Goal: Answer question/provide support: Share knowledge or assist other users

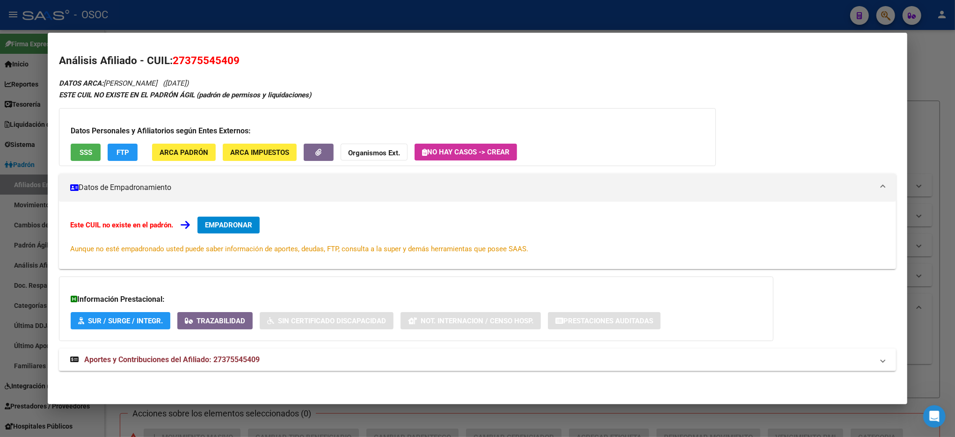
click at [922, 77] on div at bounding box center [477, 218] width 955 height 437
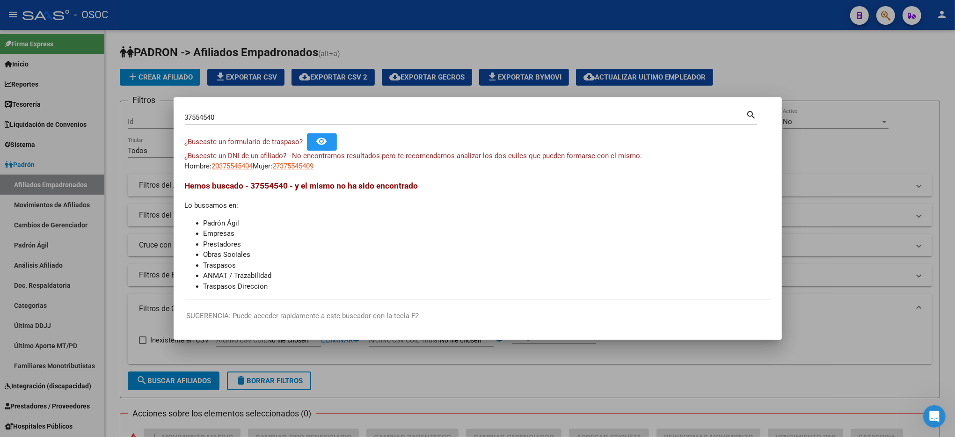
click at [922, 77] on div at bounding box center [477, 218] width 955 height 437
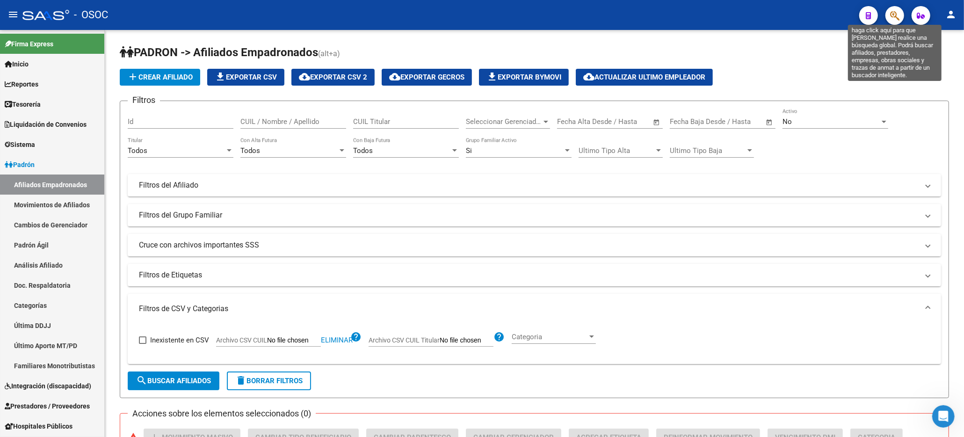
click at [892, 17] on icon "button" at bounding box center [894, 15] width 9 height 11
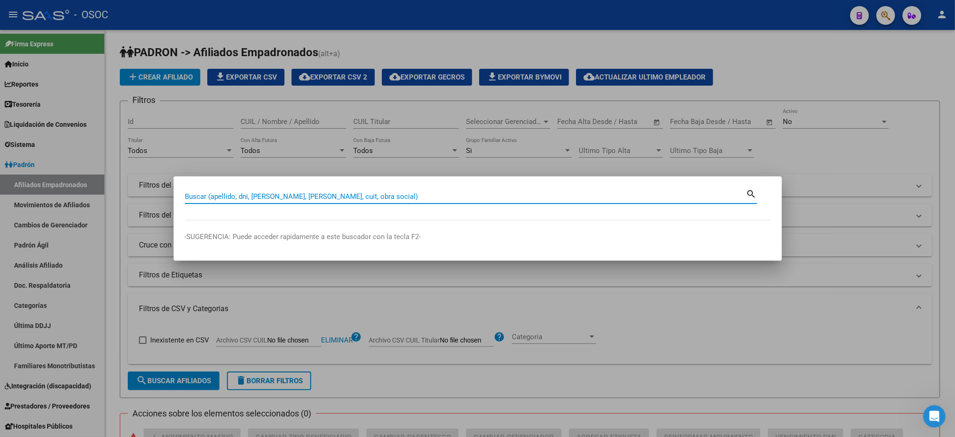
paste input "37554540"
type input "37554540"
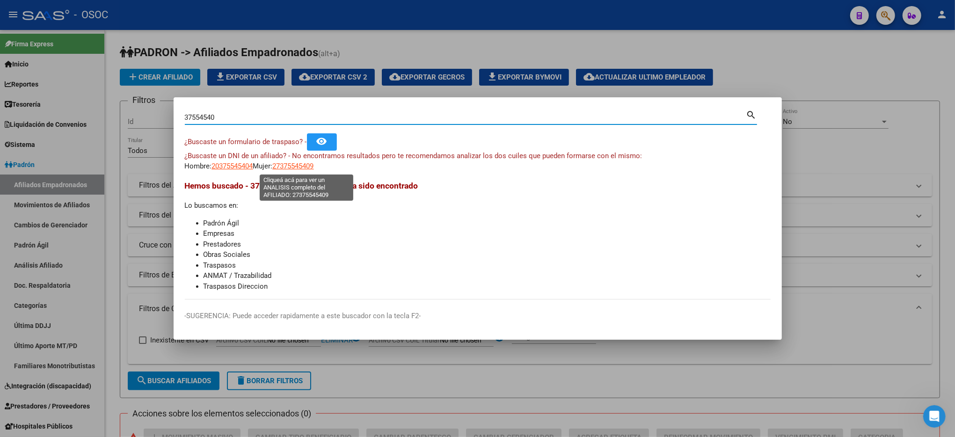
click at [307, 167] on span "27375545409" at bounding box center [293, 166] width 41 height 8
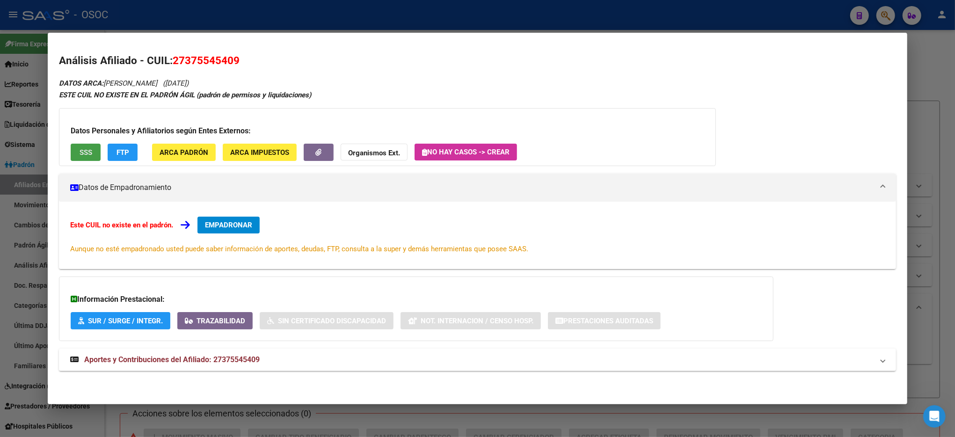
click at [89, 157] on button "SSS" at bounding box center [86, 152] width 30 height 17
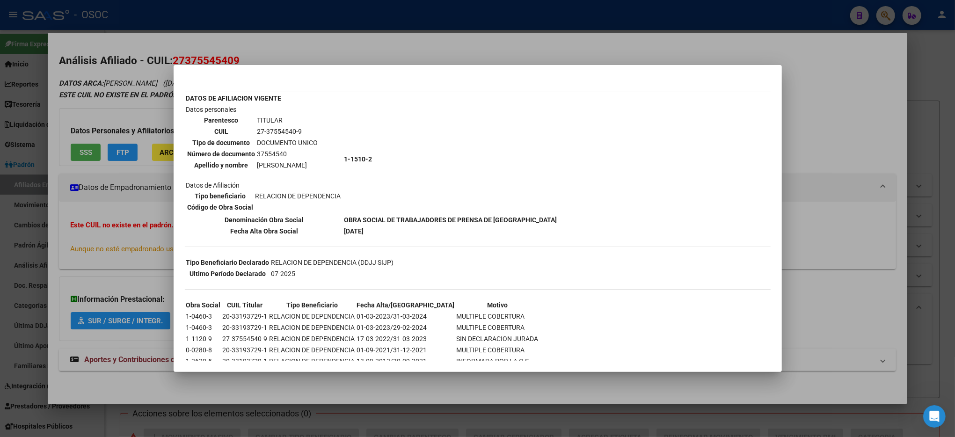
scroll to position [56, 0]
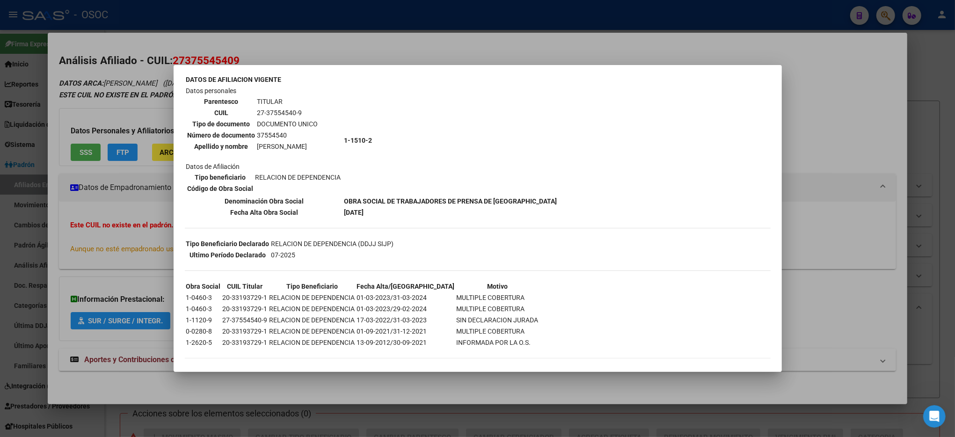
click at [926, 77] on div at bounding box center [477, 218] width 955 height 437
click at [925, 79] on div at bounding box center [477, 218] width 955 height 437
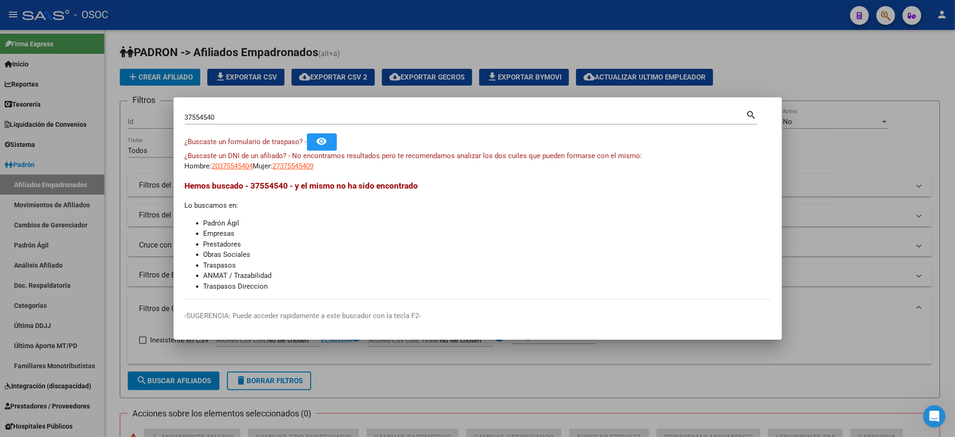
click at [891, 35] on div at bounding box center [477, 218] width 955 height 437
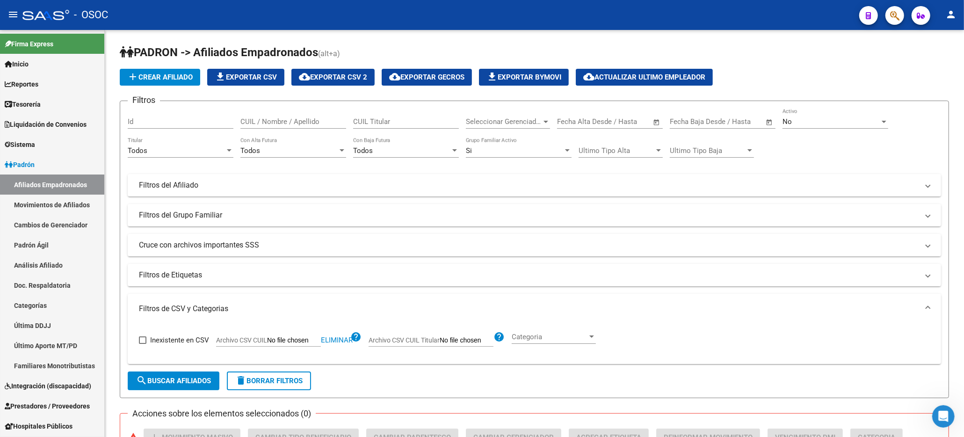
click at [884, 19] on div at bounding box center [891, 15] width 26 height 19
click at [889, 18] on button "button" at bounding box center [895, 15] width 19 height 19
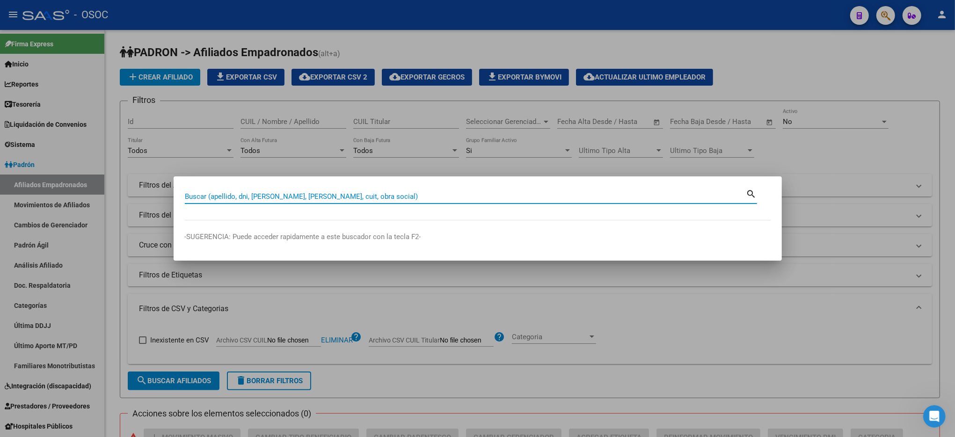
paste input "37598240"
type input "37598240"
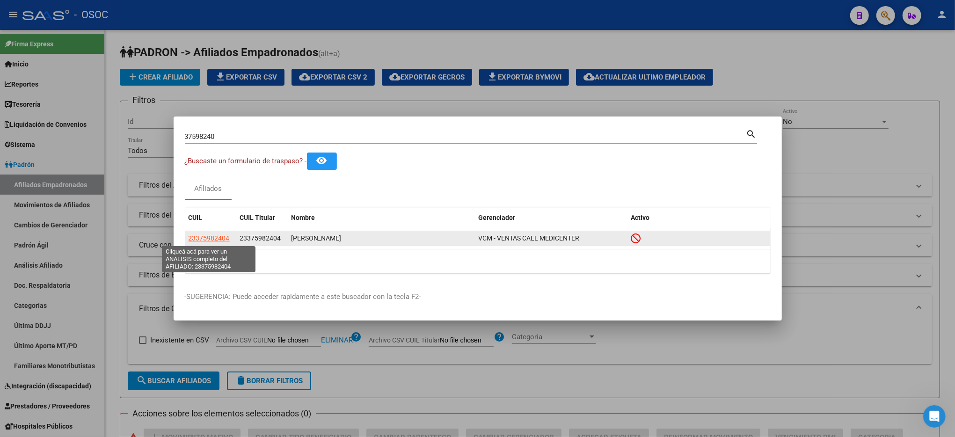
click at [202, 235] on span "23375982404" at bounding box center [209, 237] width 41 height 7
type textarea "23375982404"
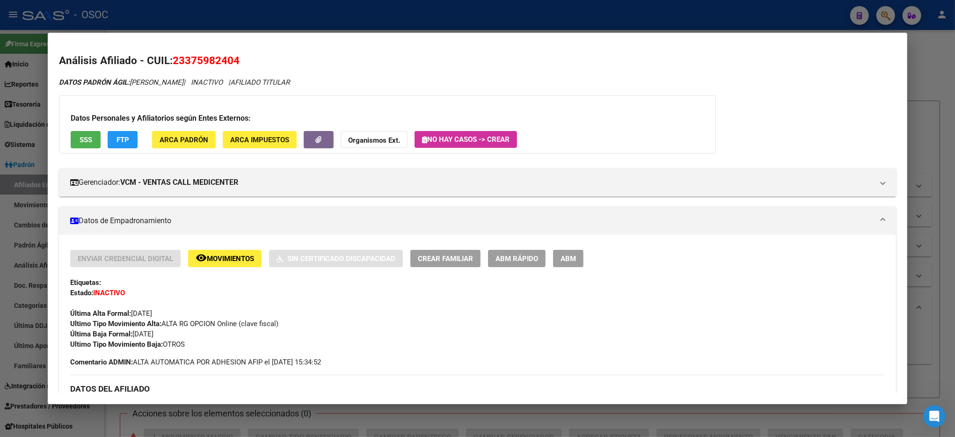
click at [83, 136] on span "SSS" at bounding box center [86, 140] width 13 height 8
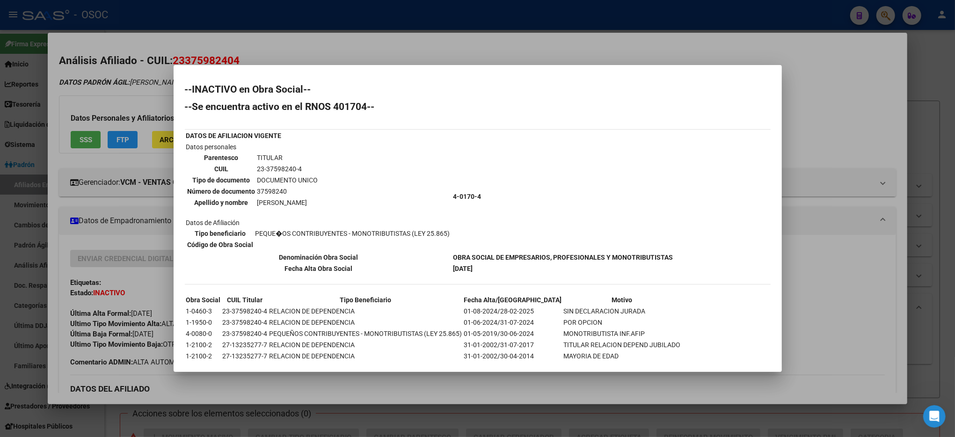
click at [930, 126] on div at bounding box center [477, 218] width 955 height 437
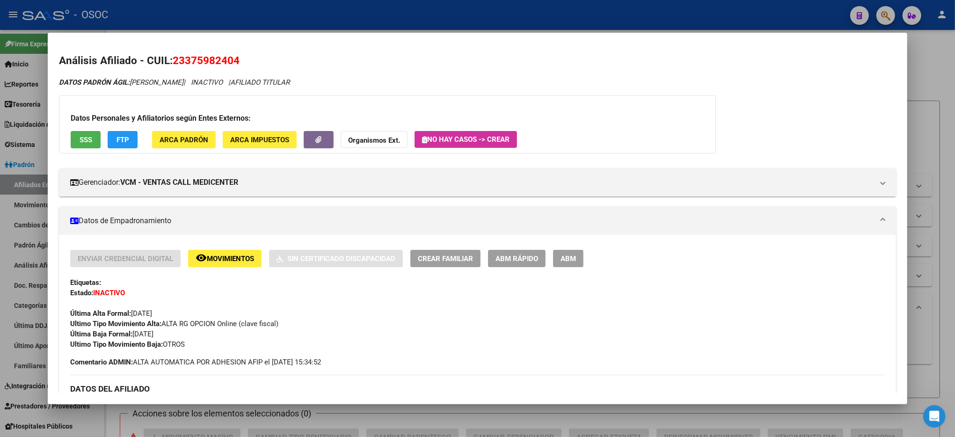
click at [930, 126] on div at bounding box center [477, 218] width 955 height 437
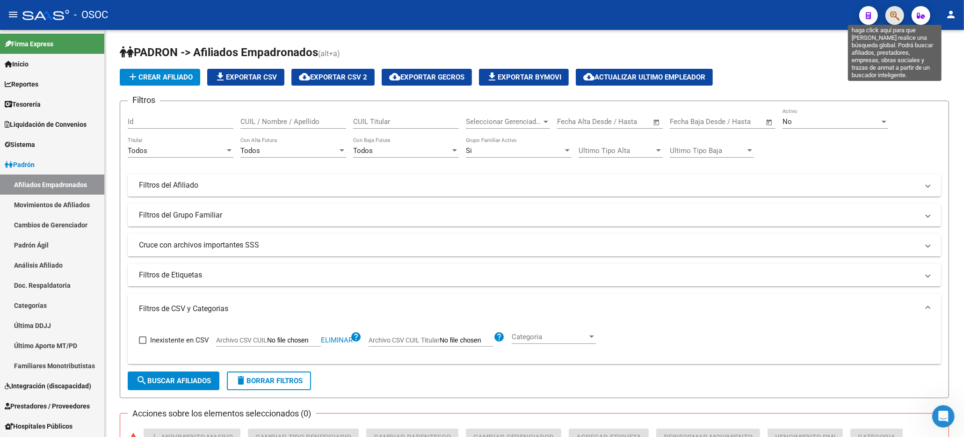
click at [897, 21] on icon "button" at bounding box center [894, 15] width 9 height 11
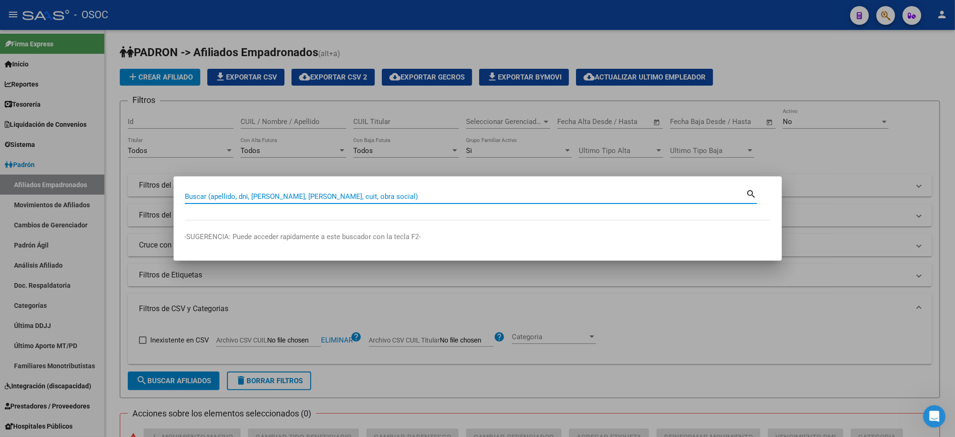
paste input "37606074"
type input "37606074"
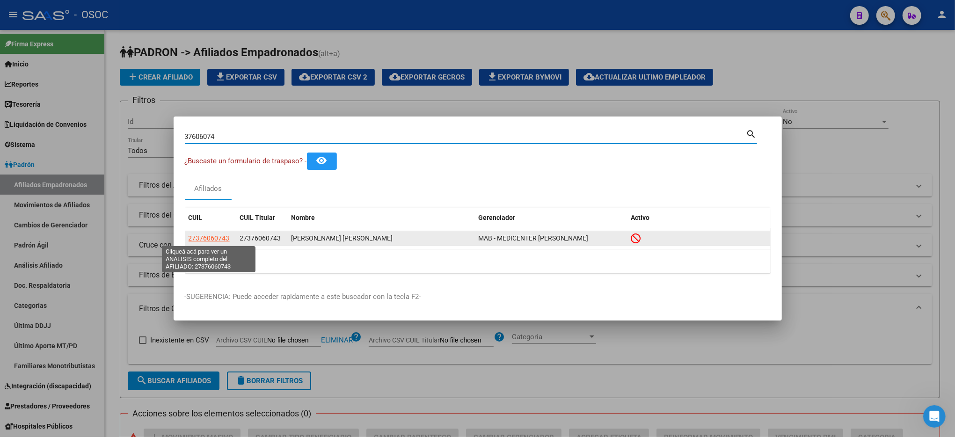
click at [219, 239] on span "27376060743" at bounding box center [209, 237] width 41 height 7
type textarea "27376060743"
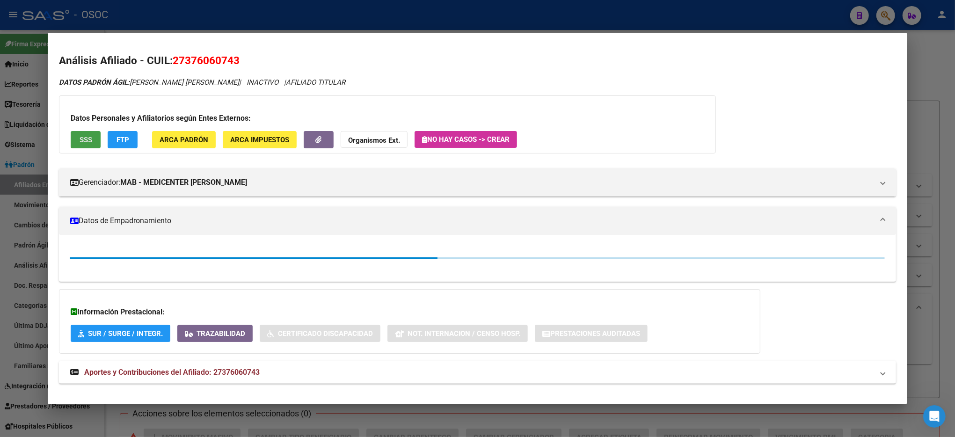
click at [83, 138] on span "SSS" at bounding box center [86, 140] width 13 height 8
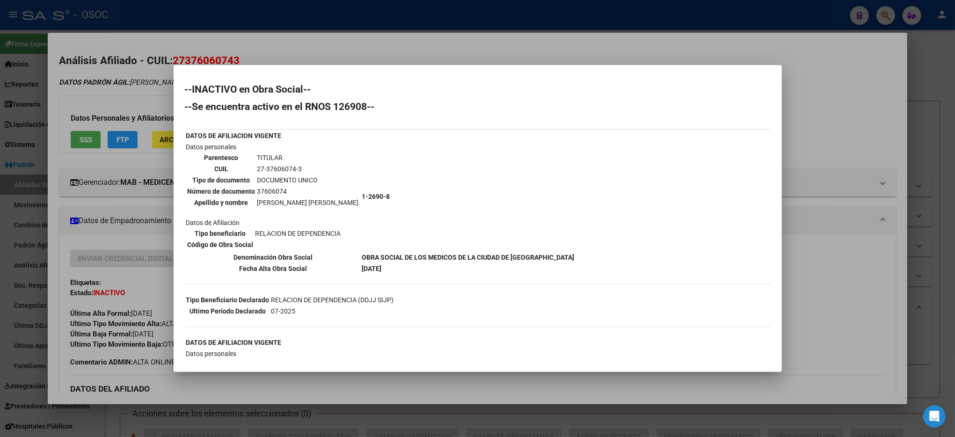
click at [922, 146] on div at bounding box center [477, 218] width 955 height 437
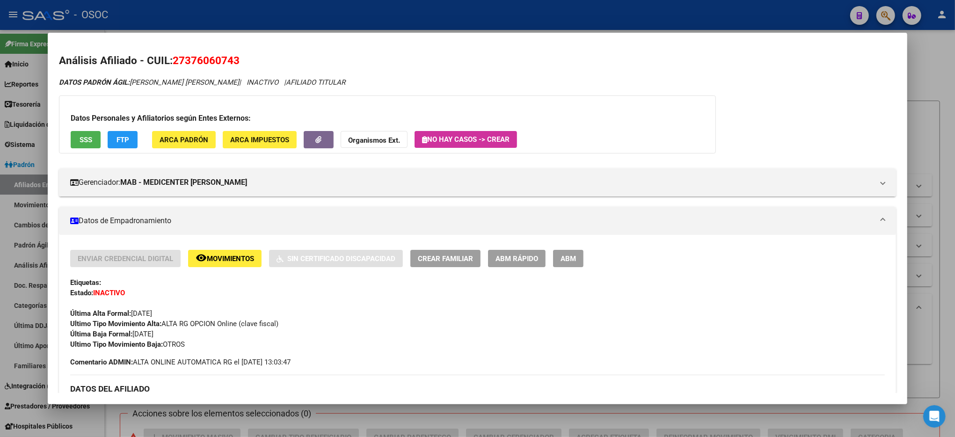
click at [922, 146] on div at bounding box center [477, 218] width 955 height 437
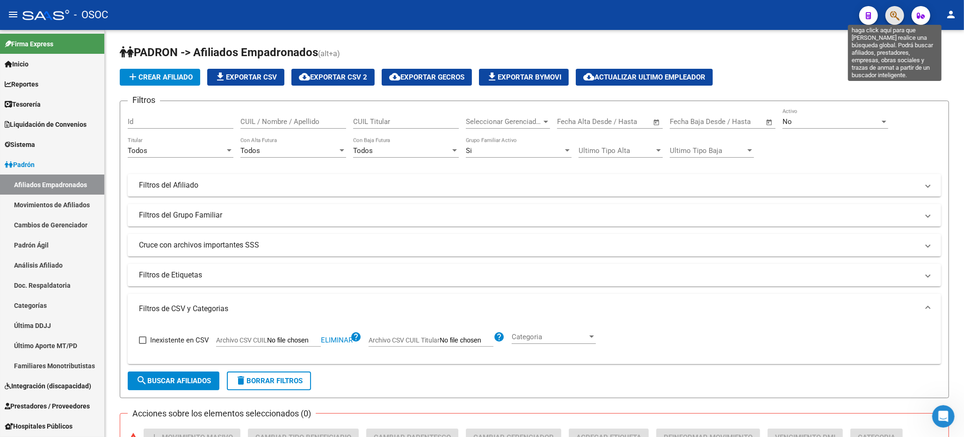
click at [891, 19] on icon "button" at bounding box center [894, 15] width 9 height 11
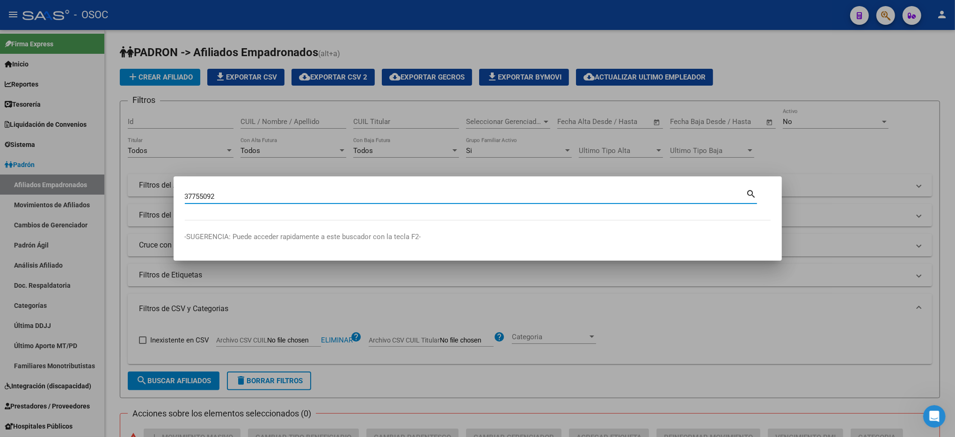
type input "37755092"
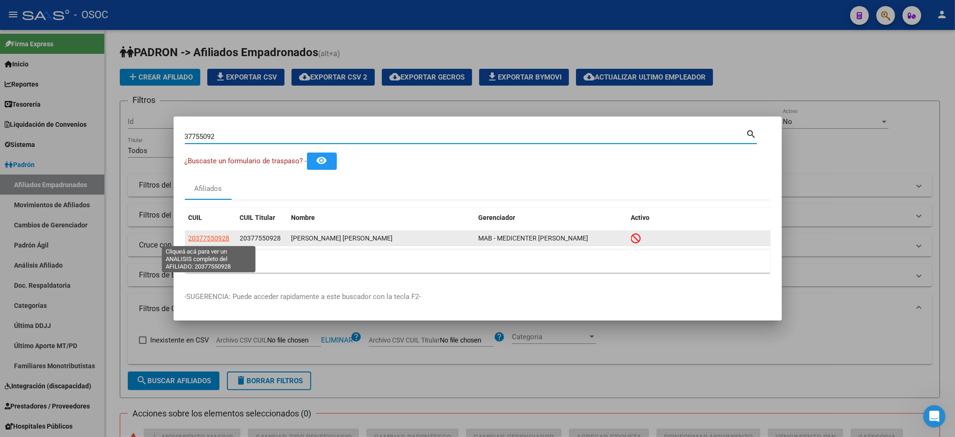
click at [219, 237] on span "20377550928" at bounding box center [209, 237] width 41 height 7
type textarea "20377550928"
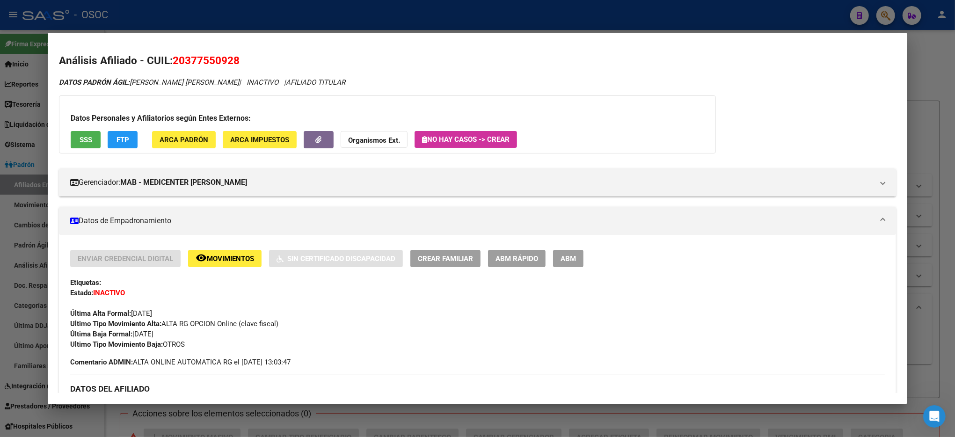
click at [79, 134] on button "SSS" at bounding box center [86, 139] width 30 height 17
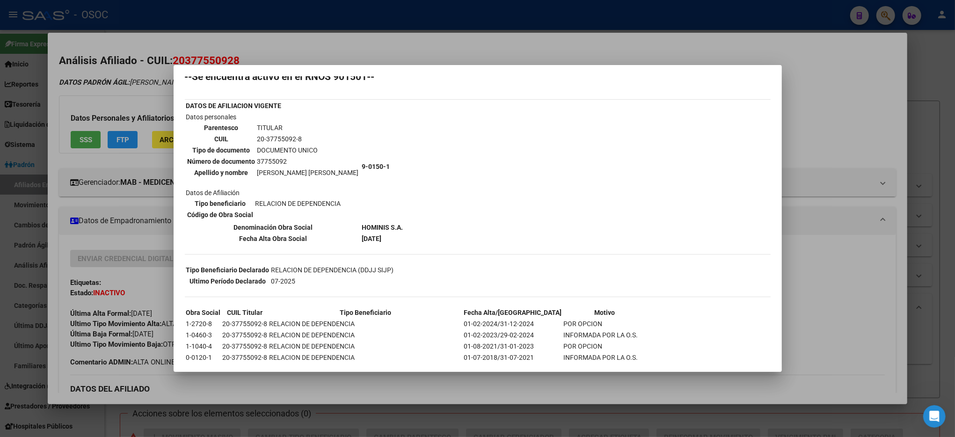
scroll to position [0, 0]
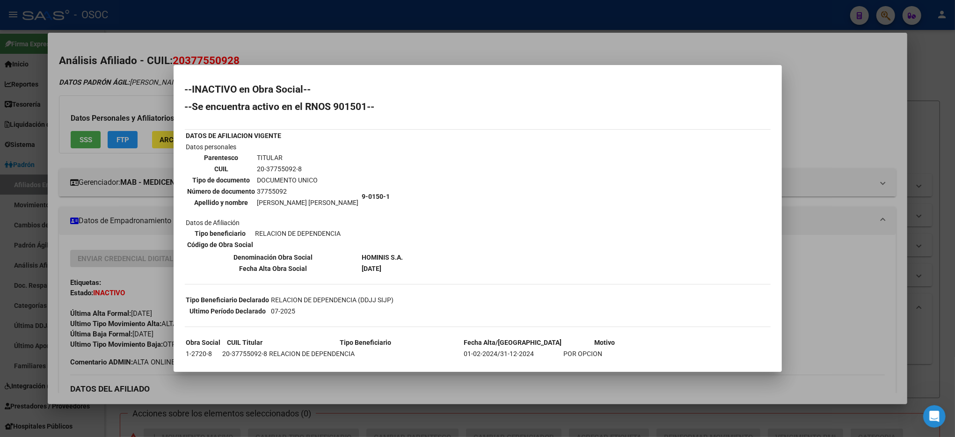
click at [938, 208] on div at bounding box center [477, 218] width 955 height 437
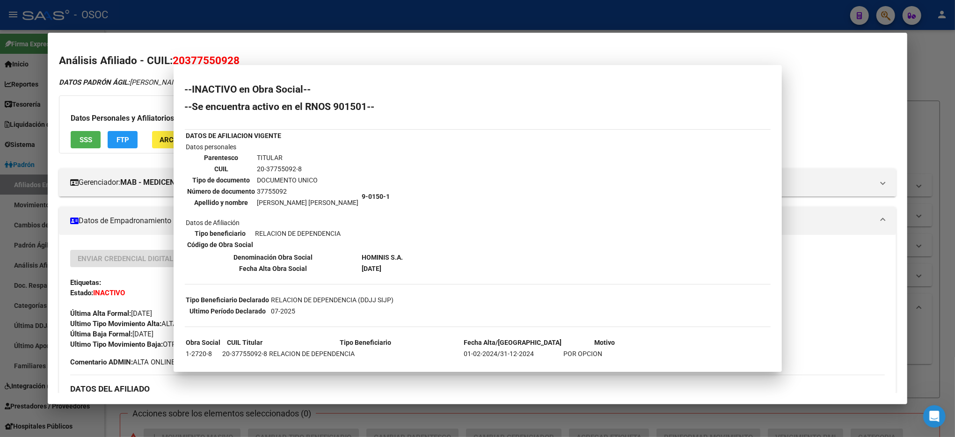
click at [938, 208] on div at bounding box center [477, 218] width 955 height 437
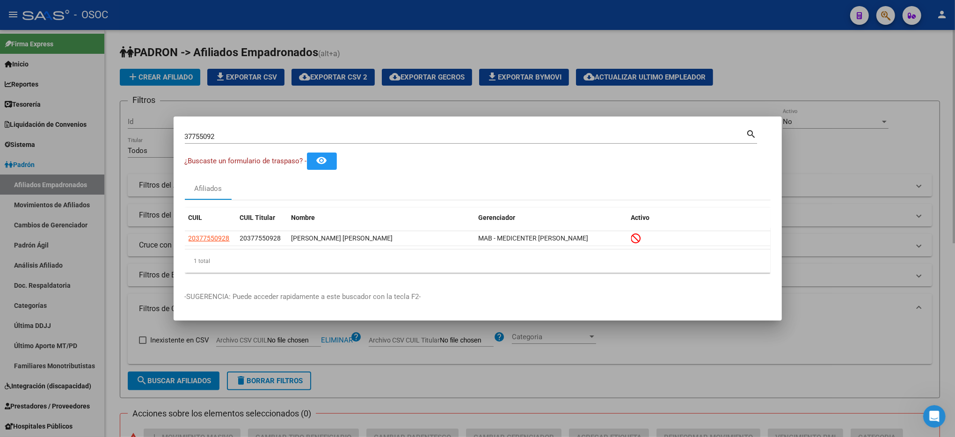
click at [850, 62] on div at bounding box center [477, 218] width 955 height 437
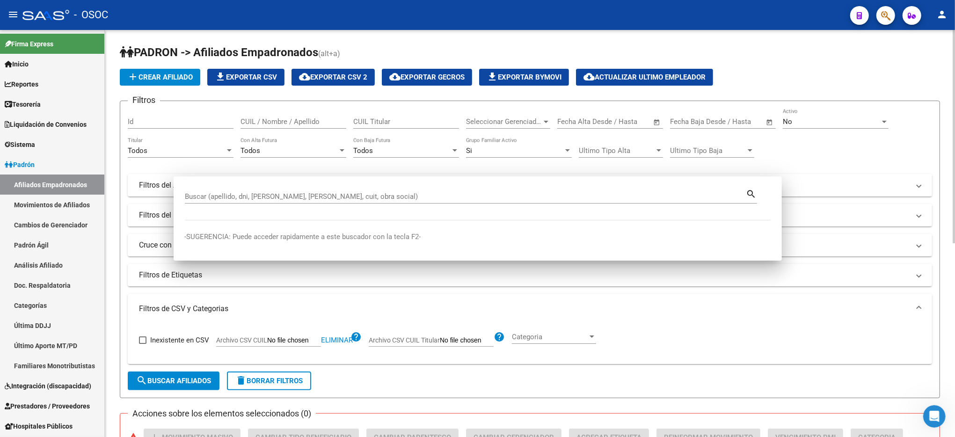
click at [850, 62] on app-list-header "PADRON -> Afiliados Empadronados (alt+a) add Crear Afiliado file_download Expor…" at bounding box center [530, 221] width 820 height 353
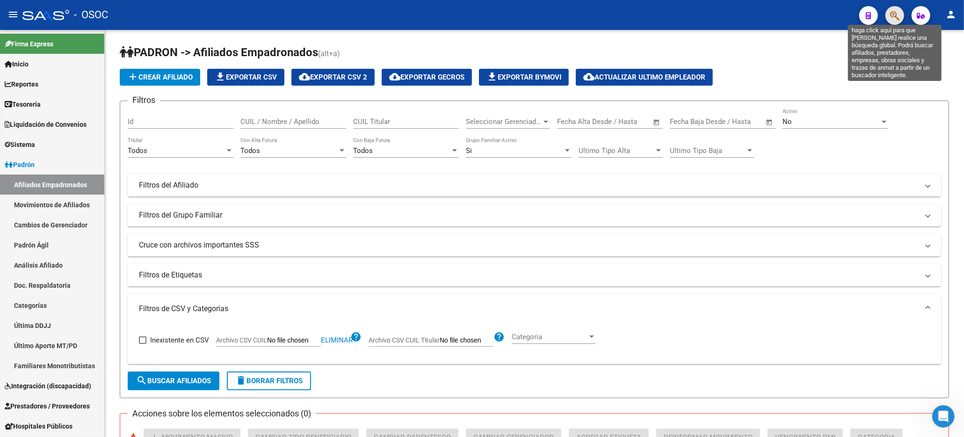
click at [893, 12] on icon "button" at bounding box center [894, 15] width 9 height 11
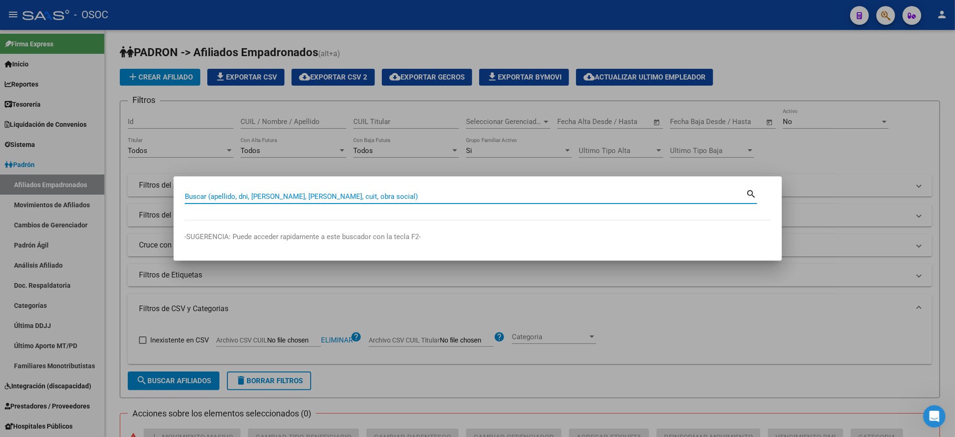
paste input "37767835"
type input "37767835"
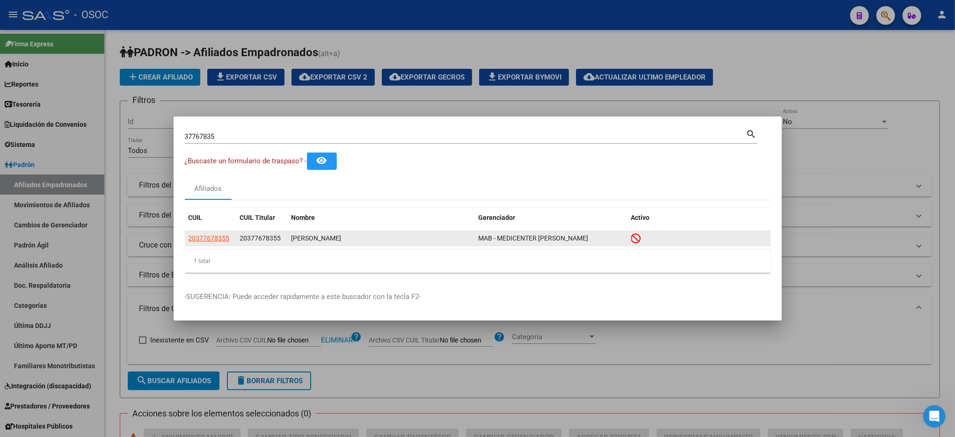
click at [208, 232] on datatable-body-cell "20377678355" at bounding box center [210, 238] width 51 height 15
click at [210, 238] on span "20377678355" at bounding box center [209, 237] width 41 height 7
type textarea "20377678355"
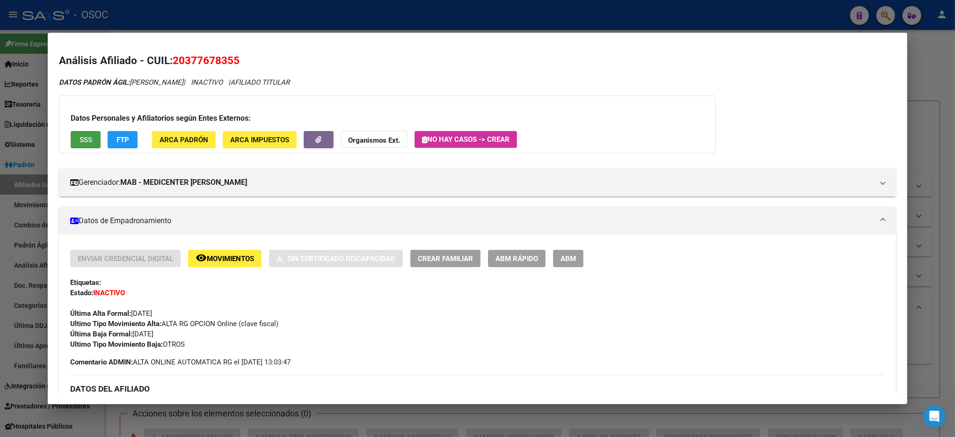
click at [82, 133] on button "SSS" at bounding box center [86, 139] width 30 height 17
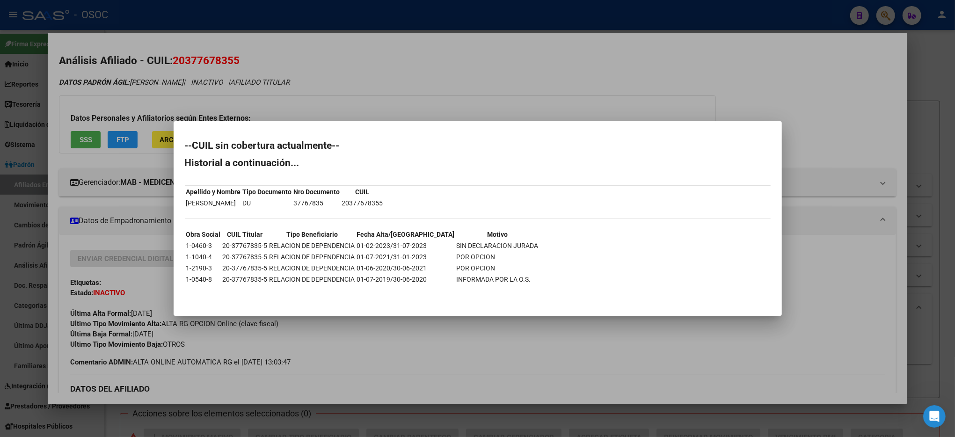
click at [942, 87] on div at bounding box center [477, 218] width 955 height 437
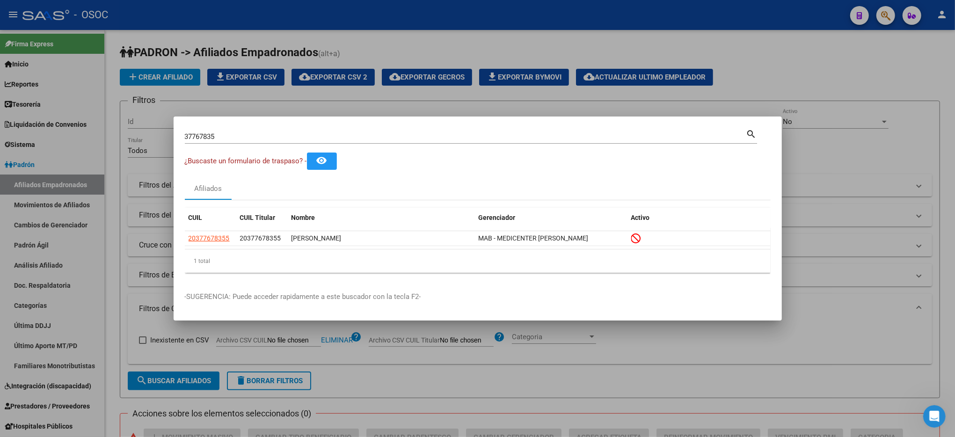
click at [942, 87] on div at bounding box center [477, 218] width 955 height 437
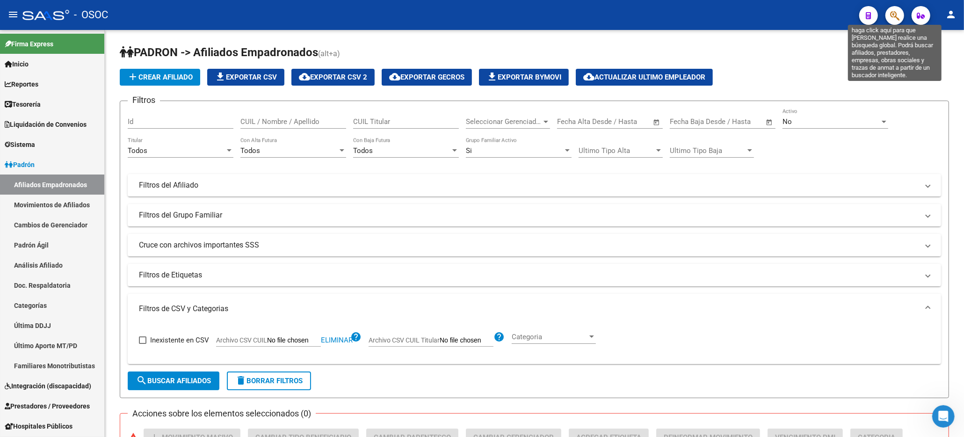
click at [896, 17] on icon "button" at bounding box center [894, 15] width 9 height 11
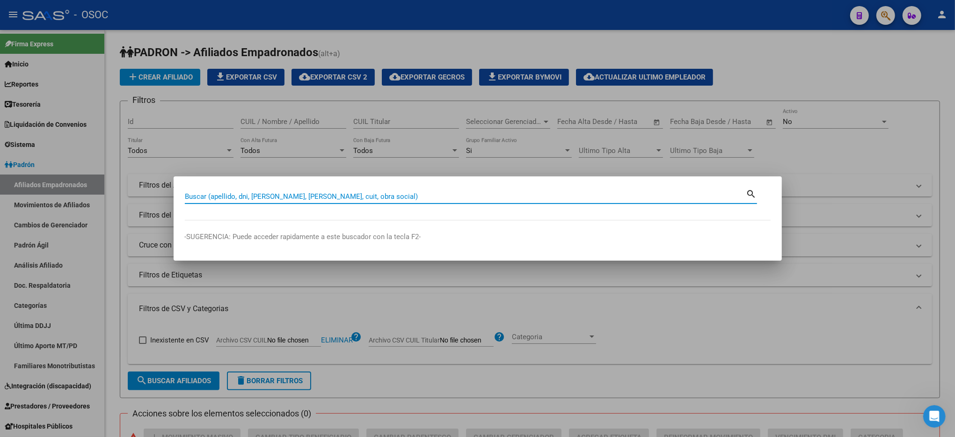
paste input "37904390"
type input "37904390"
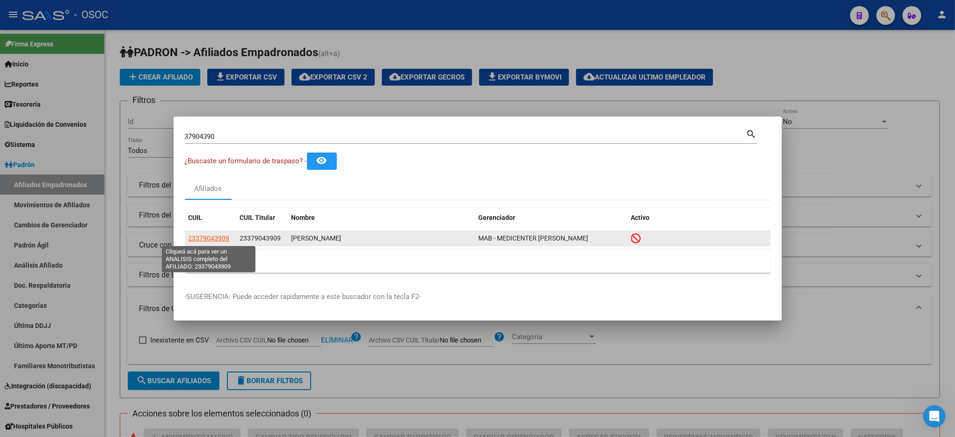
click at [222, 236] on span "23379043909" at bounding box center [209, 237] width 41 height 7
type textarea "23379043909"
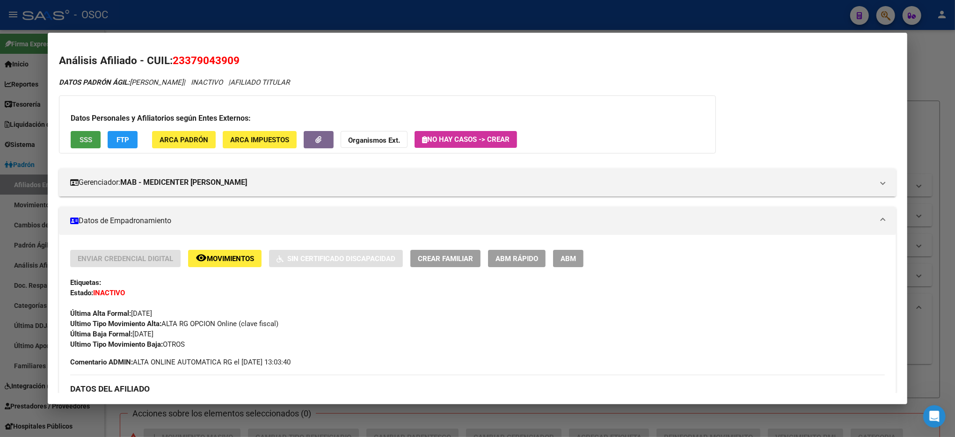
click at [80, 144] on span "SSS" at bounding box center [86, 140] width 13 height 8
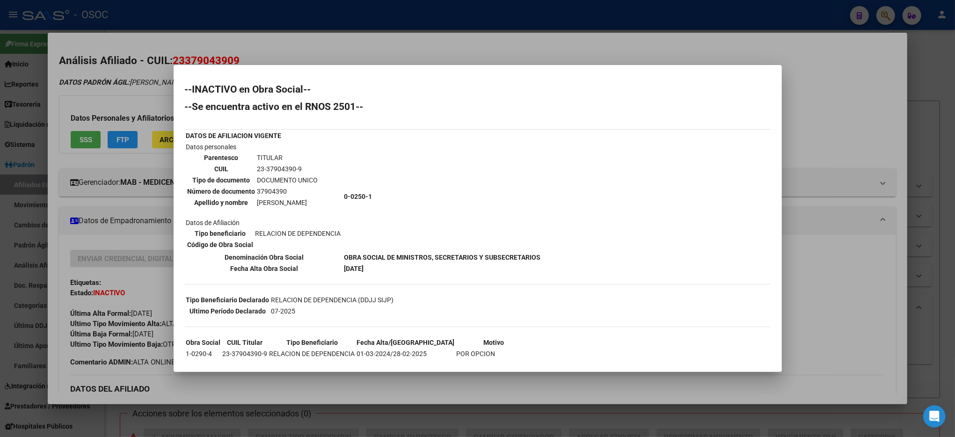
click at [934, 210] on div at bounding box center [477, 218] width 955 height 437
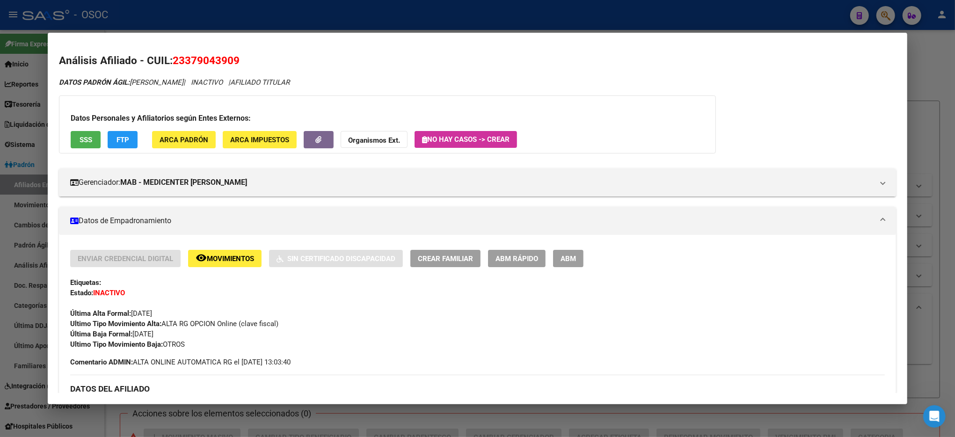
click at [934, 210] on div at bounding box center [477, 218] width 955 height 437
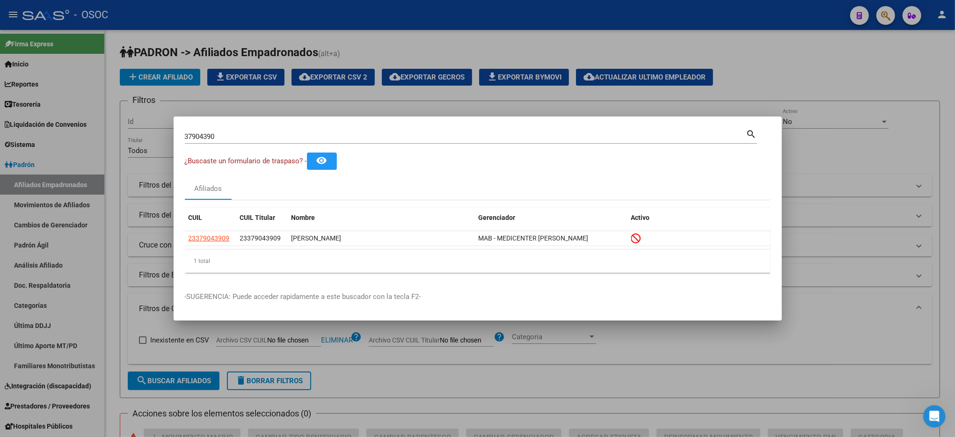
click at [869, 73] on div at bounding box center [477, 218] width 955 height 437
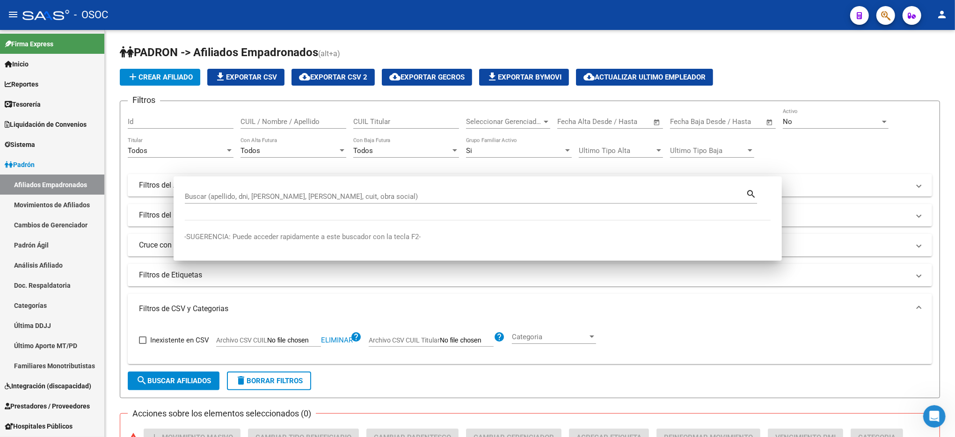
click at [869, 73] on div "add Crear Afiliado file_download Exportar CSV cloud_download Exportar CSV 2 clo…" at bounding box center [530, 77] width 820 height 17
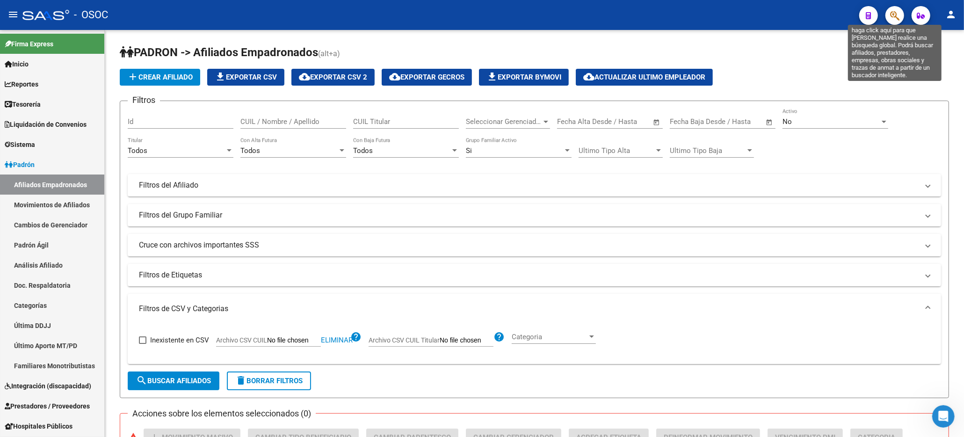
click at [893, 16] on icon "button" at bounding box center [894, 15] width 9 height 11
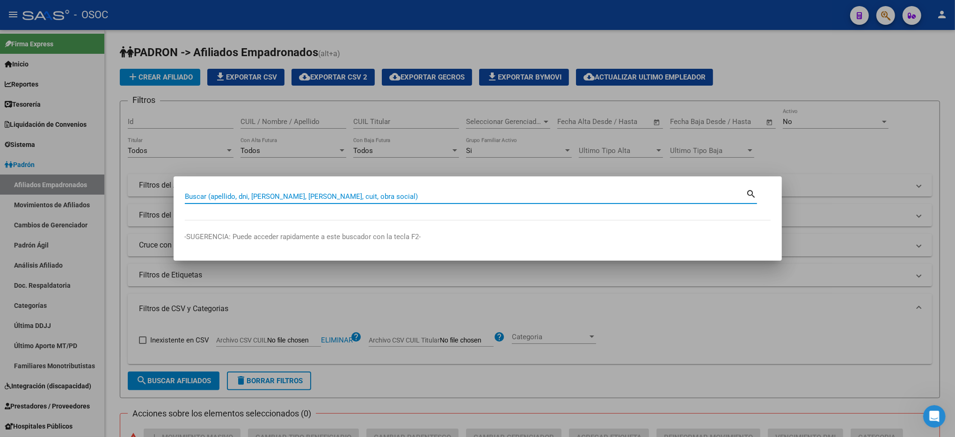
paste input "38100505"
type input "38100505"
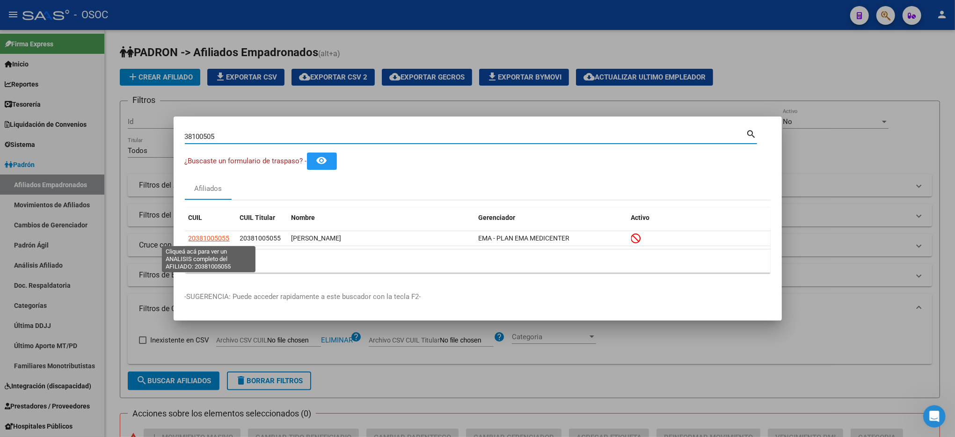
click at [216, 229] on datatable-header "CUIL CUIL Titular Nombre Gerenciador Activo" at bounding box center [478, 219] width 586 height 23
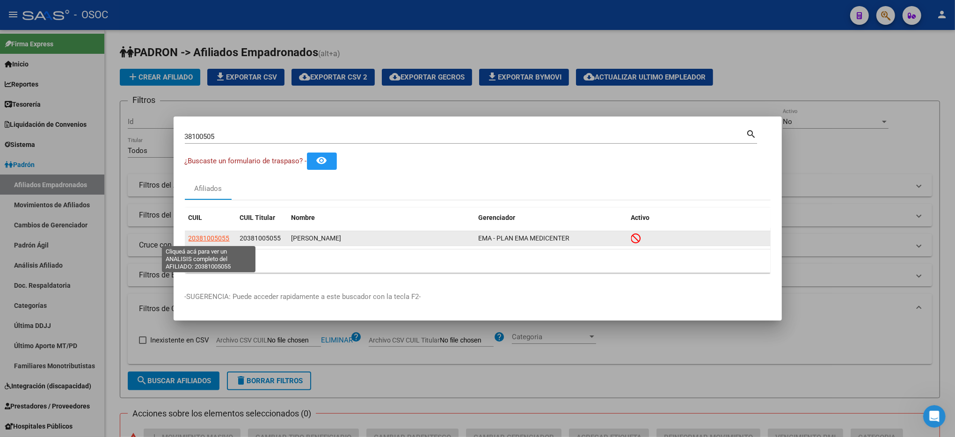
click at [214, 240] on span "20381005055" at bounding box center [209, 237] width 41 height 7
type textarea "20381005055"
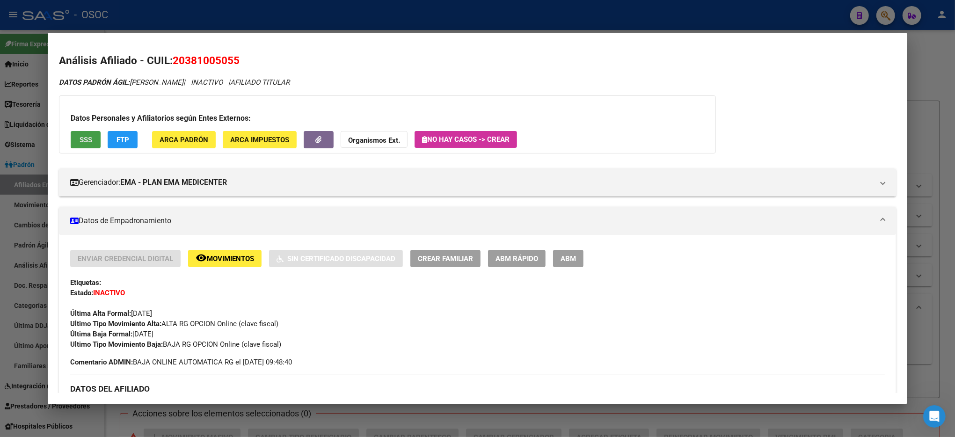
click at [80, 131] on button "SSS" at bounding box center [86, 139] width 30 height 17
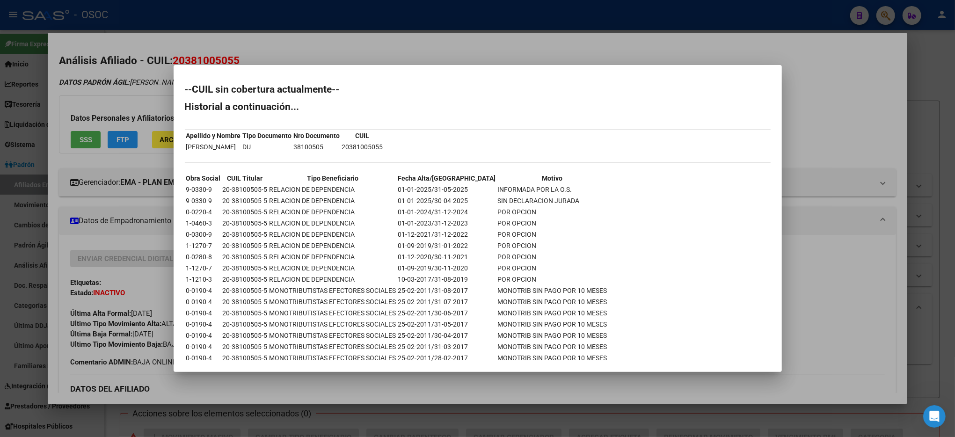
click at [826, 296] on div at bounding box center [477, 218] width 955 height 437
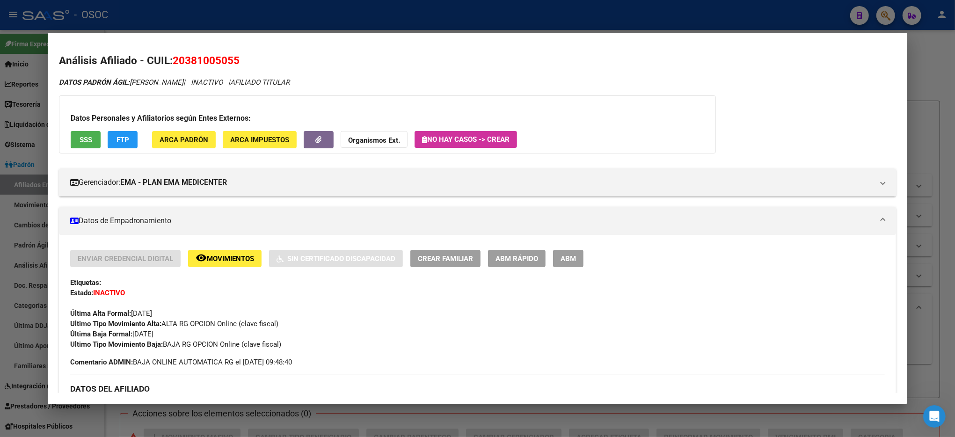
click at [937, 111] on div at bounding box center [477, 218] width 955 height 437
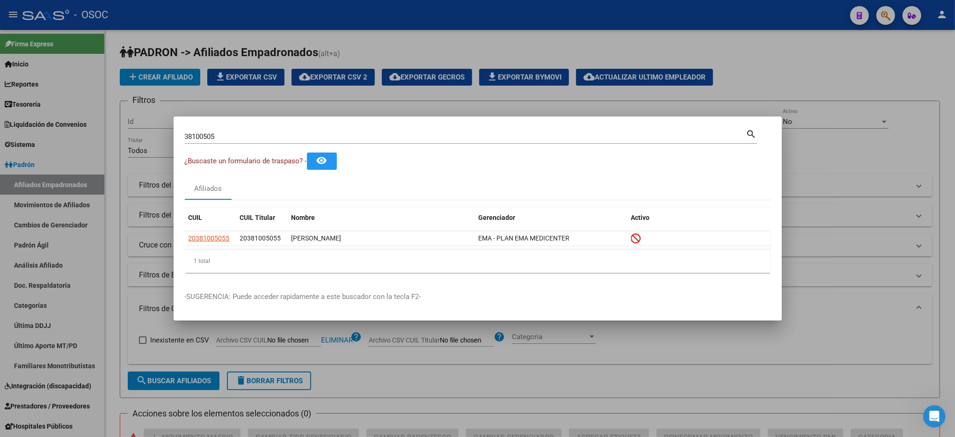
click at [937, 111] on div at bounding box center [477, 218] width 955 height 437
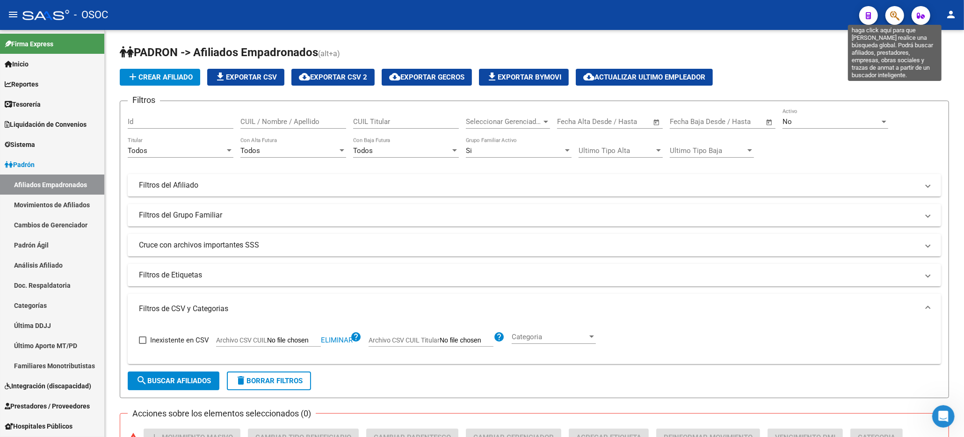
click at [899, 15] on icon "button" at bounding box center [894, 15] width 9 height 11
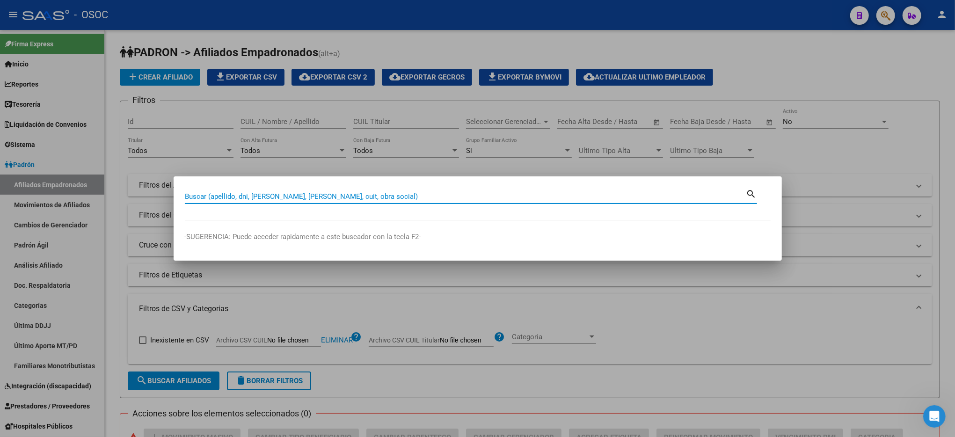
paste input "38126738"
type input "38126738"
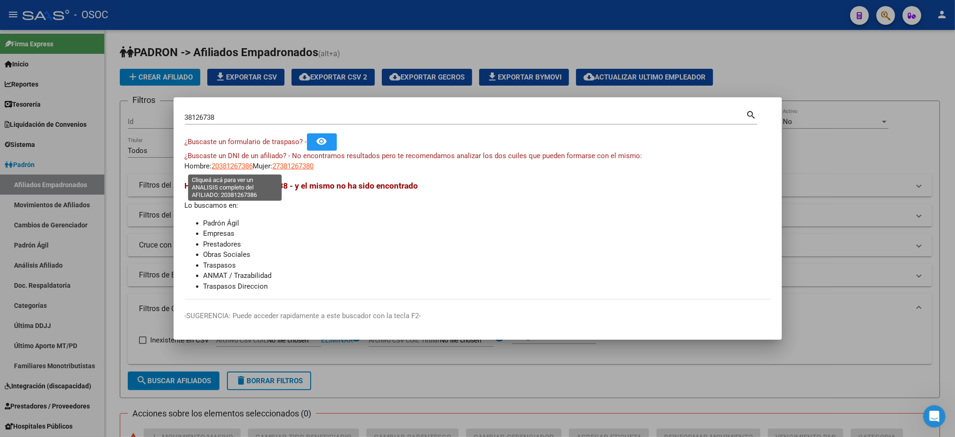
click at [240, 168] on span "20381267386" at bounding box center [232, 166] width 41 height 8
type textarea "20381267386"
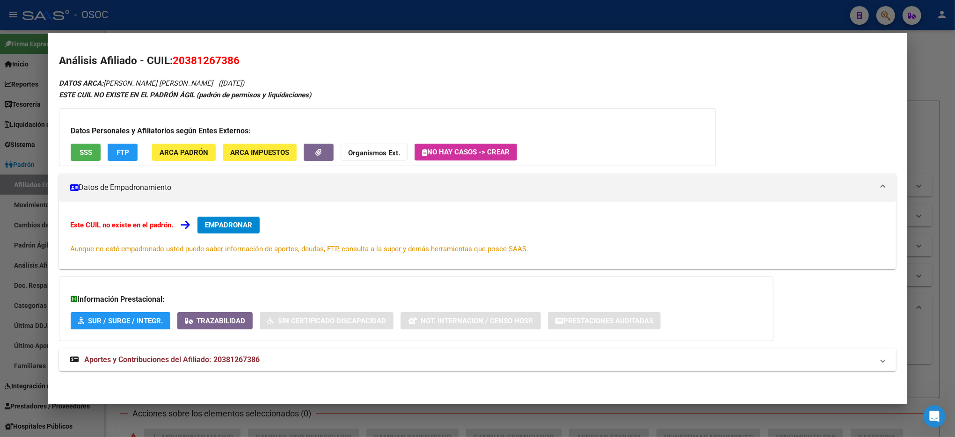
click at [80, 148] on span "SSS" at bounding box center [86, 152] width 13 height 8
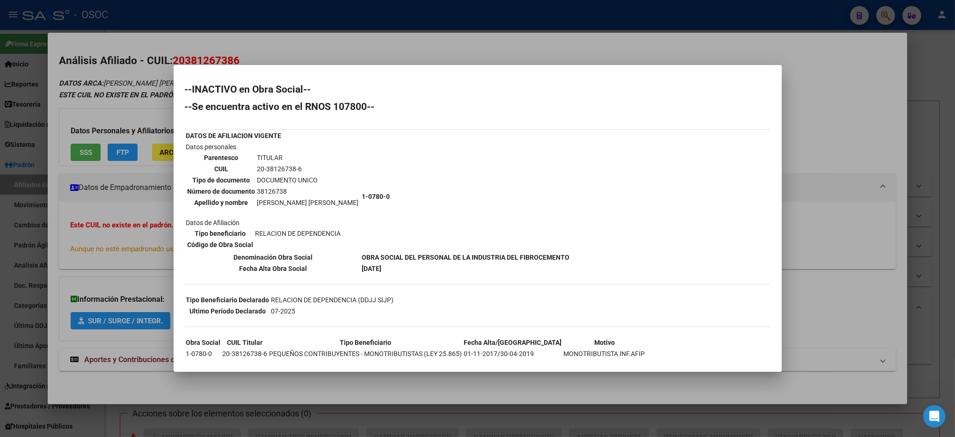
click at [930, 75] on div at bounding box center [477, 218] width 955 height 437
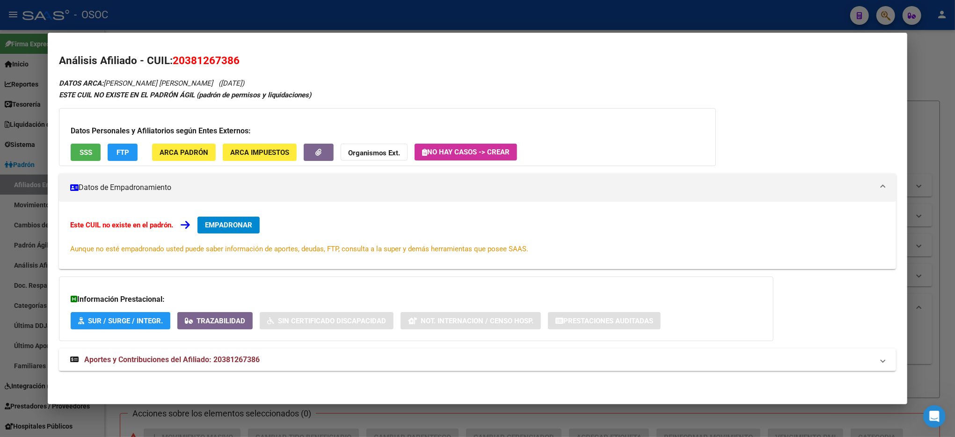
click at [930, 75] on div at bounding box center [477, 218] width 955 height 437
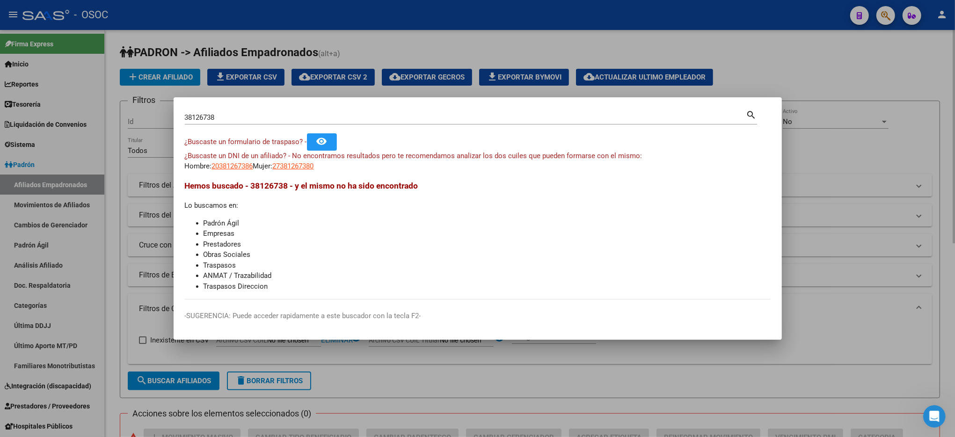
click at [929, 75] on div at bounding box center [477, 218] width 955 height 437
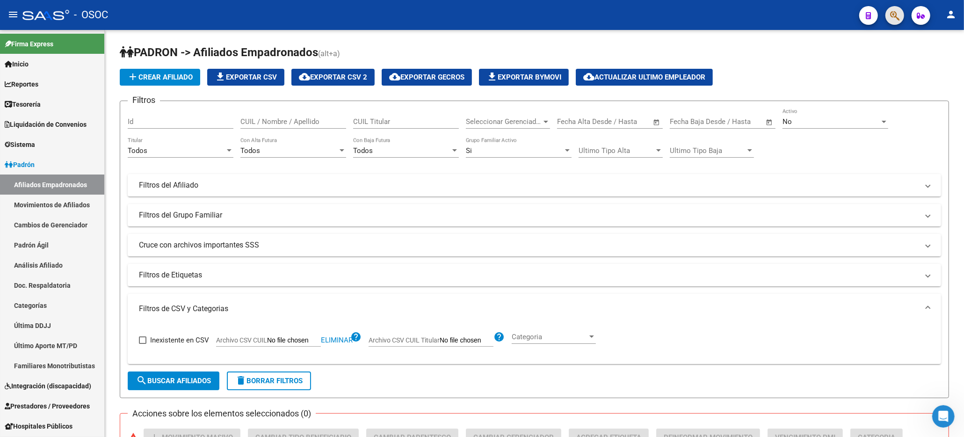
click at [889, 11] on button "button" at bounding box center [895, 15] width 19 height 19
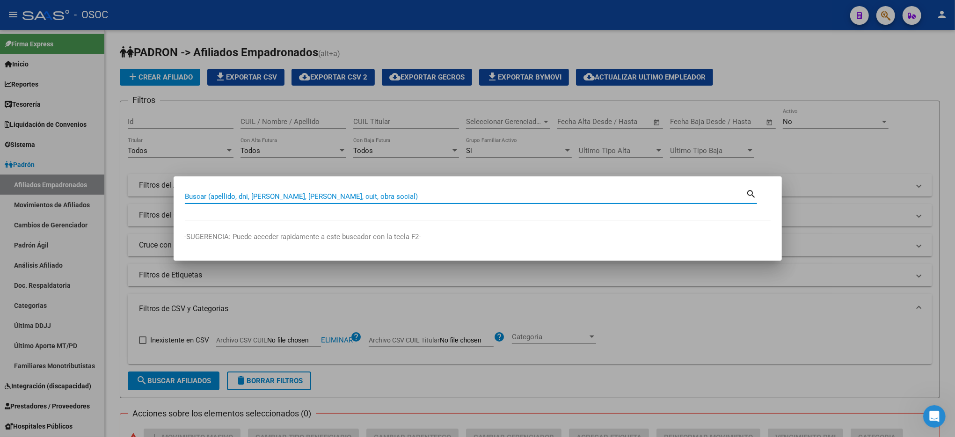
paste input "38257844"
type input "38257844"
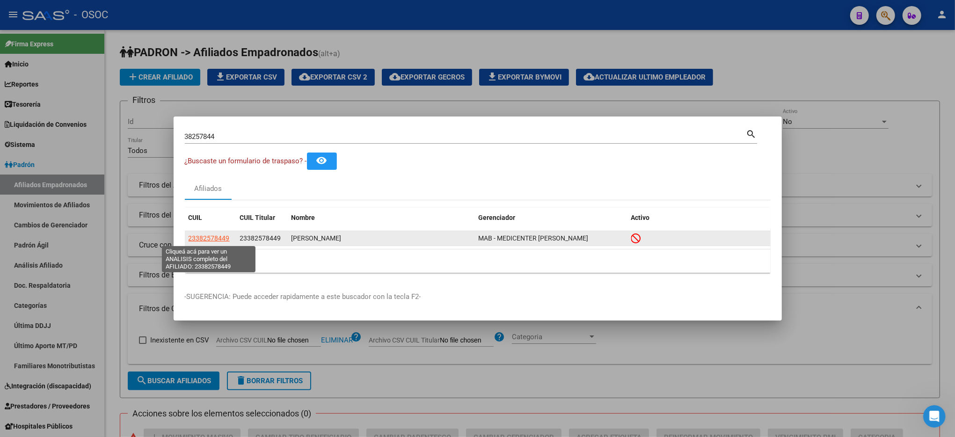
click at [211, 239] on span "23382578449" at bounding box center [209, 237] width 41 height 7
type textarea "23382578449"
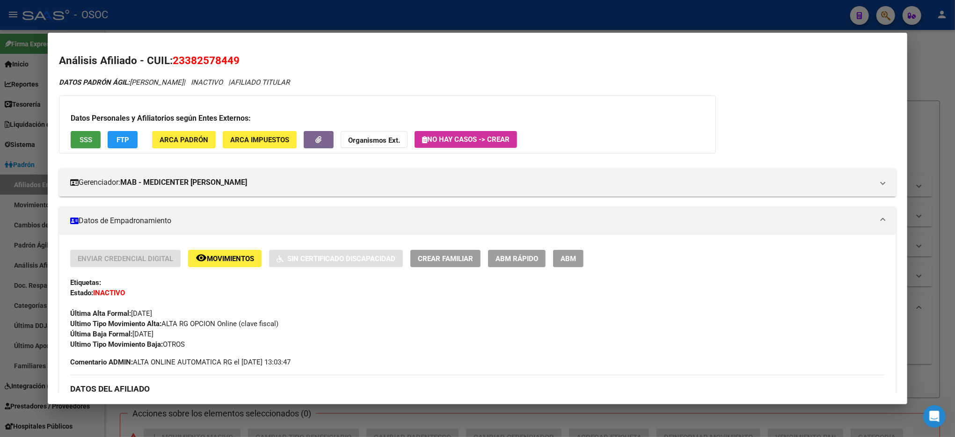
click at [88, 143] on span "SSS" at bounding box center [86, 140] width 13 height 8
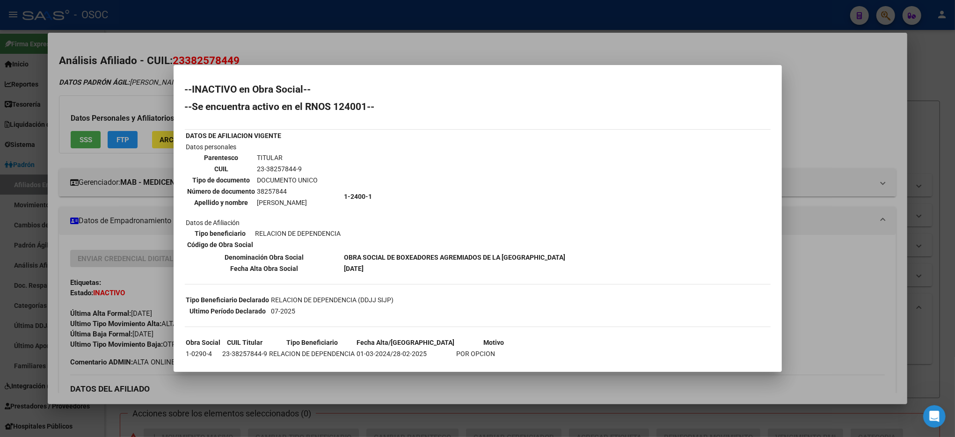
click at [920, 138] on div at bounding box center [477, 218] width 955 height 437
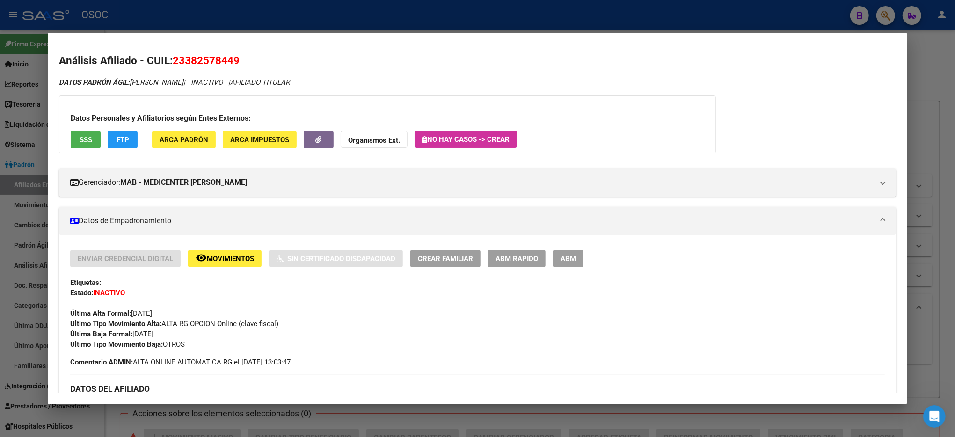
click at [920, 138] on div at bounding box center [477, 218] width 955 height 437
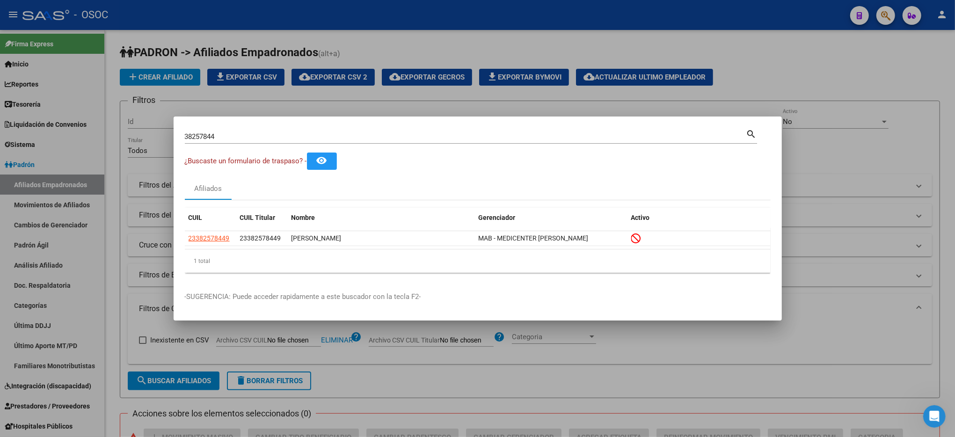
click at [917, 51] on div at bounding box center [477, 218] width 955 height 437
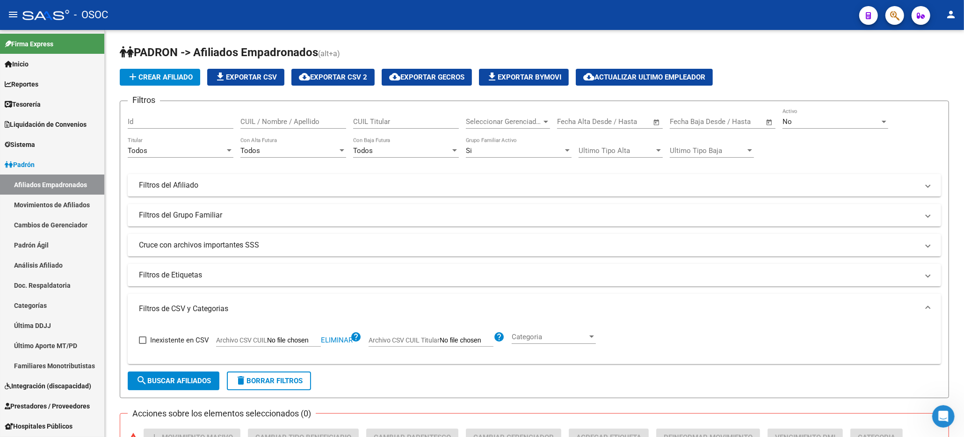
click at [887, 14] on button "button" at bounding box center [895, 15] width 19 height 19
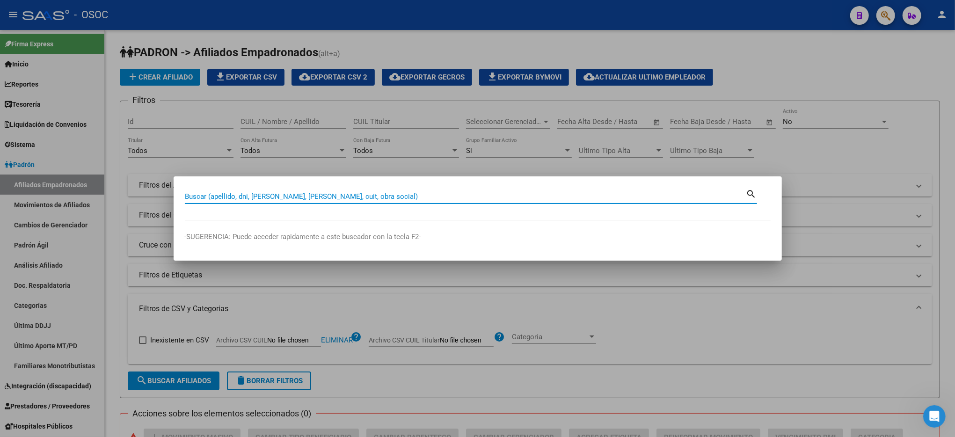
paste input "38452839"
type input "38452839"
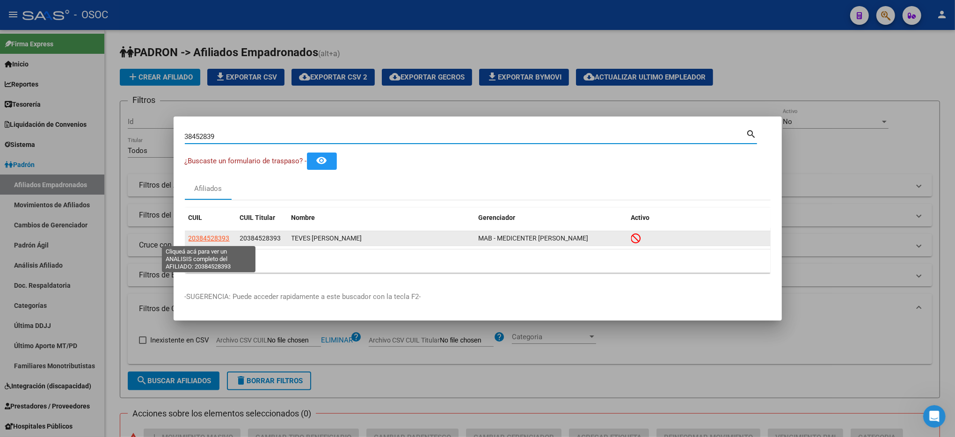
click at [218, 240] on span "20384528393" at bounding box center [209, 237] width 41 height 7
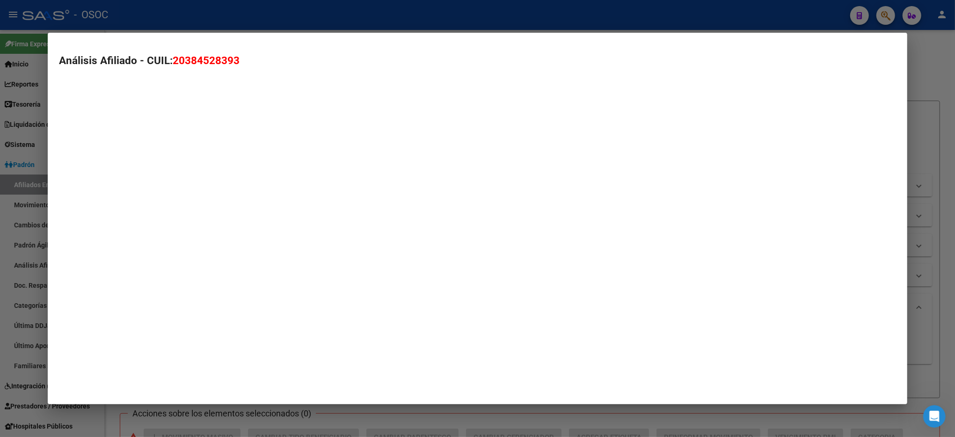
type textarea "20384528393"
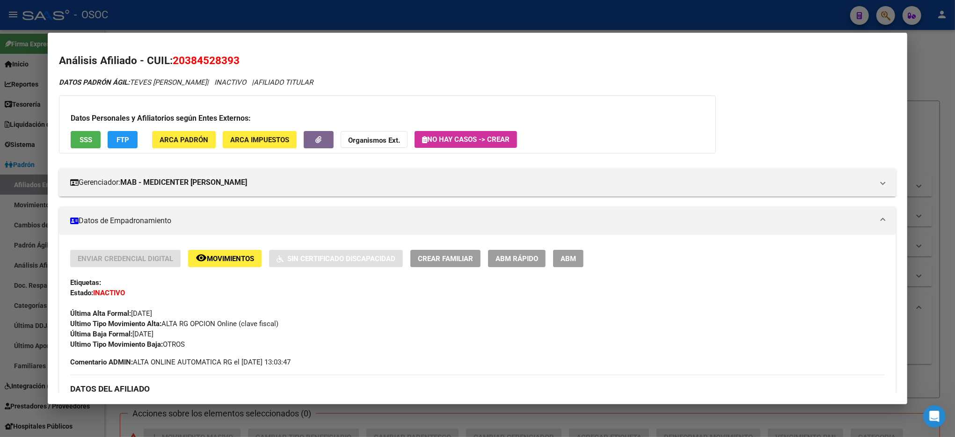
click at [80, 139] on span "SSS" at bounding box center [86, 140] width 13 height 8
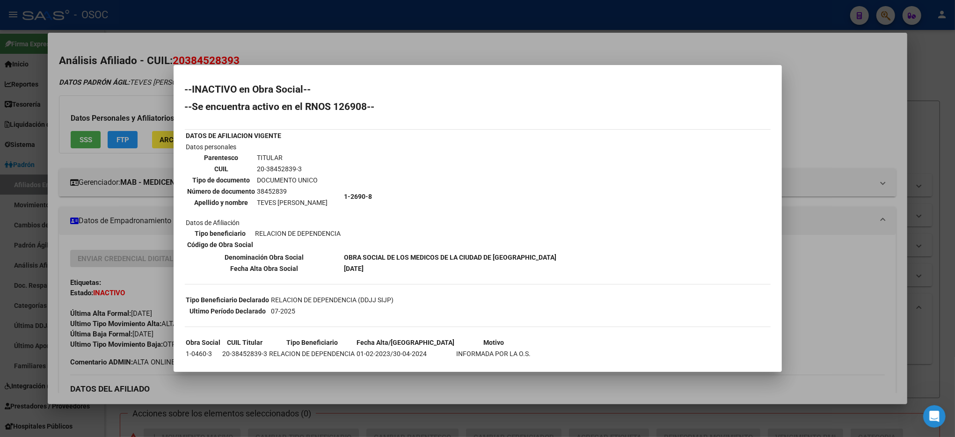
click at [932, 117] on div at bounding box center [477, 218] width 955 height 437
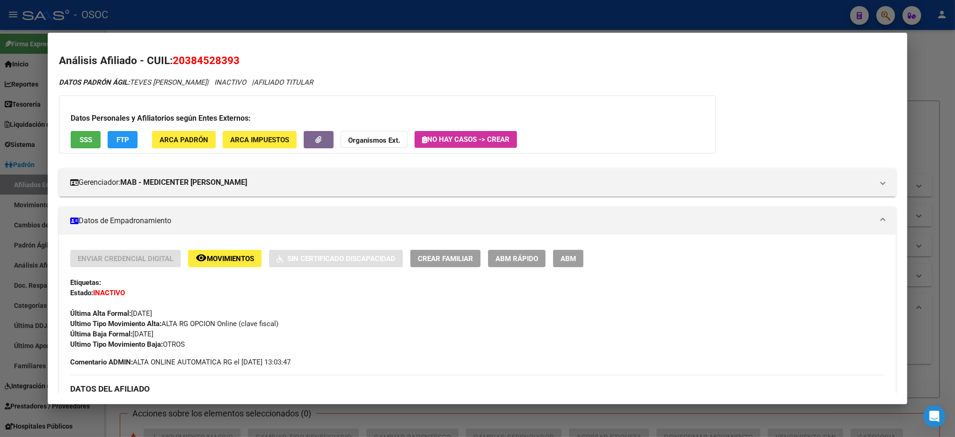
click at [932, 117] on div at bounding box center [477, 218] width 955 height 437
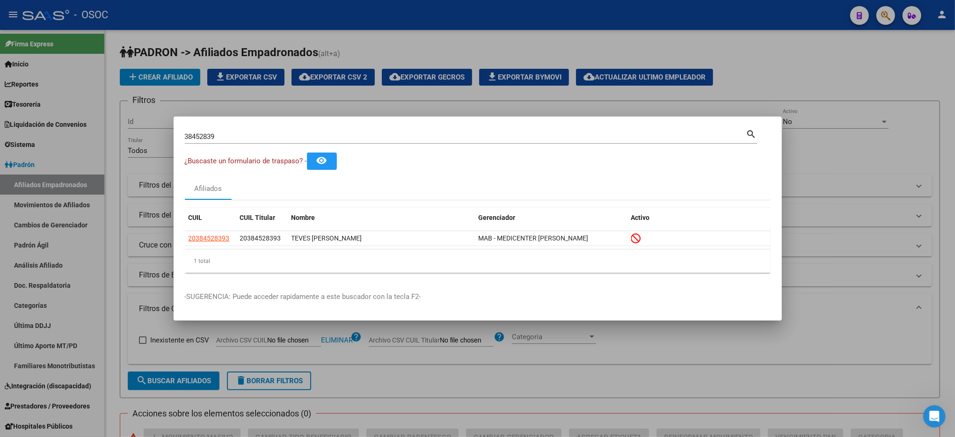
click at [932, 117] on div at bounding box center [477, 218] width 955 height 437
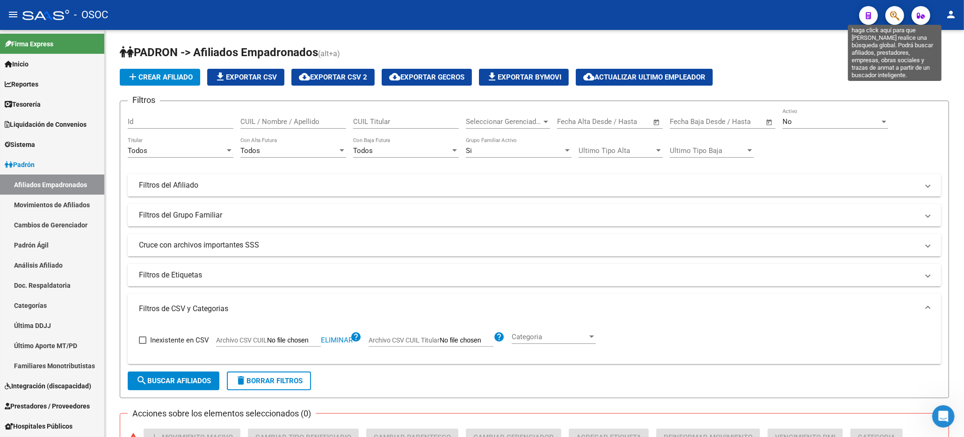
click at [896, 19] on icon "button" at bounding box center [894, 15] width 9 height 11
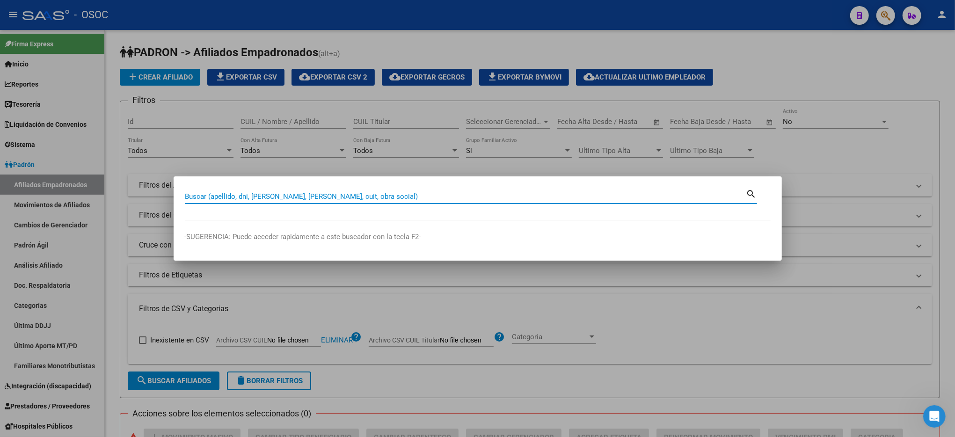
paste input "38482456"
type input "38482456"
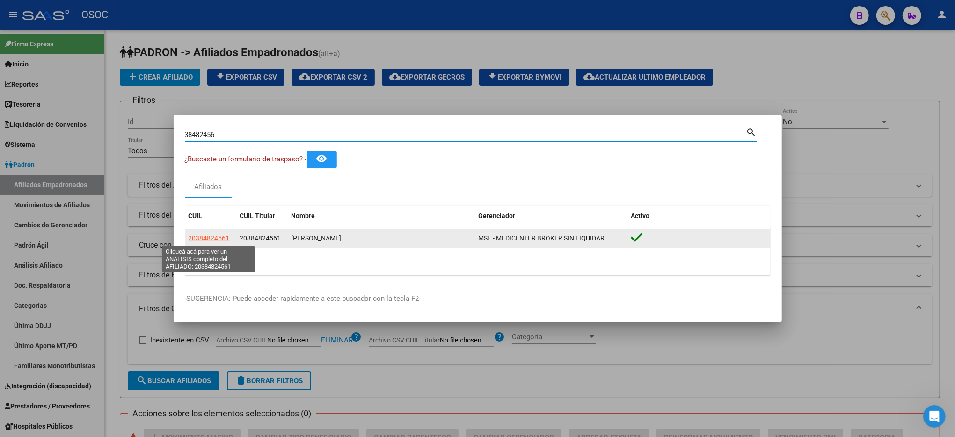
click at [200, 237] on span "20384824561" at bounding box center [209, 237] width 41 height 7
type textarea "20384824561"
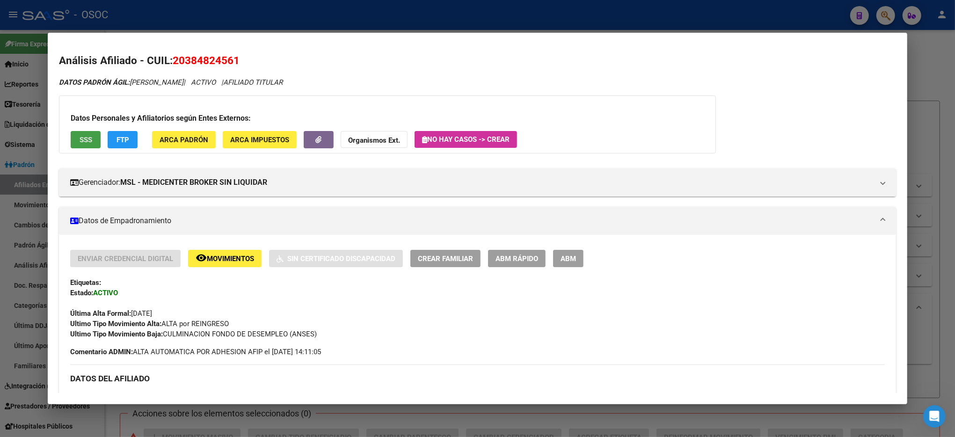
click at [88, 146] on button "SSS" at bounding box center [86, 139] width 30 height 17
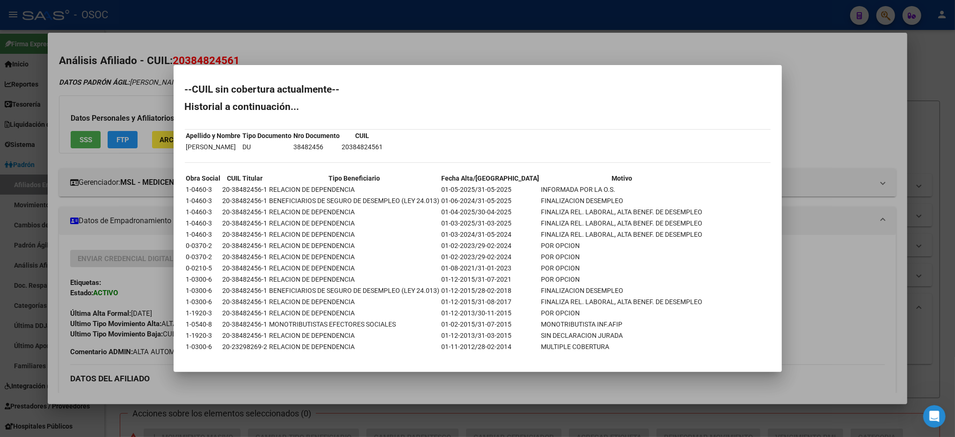
click at [814, 236] on div at bounding box center [477, 218] width 955 height 437
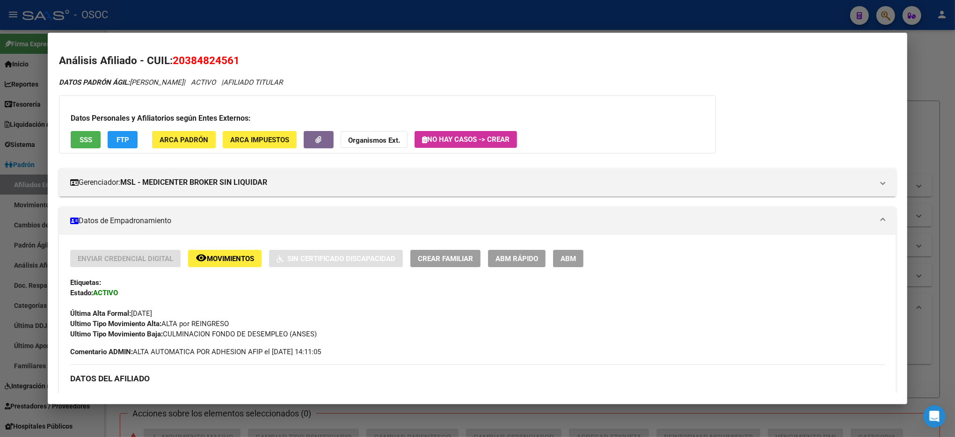
click at [249, 256] on span "Movimientos" at bounding box center [230, 258] width 47 height 8
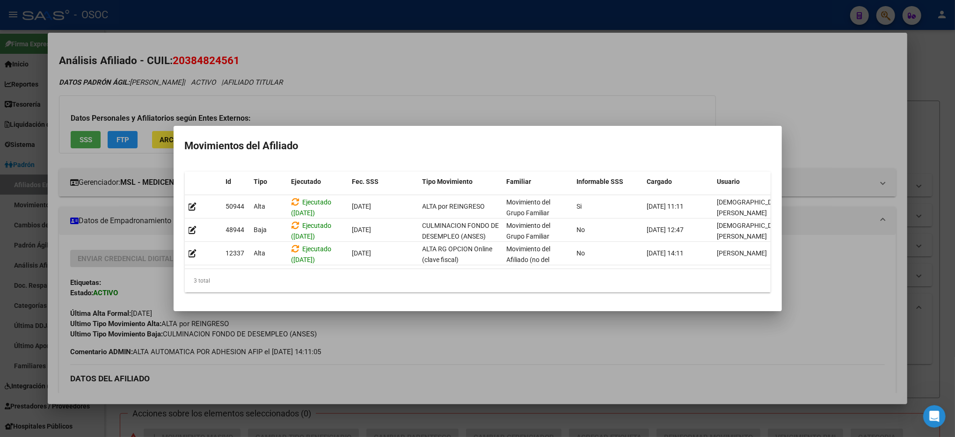
click at [407, 338] on div at bounding box center [477, 218] width 955 height 437
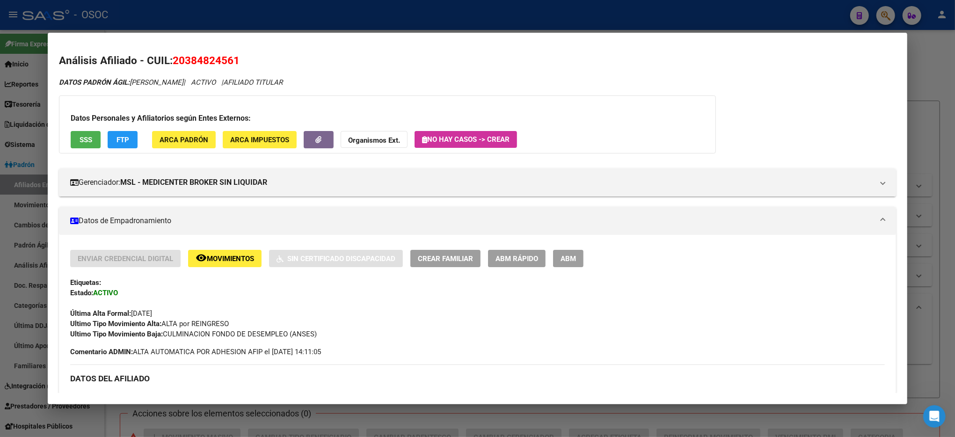
click at [85, 139] on span "SSS" at bounding box center [86, 140] width 13 height 8
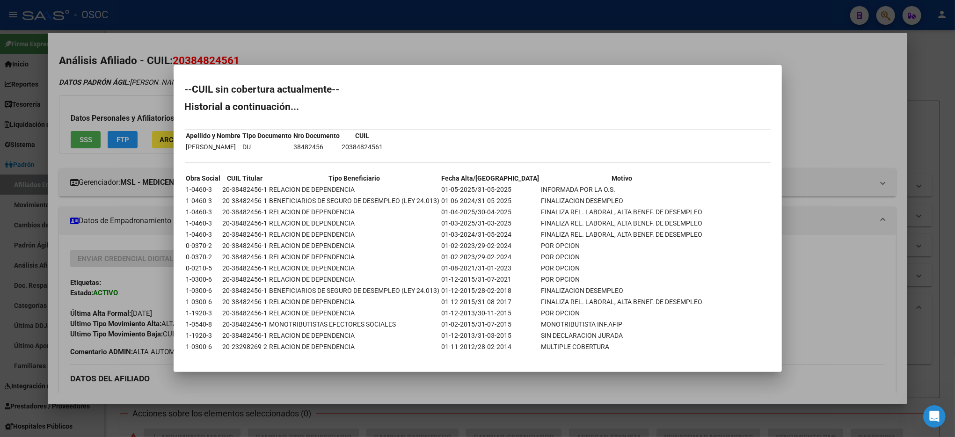
drag, startPoint x: 869, startPoint y: 61, endPoint x: 728, endPoint y: 70, distance: 140.6
click at [860, 61] on div at bounding box center [477, 218] width 955 height 437
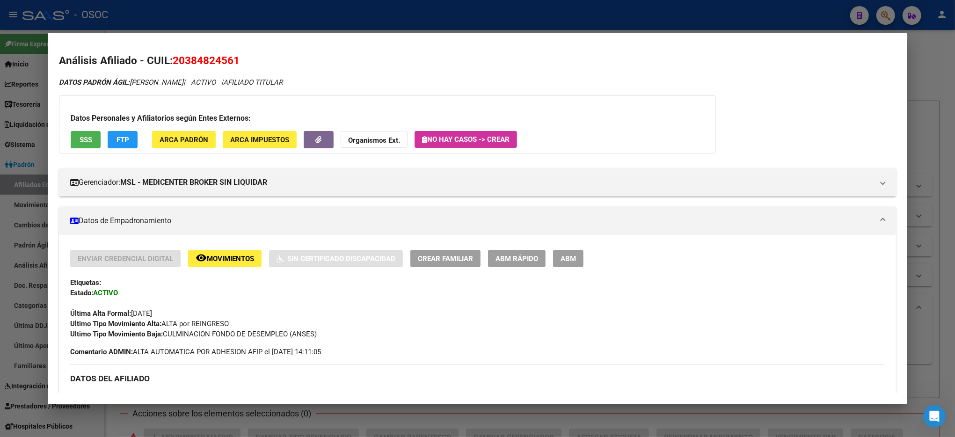
click at [198, 58] on span "20384824561" at bounding box center [206, 60] width 67 height 12
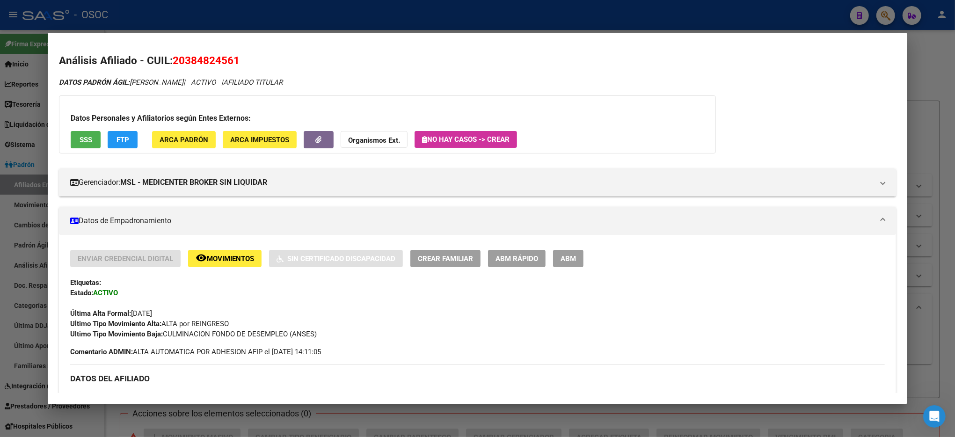
click at [198, 58] on span "20384824561" at bounding box center [206, 60] width 67 height 12
click at [202, 59] on span "20384824561" at bounding box center [206, 60] width 67 height 12
click at [188, 60] on span "20384824561" at bounding box center [206, 60] width 67 height 12
drag, startPoint x: 171, startPoint y: 62, endPoint x: 247, endPoint y: 66, distance: 76.3
click at [247, 66] on h2 "Análisis Afiliado - CUIL: 20384824561" at bounding box center [477, 61] width 837 height 16
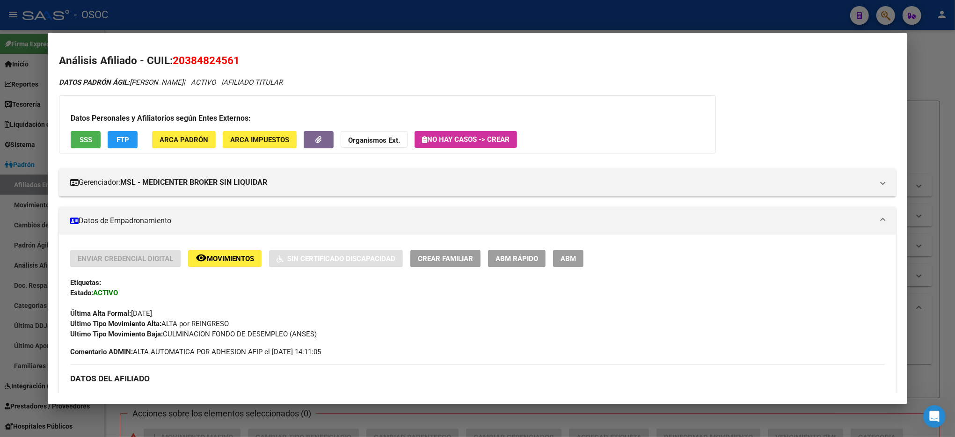
copy span "20384824561"
click at [419, 313] on div "Última Alta Formal: [DATE]" at bounding box center [477, 308] width 814 height 21
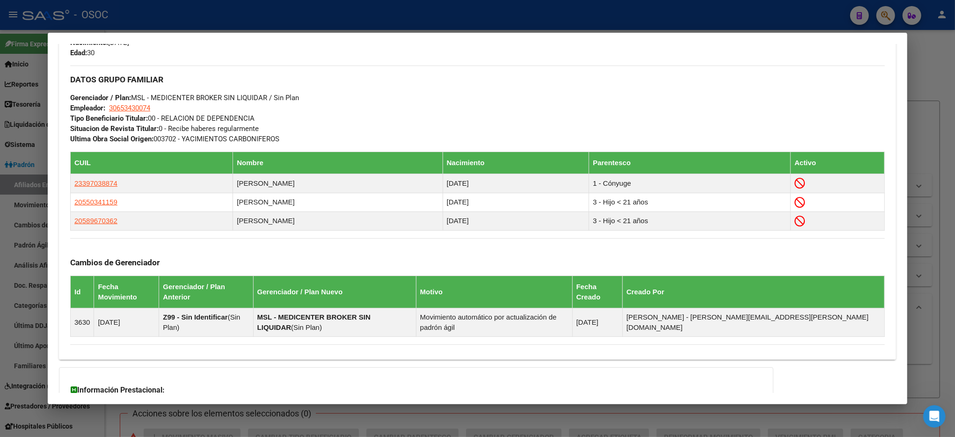
scroll to position [508, 0]
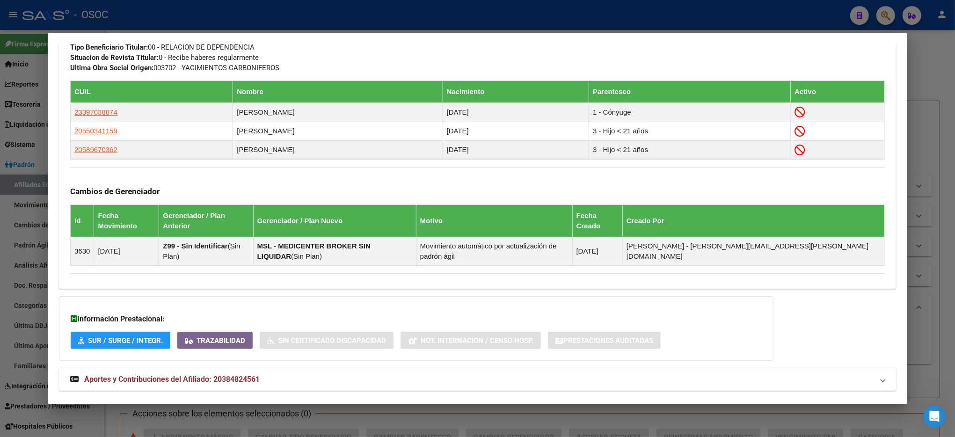
click at [305, 374] on mat-panel-title "Aportes y Contribuciones del Afiliado: 20384824561" at bounding box center [471, 379] width 803 height 11
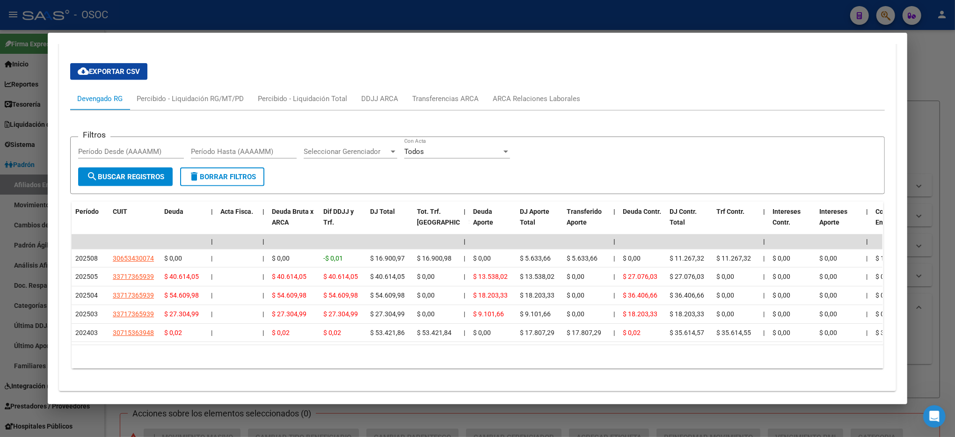
scroll to position [876, 0]
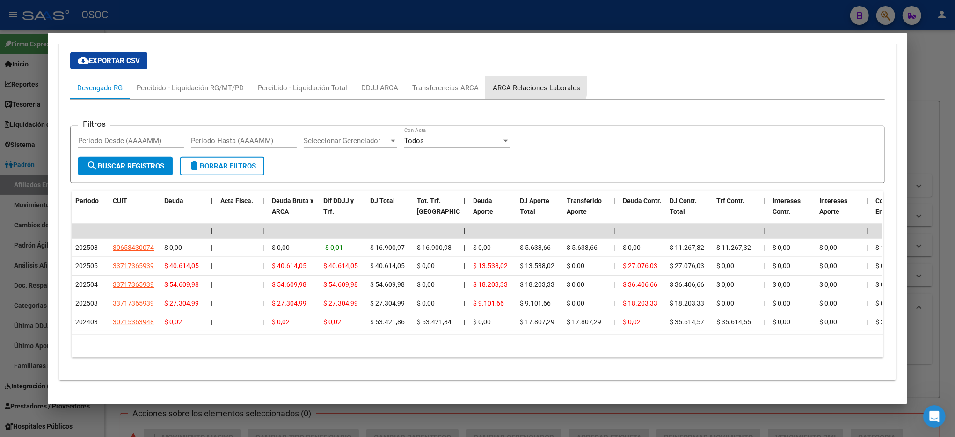
click at [506, 77] on div "ARCA Relaciones Laborales" at bounding box center [537, 88] width 102 height 22
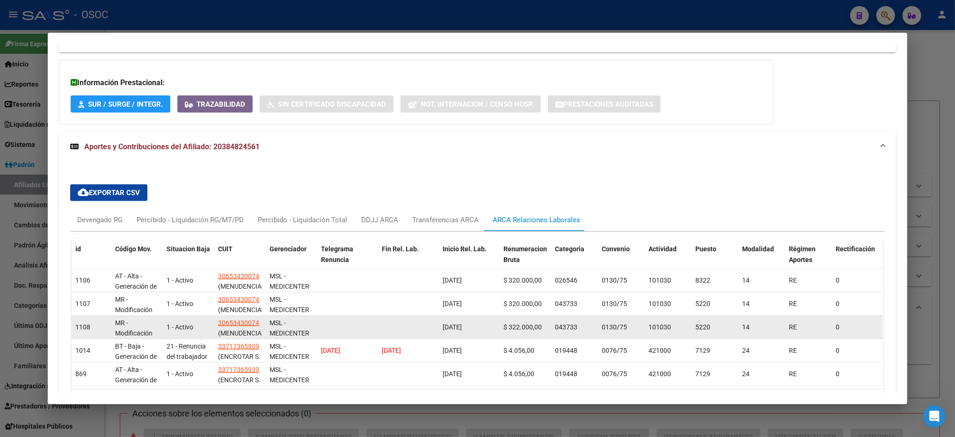
scroll to position [798, 0]
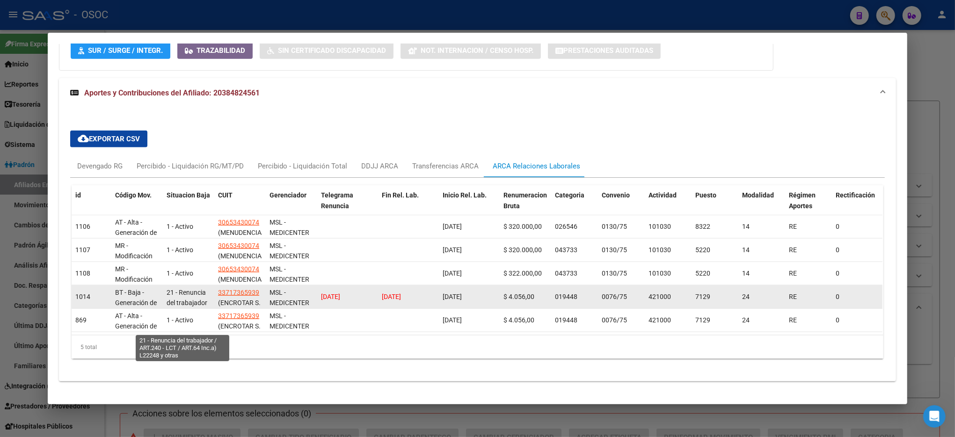
click at [183, 289] on span "21 - Renuncia del trabajador / ART.240 - LCT / ART.64 Inc.a) L22248 y otras" at bounding box center [187, 319] width 41 height 61
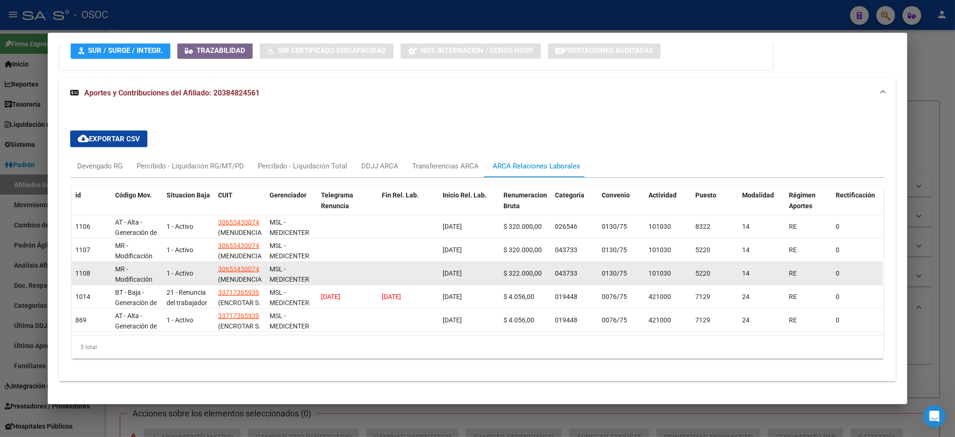
click at [446, 269] on span "[DATE]" at bounding box center [452, 272] width 19 height 7
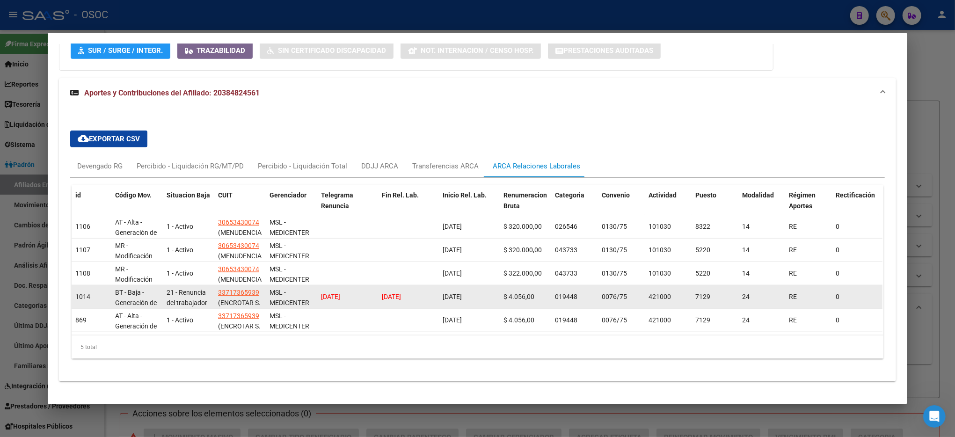
click at [443, 293] on span "[DATE]" at bounding box center [452, 296] width 19 height 7
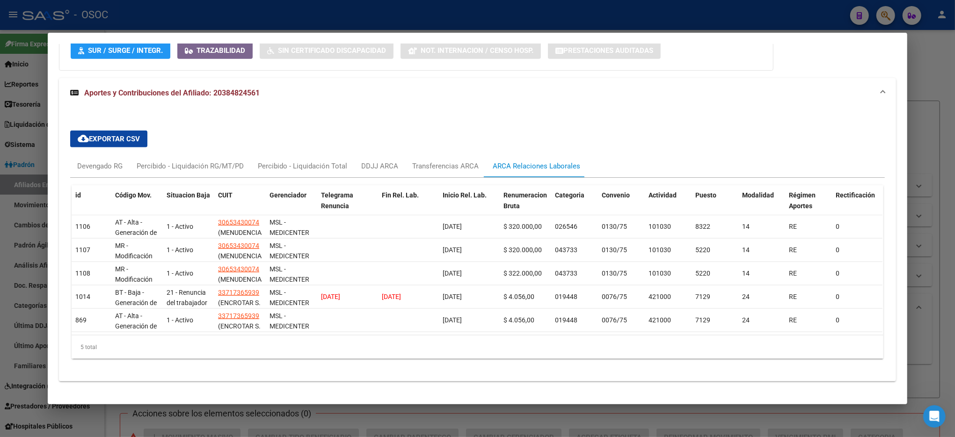
click at [96, 178] on div "id Código Mov. Situacion Baja CUIT Gerenciador Telegrama Renuncia Fin Rel. Lab.…" at bounding box center [477, 272] width 814 height 189
click at [112, 155] on div "Devengado RG" at bounding box center [99, 166] width 59 height 22
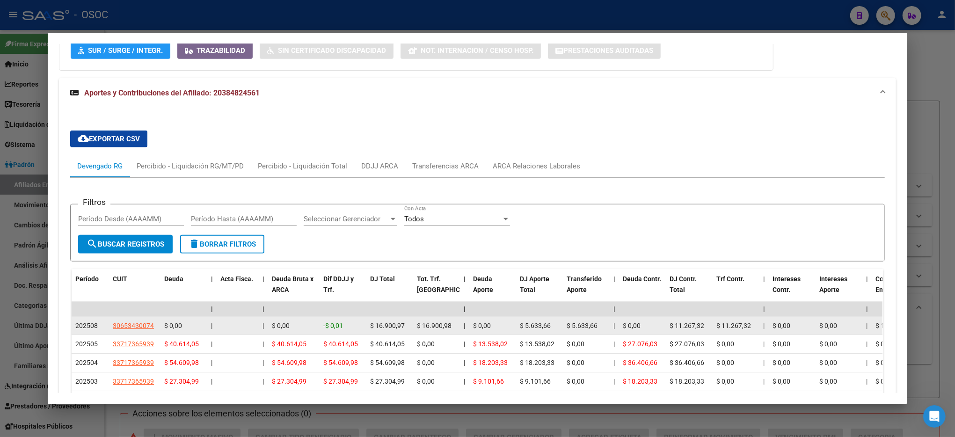
click at [366, 317] on datatable-body-cell "$ 16.900,97" at bounding box center [389, 326] width 47 height 18
drag, startPoint x: 363, startPoint y: 303, endPoint x: 410, endPoint y: 305, distance: 46.8
click at [376, 317] on datatable-body-cell "$ 16.900,97" at bounding box center [389, 326] width 47 height 18
click at [511, 317] on datatable-body-cell "$ 0,00" at bounding box center [492, 326] width 47 height 18
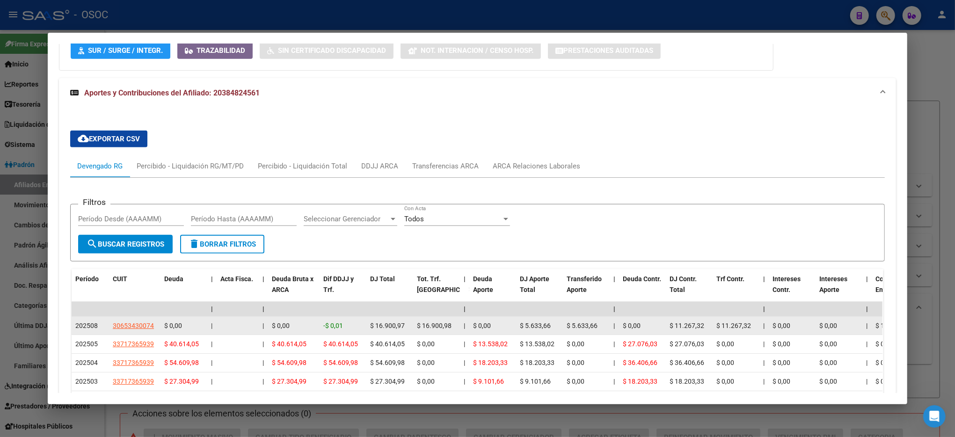
click at [511, 317] on datatable-body-cell "$ 0,00" at bounding box center [492, 326] width 47 height 18
click at [432, 320] on div "$ 16.900,98" at bounding box center [436, 325] width 39 height 11
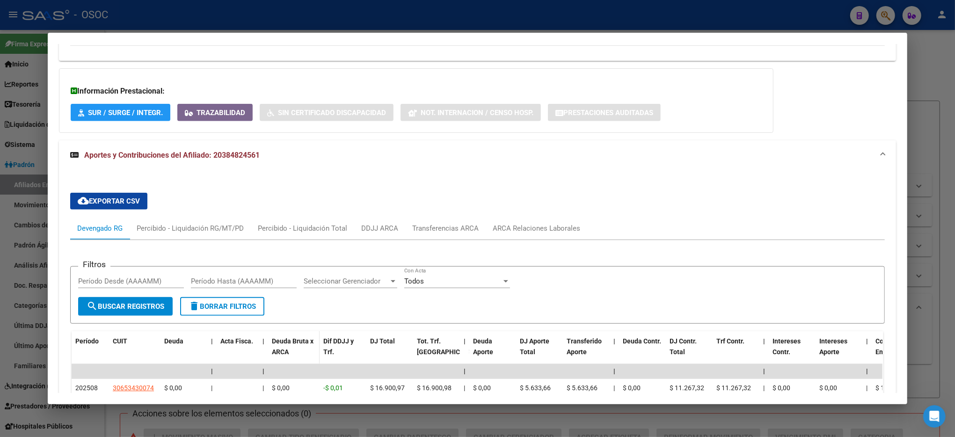
scroll to position [860, 0]
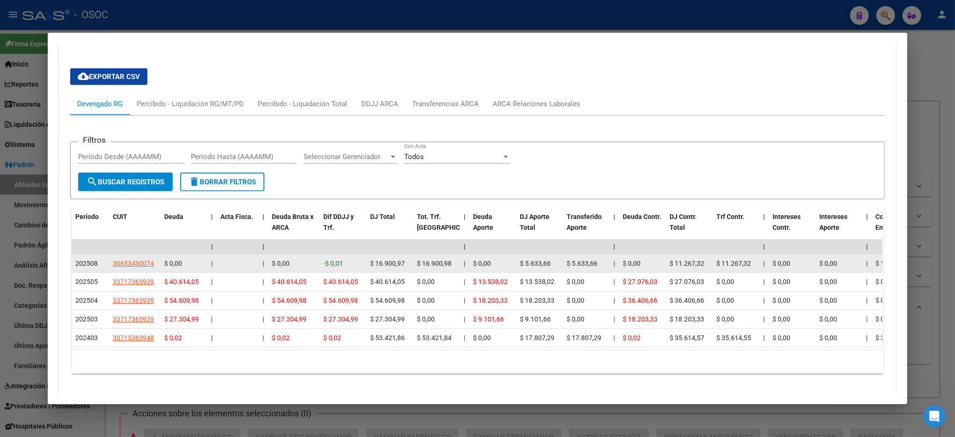
click at [397, 258] on div "$ 16.900,97" at bounding box center [389, 263] width 39 height 11
click at [492, 258] on div "$ 0,00" at bounding box center [492, 263] width 39 height 11
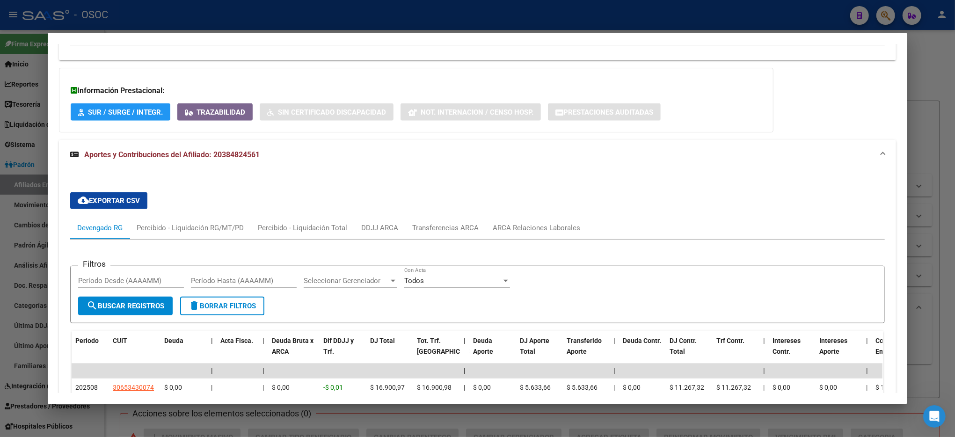
scroll to position [798, 0]
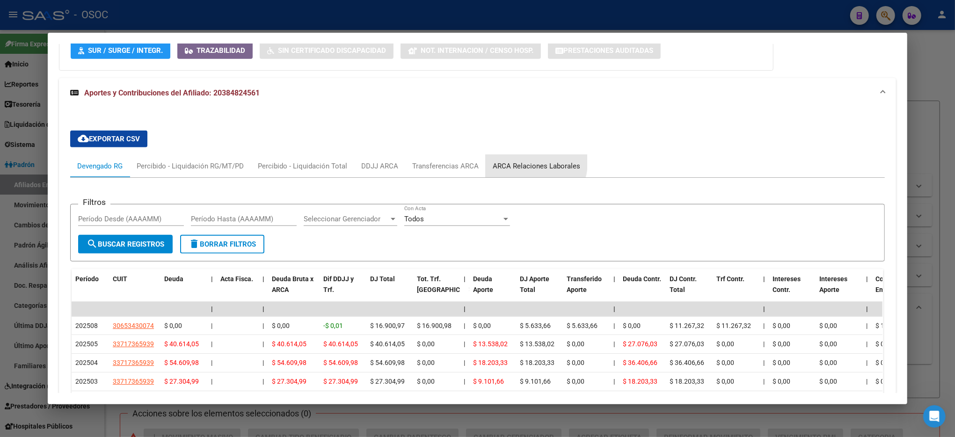
click at [500, 155] on div "ARCA Relaciones Laborales" at bounding box center [537, 166] width 102 height 22
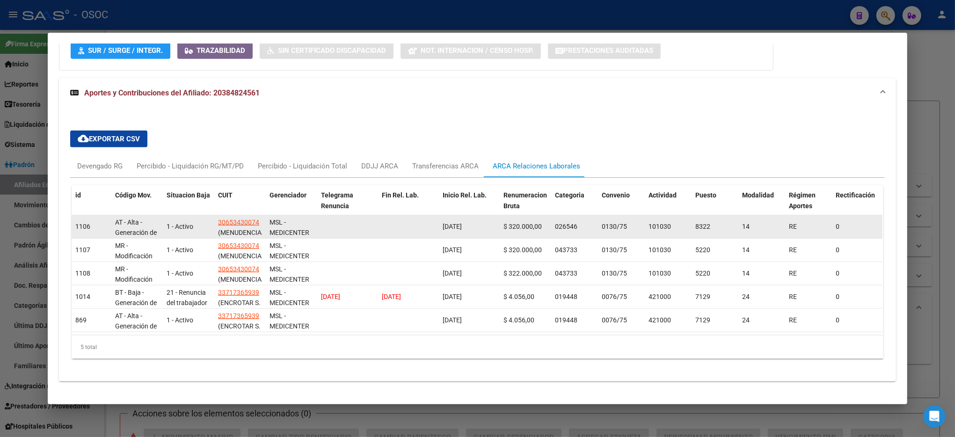
click at [507, 223] on span "$ 320.000,00" at bounding box center [522, 226] width 38 height 7
click at [506, 223] on span "$ 320.000,00" at bounding box center [522, 226] width 38 height 7
click at [505, 223] on span "$ 320.000,00" at bounding box center [522, 226] width 38 height 7
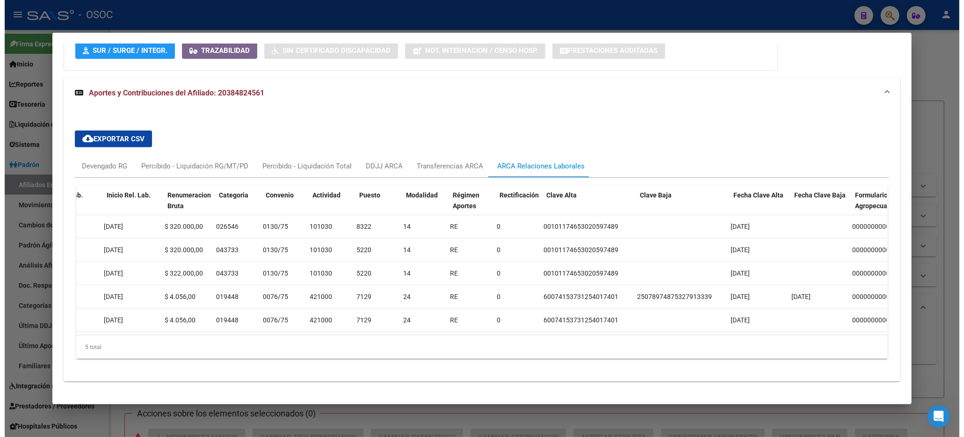
scroll to position [0, 352]
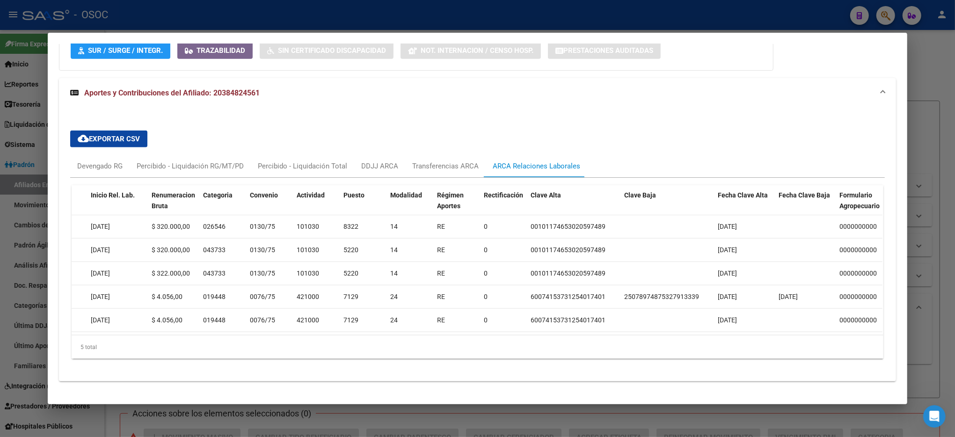
click at [291, 20] on div at bounding box center [477, 218] width 955 height 437
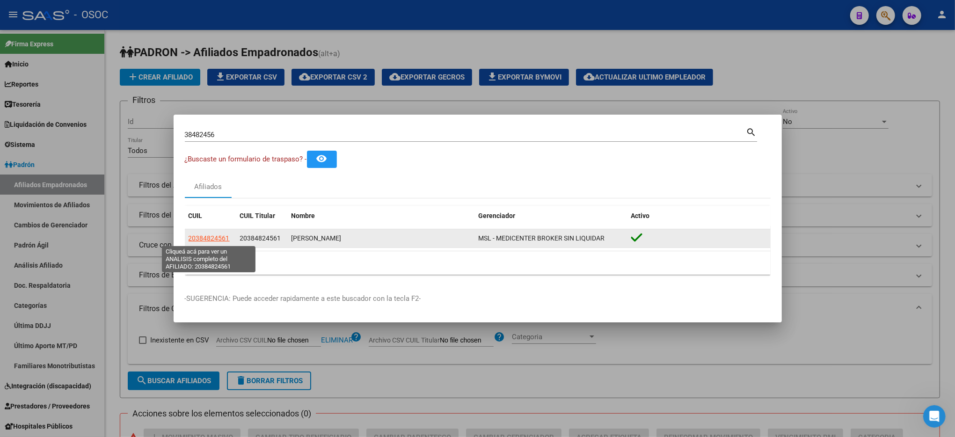
click at [198, 238] on span "20384824561" at bounding box center [209, 237] width 41 height 7
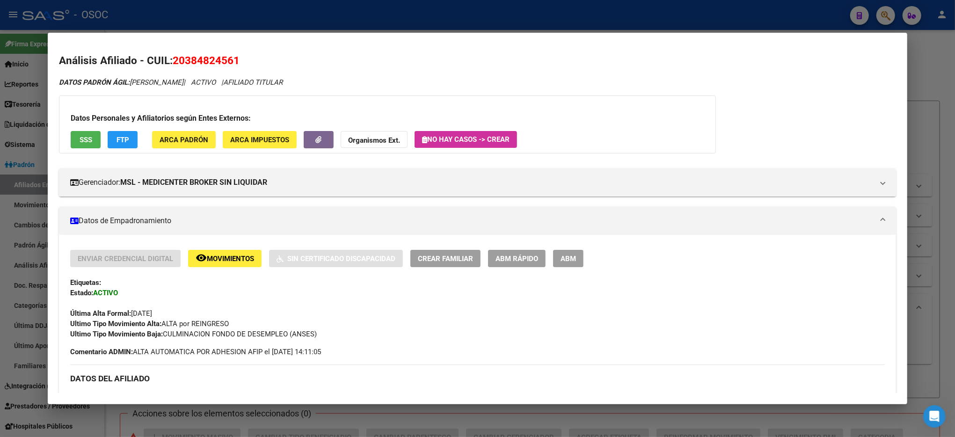
click at [684, 18] on div at bounding box center [477, 218] width 955 height 437
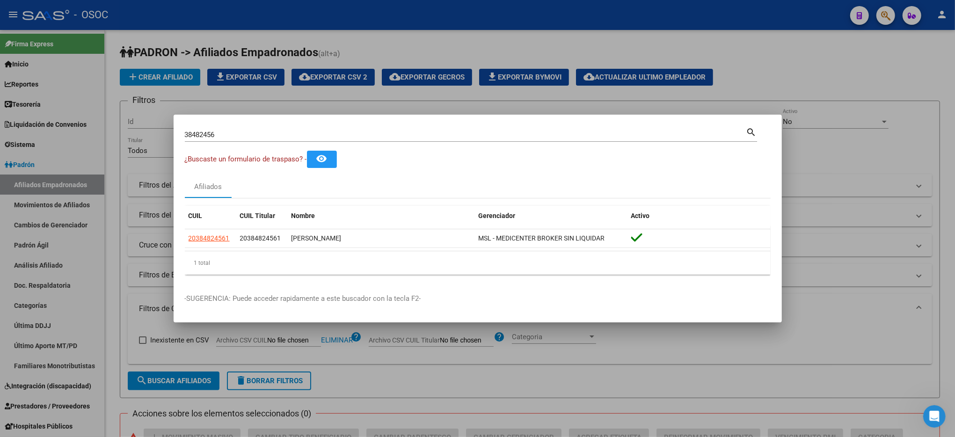
click at [684, 18] on div at bounding box center [477, 218] width 955 height 437
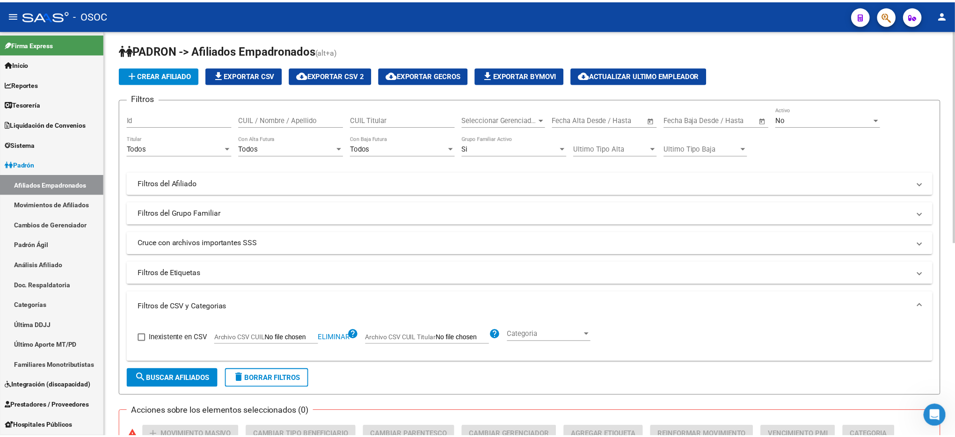
scroll to position [0, 0]
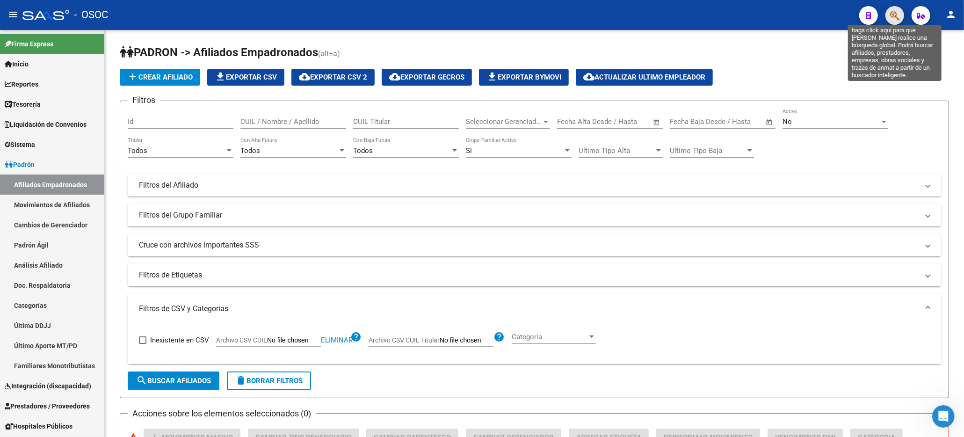
click at [898, 13] on icon "button" at bounding box center [894, 15] width 9 height 11
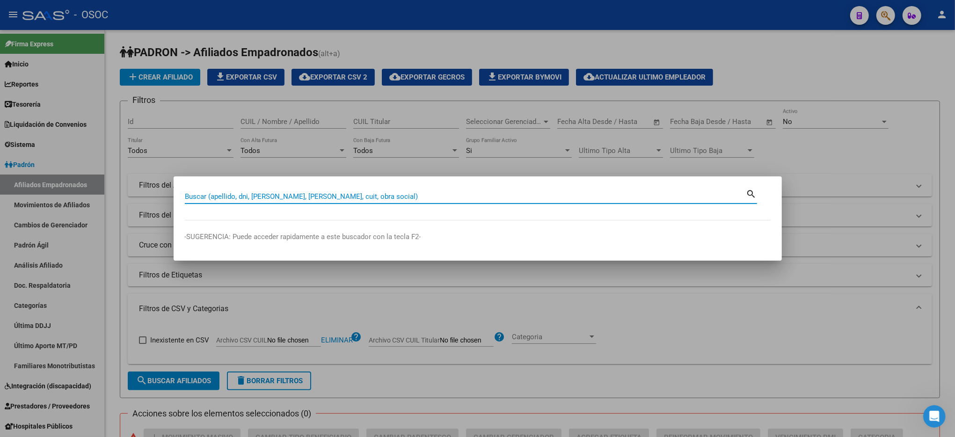
paste input "38482456"
type input "38482456"
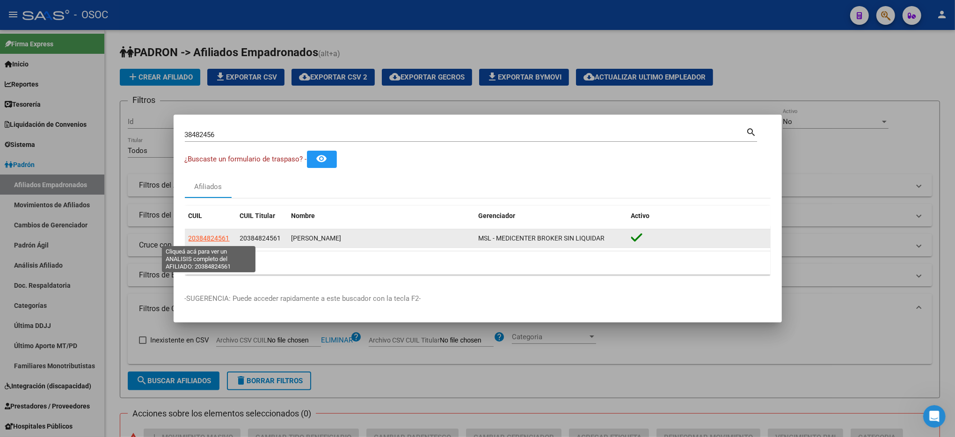
click at [218, 235] on span "20384824561" at bounding box center [209, 237] width 41 height 7
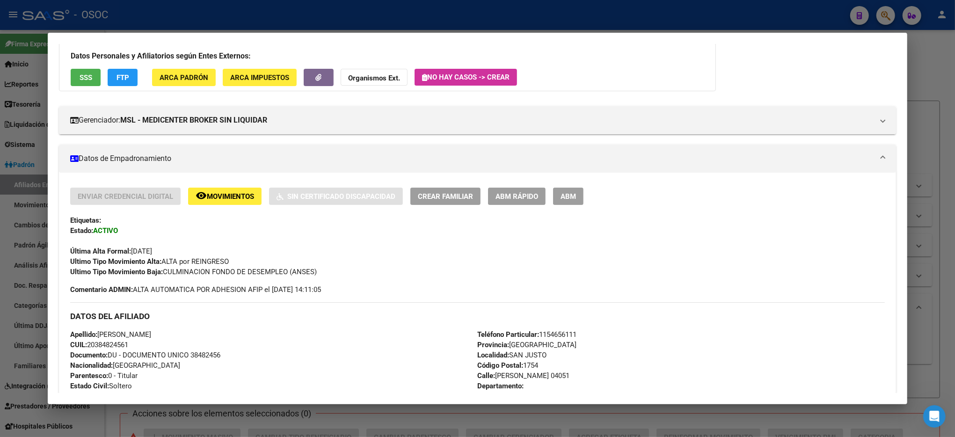
scroll to position [124, 0]
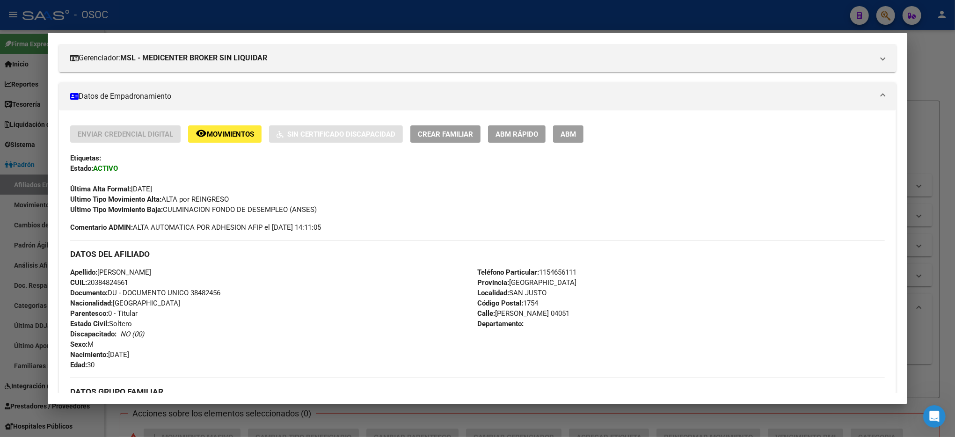
click at [944, 47] on div at bounding box center [477, 218] width 955 height 437
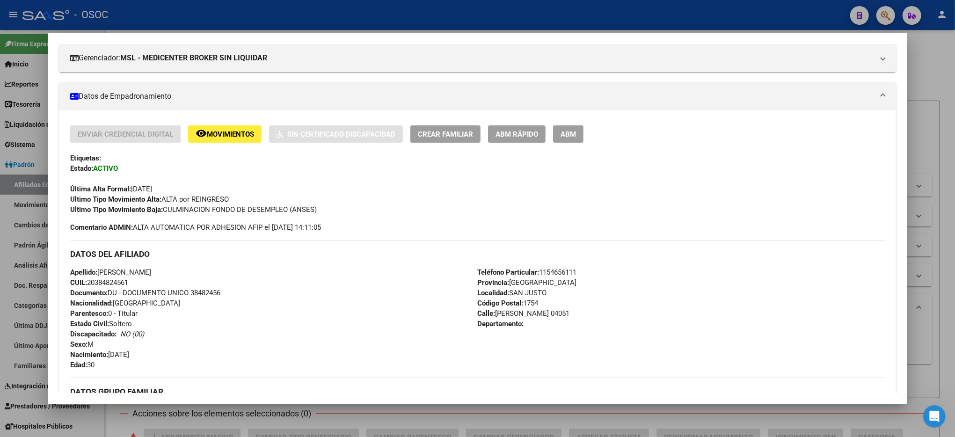
click at [944, 47] on div at bounding box center [477, 218] width 955 height 437
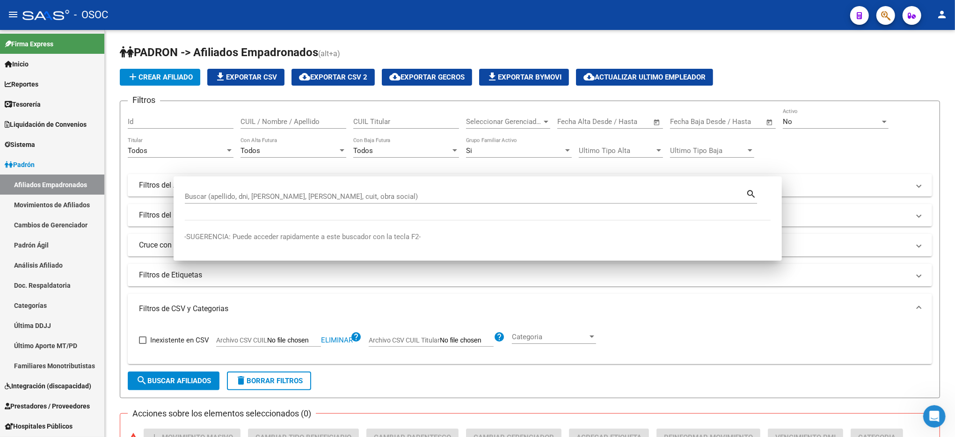
click at [944, 47] on div "PADRON -> Afiliados Empadronados (alt+a) add Crear Afiliado file_download Expor…" at bounding box center [530, 414] width 850 height 769
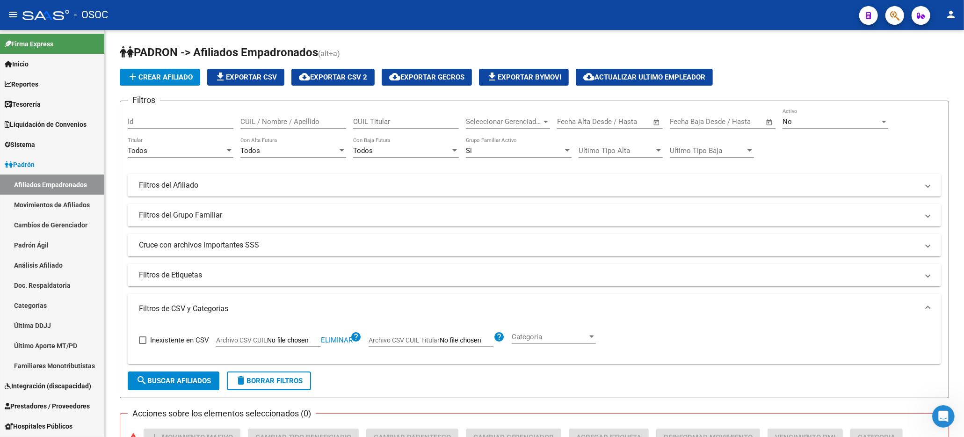
click at [900, 19] on icon "button" at bounding box center [894, 15] width 9 height 11
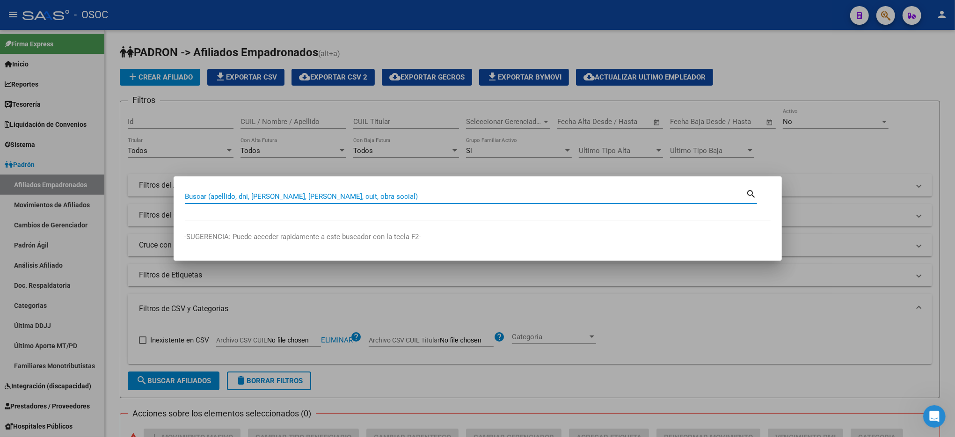
paste input "38944667"
type input "38944667"
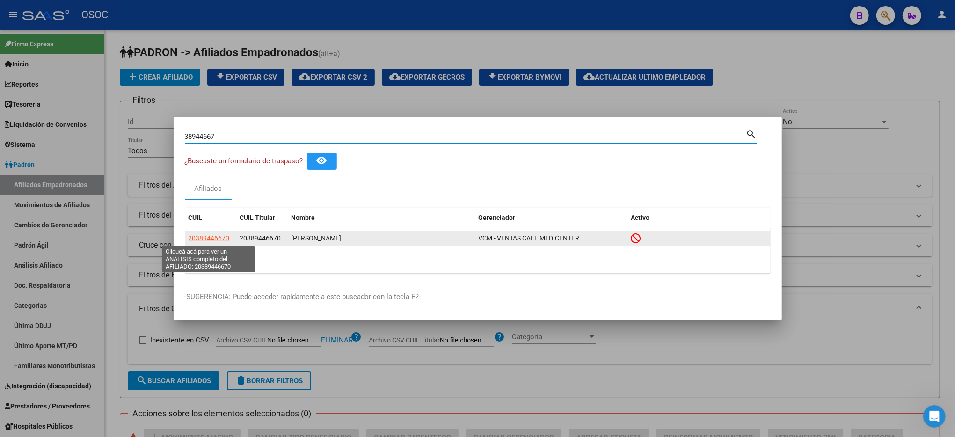
click at [201, 235] on span "20389446670" at bounding box center [209, 237] width 41 height 7
type textarea "20389446670"
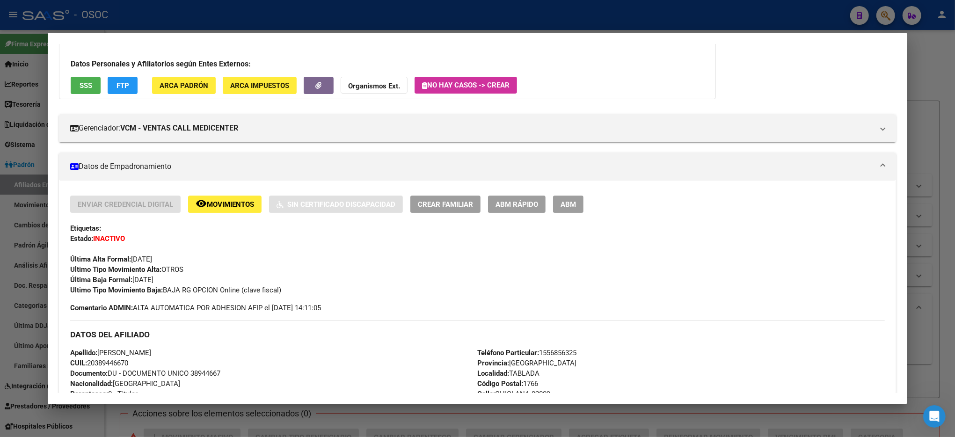
scroll to position [0, 0]
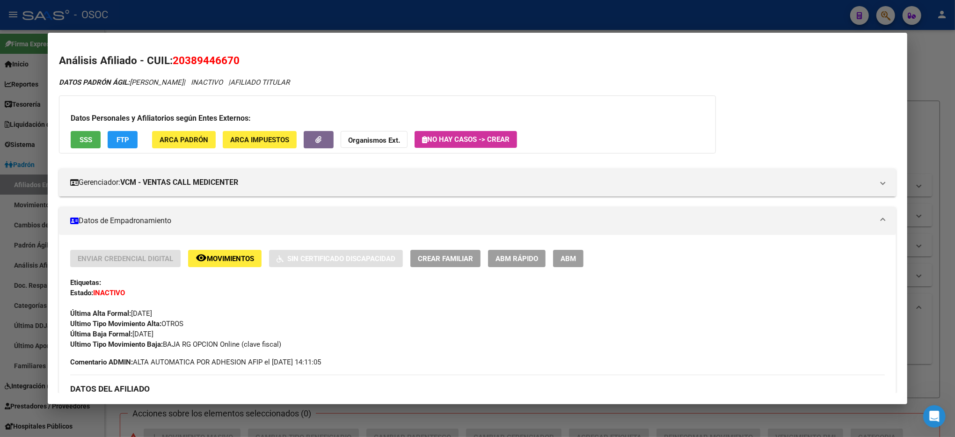
click at [83, 144] on span "SSS" at bounding box center [86, 140] width 13 height 8
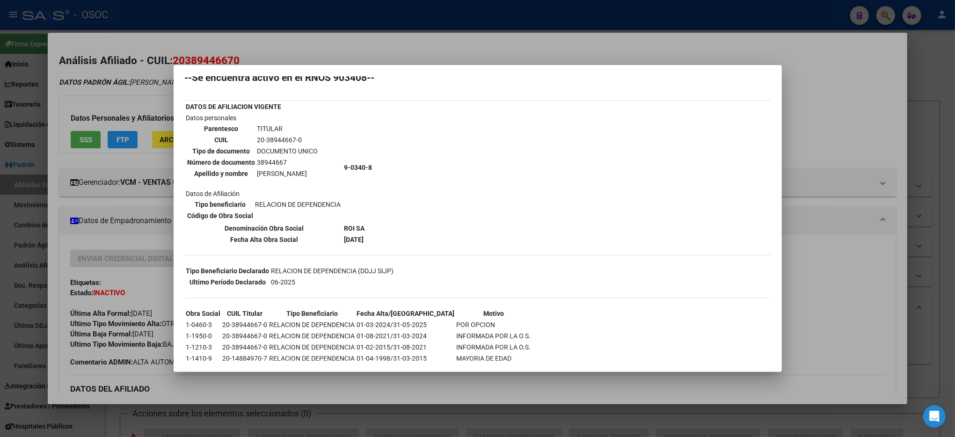
scroll to position [45, 0]
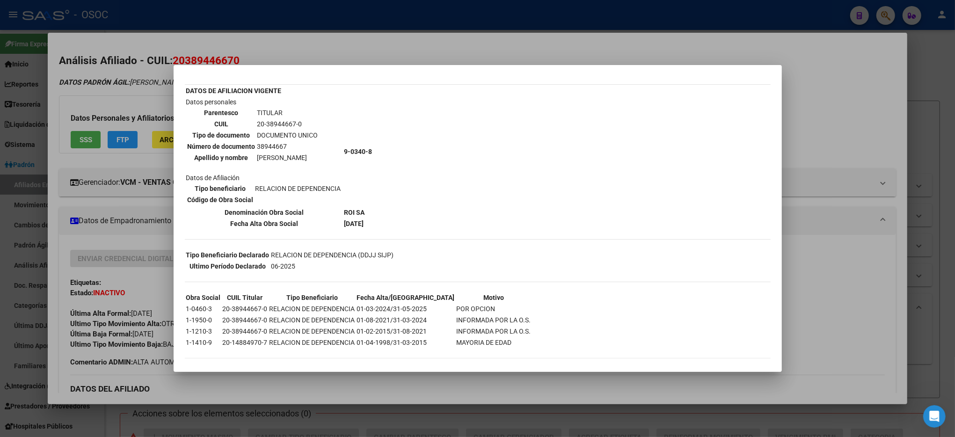
click at [916, 269] on div at bounding box center [477, 218] width 955 height 437
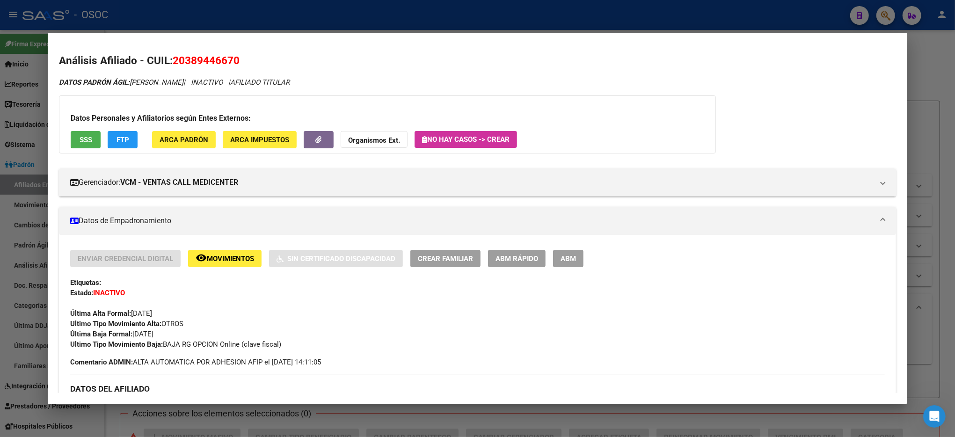
click at [916, 269] on div at bounding box center [477, 218] width 955 height 437
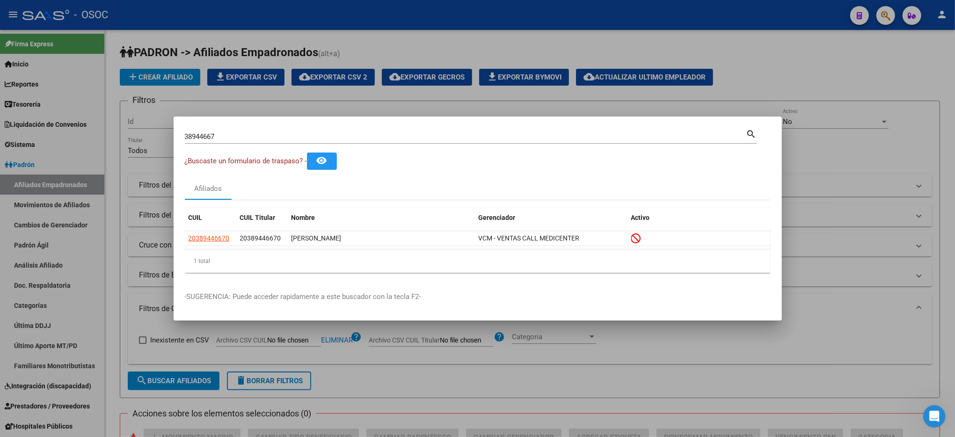
click at [837, 51] on div at bounding box center [477, 218] width 955 height 437
click at [837, 51] on h1 "PADRON -> Afiliados Empadronados (alt+a)" at bounding box center [530, 53] width 820 height 16
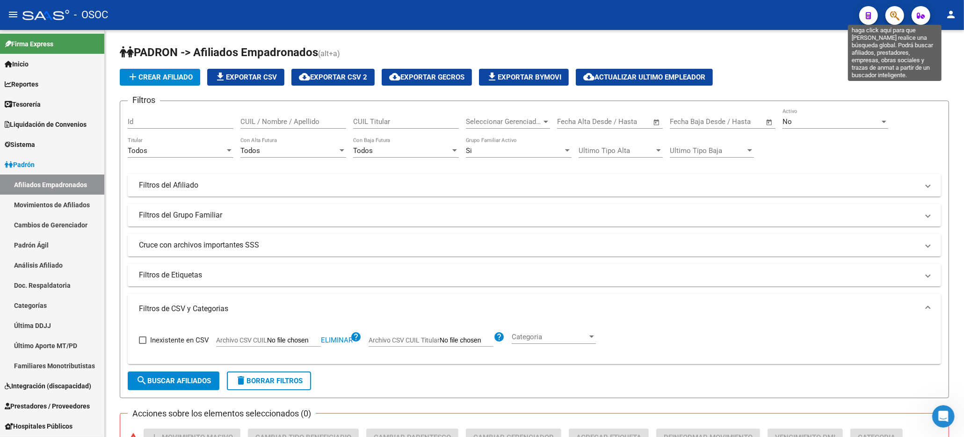
click at [891, 20] on icon "button" at bounding box center [894, 15] width 9 height 11
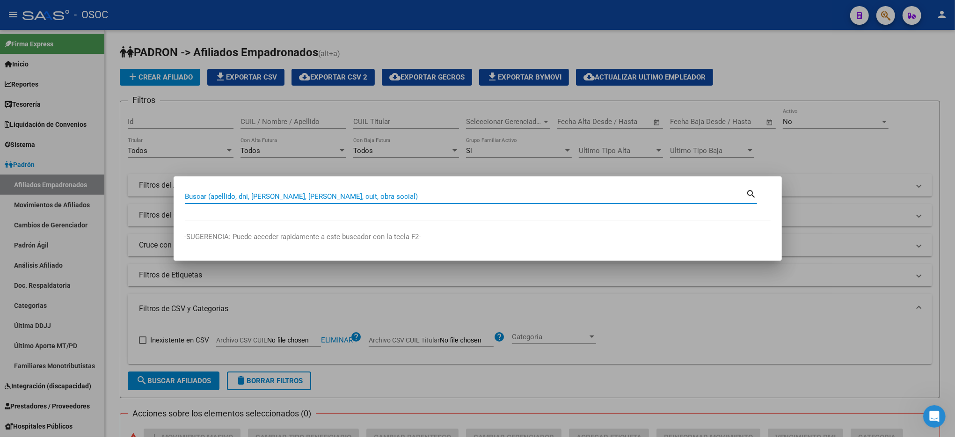
paste input "39778412"
type input "39778412"
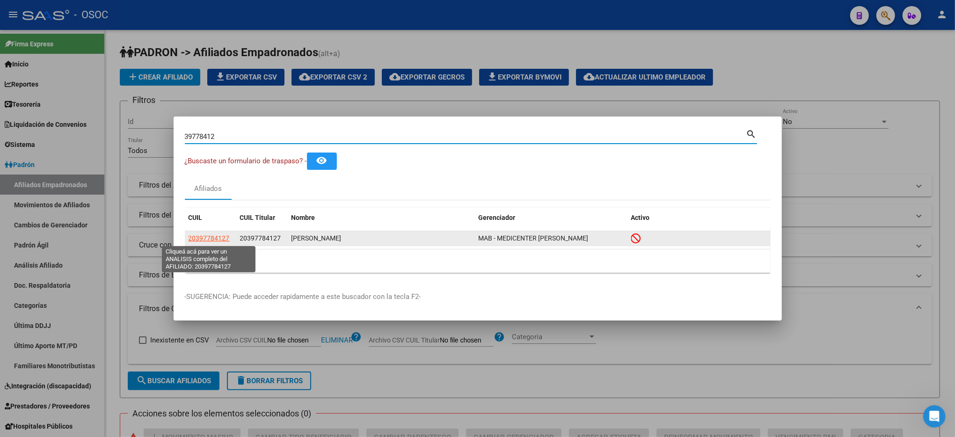
click at [214, 240] on span "20397784127" at bounding box center [209, 237] width 41 height 7
type textarea "20397784127"
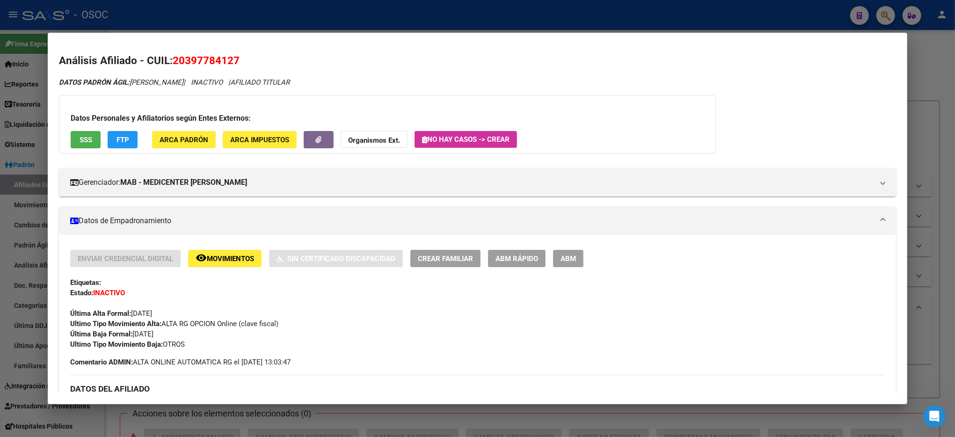
click at [80, 144] on span "SSS" at bounding box center [86, 140] width 13 height 8
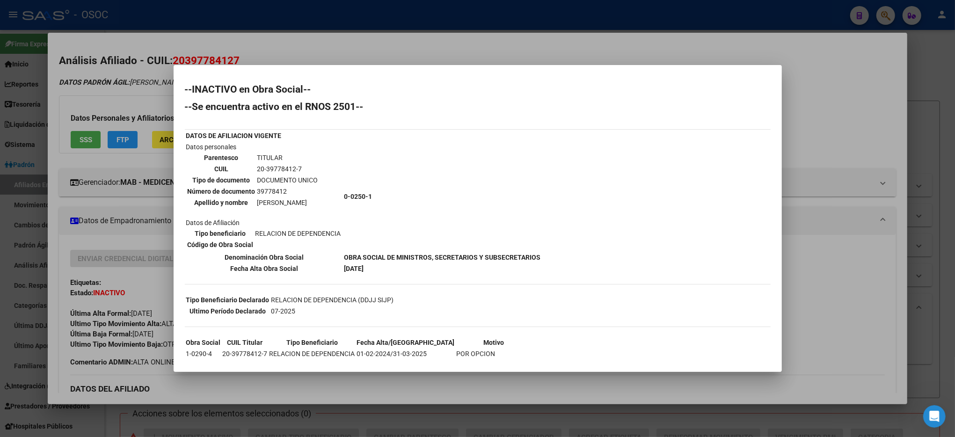
click at [930, 78] on div at bounding box center [477, 218] width 955 height 437
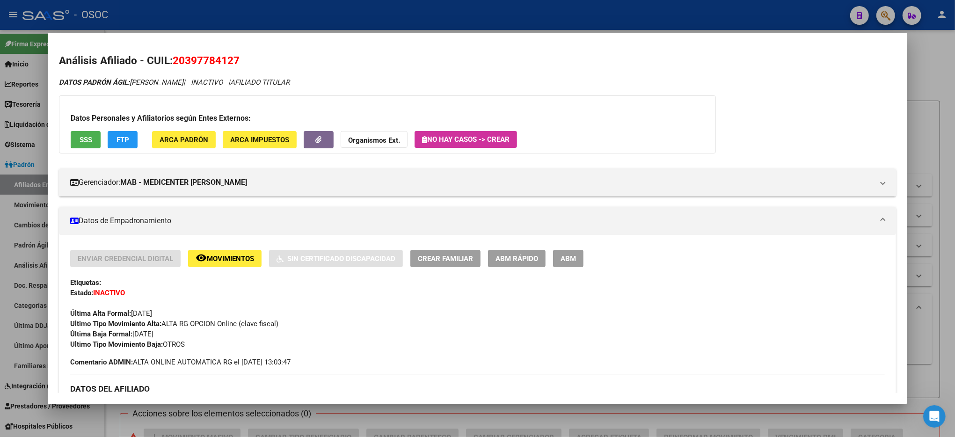
click at [930, 78] on div at bounding box center [477, 218] width 955 height 437
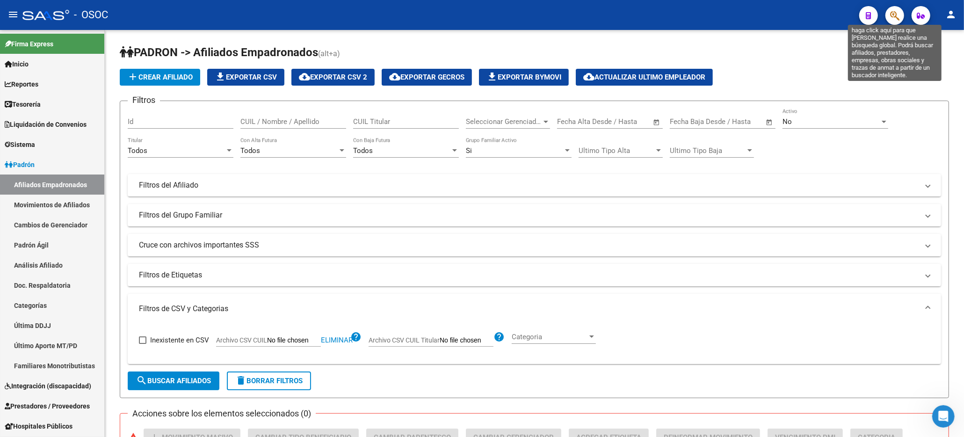
click at [891, 11] on icon "button" at bounding box center [894, 15] width 9 height 11
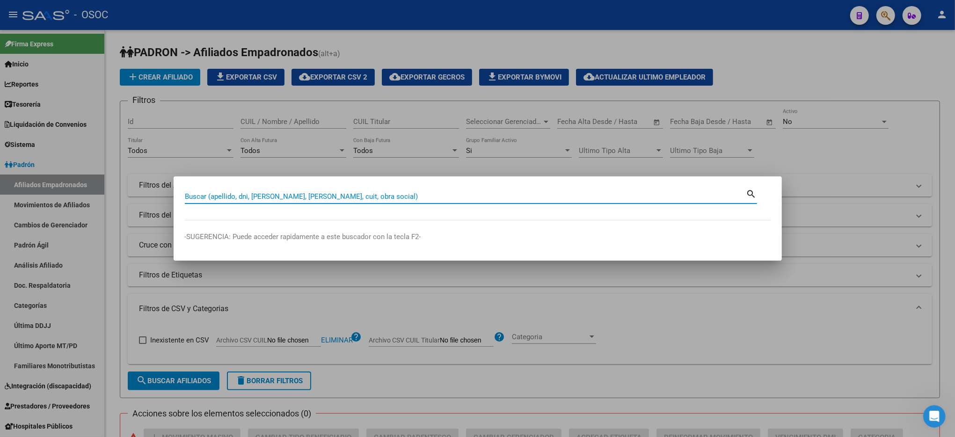
paste input "40664071"
type input "40664071"
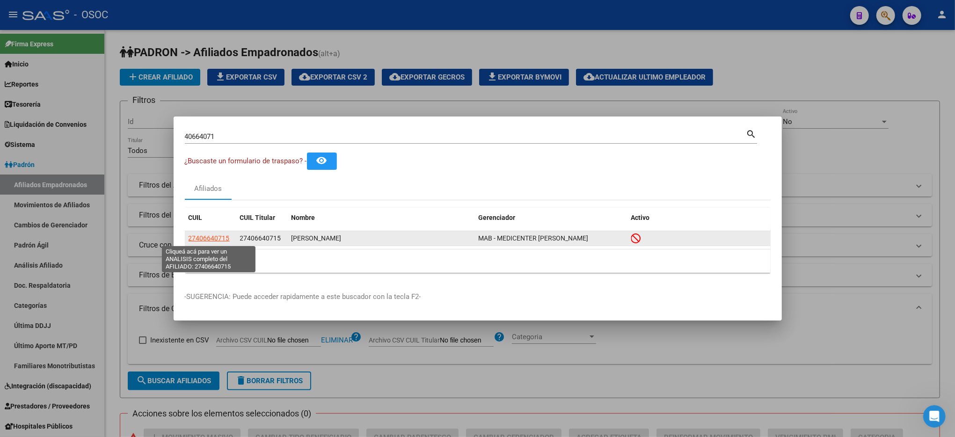
click at [211, 240] on span "27406640715" at bounding box center [209, 237] width 41 height 7
type textarea "27406640715"
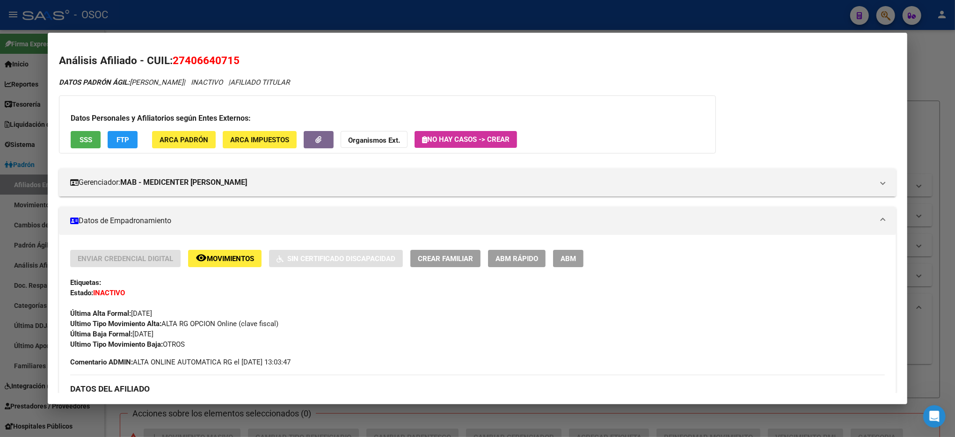
click at [83, 138] on span "SSS" at bounding box center [86, 140] width 13 height 8
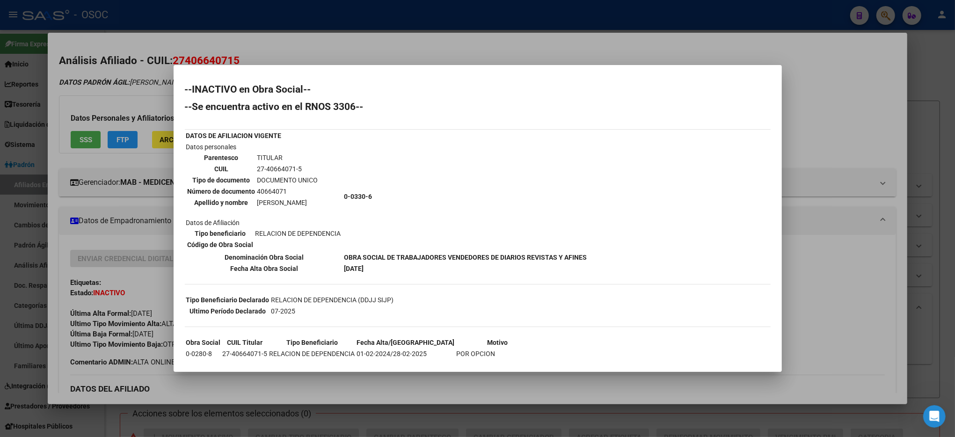
click at [852, 236] on div at bounding box center [477, 218] width 955 height 437
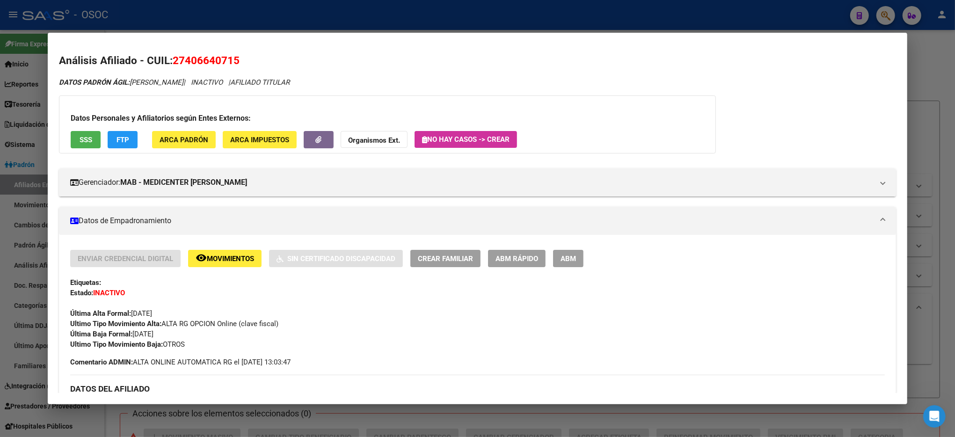
click at [938, 171] on div at bounding box center [477, 218] width 955 height 437
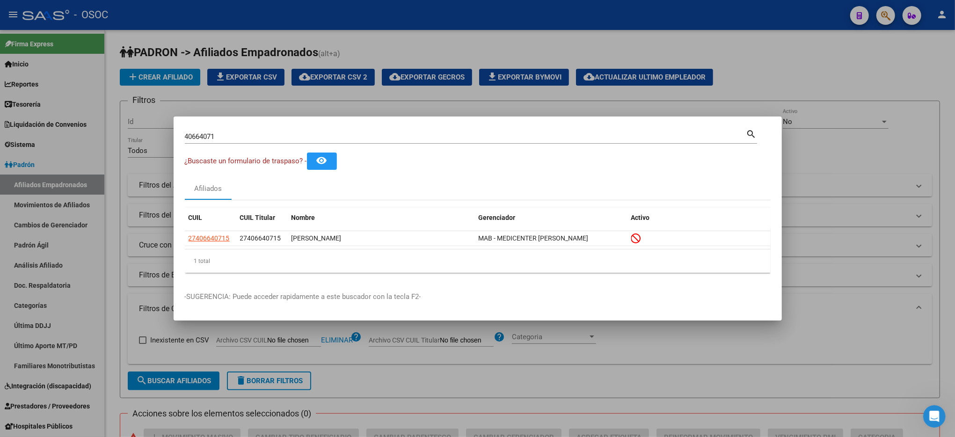
click at [919, 109] on div at bounding box center [477, 218] width 955 height 437
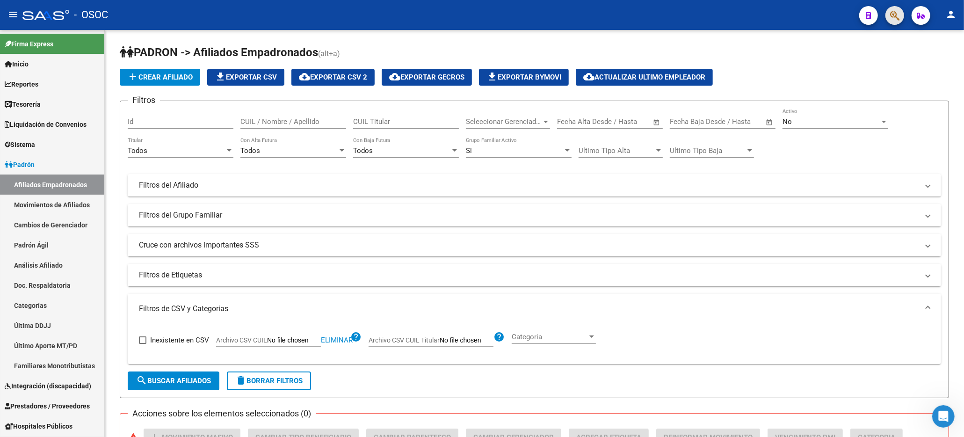
click at [888, 12] on button "button" at bounding box center [895, 15] width 19 height 19
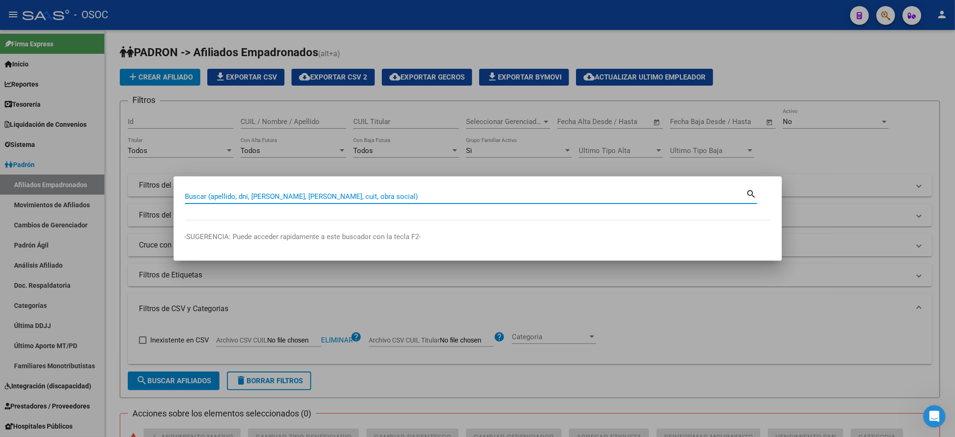
paste input "40672823"
type input "40672823"
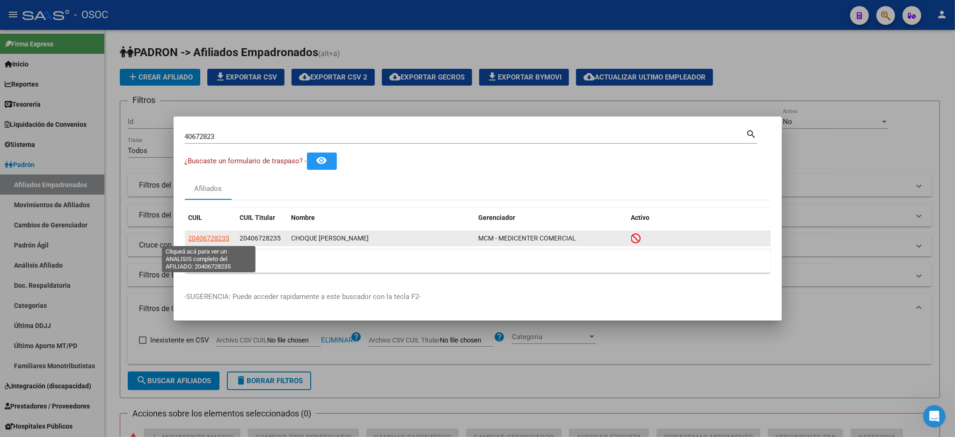
click at [210, 238] on span "20406728235" at bounding box center [209, 237] width 41 height 7
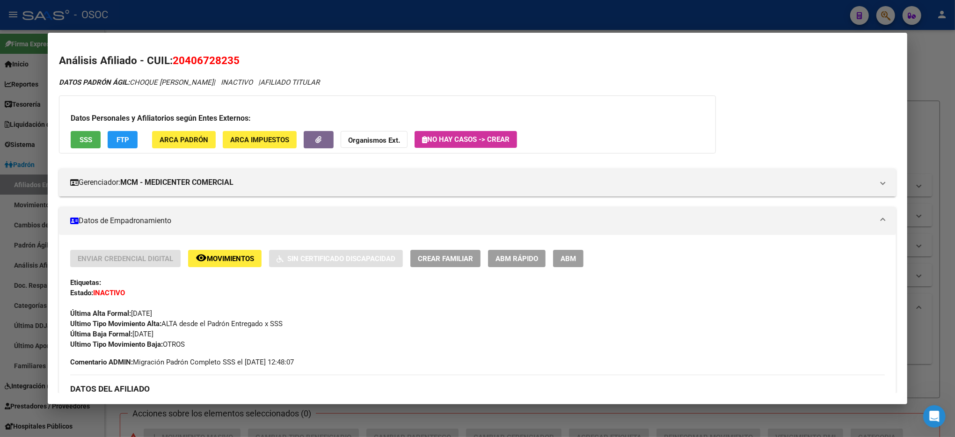
click at [74, 138] on button "SSS" at bounding box center [86, 139] width 30 height 17
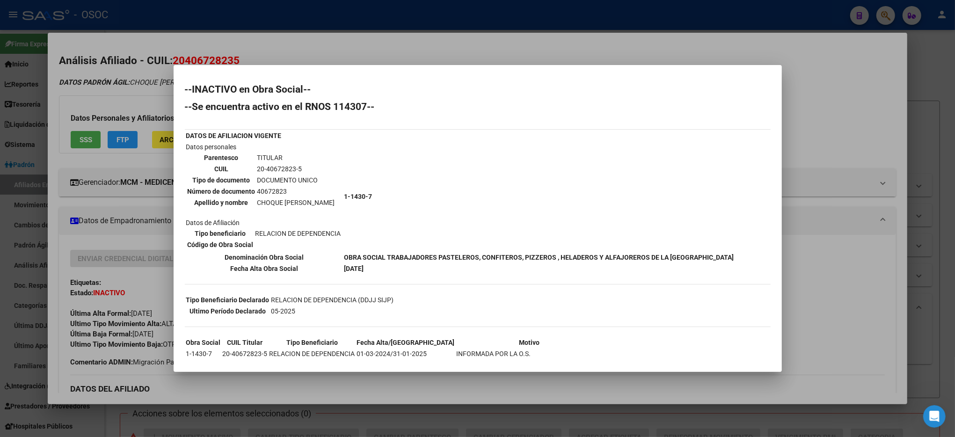
click at [904, 264] on div at bounding box center [477, 218] width 955 height 437
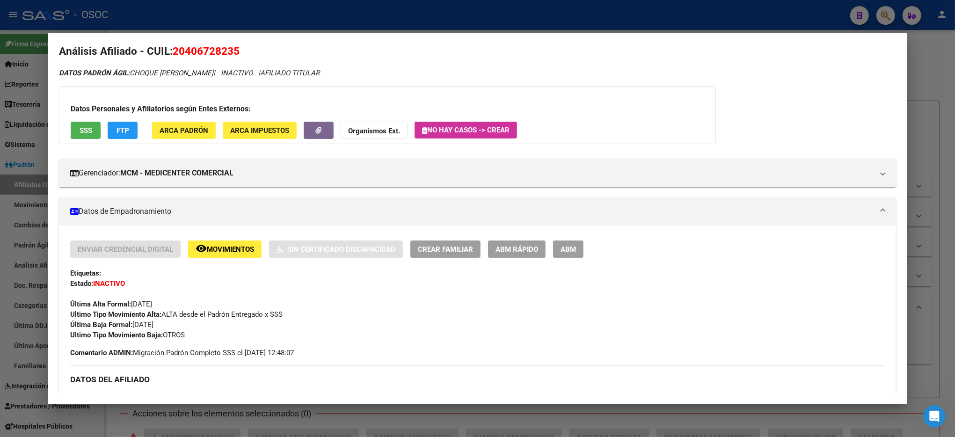
scroll to position [0, 0]
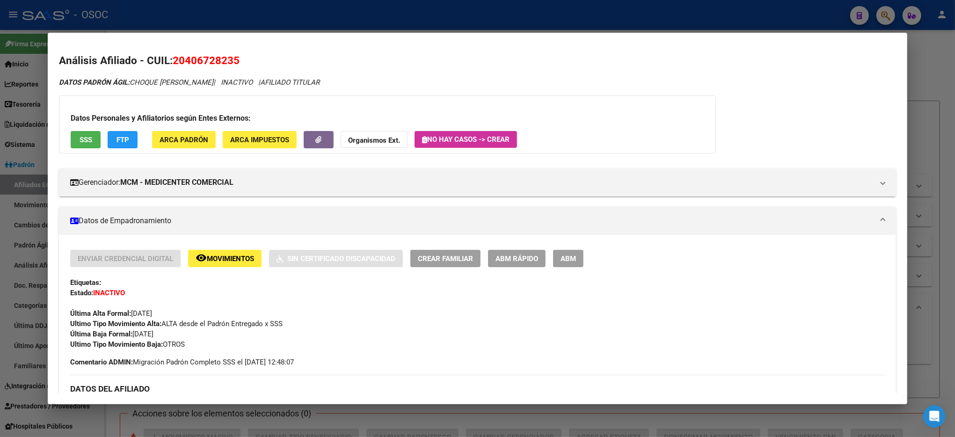
click at [80, 142] on span "SSS" at bounding box center [86, 140] width 13 height 8
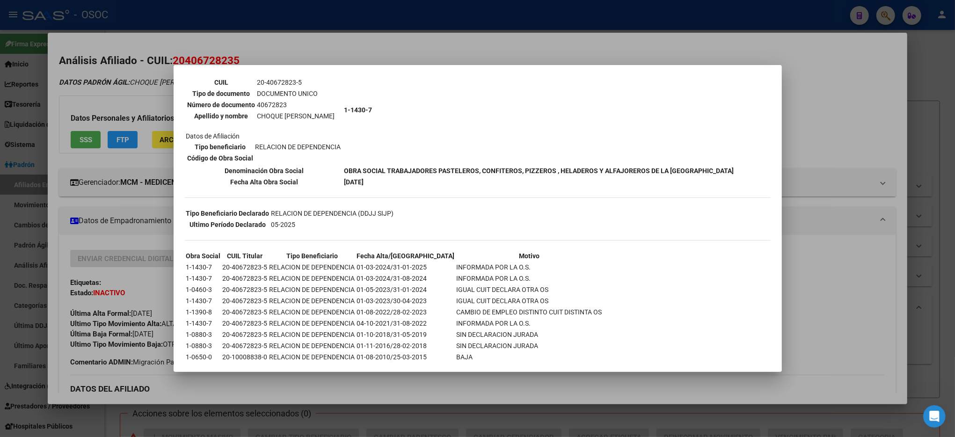
scroll to position [100, 0]
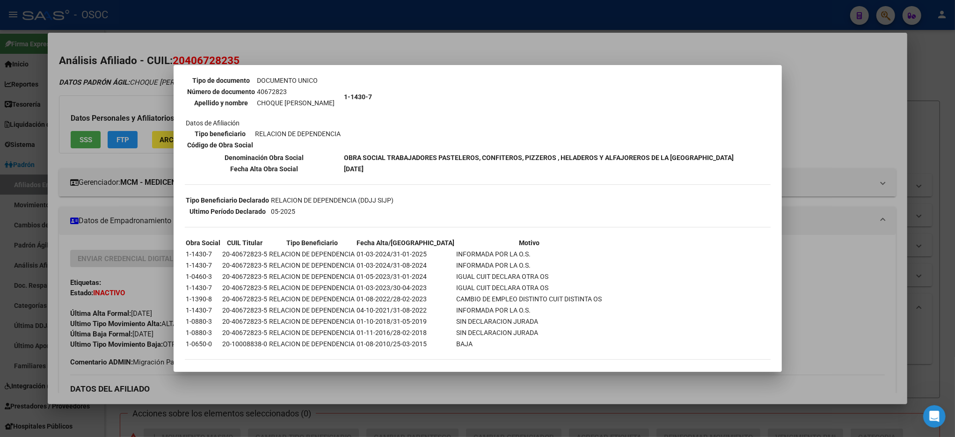
click at [833, 263] on div at bounding box center [477, 218] width 955 height 437
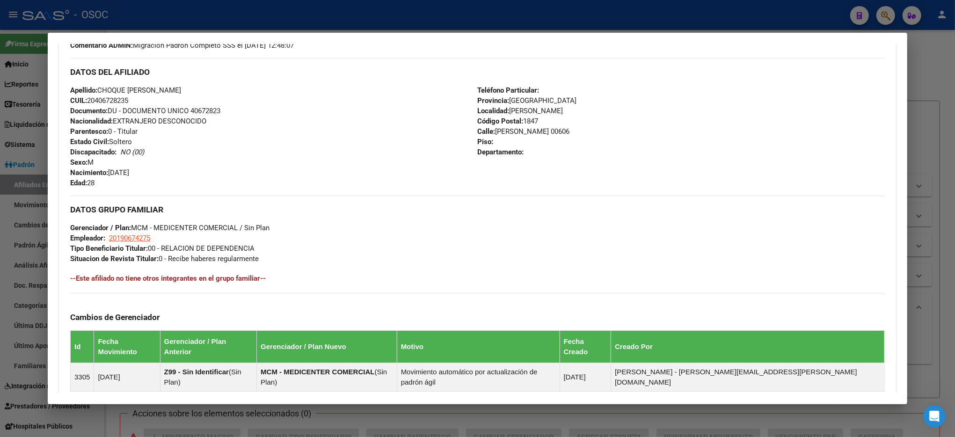
scroll to position [254, 0]
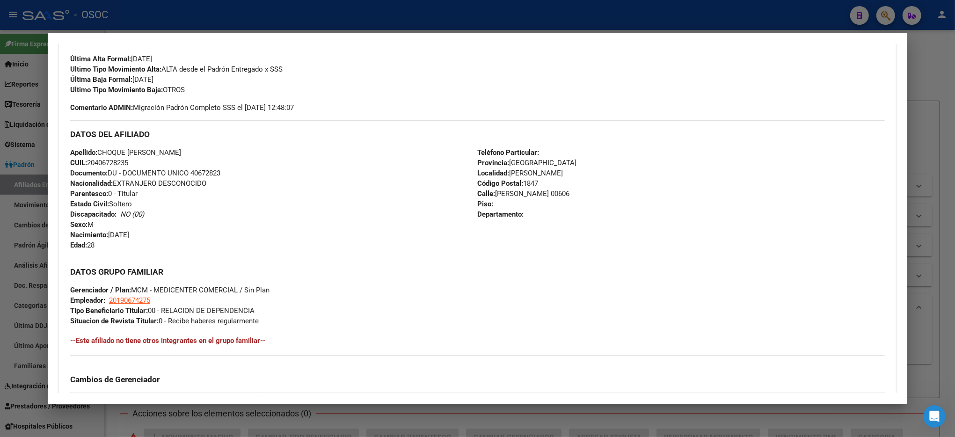
click at [113, 301] on span "20190674275" at bounding box center [129, 300] width 41 height 8
type textarea "20190674275"
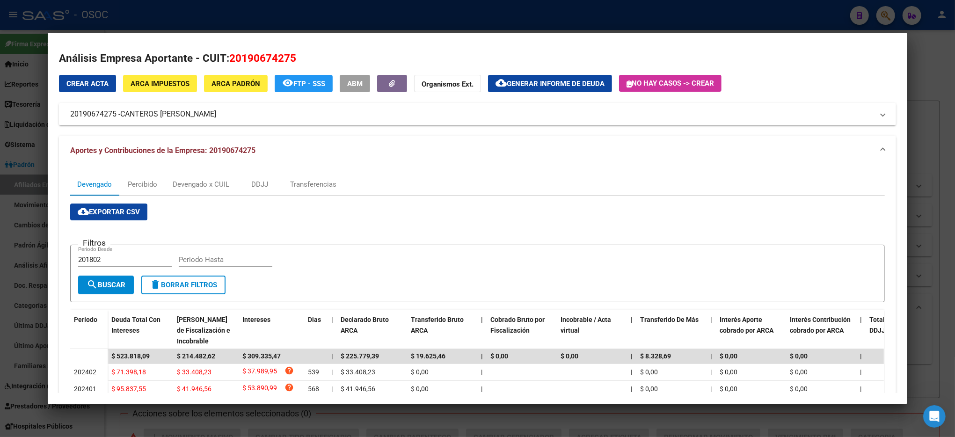
scroll to position [0, 0]
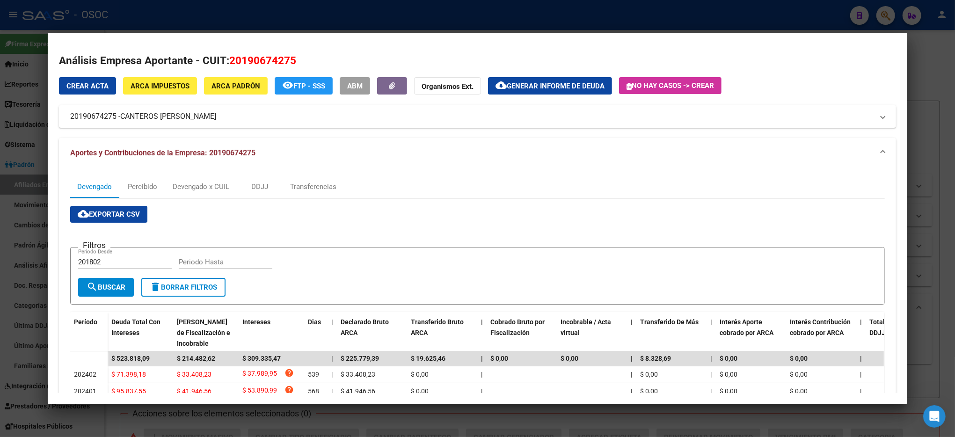
click at [924, 66] on div at bounding box center [477, 218] width 955 height 437
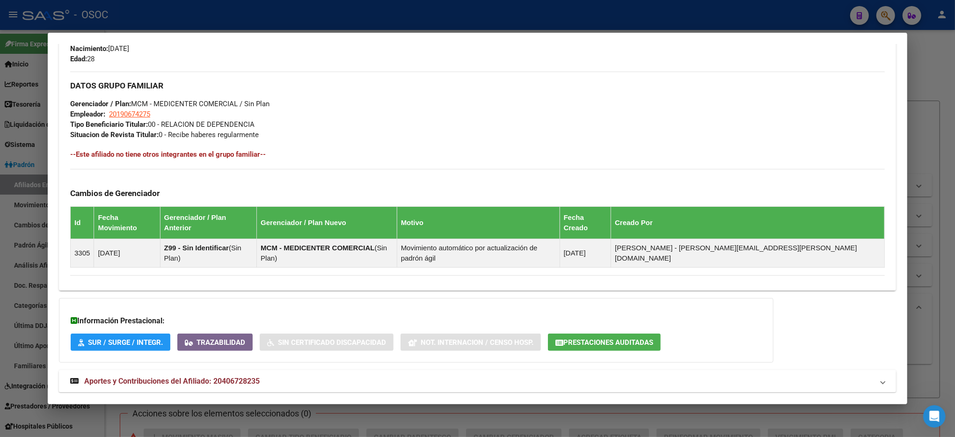
scroll to position [442, 0]
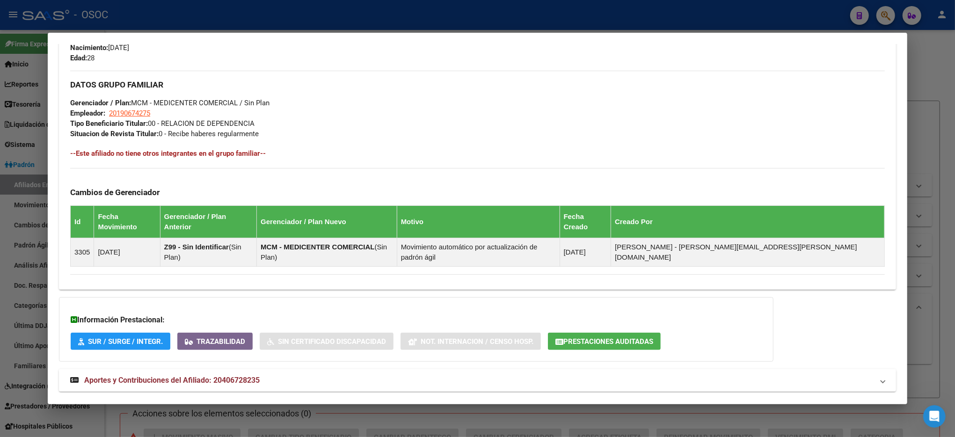
click at [188, 375] on strong "Aportes y Contribuciones del Afiliado: 20406728235" at bounding box center [164, 380] width 189 height 11
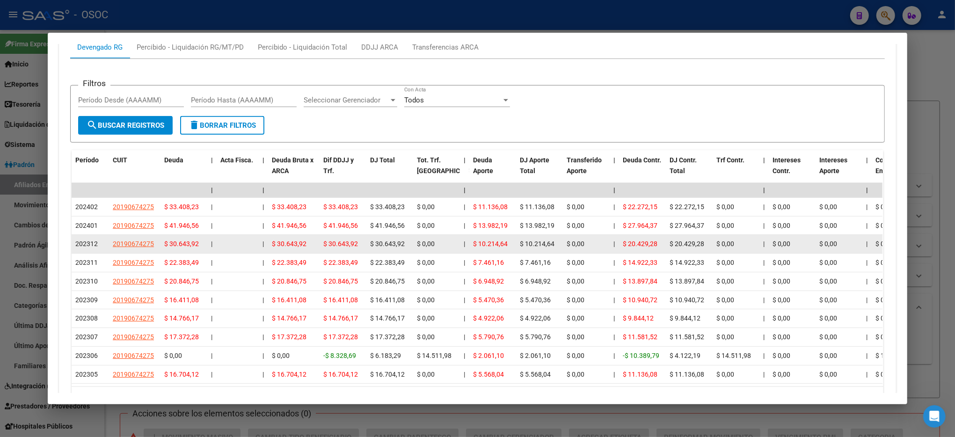
scroll to position [779, 0]
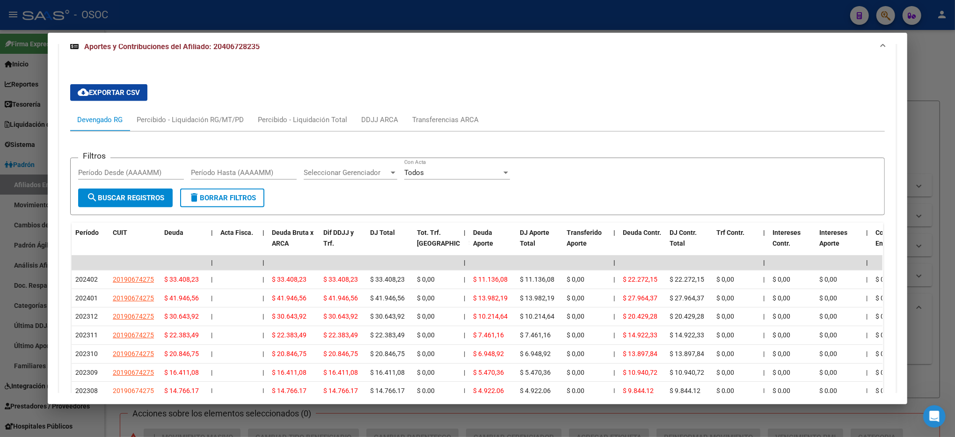
click at [930, 72] on div at bounding box center [477, 218] width 955 height 437
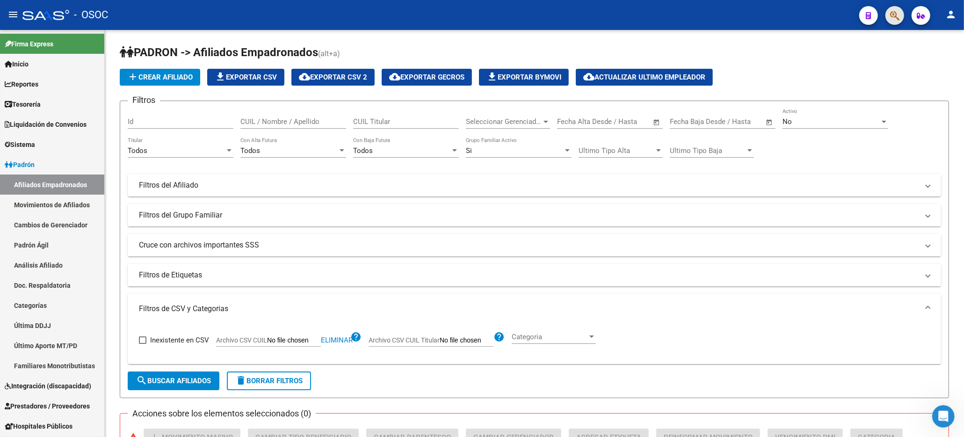
click at [888, 15] on button "button" at bounding box center [895, 15] width 19 height 19
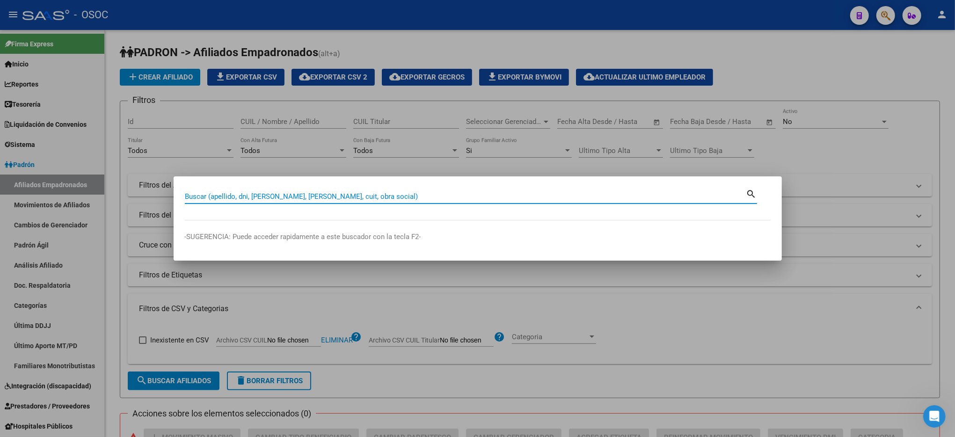
paste input "38482456"
type input "38482456"
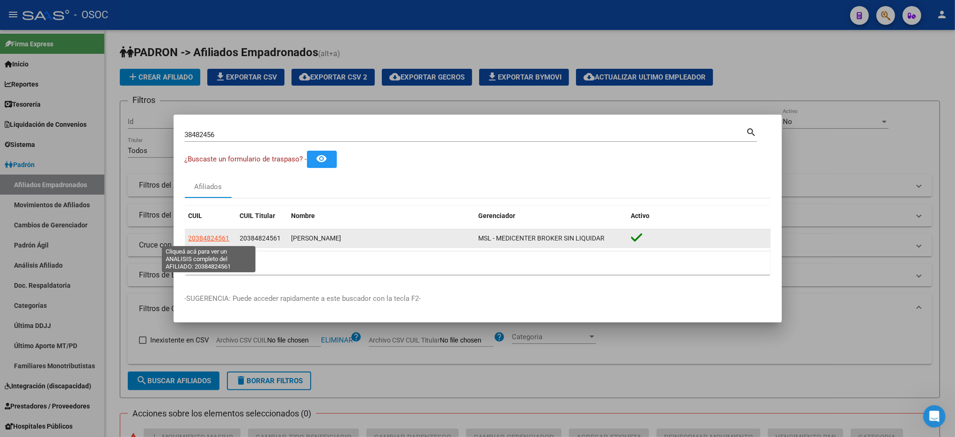
click at [208, 239] on span "20384824561" at bounding box center [209, 237] width 41 height 7
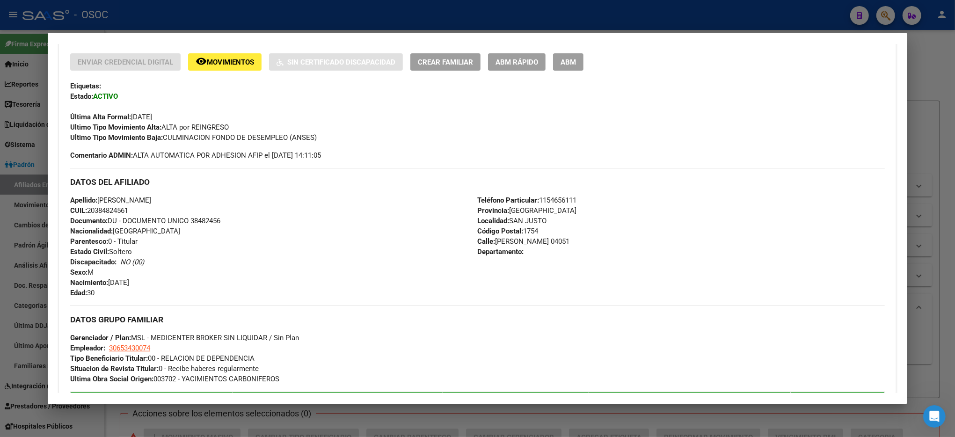
scroll to position [261, 0]
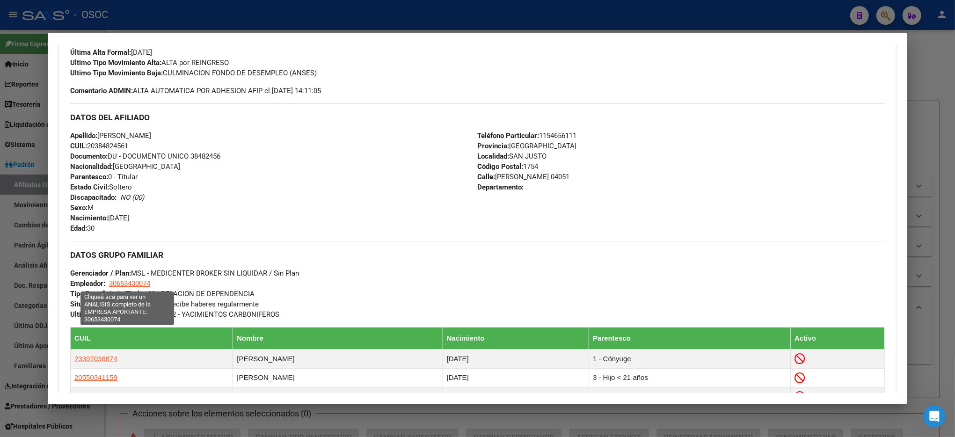
click at [126, 283] on span "30653430074" at bounding box center [129, 283] width 41 height 8
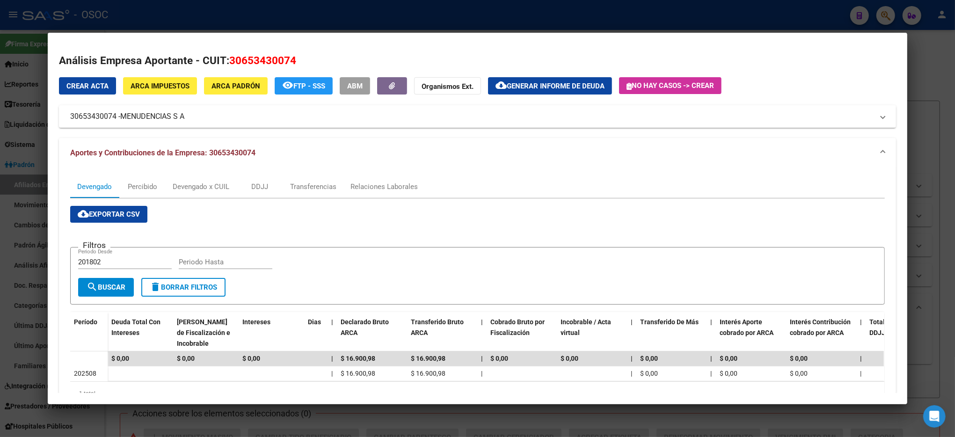
click at [223, 150] on span "Aportes y Contribuciones de la Empresa: 30653430074" at bounding box center [162, 152] width 185 height 9
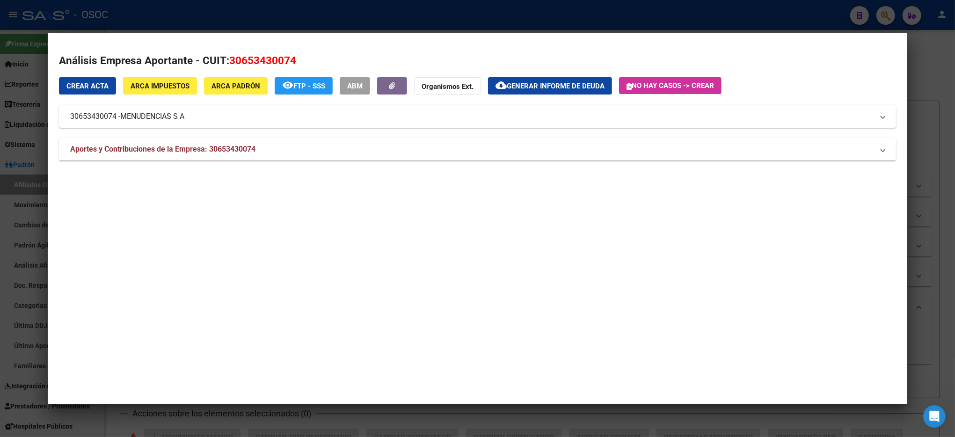
drag, startPoint x: 229, startPoint y: 61, endPoint x: 272, endPoint y: 53, distance: 44.2
click at [272, 53] on h2 "Análisis Empresa Aportante - CUIT: 30653430074" at bounding box center [477, 61] width 837 height 16
drag, startPoint x: 227, startPoint y: 58, endPoint x: 294, endPoint y: 53, distance: 67.6
click at [294, 53] on h2 "Análisis Empresa Aportante - CUIT: 30653430074" at bounding box center [477, 61] width 837 height 16
copy span "30653430074"
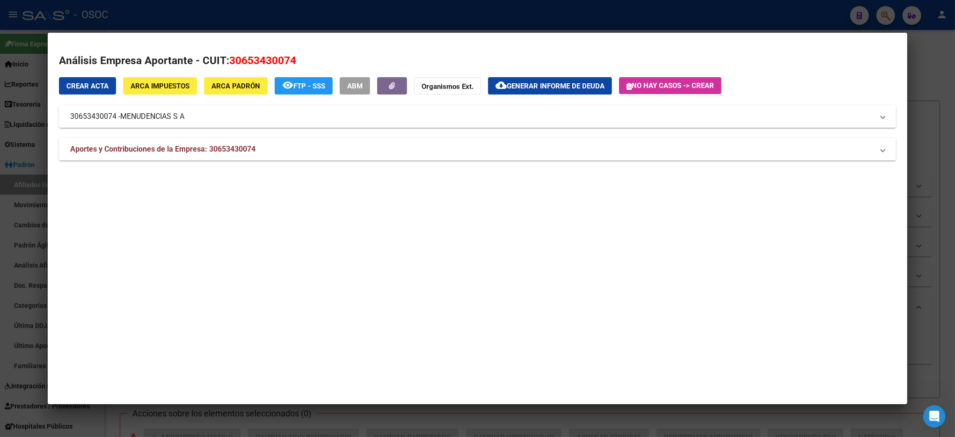
click at [925, 64] on div at bounding box center [477, 218] width 955 height 437
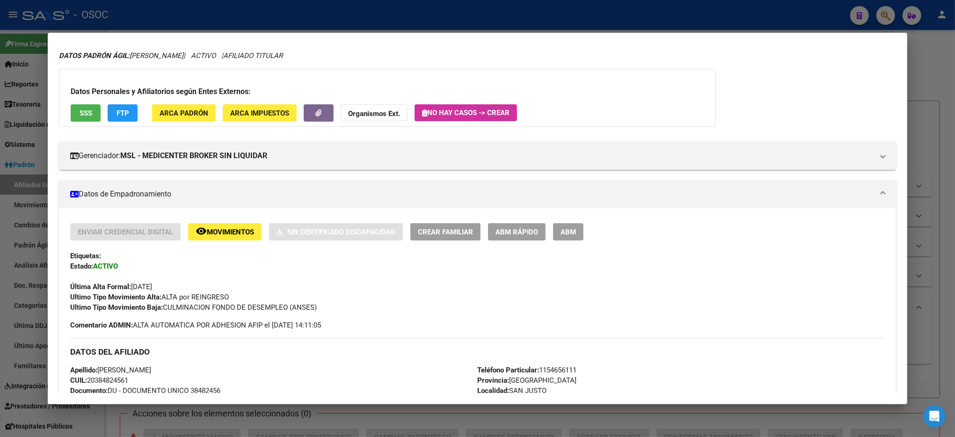
scroll to position [0, 0]
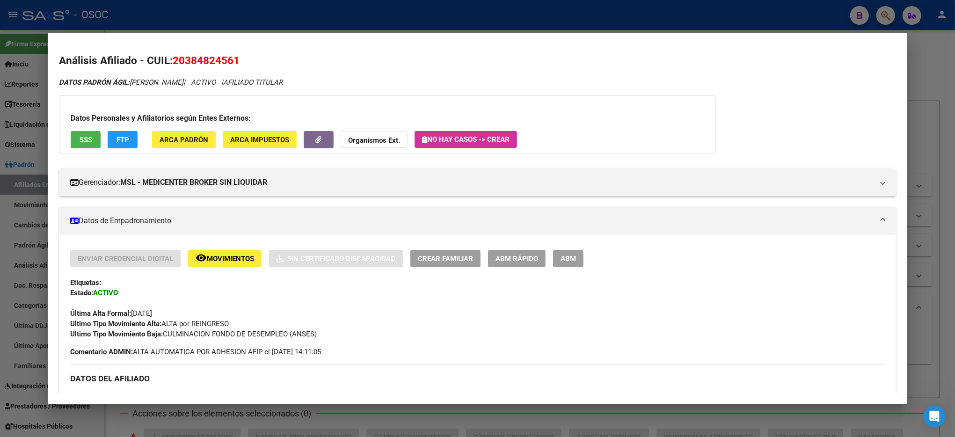
click at [108, 141] on button "FTP" at bounding box center [123, 139] width 30 height 17
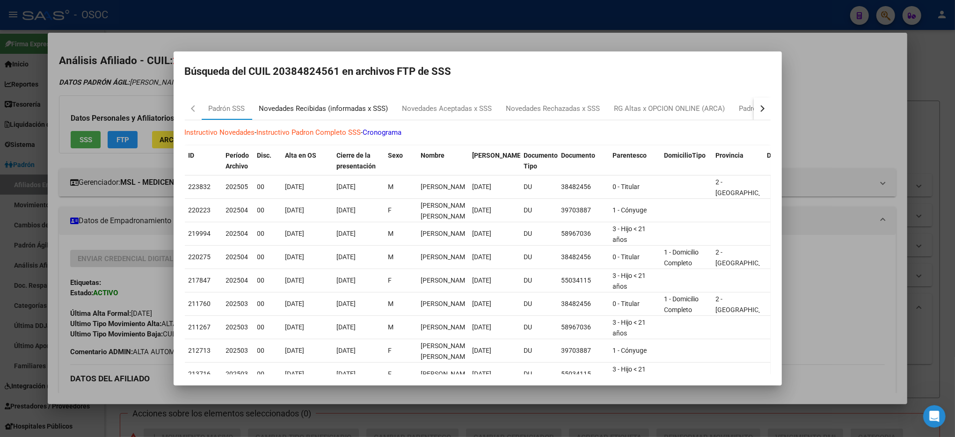
click at [277, 113] on div "Novedades Recibidas (informadas x SSS)" at bounding box center [323, 108] width 129 height 11
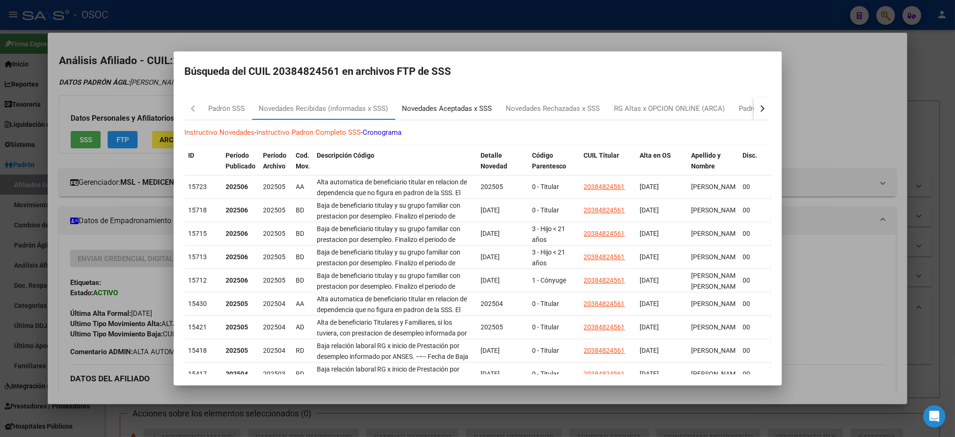
click at [470, 109] on div "Novedades Aceptadas x SSS" at bounding box center [447, 108] width 90 height 11
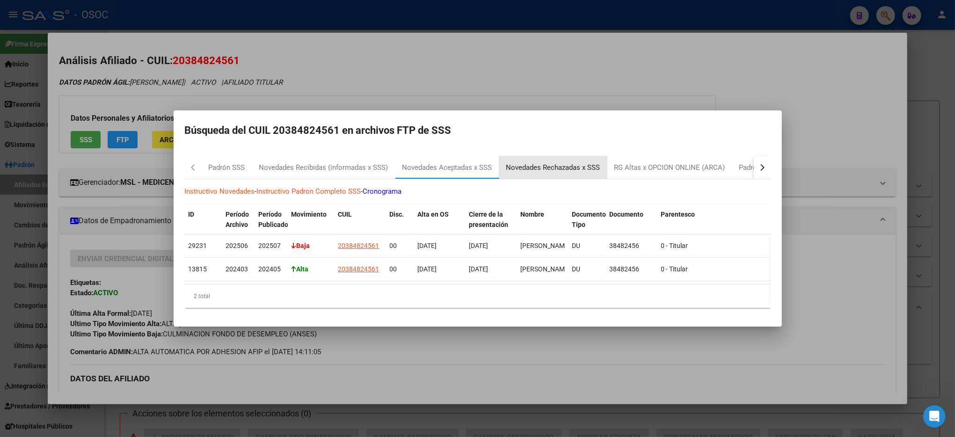
click at [540, 162] on div "Novedades Rechazadas x SSS" at bounding box center [553, 167] width 94 height 11
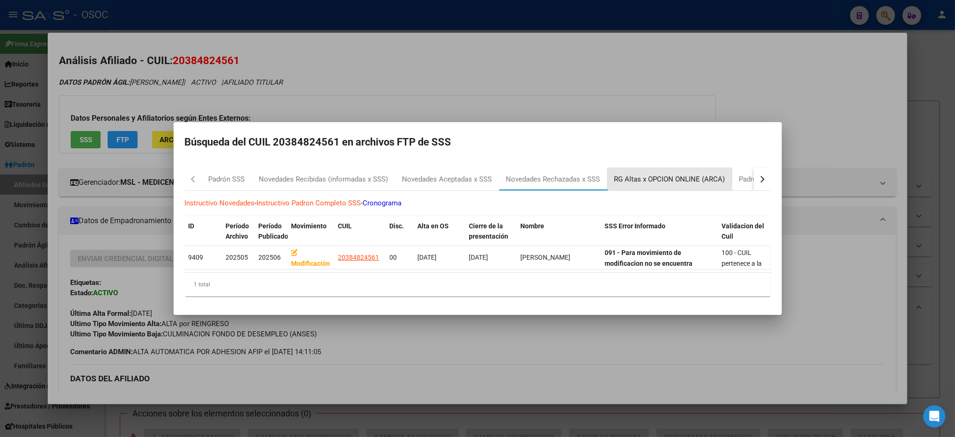
click at [684, 168] on div "RG Altas x OPCION ONLINE (ARCA)" at bounding box center [669, 179] width 125 height 22
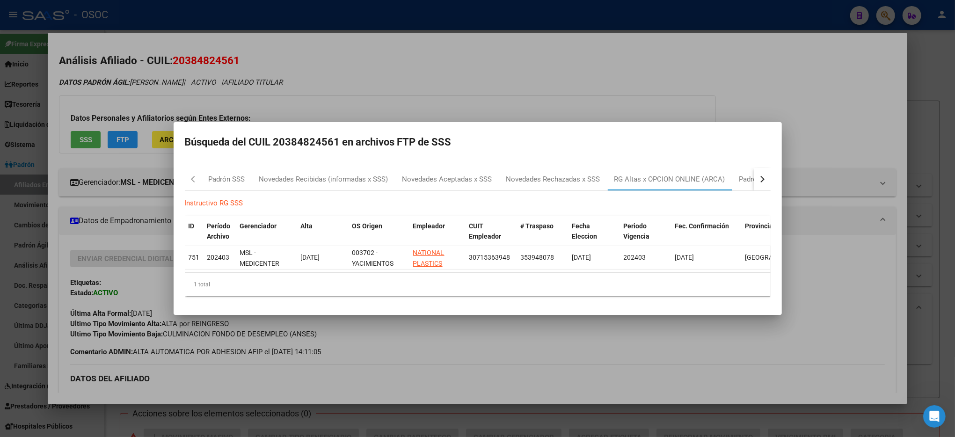
click at [705, 334] on div at bounding box center [477, 218] width 955 height 437
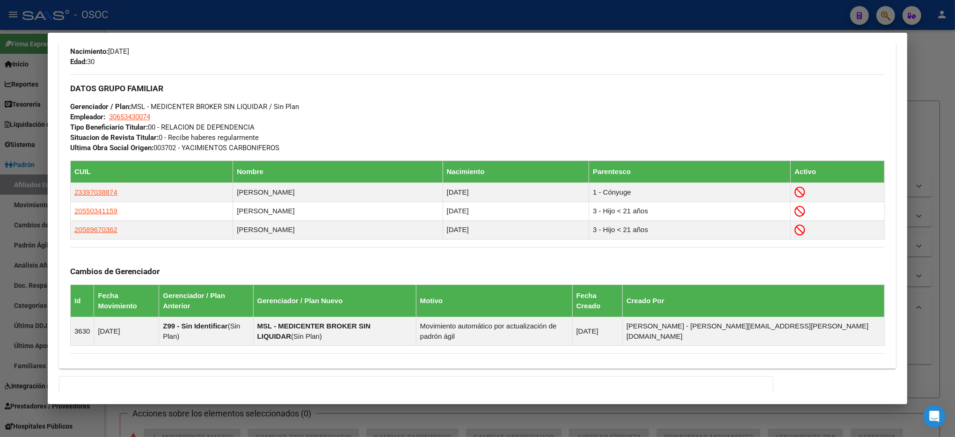
scroll to position [508, 0]
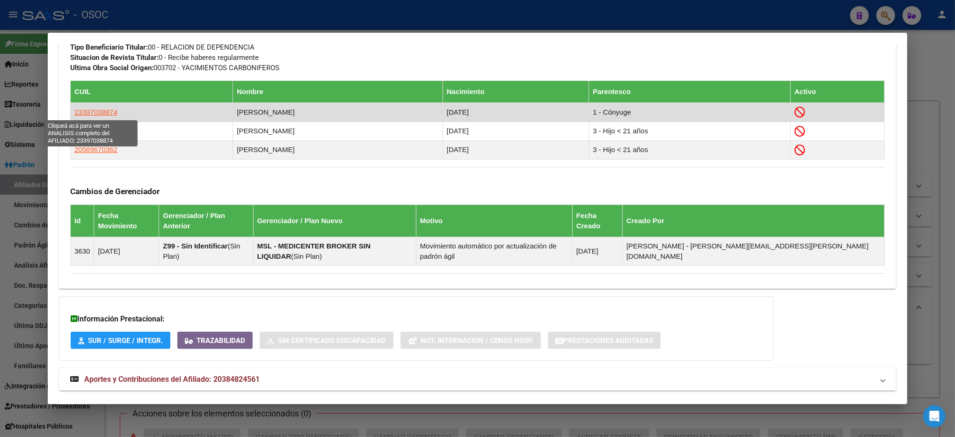
click at [85, 111] on span "23397038874" at bounding box center [95, 112] width 43 height 8
type textarea "23397038874"
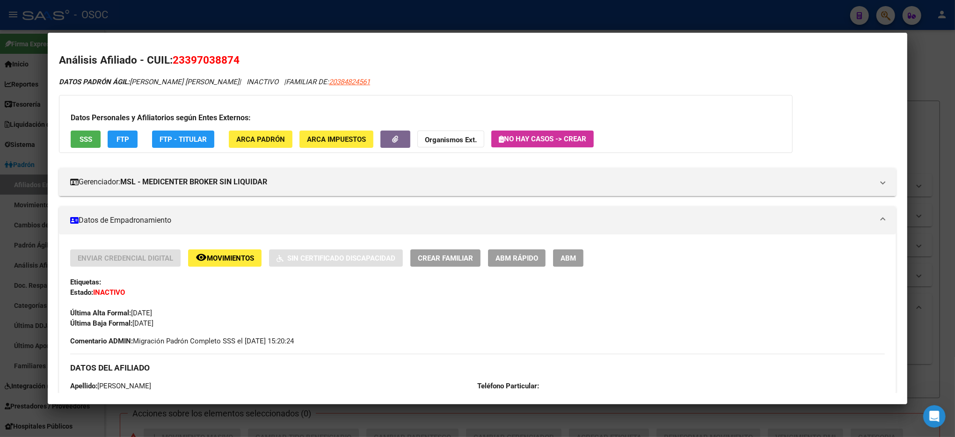
scroll to position [0, 0]
click at [107, 130] on div "Datos Personales y Afiliatorios según Entes Externos: SSS FTP FTP - Titular ARC…" at bounding box center [426, 124] width 734 height 58
click at [109, 139] on button "FTP" at bounding box center [123, 139] width 30 height 17
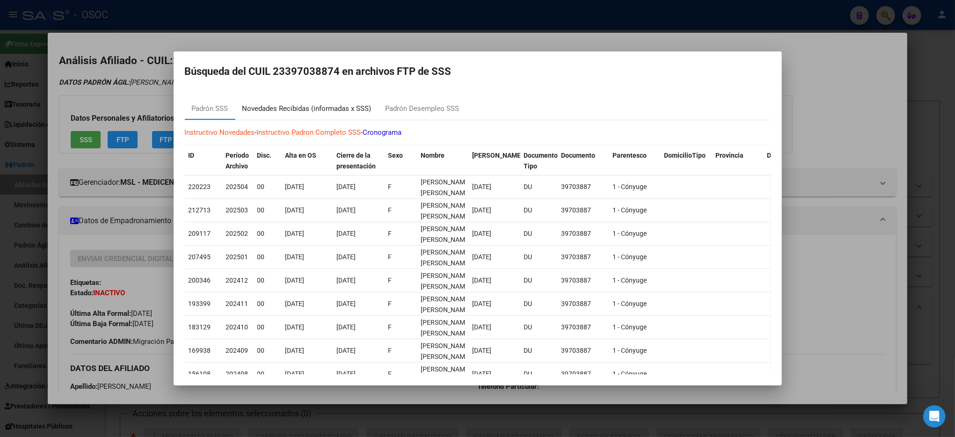
click at [322, 100] on div "Novedades Recibidas (informadas x SSS)" at bounding box center [306, 108] width 143 height 22
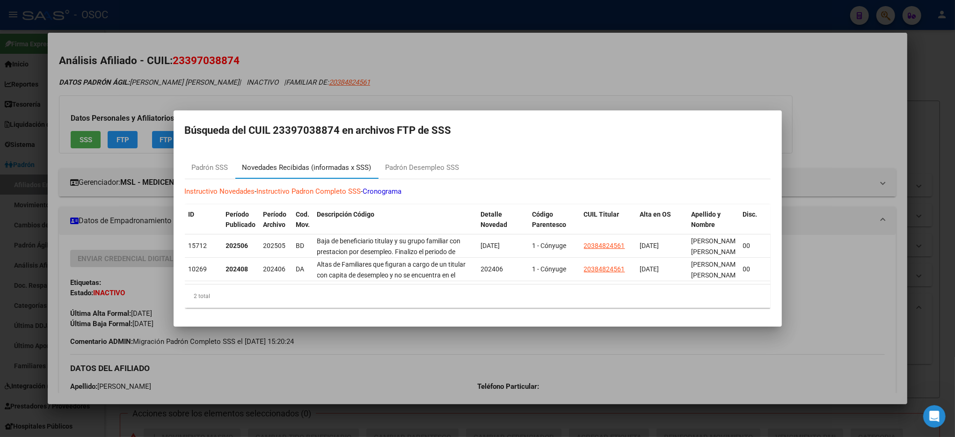
scroll to position [508, 0]
click at [838, 74] on div at bounding box center [477, 218] width 955 height 437
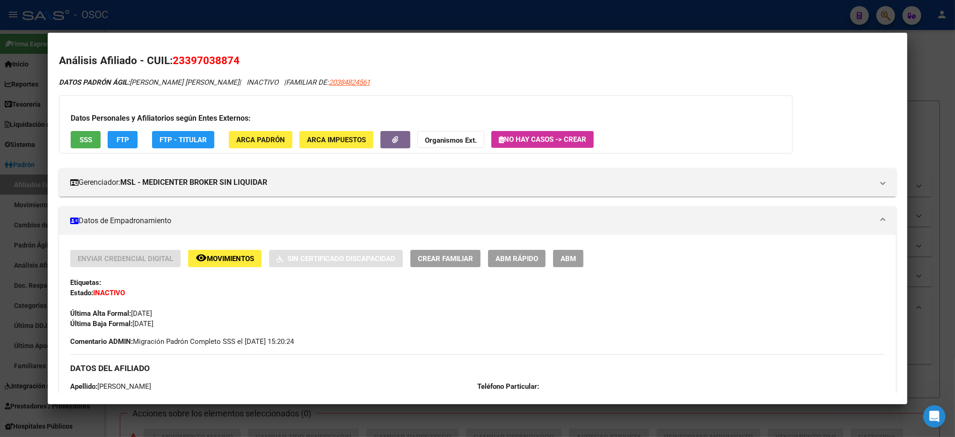
click at [847, 60] on h2 "Análisis Afiliado - CUIL: 23397038874" at bounding box center [477, 61] width 837 height 16
click at [926, 62] on div at bounding box center [477, 218] width 955 height 437
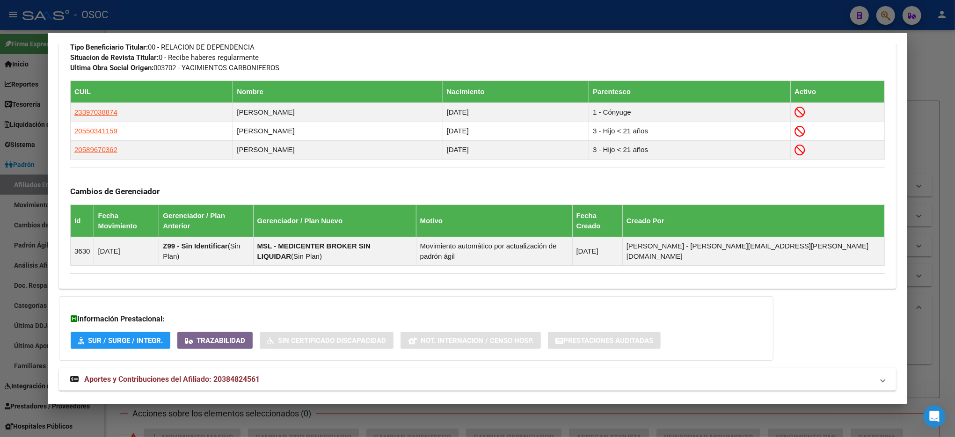
click at [917, 79] on div at bounding box center [477, 218] width 955 height 437
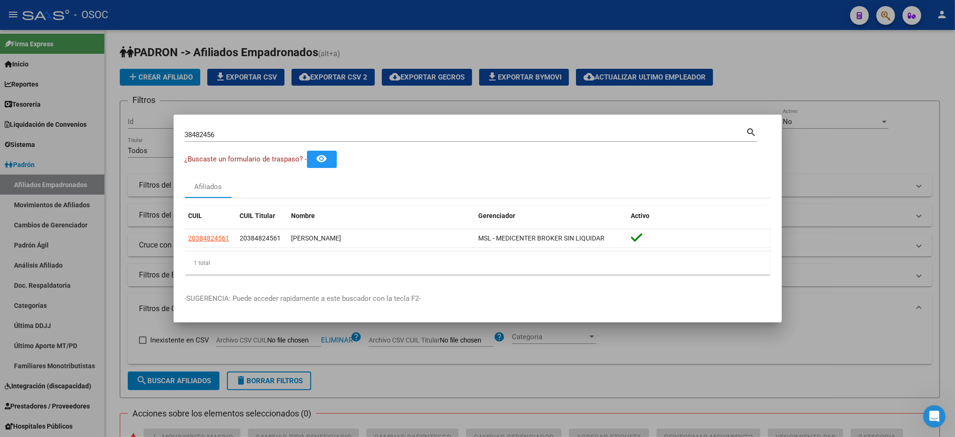
click at [893, 93] on div at bounding box center [477, 218] width 955 height 437
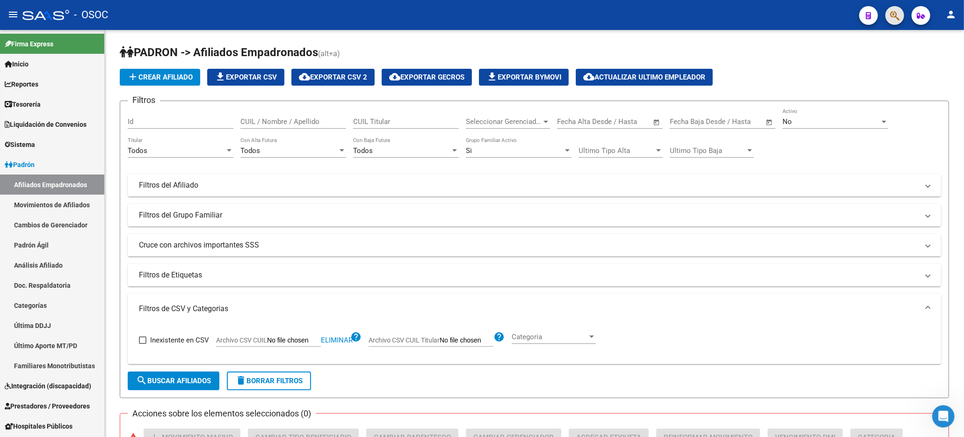
click at [900, 7] on button "button" at bounding box center [895, 15] width 19 height 19
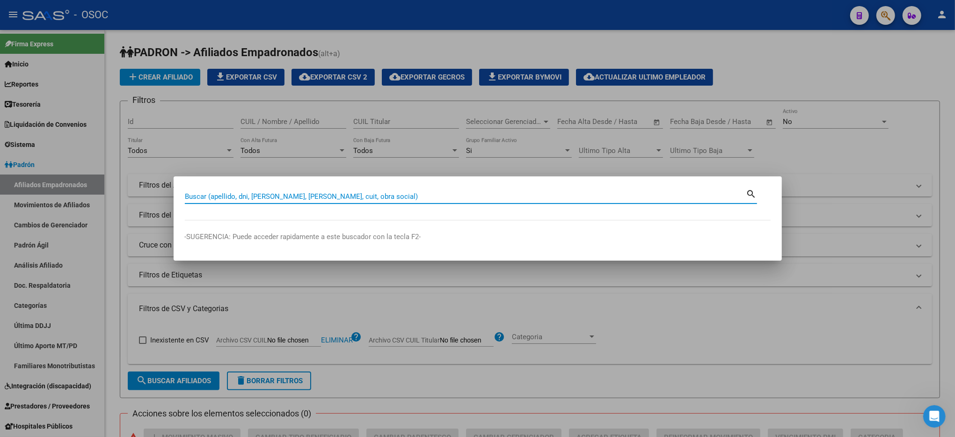
paste input "41135899"
type input "41135899"
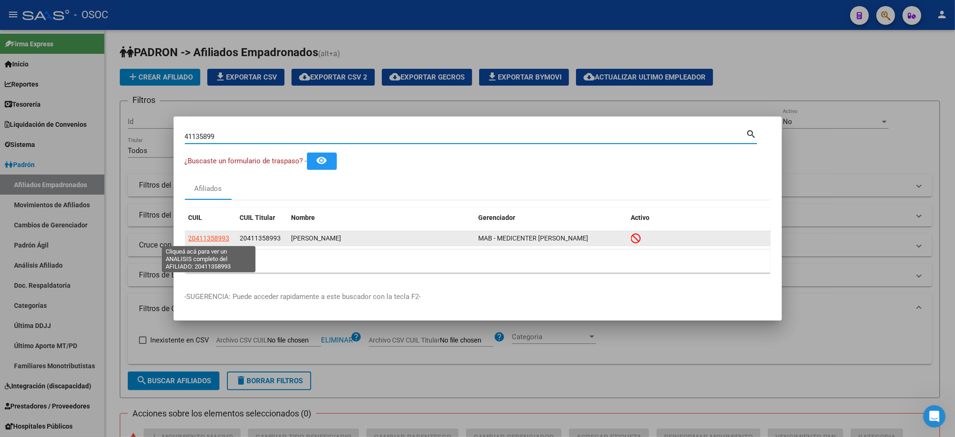
click at [203, 238] on span "20411358993" at bounding box center [209, 237] width 41 height 7
type textarea "20411358993"
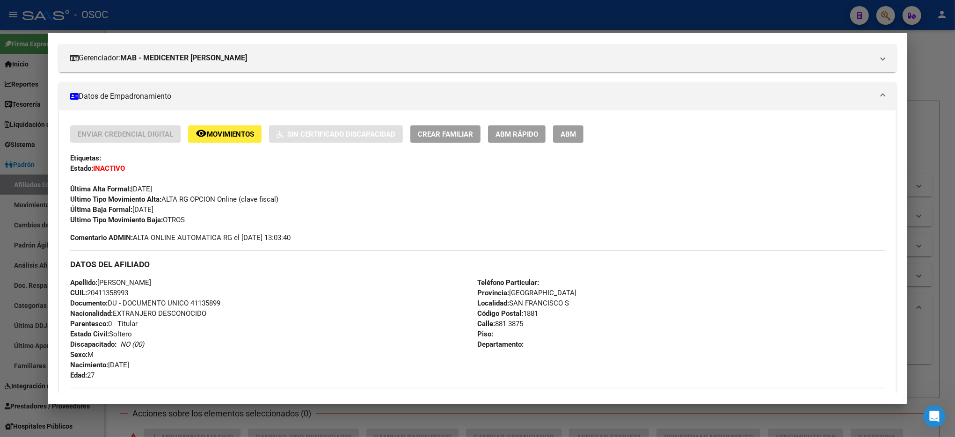
scroll to position [62, 0]
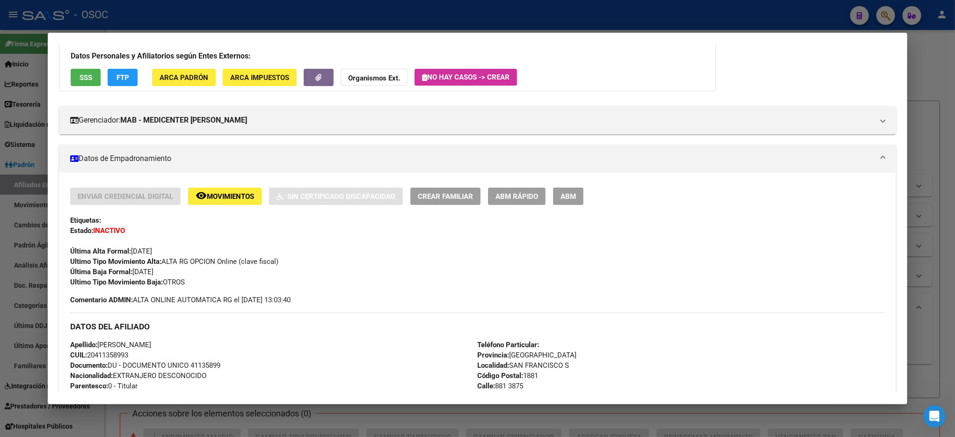
click at [83, 77] on span "SSS" at bounding box center [86, 77] width 13 height 8
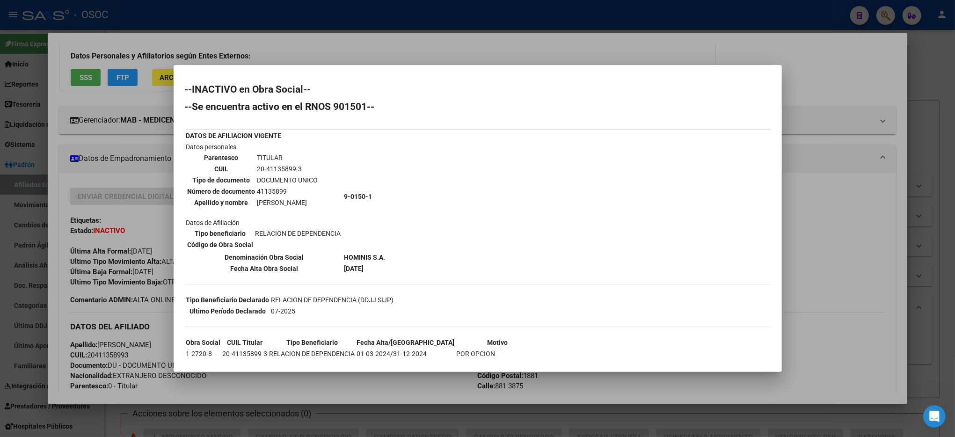
drag, startPoint x: 805, startPoint y: 244, endPoint x: 795, endPoint y: 251, distance: 12.0
click at [801, 246] on div at bounding box center [477, 218] width 955 height 437
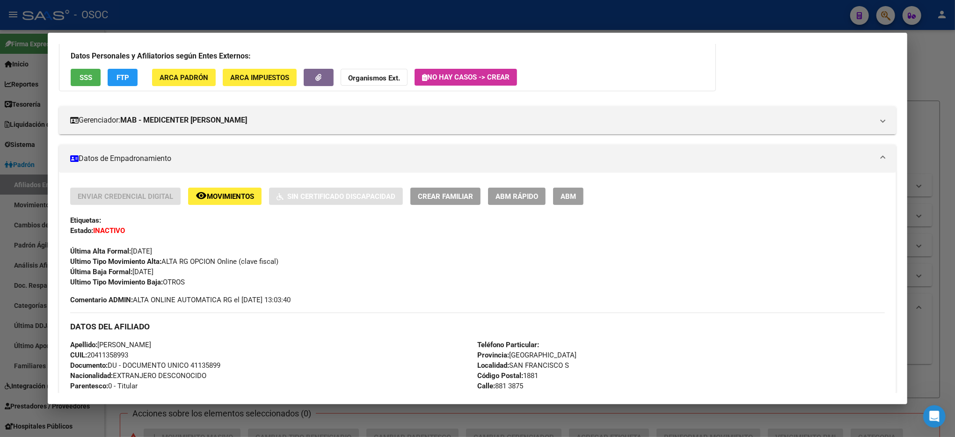
click at [927, 45] on div at bounding box center [477, 218] width 955 height 437
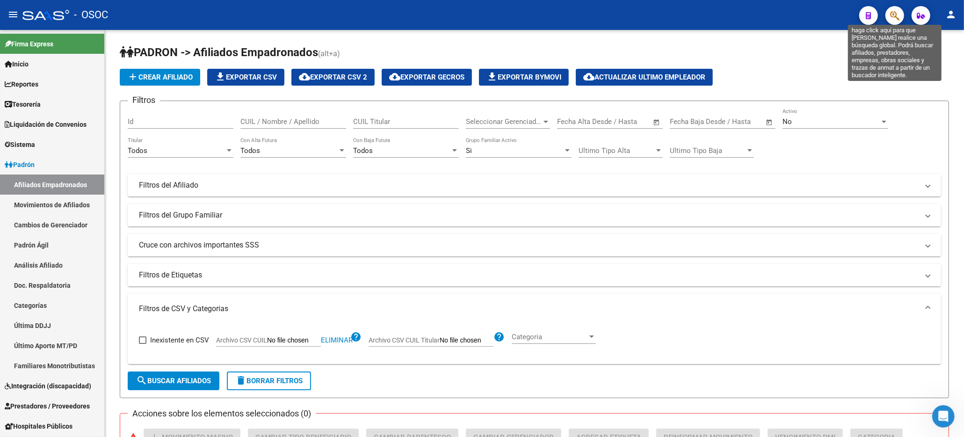
click at [894, 14] on icon "button" at bounding box center [894, 15] width 9 height 11
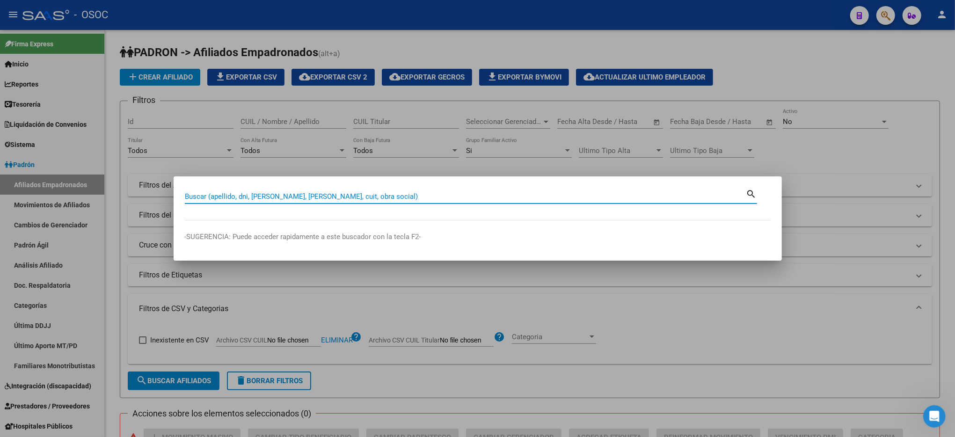
paste input "42930858"
type input "42930858"
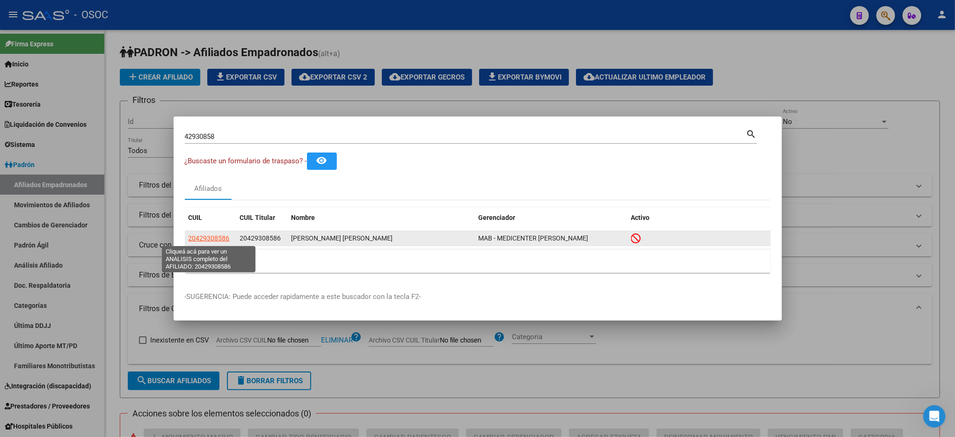
click at [206, 240] on span "20429308586" at bounding box center [209, 237] width 41 height 7
type textarea "20429308586"
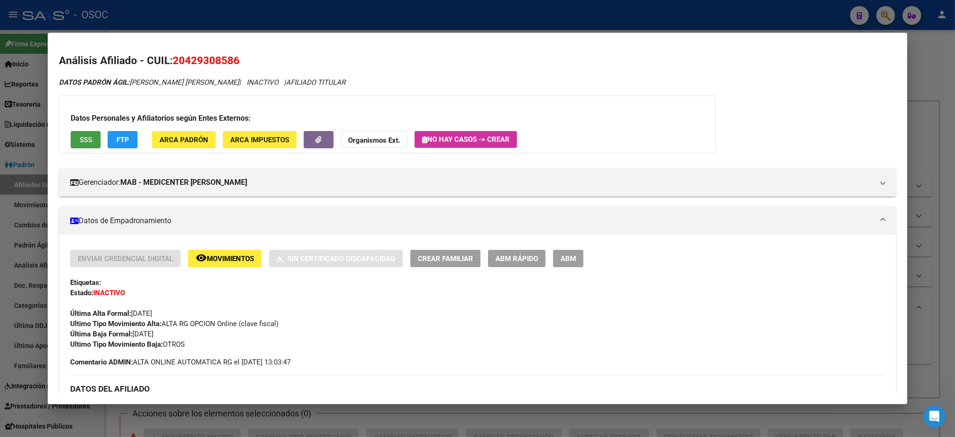
click at [81, 142] on span "SSS" at bounding box center [86, 140] width 13 height 8
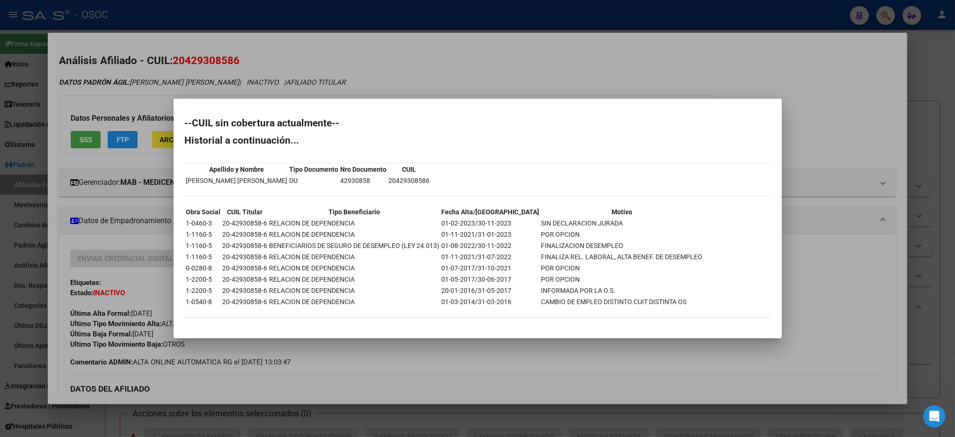
click at [935, 94] on div at bounding box center [477, 218] width 955 height 437
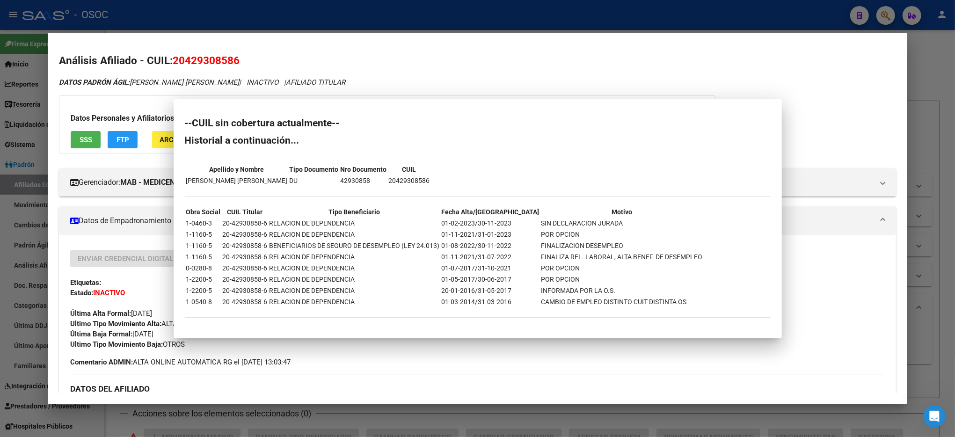
click at [935, 94] on div at bounding box center [477, 218] width 955 height 437
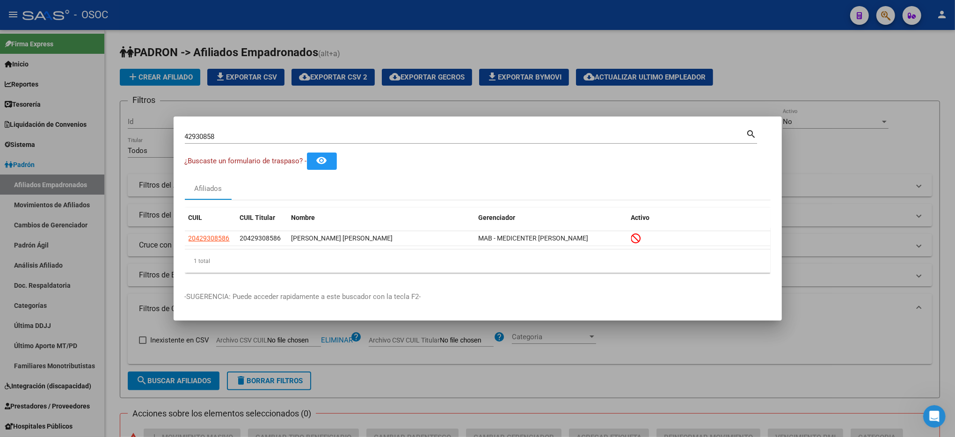
click at [886, 55] on div at bounding box center [477, 218] width 955 height 437
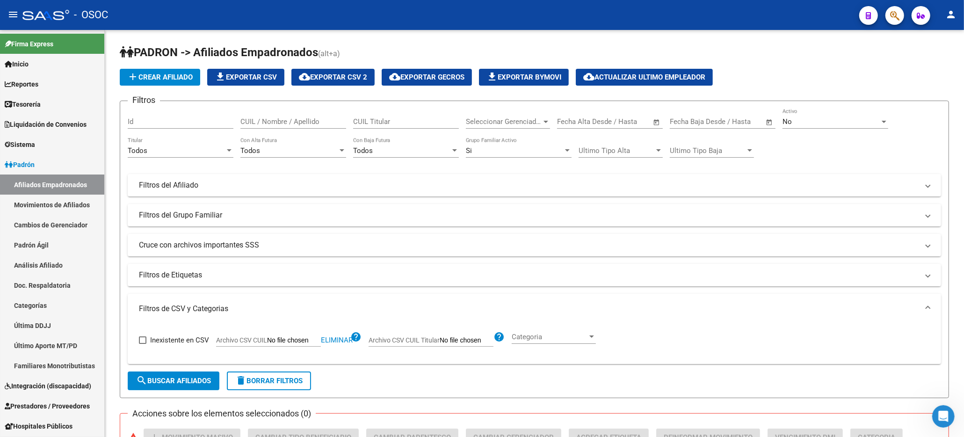
click at [885, 9] on div at bounding box center [891, 15] width 26 height 19
click at [890, 17] on icon "button" at bounding box center [894, 15] width 9 height 11
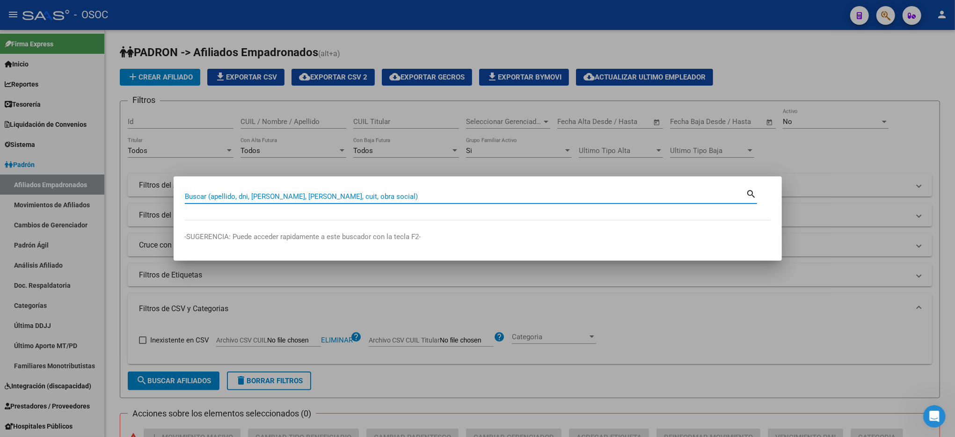
paste input "43180530"
type input "43180530"
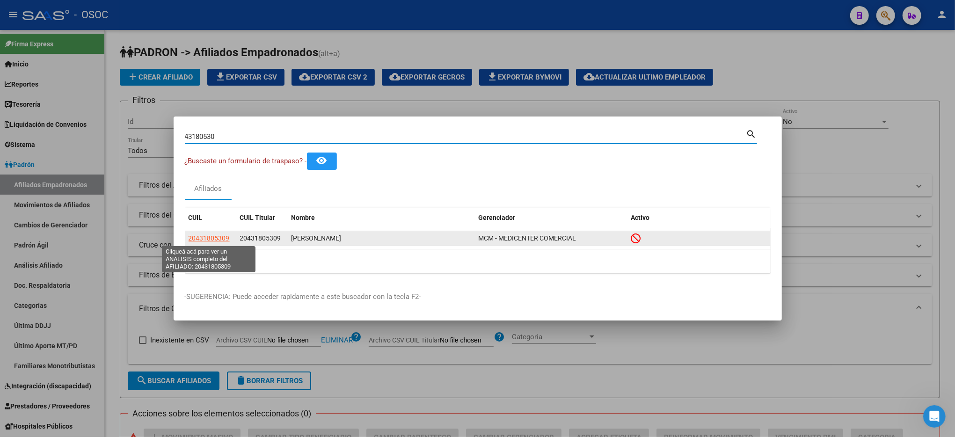
click at [213, 236] on span "20431805309" at bounding box center [209, 237] width 41 height 7
type textarea "20431805309"
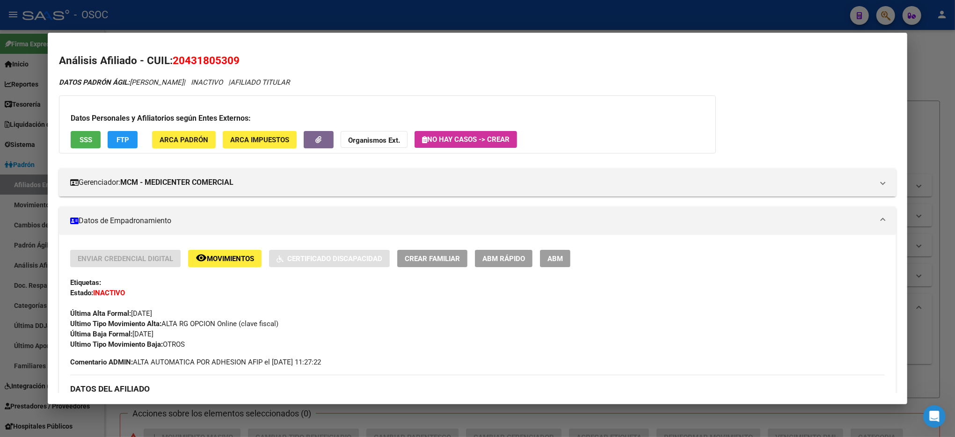
click at [80, 136] on span "SSS" at bounding box center [86, 140] width 13 height 8
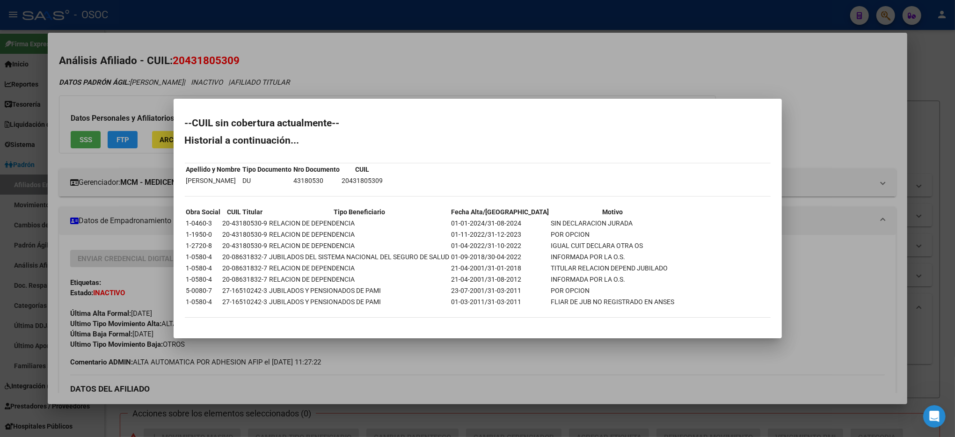
click at [925, 78] on div at bounding box center [477, 218] width 955 height 437
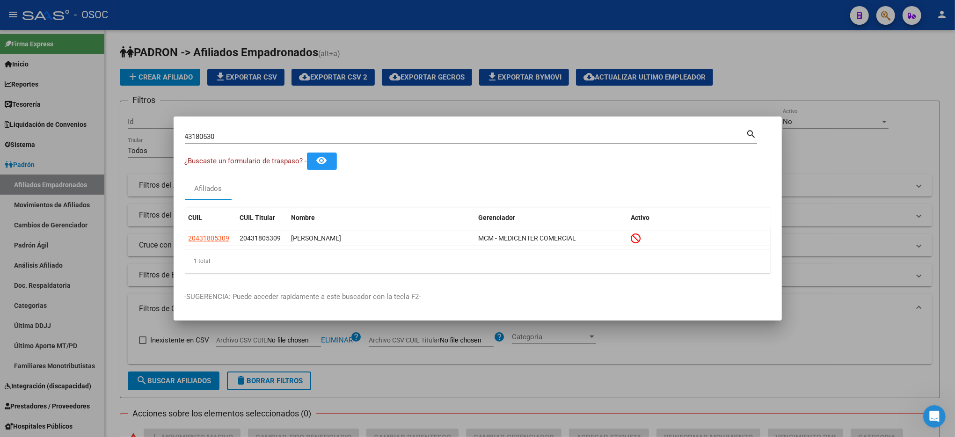
click at [904, 37] on div at bounding box center [477, 218] width 955 height 437
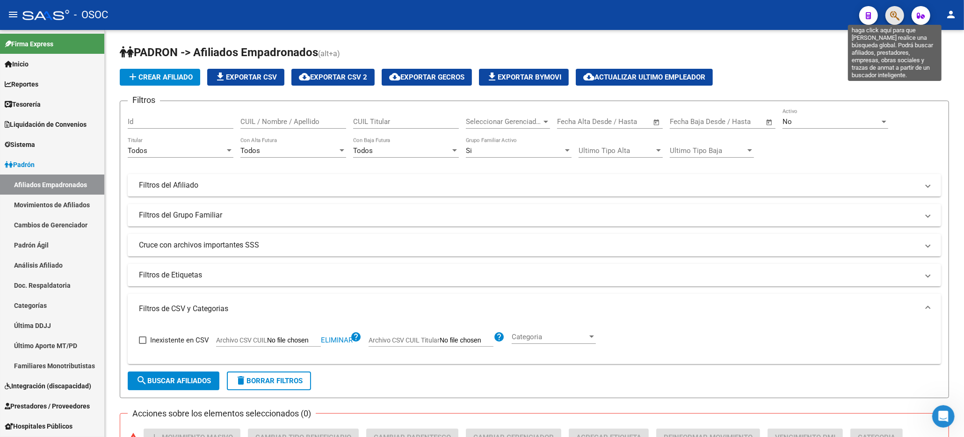
click at [890, 12] on icon "button" at bounding box center [894, 15] width 9 height 11
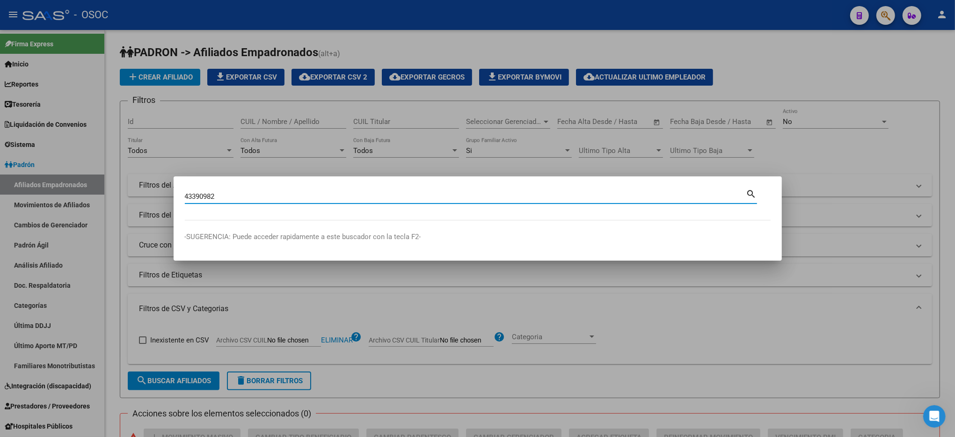
type input "43390982"
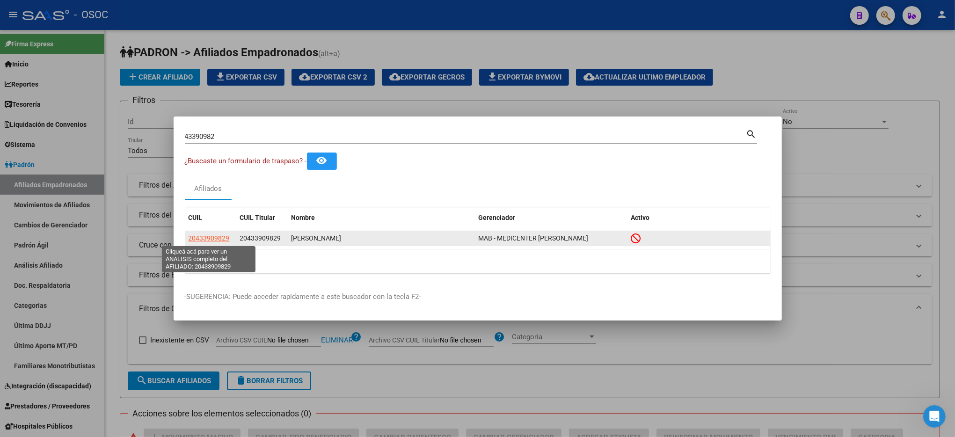
click at [206, 236] on span "20433909829" at bounding box center [209, 237] width 41 height 7
type textarea "20433909829"
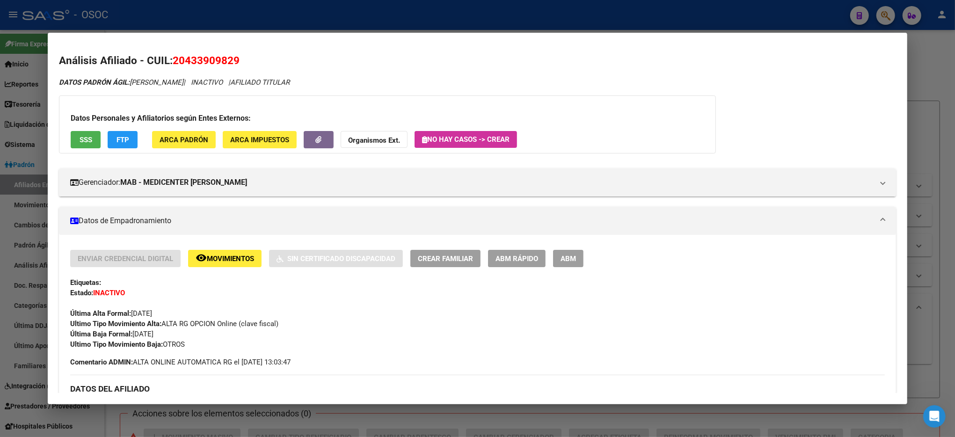
click at [80, 137] on span "SSS" at bounding box center [86, 140] width 13 height 8
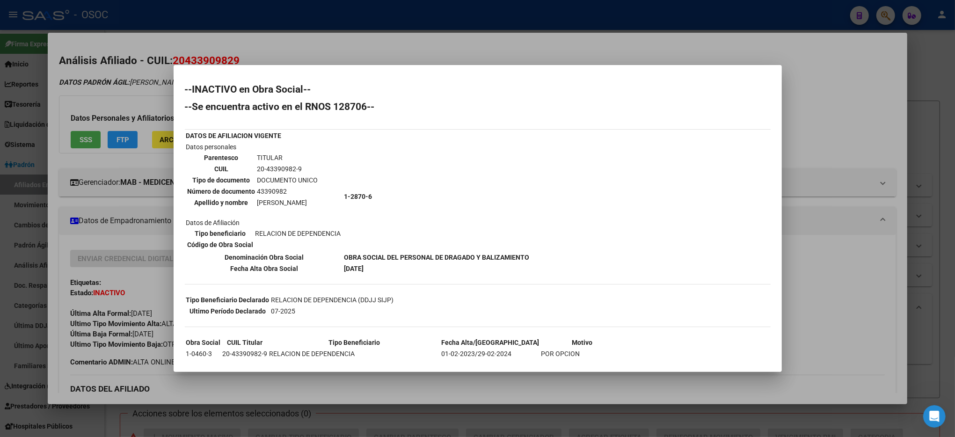
click at [927, 104] on div at bounding box center [477, 218] width 955 height 437
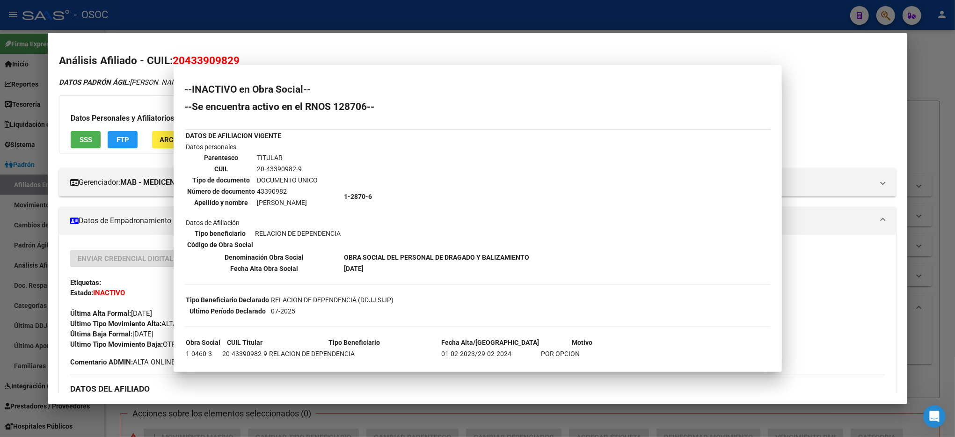
click at [927, 104] on div at bounding box center [477, 218] width 955 height 437
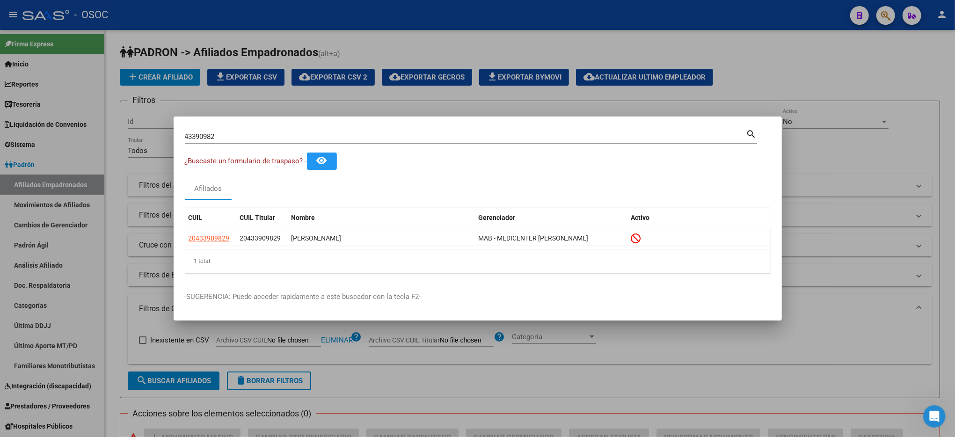
click at [927, 104] on div at bounding box center [477, 218] width 955 height 437
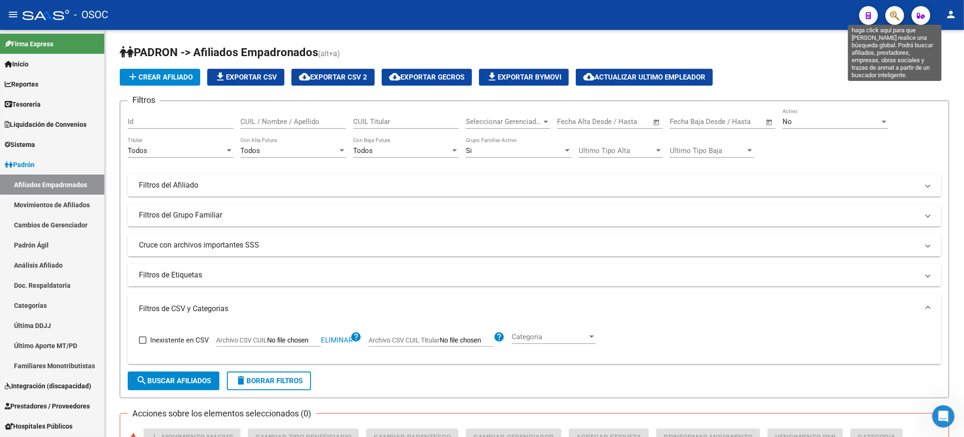
click at [893, 13] on icon "button" at bounding box center [894, 15] width 9 height 11
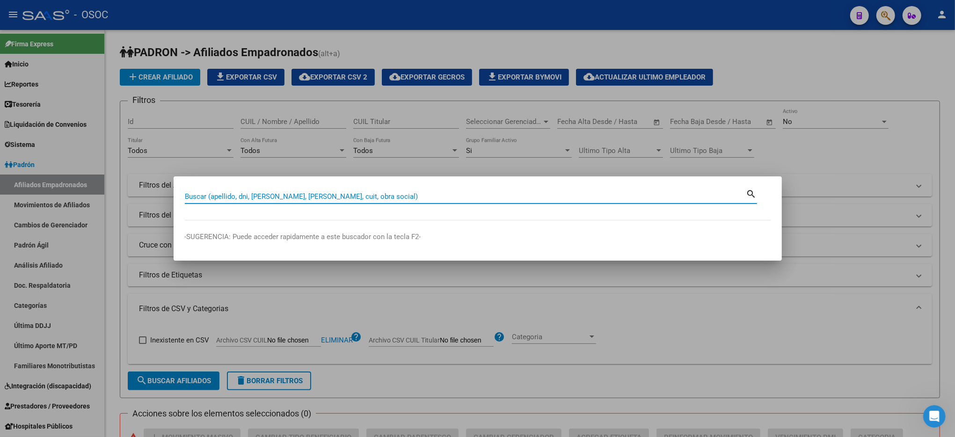
paste input "43895902"
type input "43895902"
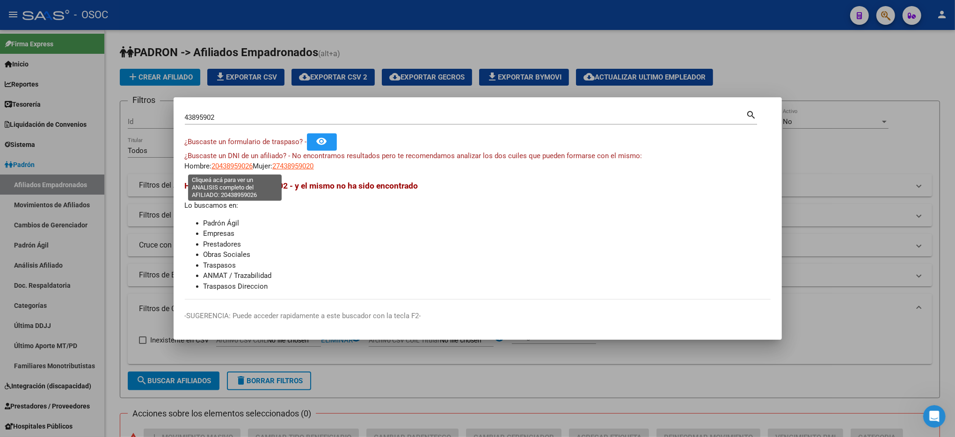
click at [223, 162] on span "20438959026" at bounding box center [232, 166] width 41 height 8
type textarea "20438959026"
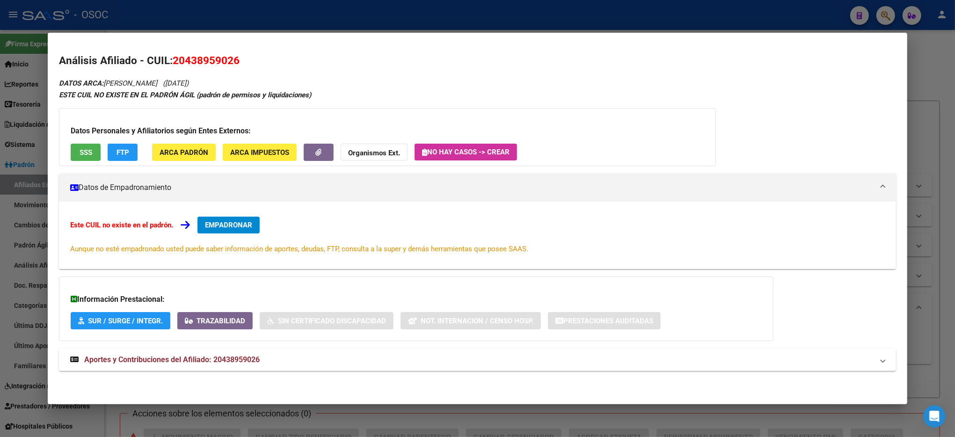
click at [72, 151] on button "SSS" at bounding box center [86, 152] width 30 height 17
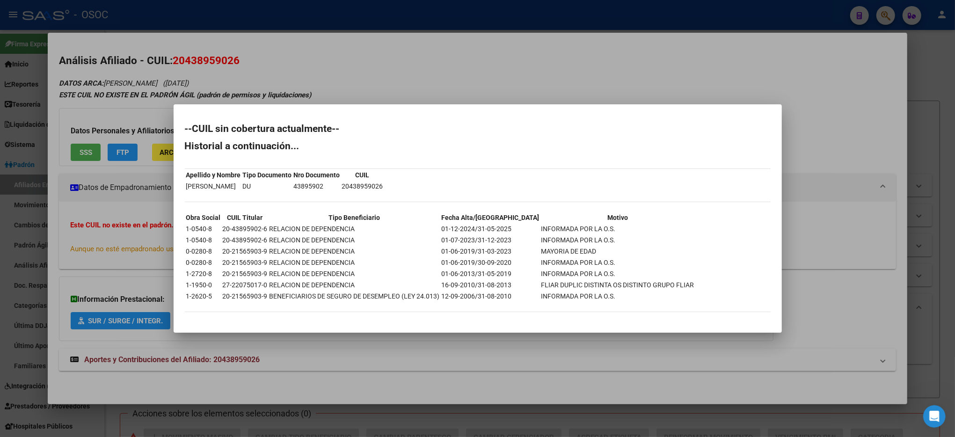
click at [831, 269] on div at bounding box center [477, 218] width 955 height 437
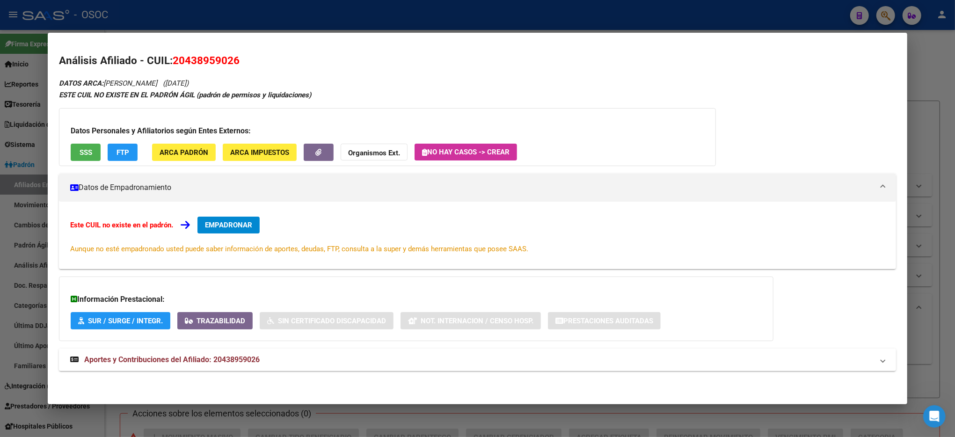
click at [235, 360] on span "Aportes y Contribuciones del Afiliado: 20438959026" at bounding box center [171, 359] width 175 height 9
click at [116, 150] on span "FTP" at bounding box center [122, 152] width 13 height 8
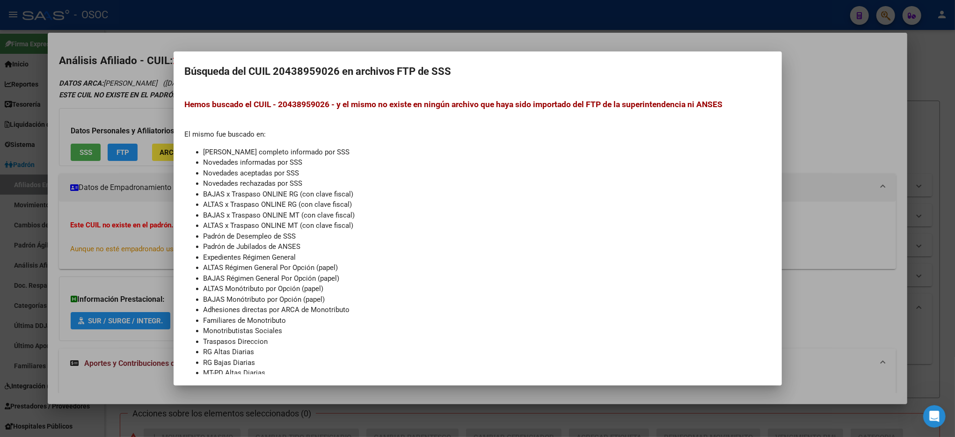
click at [850, 226] on div at bounding box center [477, 218] width 955 height 437
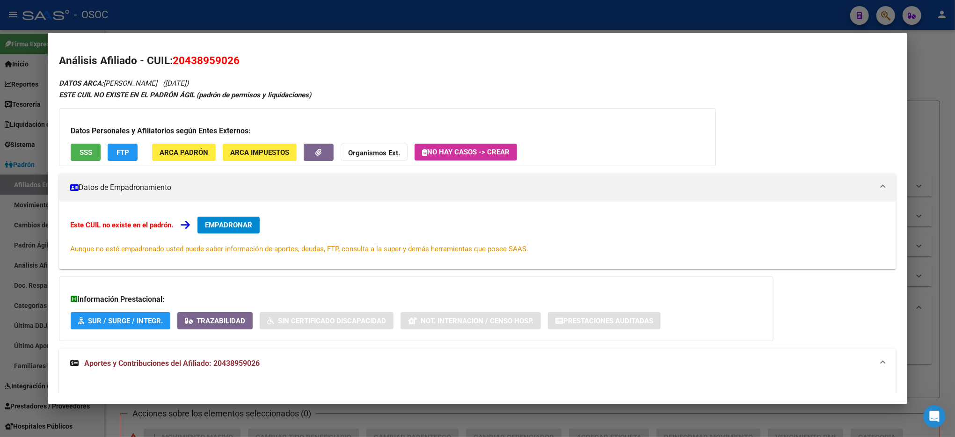
click at [922, 51] on div at bounding box center [477, 218] width 955 height 437
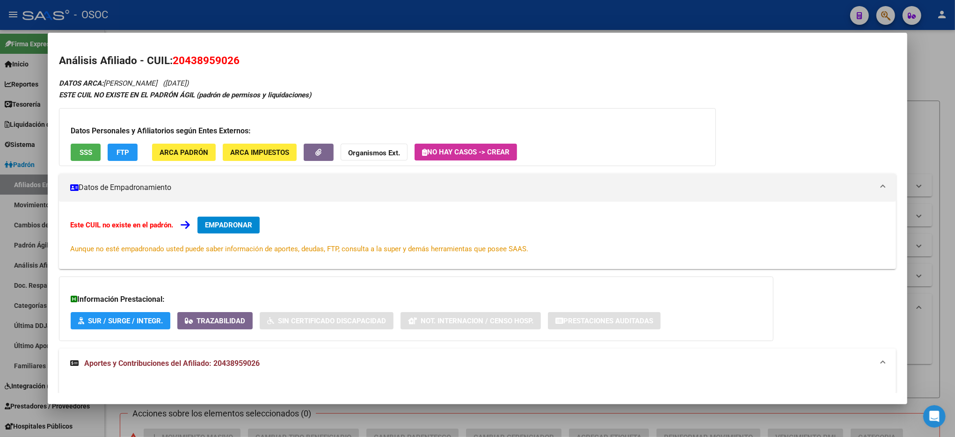
click at [922, 51] on div at bounding box center [477, 218] width 955 height 437
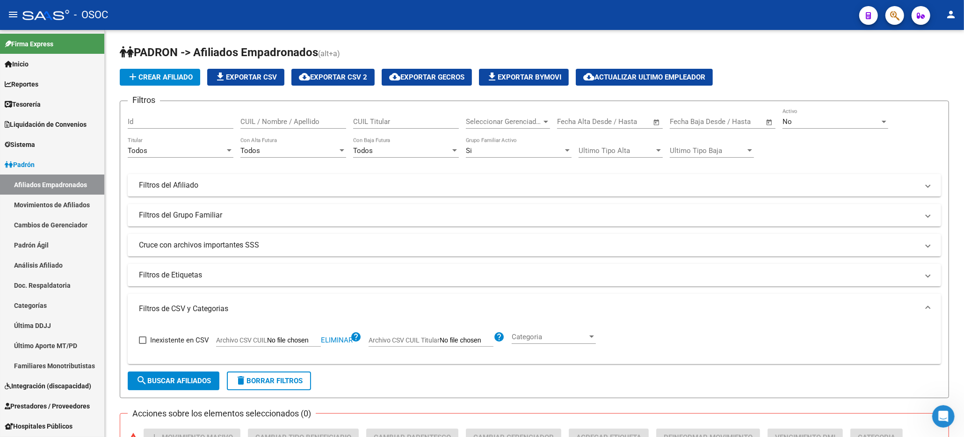
click at [922, 51] on h1 "PADRON -> Afiliados Empadronados (alt+a)" at bounding box center [534, 53] width 829 height 16
click at [901, 19] on button "button" at bounding box center [895, 15] width 19 height 19
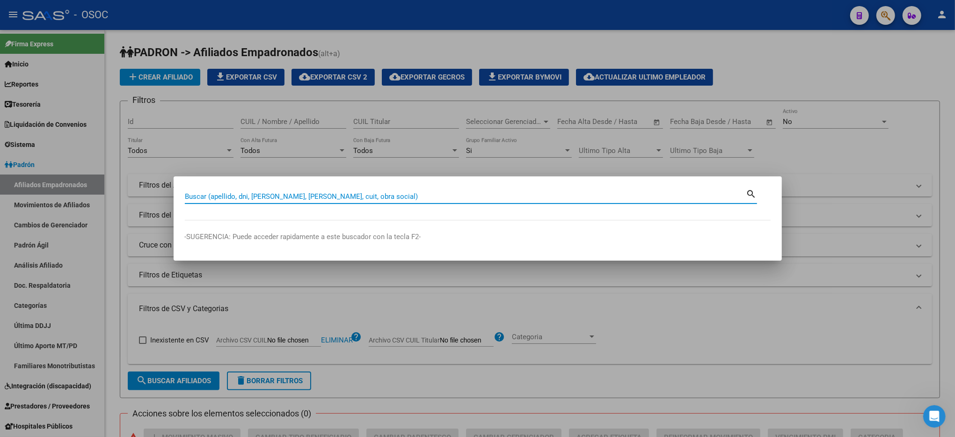
paste input "43895902"
type input "43895902"
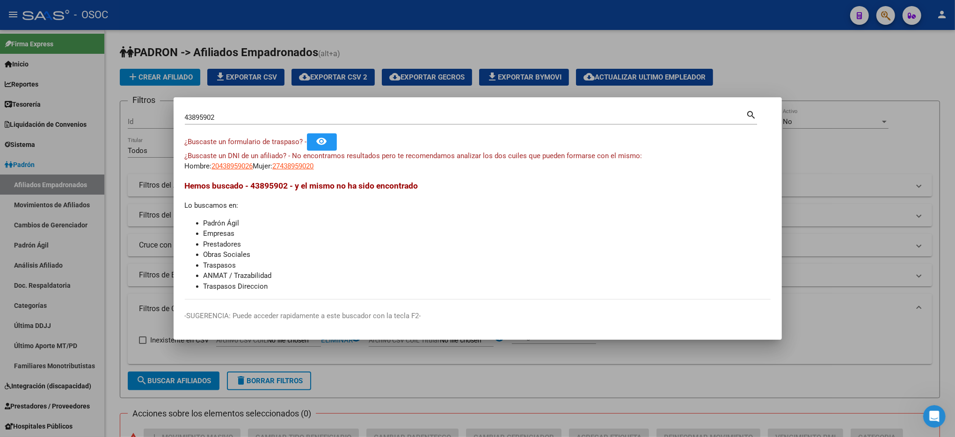
click at [223, 171] on app-link-go-to "20438959026" at bounding box center [232, 166] width 41 height 11
click at [227, 167] on span "20438959026" at bounding box center [232, 166] width 41 height 8
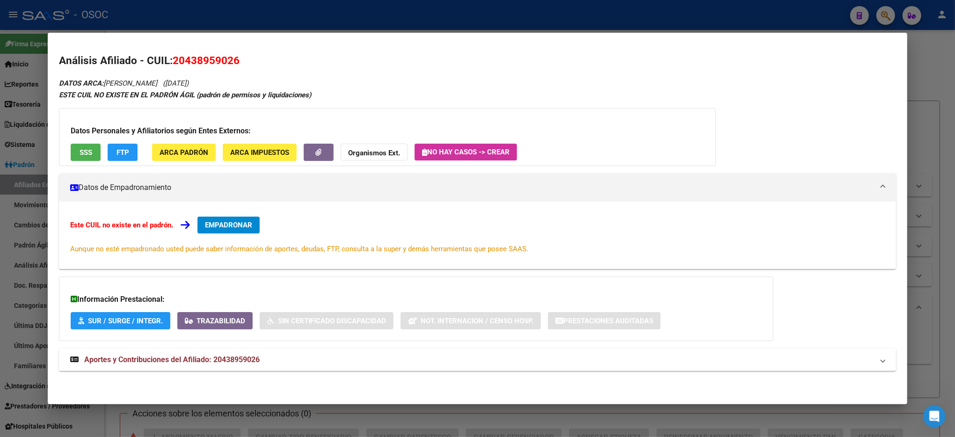
drag, startPoint x: 65, startPoint y: 150, endPoint x: 83, endPoint y: 151, distance: 18.7
click at [65, 150] on div "Datos Personales y Afiliatorios según Entes Externos: SSS FTP ARCA Padrón ARCA …" at bounding box center [387, 137] width 657 height 58
click at [85, 150] on span "SSS" at bounding box center [86, 152] width 13 height 8
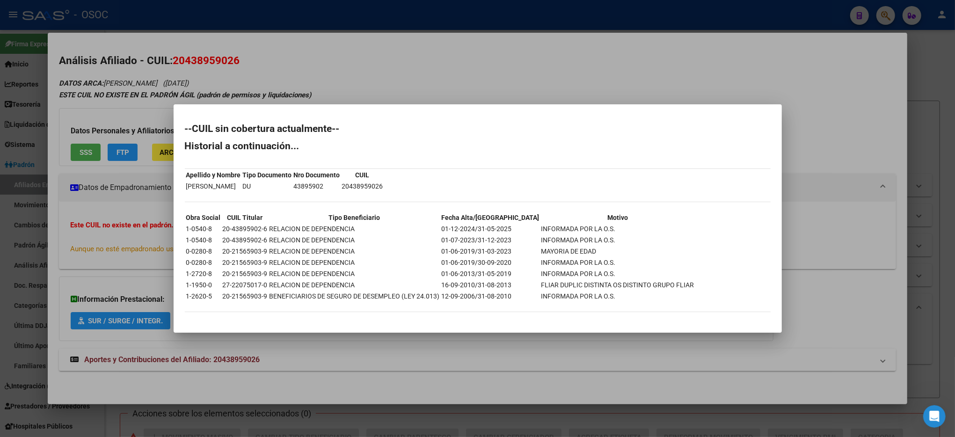
click at [850, 223] on div at bounding box center [477, 218] width 955 height 437
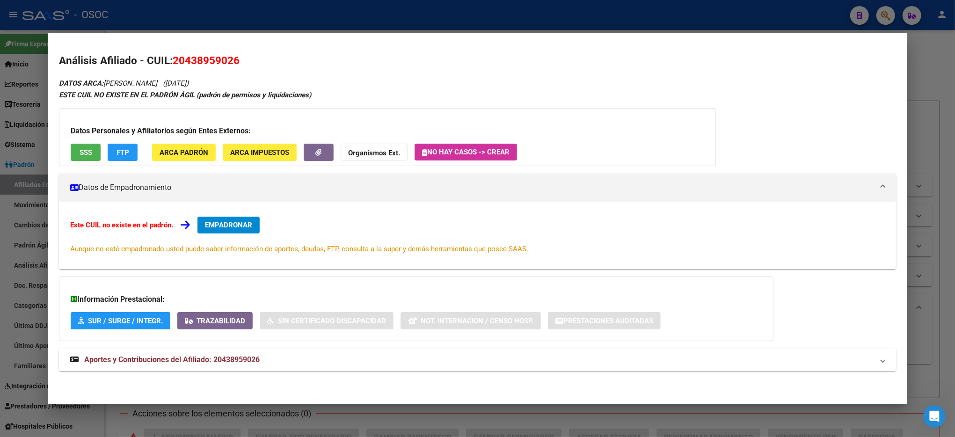
click at [369, 356] on mat-panel-title "Aportes y Contribuciones del Afiliado: 20438959026" at bounding box center [471, 359] width 803 height 11
click at [932, 96] on div at bounding box center [477, 218] width 955 height 437
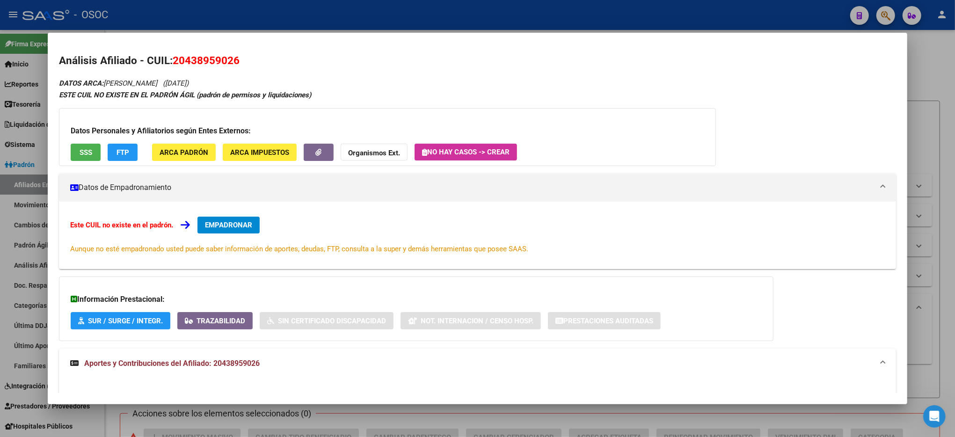
click at [932, 96] on div at bounding box center [477, 218] width 955 height 437
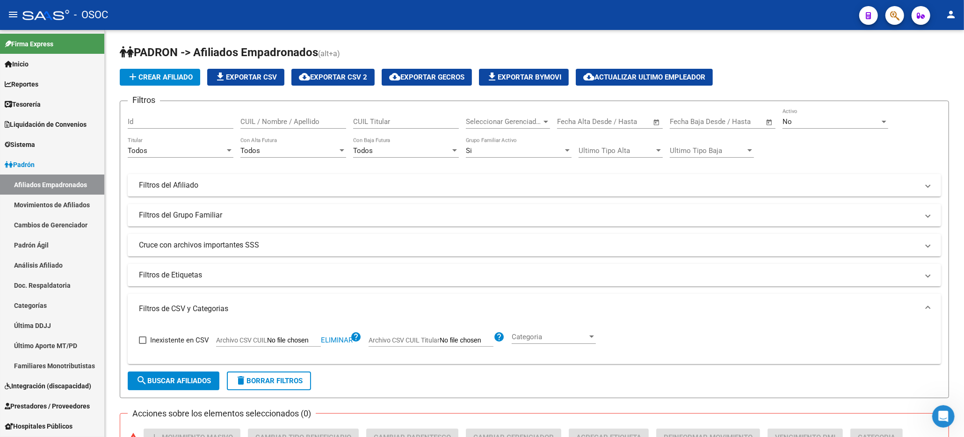
click at [897, 12] on icon "button" at bounding box center [894, 15] width 9 height 11
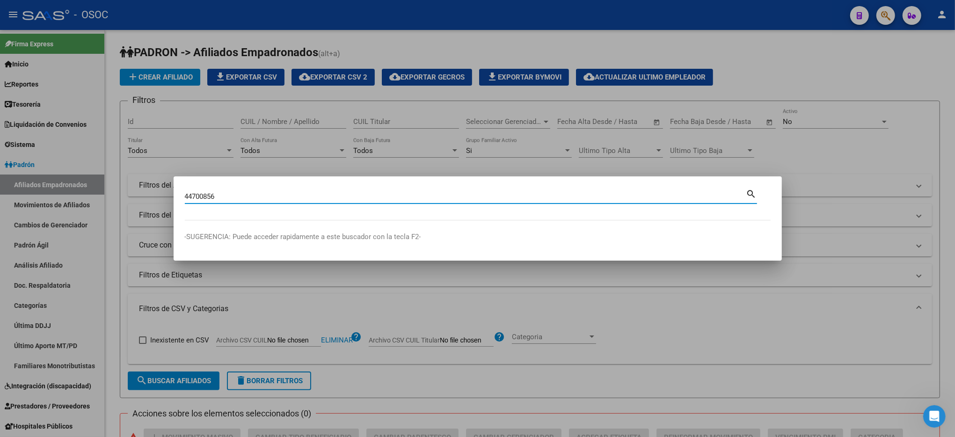
type input "44700856"
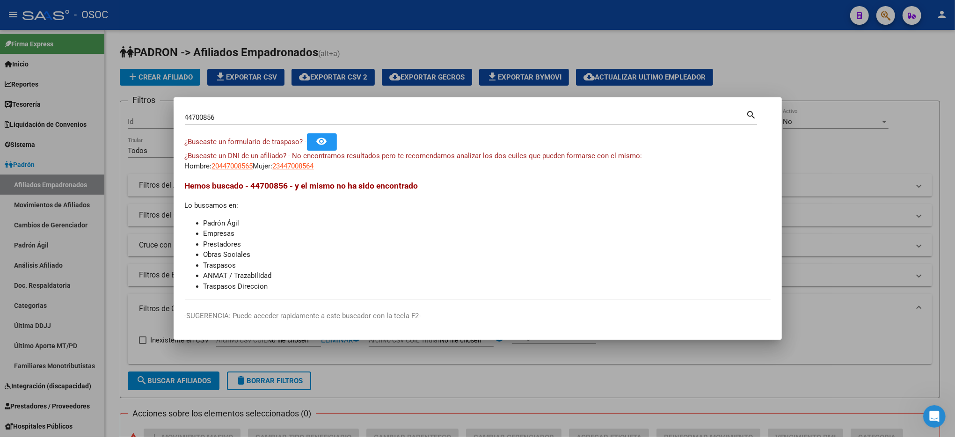
click at [238, 175] on mat-dialog-content "44700856 Buscar (apellido, dni, cuil, nro traspaso, cuit, obra social) search ¿…" at bounding box center [478, 204] width 608 height 191
click at [238, 167] on span "20447008565" at bounding box center [232, 166] width 41 height 8
type textarea "20447008565"
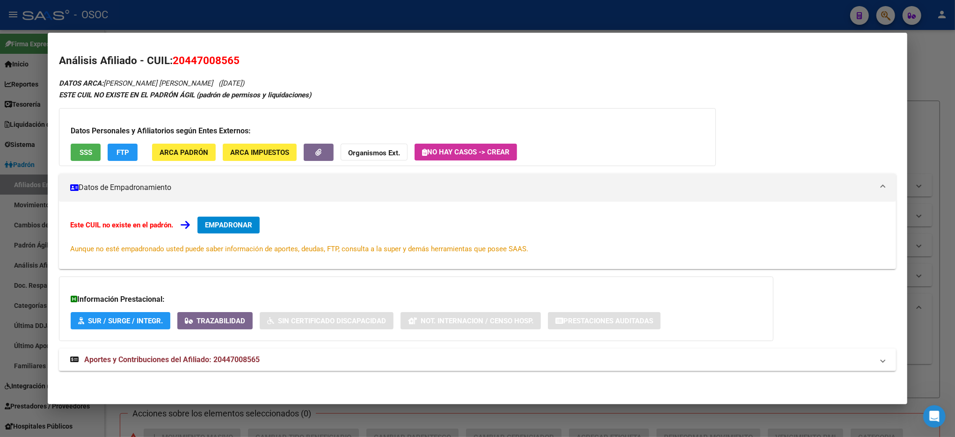
click at [83, 153] on span "SSS" at bounding box center [86, 152] width 13 height 8
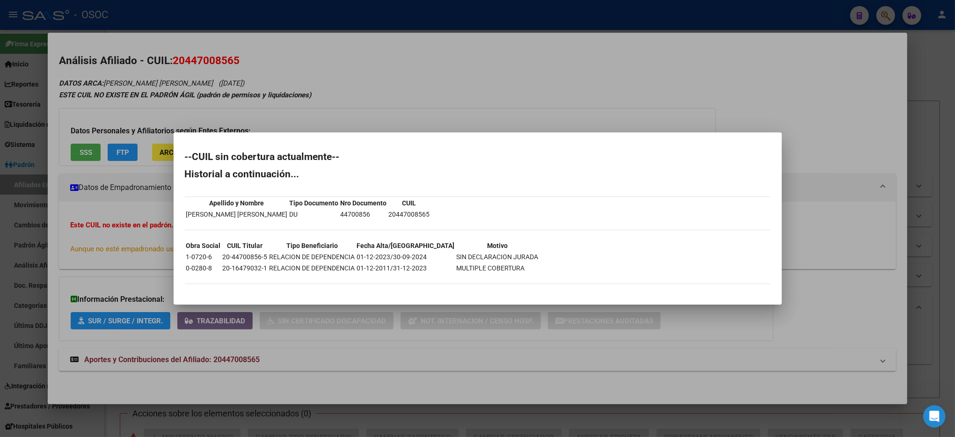
click at [938, 90] on div at bounding box center [477, 218] width 955 height 437
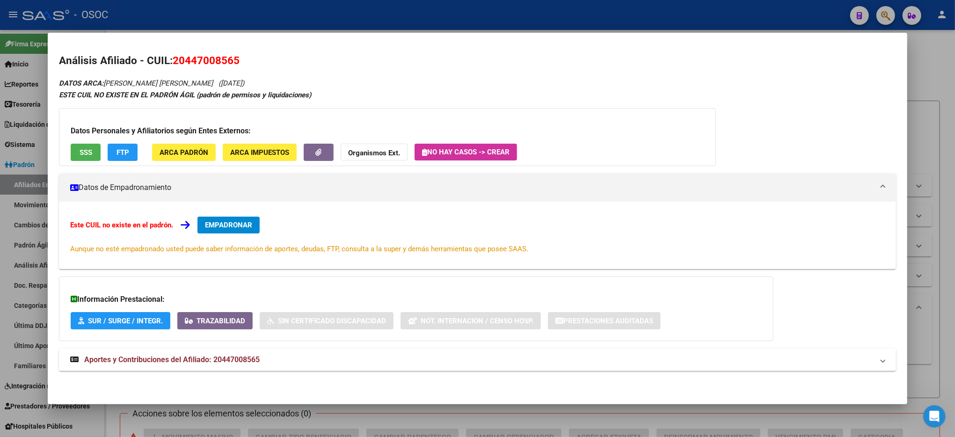
click at [937, 90] on div at bounding box center [477, 218] width 955 height 437
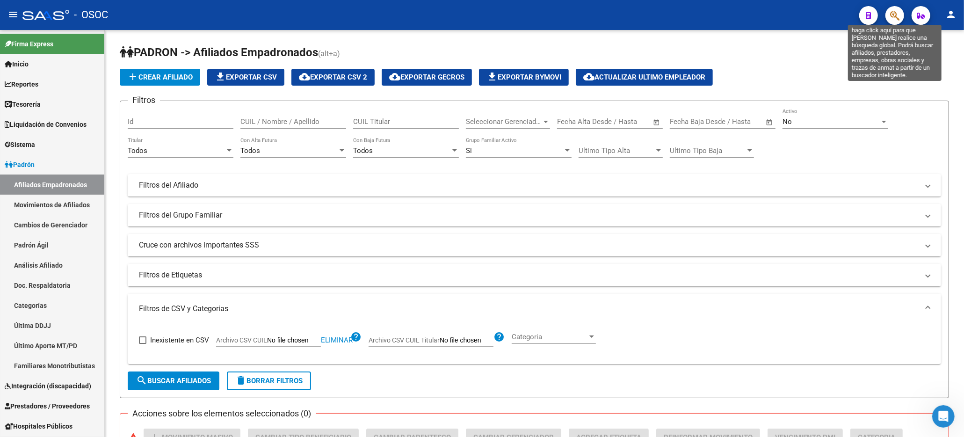
click at [896, 15] on icon "button" at bounding box center [894, 15] width 9 height 11
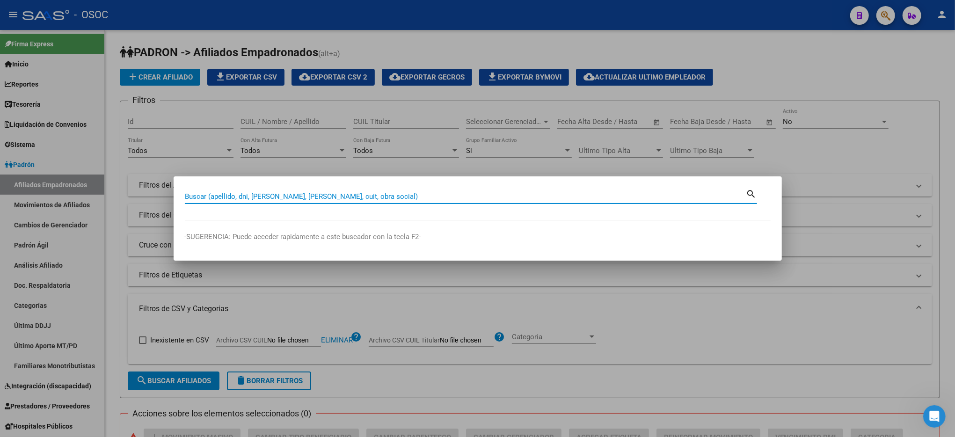
paste input "45007907"
type input "45007907"
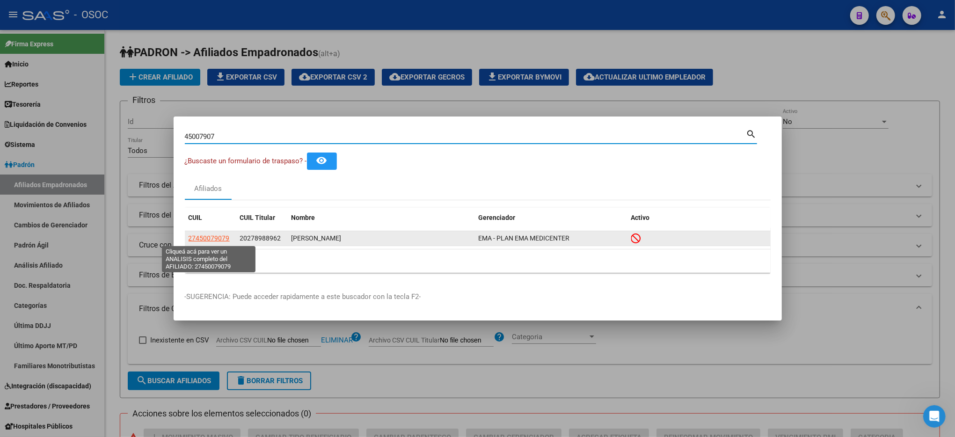
click at [201, 236] on span "27450079079" at bounding box center [209, 237] width 41 height 7
type textarea "27450079079"
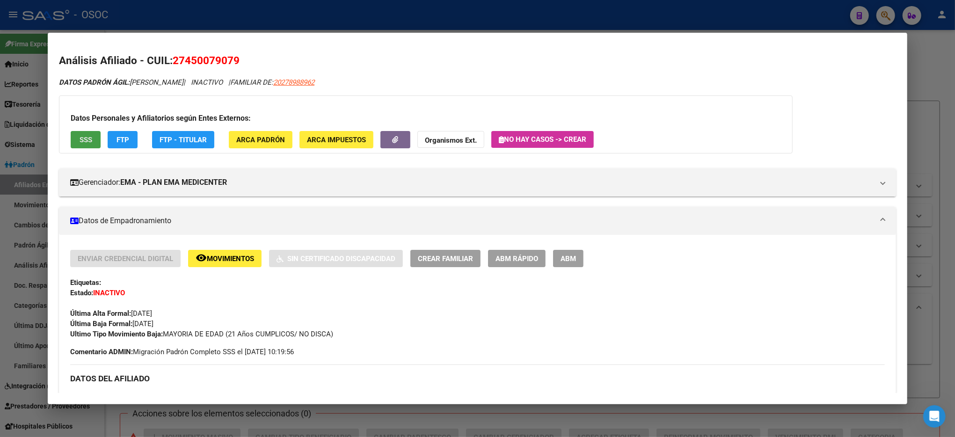
click at [83, 146] on button "SSS" at bounding box center [86, 139] width 30 height 17
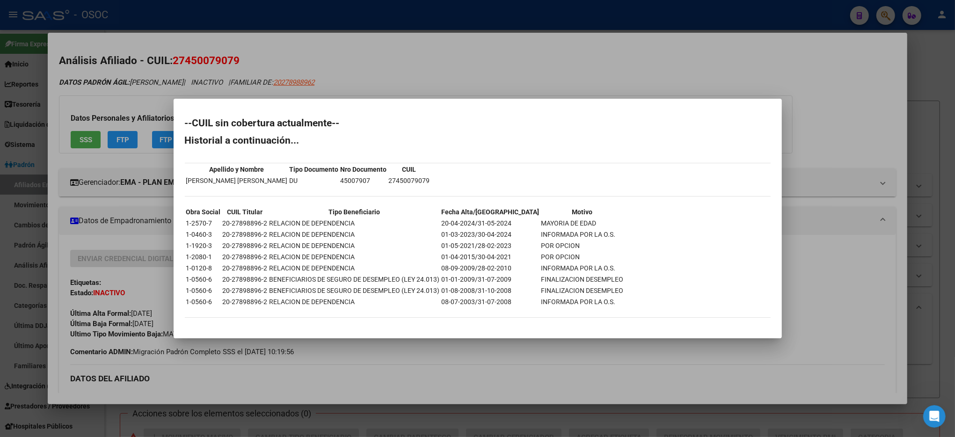
click at [788, 280] on div at bounding box center [477, 218] width 955 height 437
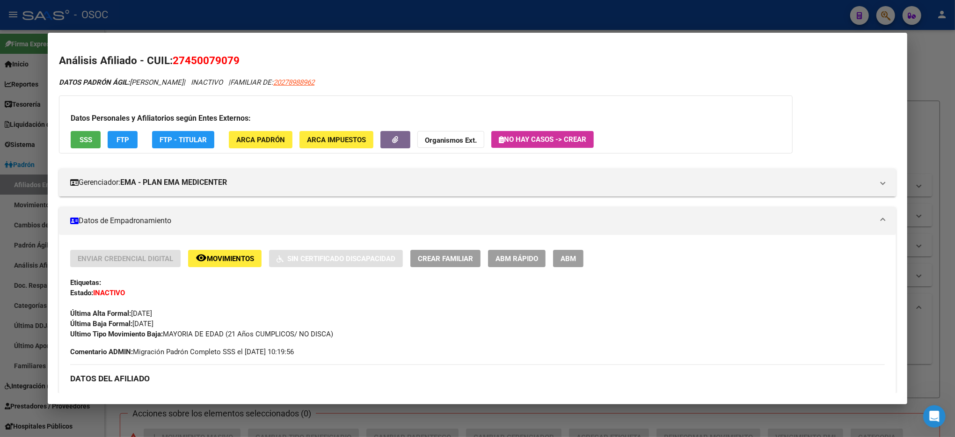
click at [83, 141] on span "SSS" at bounding box center [86, 140] width 13 height 8
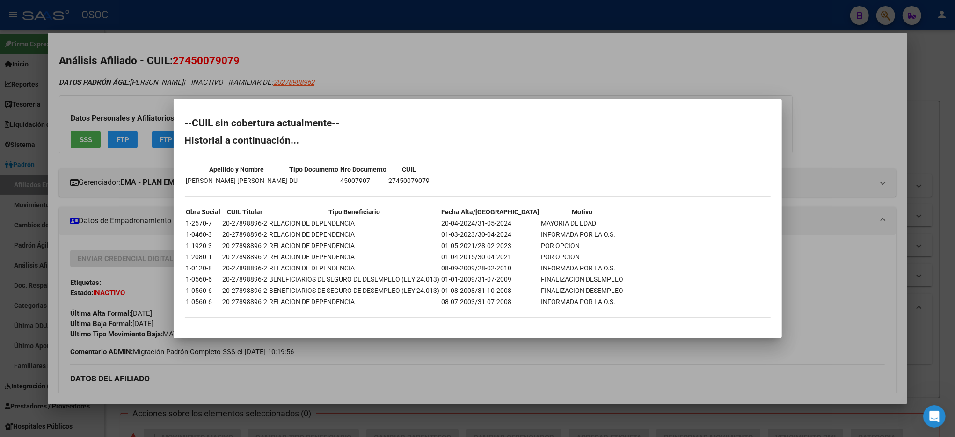
click at [448, 337] on div at bounding box center [477, 218] width 955 height 437
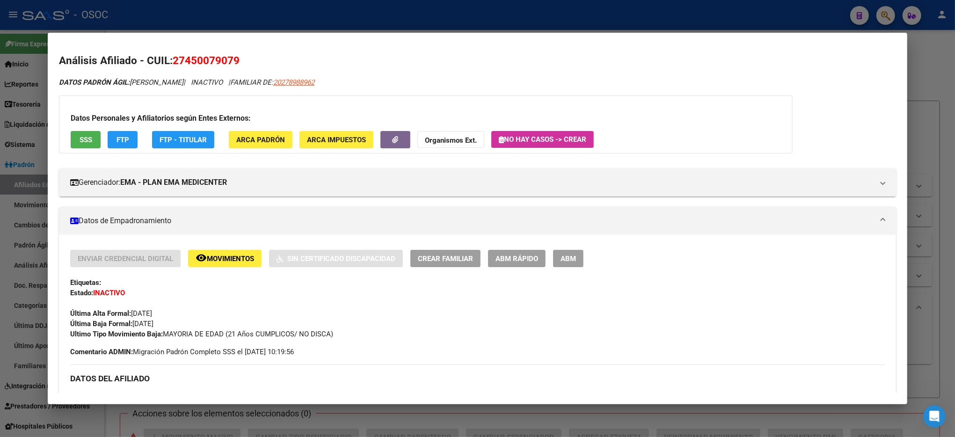
click at [240, 258] on span "Movimientos" at bounding box center [230, 258] width 47 height 8
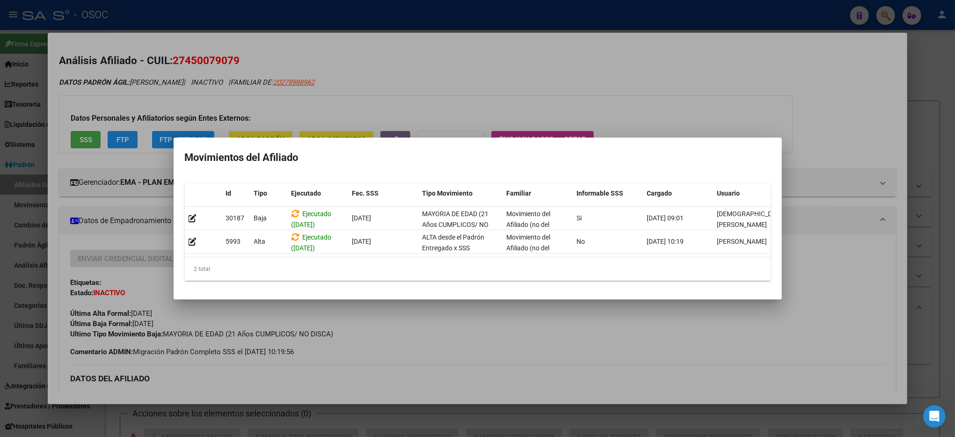
click at [485, 327] on div at bounding box center [477, 218] width 955 height 437
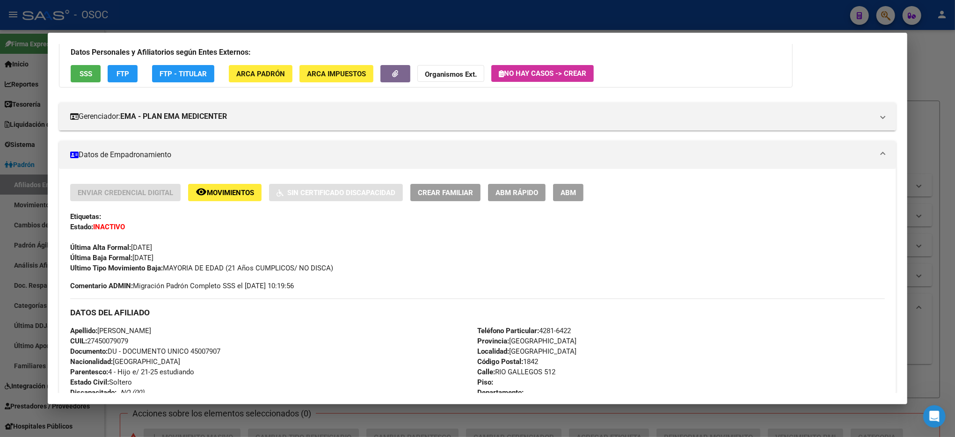
scroll to position [62, 0]
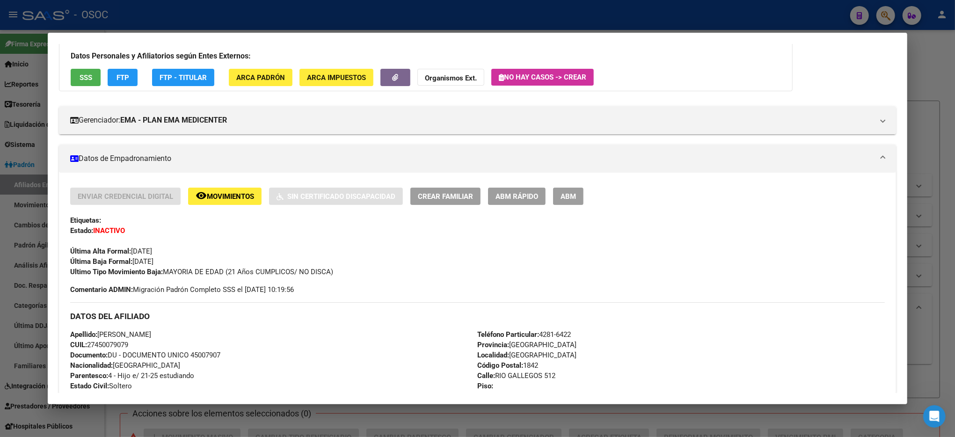
click at [530, 188] on button "ABM Rápido" at bounding box center [517, 196] width 58 height 17
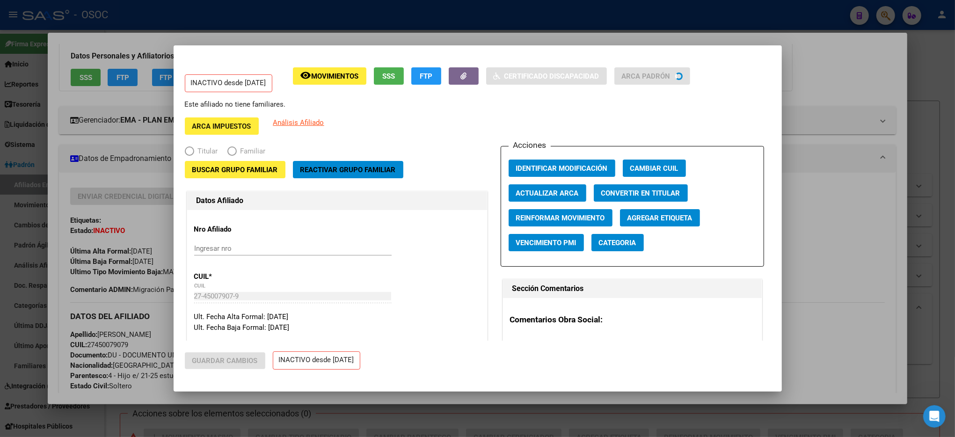
radio input "true"
click at [844, 177] on div at bounding box center [477, 218] width 955 height 437
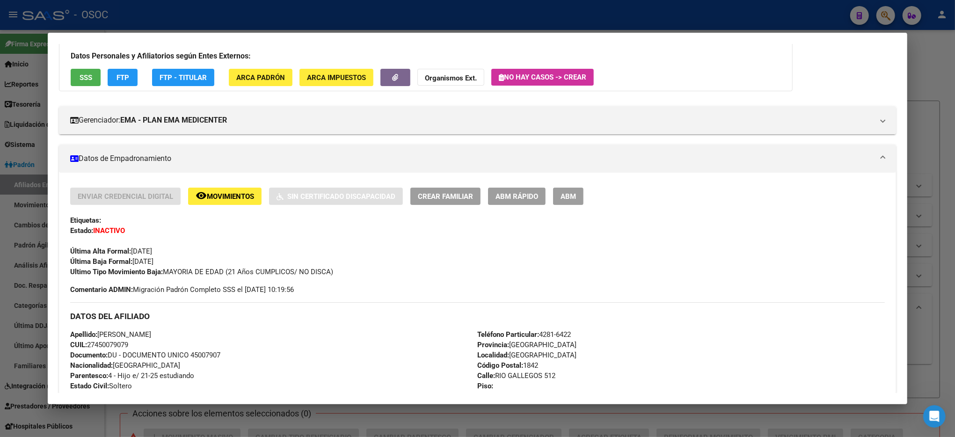
click at [273, 268] on span "Ultimo Tipo Movimiento Baja: MAYORIA DE EDAD (21 Años CUMPLICOS/ NO DISCA)" at bounding box center [201, 272] width 263 height 8
click at [275, 265] on div "Enviar Credencial Digital remove_red_eye Movimientos Sin Certificado Discapacid…" at bounding box center [477, 232] width 814 height 89
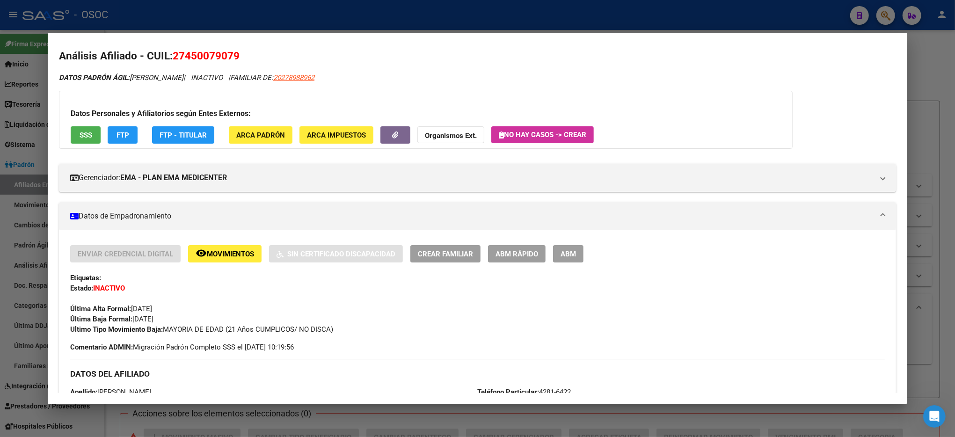
scroll to position [0, 0]
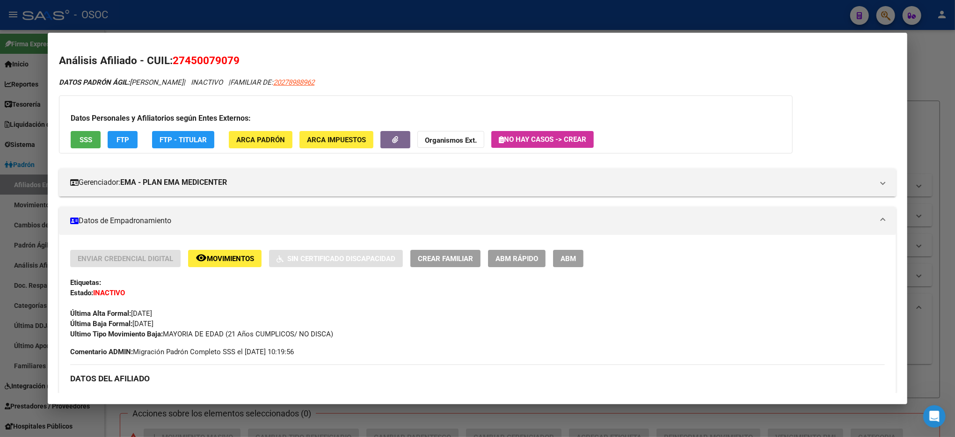
click at [283, 320] on div "Enviar Credencial Digital remove_red_eye Movimientos Sin Certificado Discapacid…" at bounding box center [477, 294] width 814 height 89
click at [288, 330] on span "Ultimo Tipo Movimiento Baja: MAYORIA DE EDAD (21 Años CUMPLICOS/ NO DISCA)" at bounding box center [201, 334] width 263 height 8
click at [414, 317] on div "Última Alta Formal: [DATE]" at bounding box center [477, 308] width 814 height 21
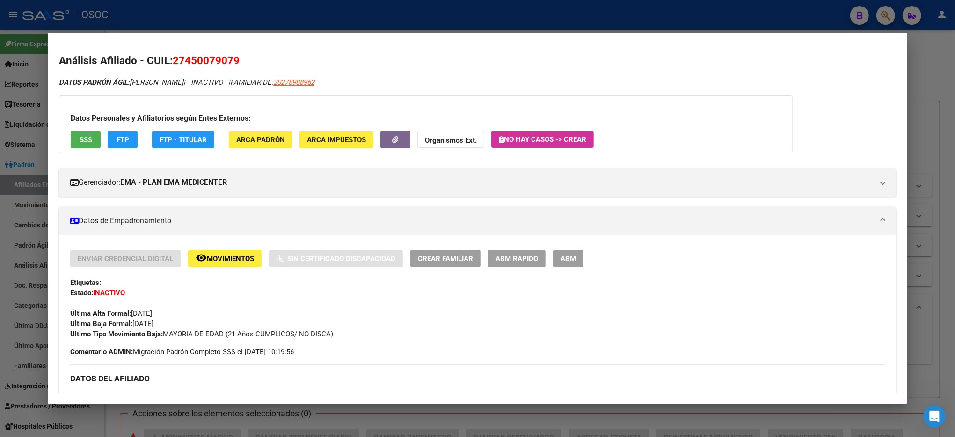
click at [943, 64] on div at bounding box center [477, 218] width 955 height 437
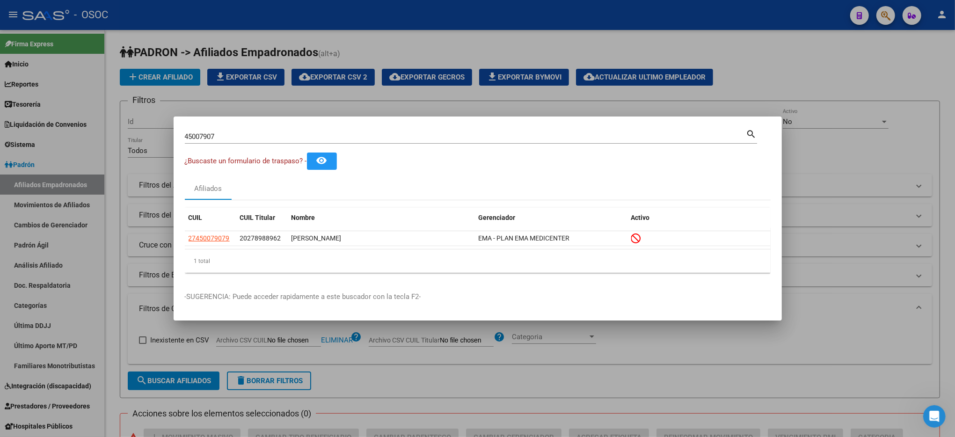
click at [937, 67] on div at bounding box center [477, 218] width 955 height 437
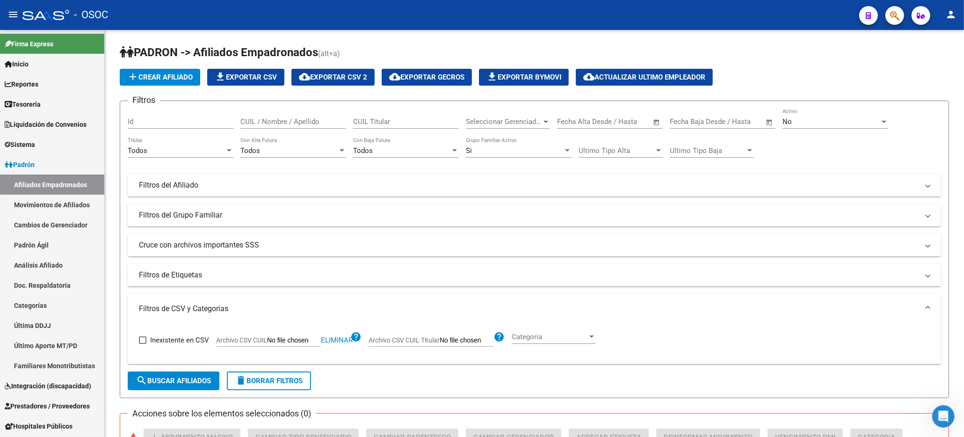
click at [903, 15] on mat-toolbar "menu - OSOC person" at bounding box center [482, 15] width 964 height 30
click at [902, 15] on button "button" at bounding box center [895, 15] width 19 height 19
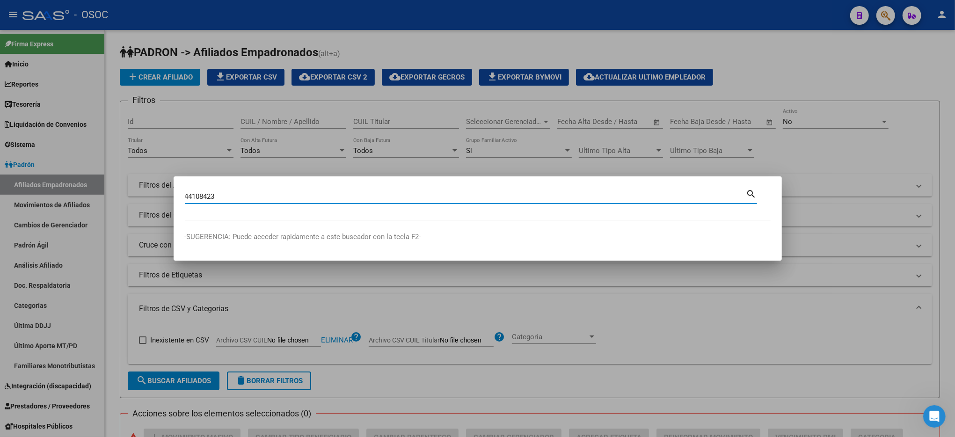
type input "44108423"
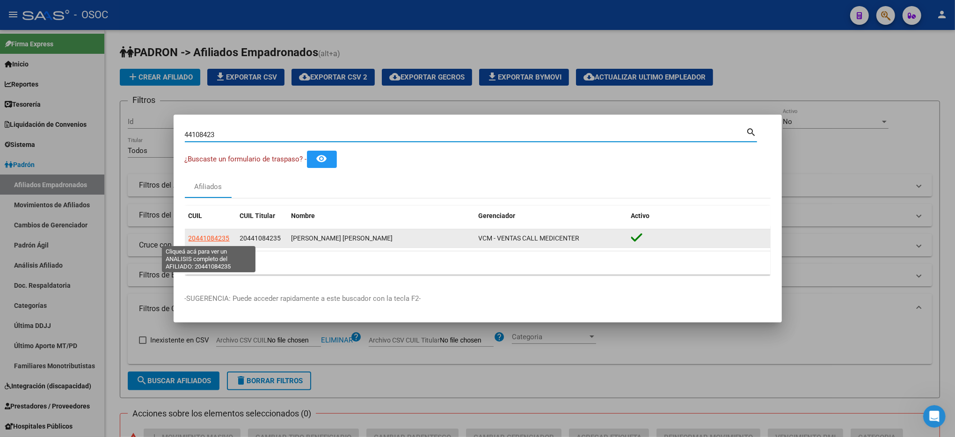
click at [217, 238] on span "20441084235" at bounding box center [209, 237] width 41 height 7
type textarea "20441084235"
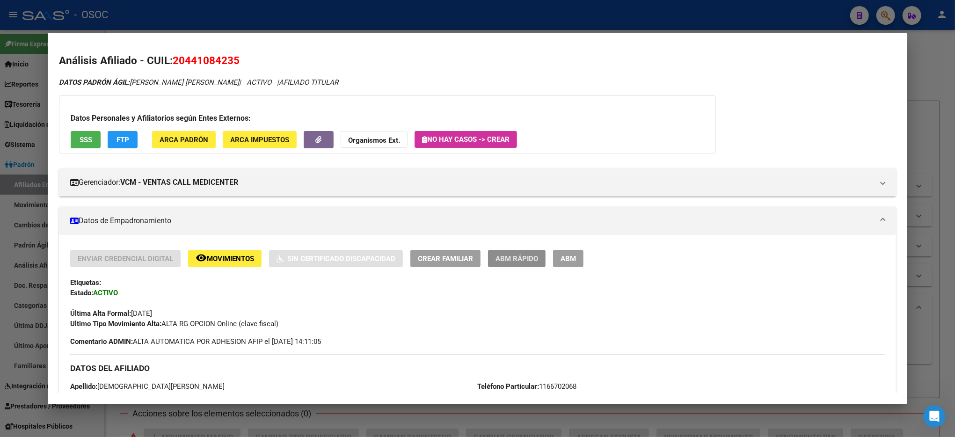
click at [519, 266] on button "ABM Rápido" at bounding box center [517, 258] width 58 height 17
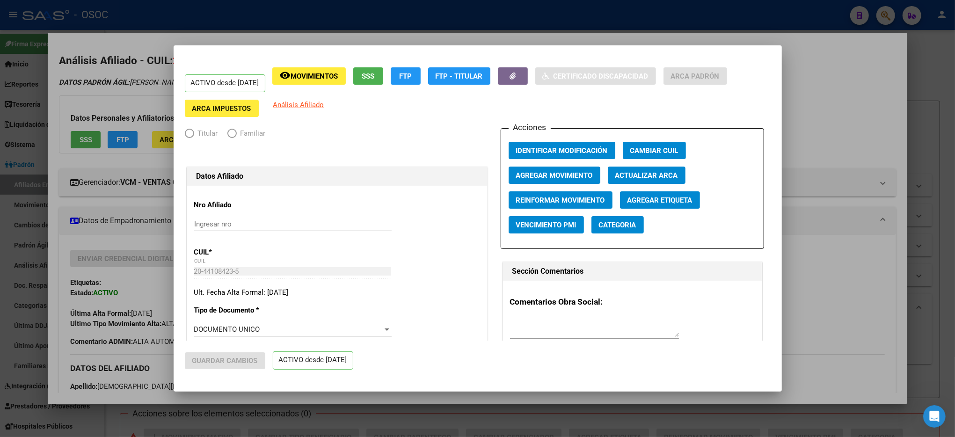
radio input "true"
type input "30-59255895-1"
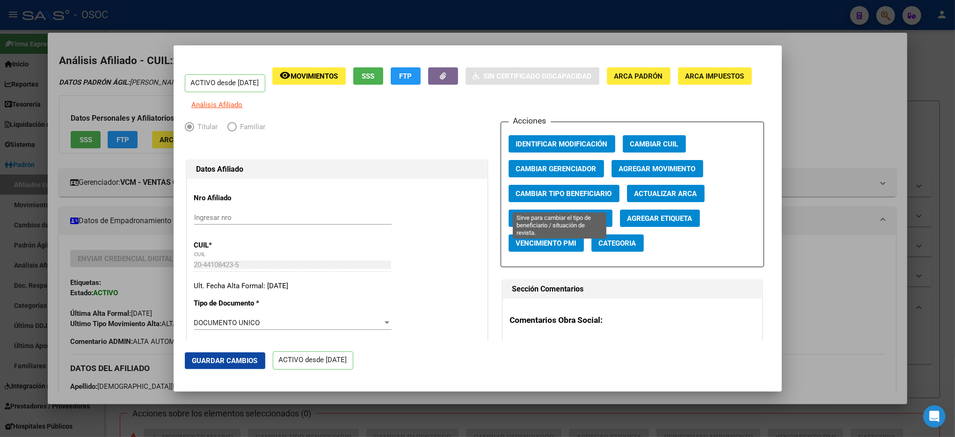
click at [584, 193] on button "Cambiar Tipo Beneficiario" at bounding box center [563, 193] width 111 height 17
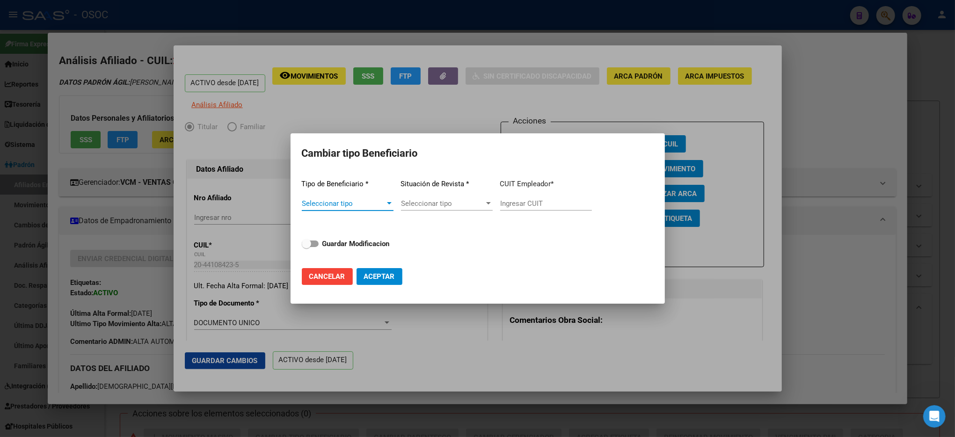
click at [740, 312] on div at bounding box center [477, 218] width 955 height 437
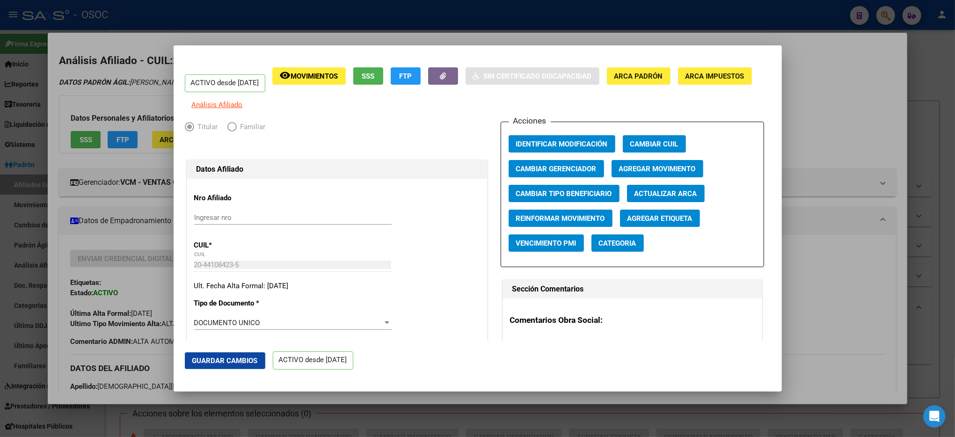
click at [672, 173] on span "Agregar Movimiento" at bounding box center [657, 169] width 77 height 8
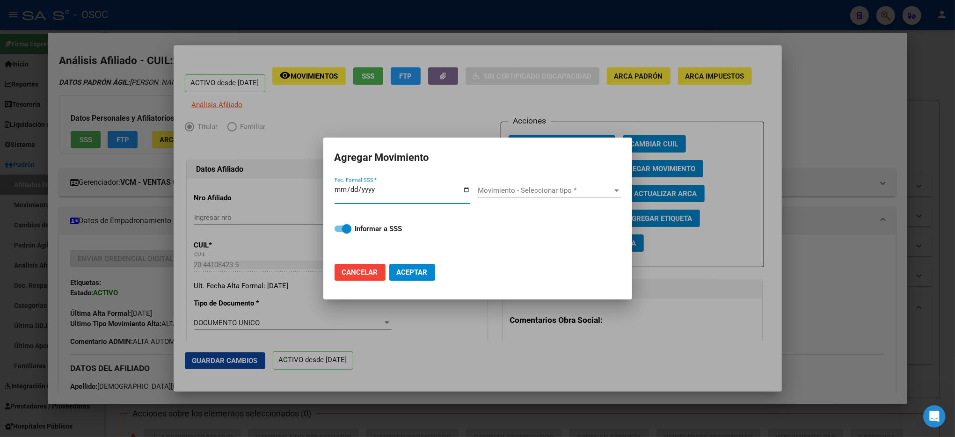
click at [556, 188] on span "Movimiento - Seleccionar tipo *" at bounding box center [545, 190] width 135 height 8
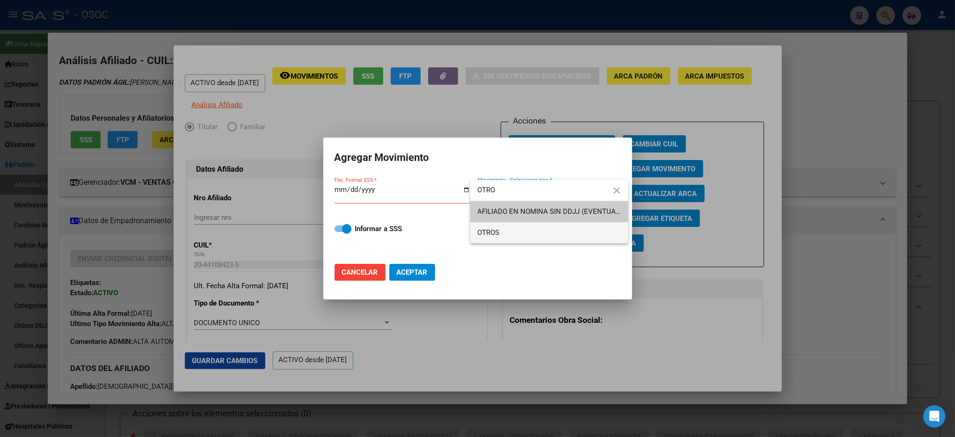
type input "OTRO"
click at [521, 239] on span "OTROS" at bounding box center [549, 232] width 143 height 21
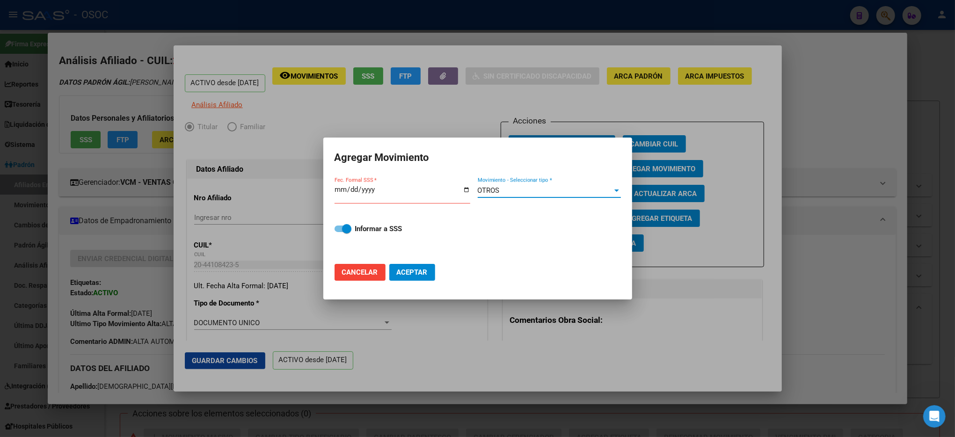
click at [764, 241] on div at bounding box center [477, 218] width 955 height 437
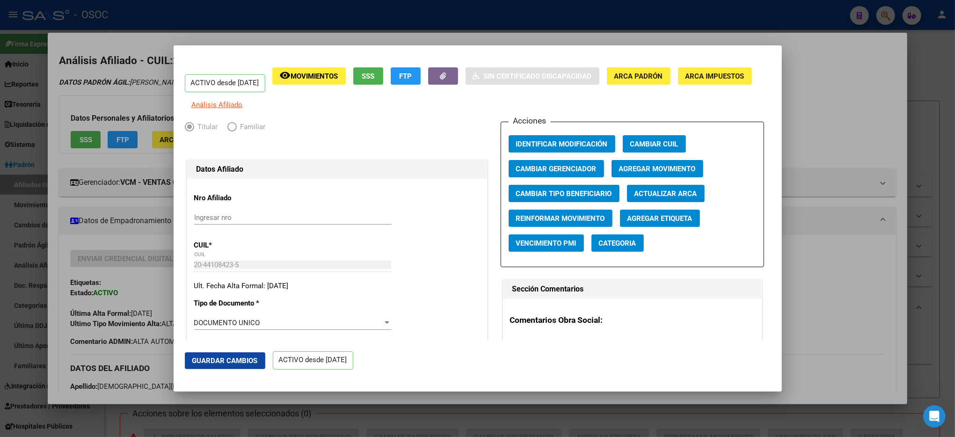
click at [924, 148] on div at bounding box center [477, 218] width 955 height 437
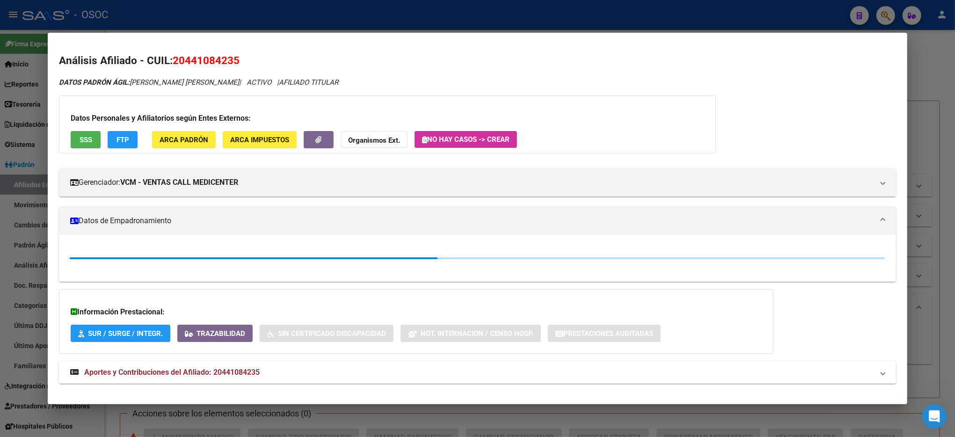
click at [943, 415] on div "Abrir Intercom Messenger" at bounding box center [932, 414] width 31 height 31
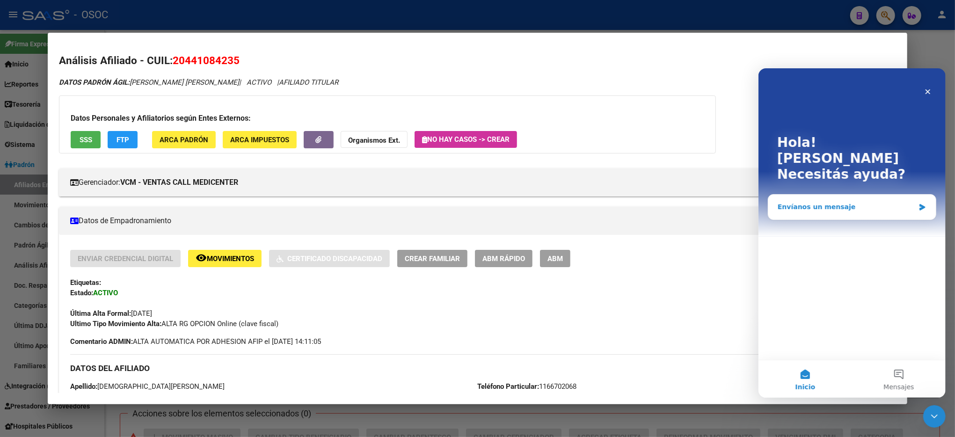
click at [831, 194] on div "Envíanos un mensaje" at bounding box center [851, 206] width 167 height 25
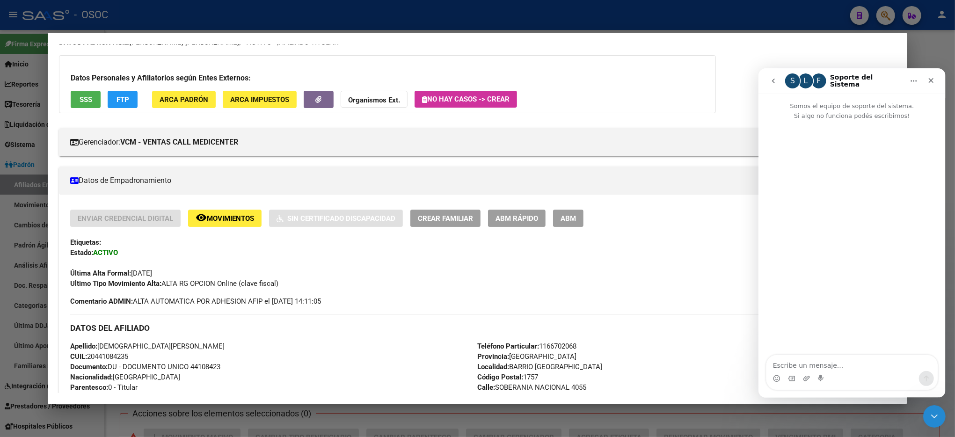
scroll to position [62, 0]
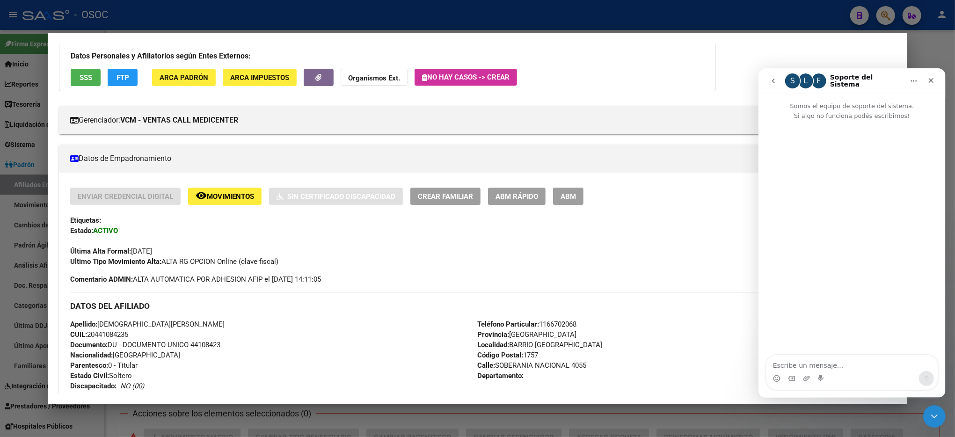
click at [680, 12] on div at bounding box center [477, 218] width 955 height 437
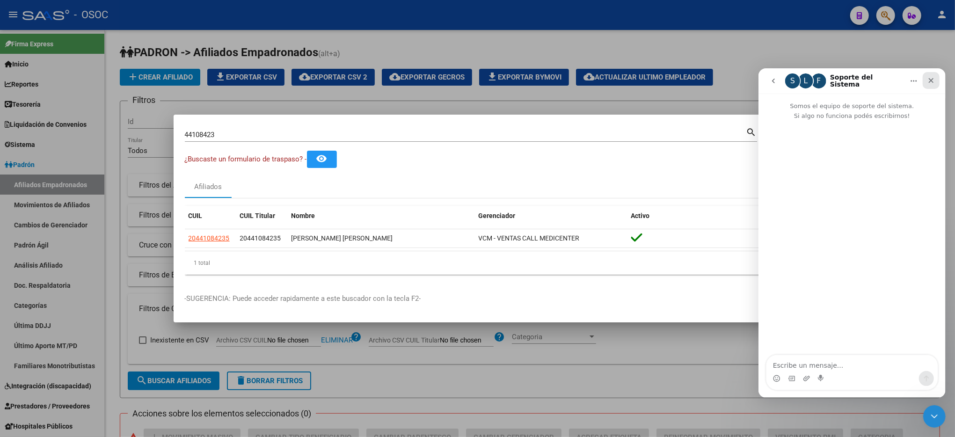
click at [927, 80] on icon "Cerrar" at bounding box center [930, 79] width 7 height 7
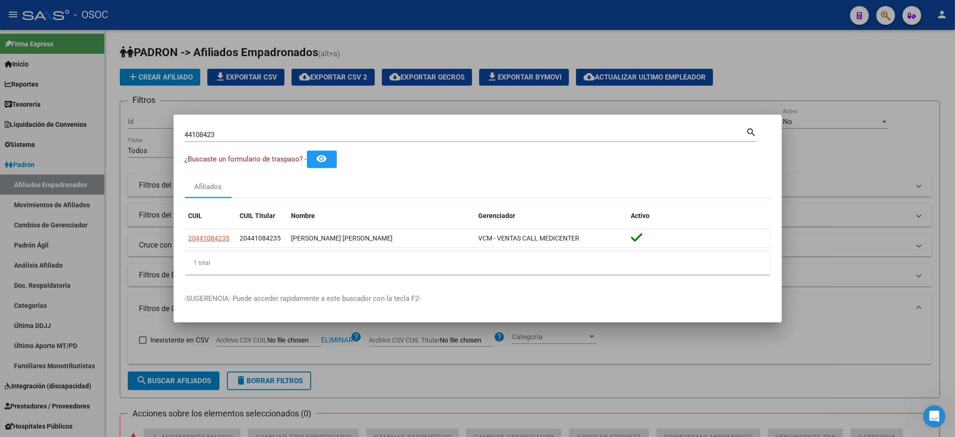
click at [608, 0] on div at bounding box center [477, 218] width 955 height 437
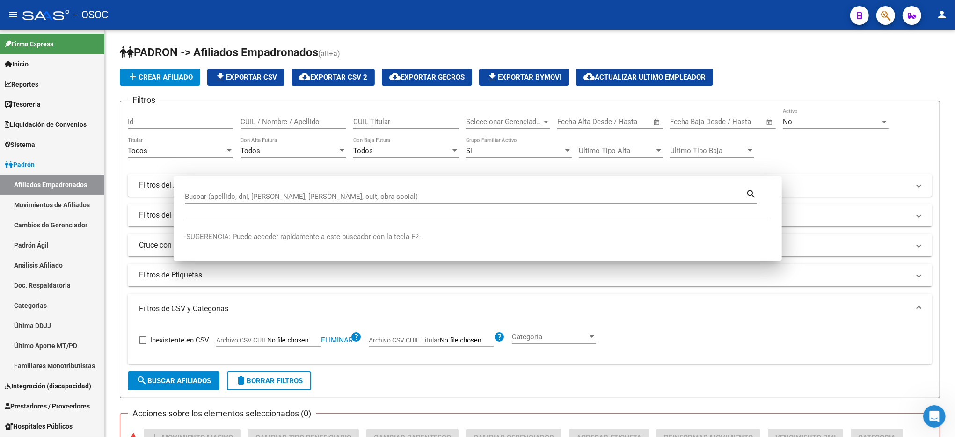
scroll to position [0, 0]
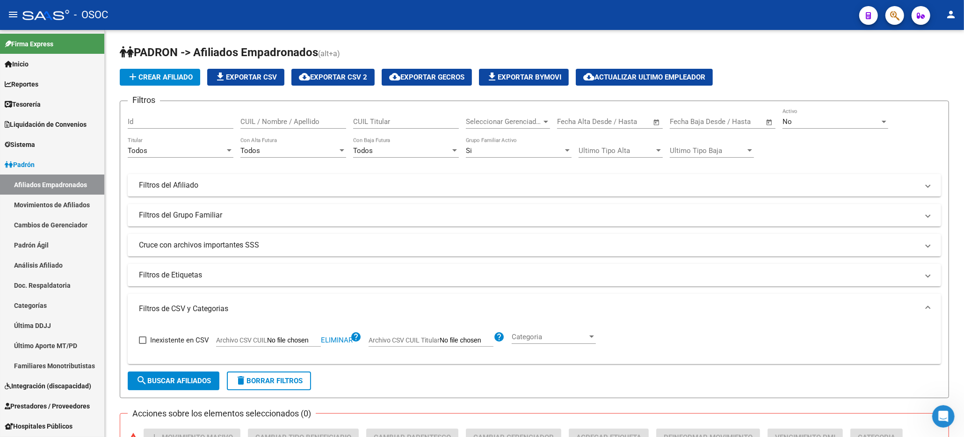
click at [594, 25] on div "- OSOC" at bounding box center [436, 15] width 829 height 21
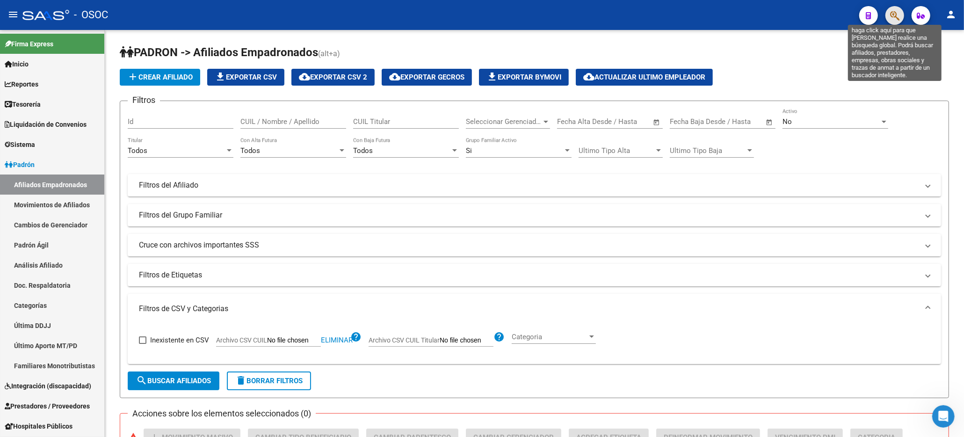
click at [893, 21] on icon "button" at bounding box center [894, 15] width 9 height 11
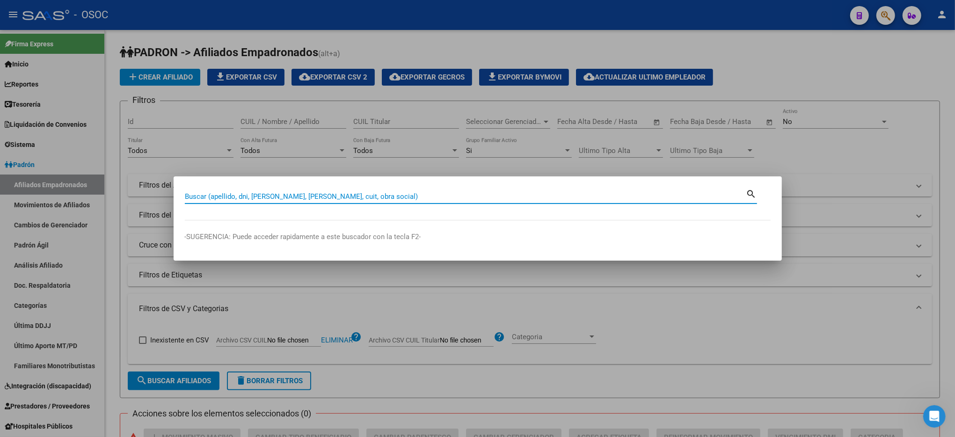
paste input "45007907"
type input "45007907"
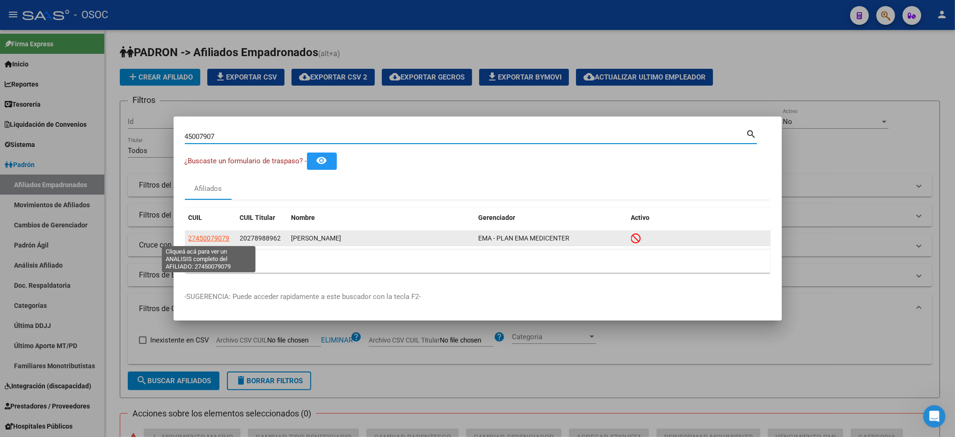
click at [217, 240] on span "27450079079" at bounding box center [209, 237] width 41 height 7
type textarea "27450079079"
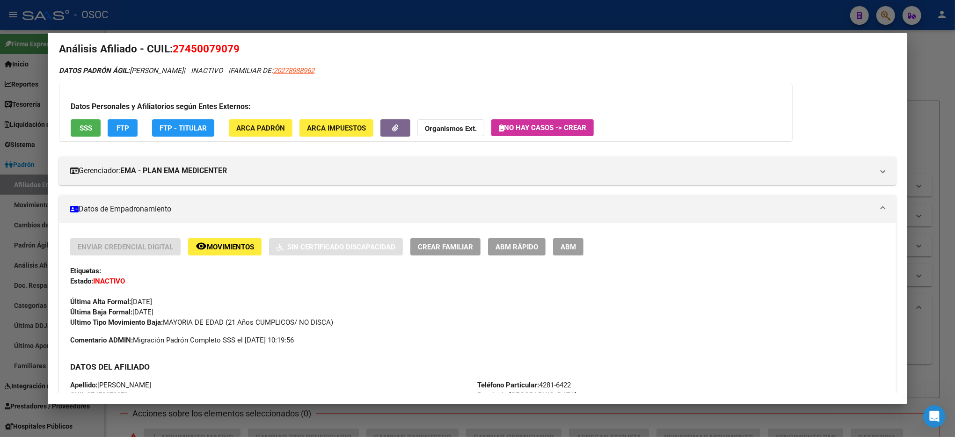
scroll to position [62, 0]
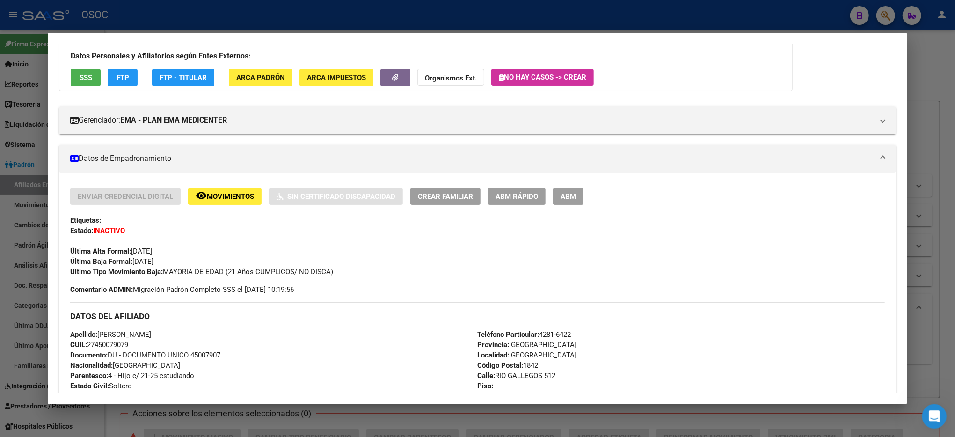
click at [936, 414] on icon "Abrir Intercom Messenger" at bounding box center [932, 414] width 15 height 15
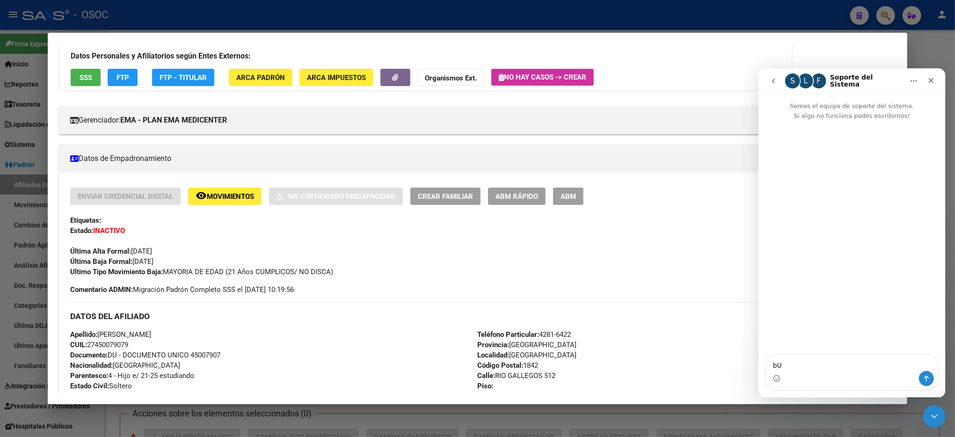
type textarea "b"
type textarea "Buenas tardes"
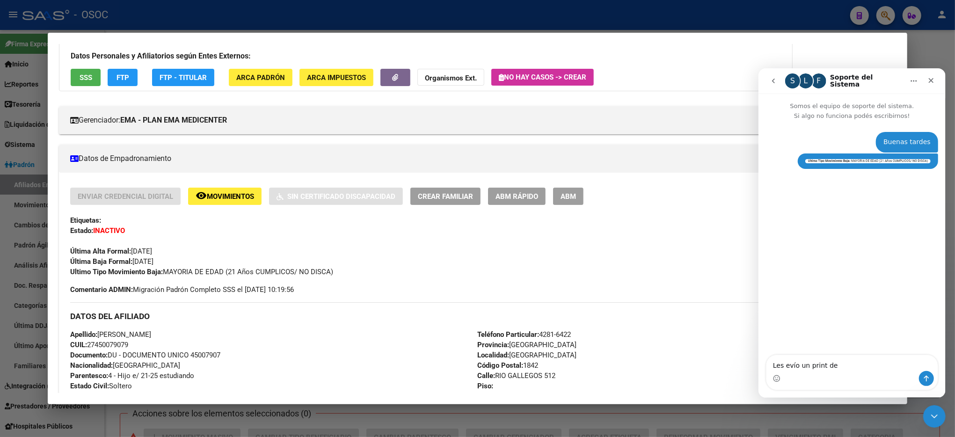
click at [788, 367] on textarea "Les evío un print de" at bounding box center [851, 363] width 171 height 16
click at [841, 363] on textarea "Les envío un print de" at bounding box center [851, 363] width 171 height 16
drag, startPoint x: 881, startPoint y: 363, endPoint x: 883, endPoint y: 353, distance: 10.0
click at [853, 364] on textarea "Les envío un print de uno de los motivos de baja que está mal escrito. Quería s…" at bounding box center [851, 353] width 171 height 35
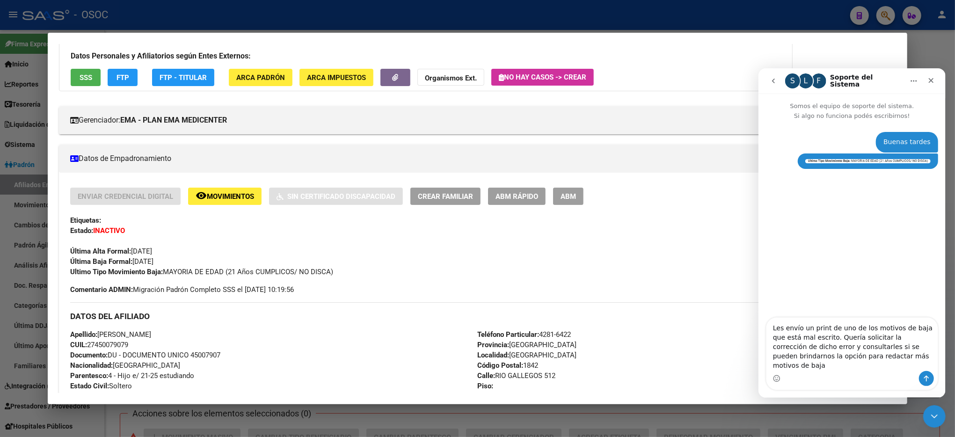
type textarea "Les envío un print de uno de los motivos de baja que está mal escrito. Quería s…"
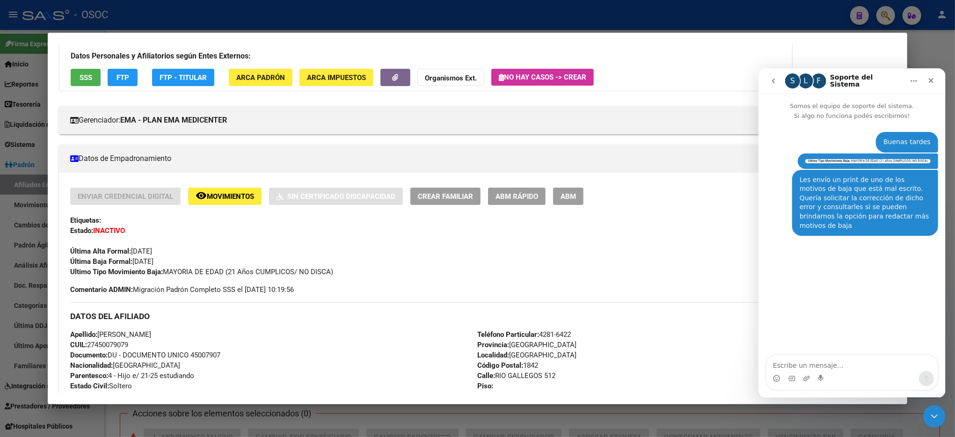
click at [708, 6] on div at bounding box center [477, 218] width 955 height 437
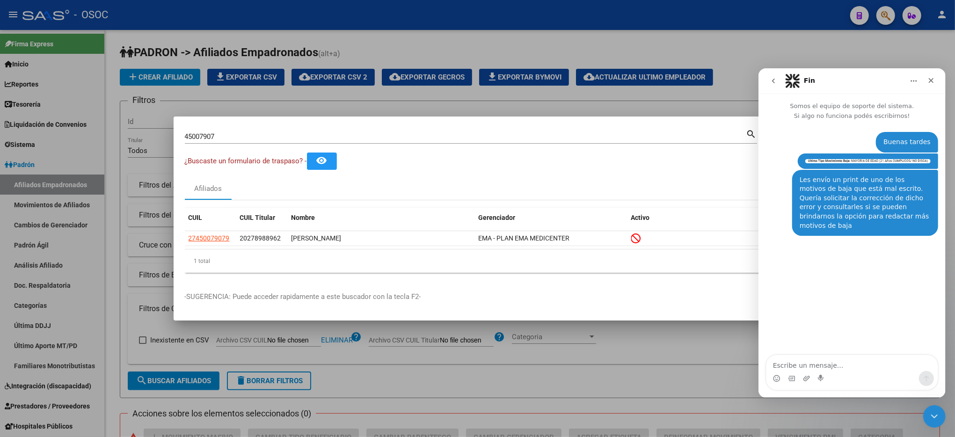
click at [704, 13] on div at bounding box center [477, 218] width 955 height 437
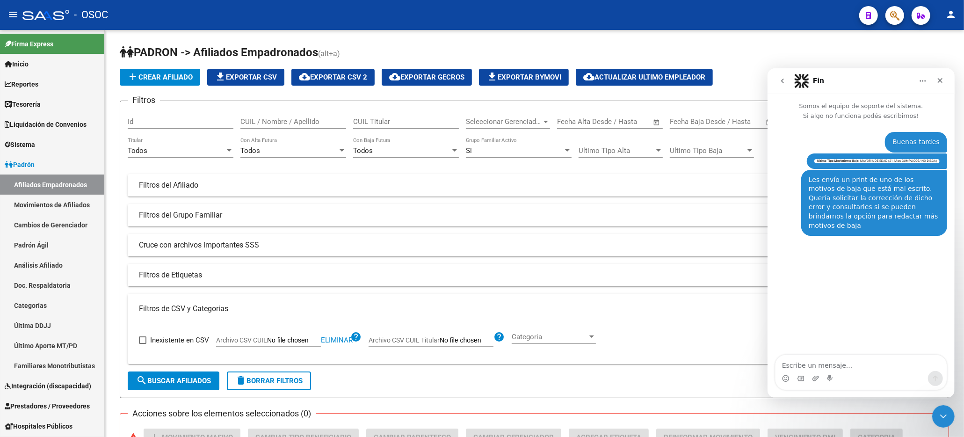
click at [889, 16] on button "button" at bounding box center [895, 15] width 19 height 19
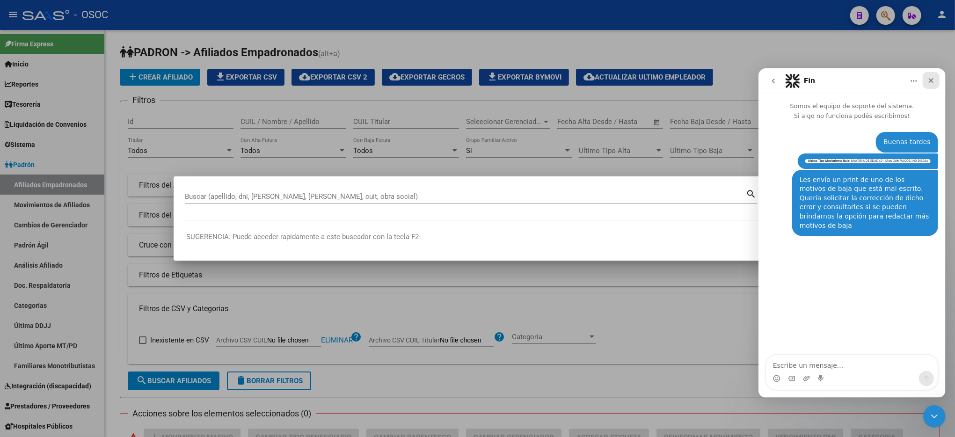
drag, startPoint x: 930, startPoint y: 79, endPoint x: 1358, endPoint y: 361, distance: 512.8
click at [930, 79] on icon "Cerrar" at bounding box center [930, 80] width 5 height 5
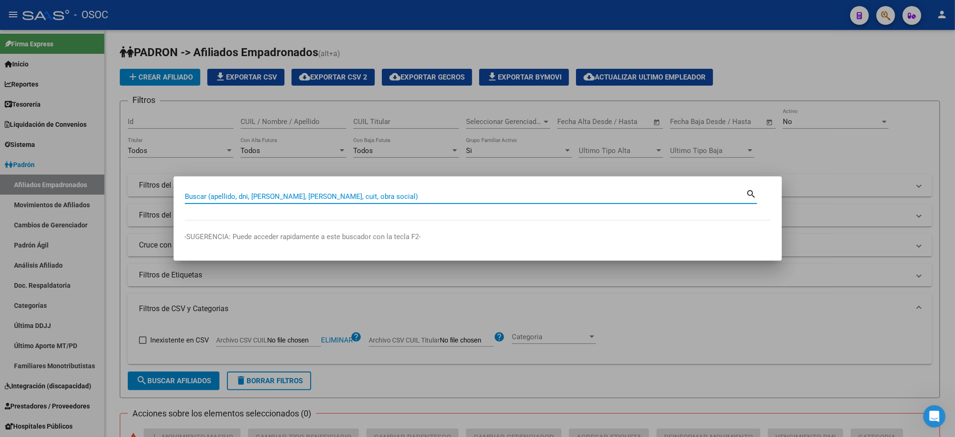
click at [542, 196] on input "Buscar (apellido, dni, [PERSON_NAME], [PERSON_NAME], cuit, obra social)" at bounding box center [465, 196] width 561 height 8
type input "46287447"
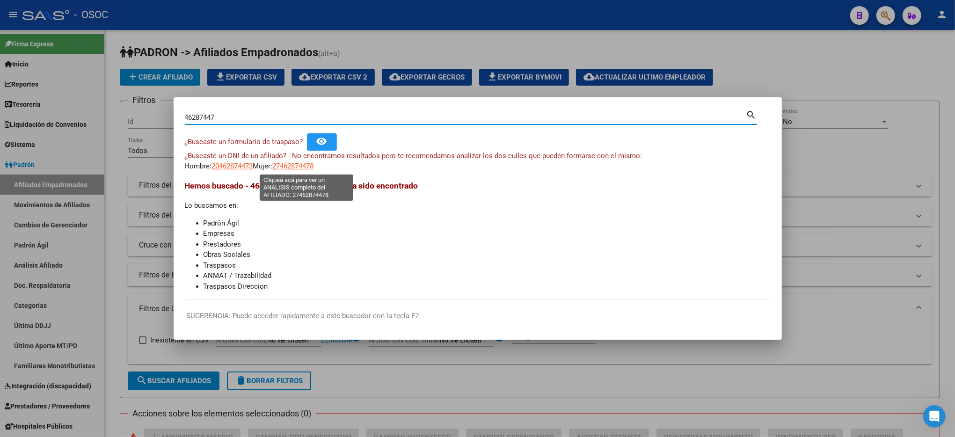
click at [292, 169] on span "27462874478" at bounding box center [293, 166] width 41 height 8
type textarea "27462874478"
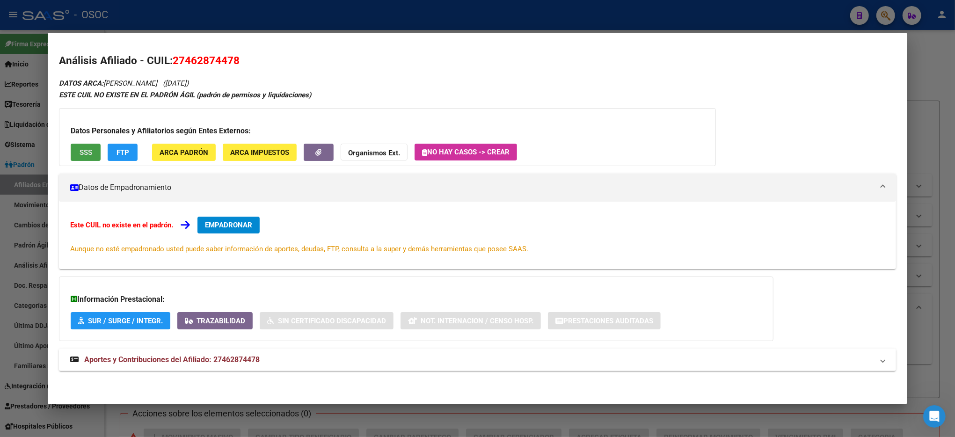
click at [88, 151] on span "SSS" at bounding box center [86, 152] width 13 height 8
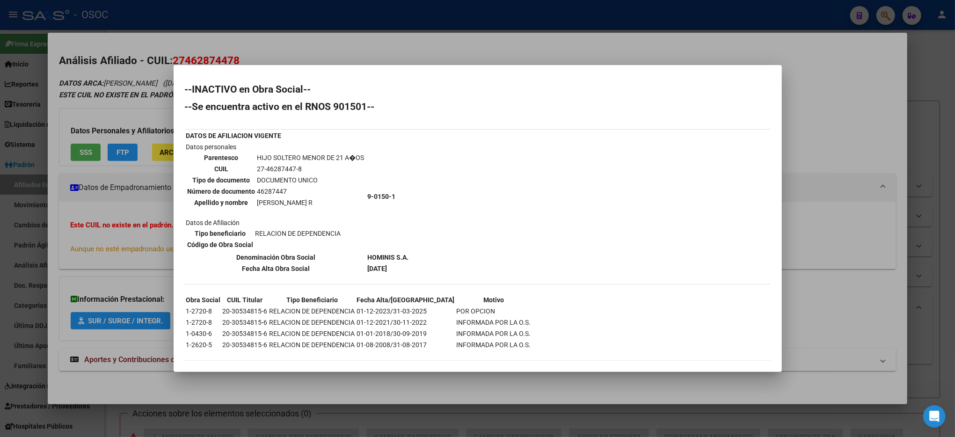
click at [893, 75] on div at bounding box center [477, 218] width 955 height 437
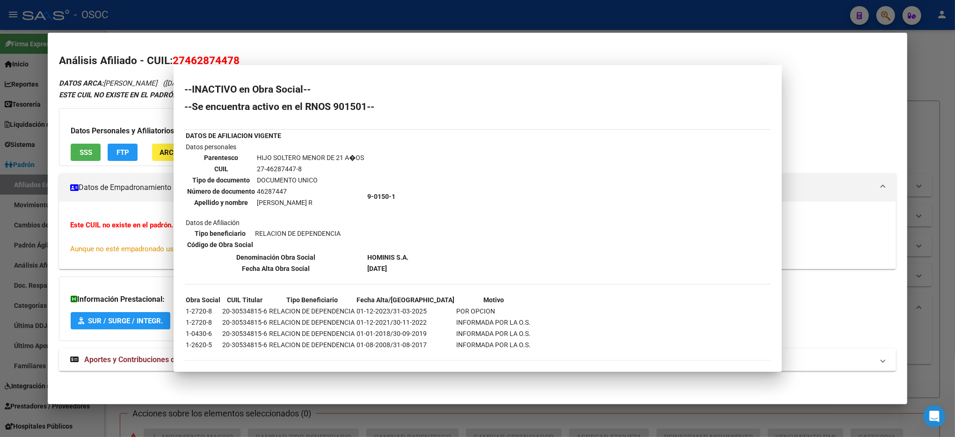
click at [893, 75] on div "Análisis Afiliado - CUIL: 27462874478 DATOS ARCA: [PERSON_NAME] ([DATE]) ESTE C…" at bounding box center [477, 222] width 837 height 339
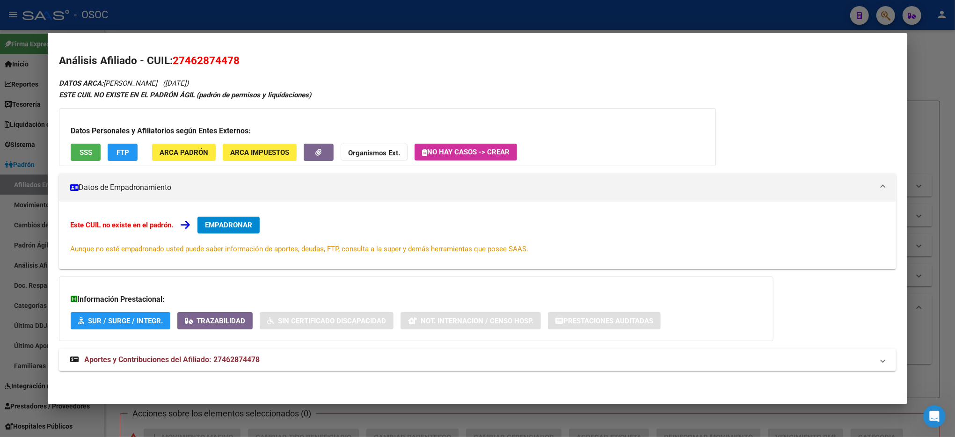
click at [893, 69] on div "Análisis Afiliado - CUIL: 27462874478 DATOS ARCA: [PERSON_NAME] ([DATE]) ESTE C…" at bounding box center [477, 222] width 837 height 339
click at [922, 61] on div at bounding box center [477, 218] width 955 height 437
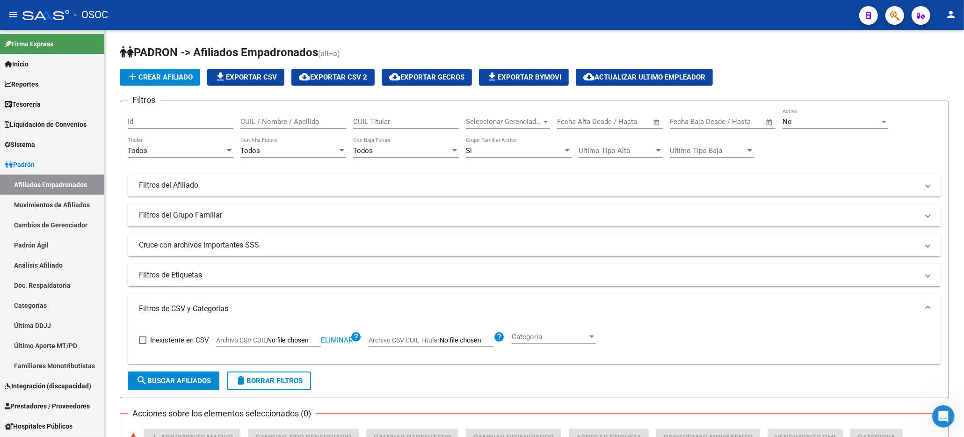
click at [886, 14] on button "button" at bounding box center [895, 15] width 19 height 19
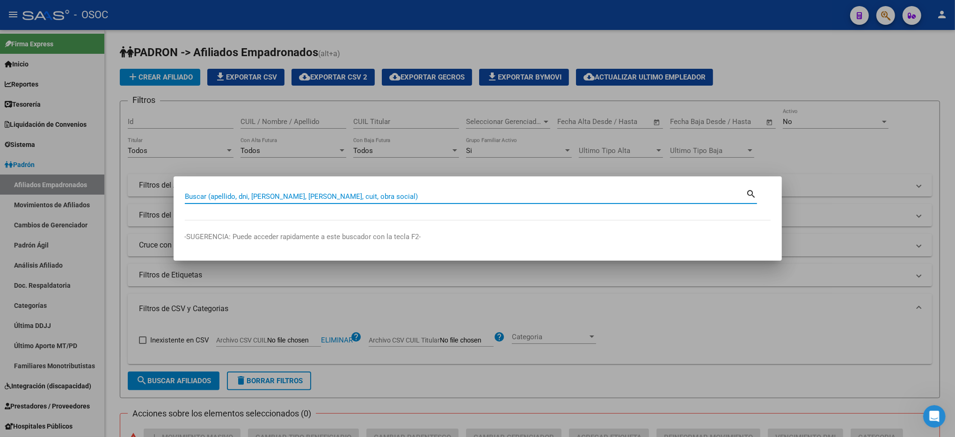
paste input "47743575"
type input "47743575"
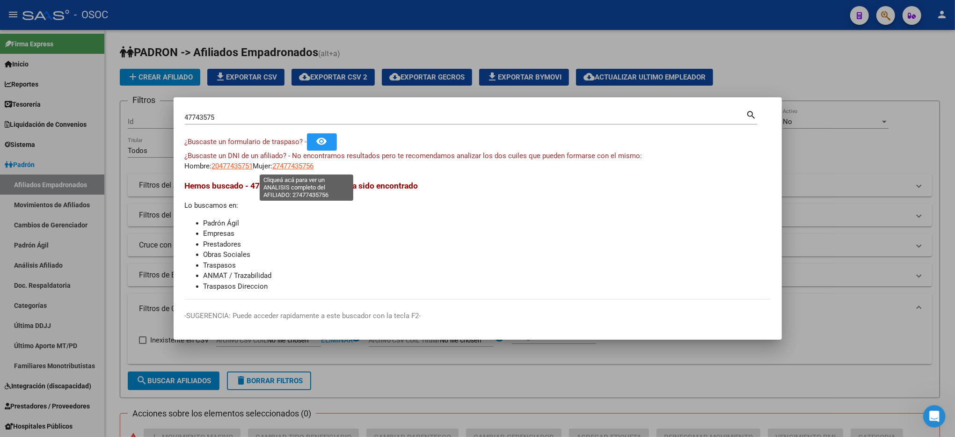
click at [289, 166] on span "27477435756" at bounding box center [293, 166] width 41 height 8
type textarea "27477435756"
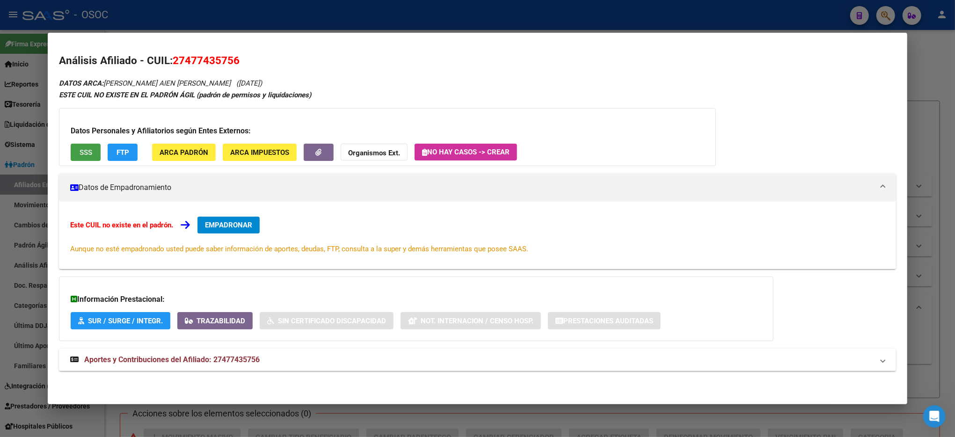
click at [80, 150] on span "SSS" at bounding box center [86, 152] width 13 height 8
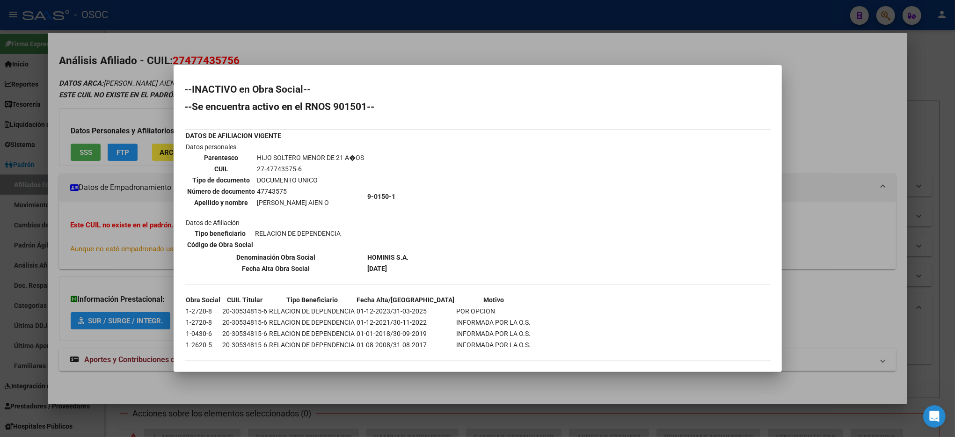
click at [935, 83] on div at bounding box center [477, 218] width 955 height 437
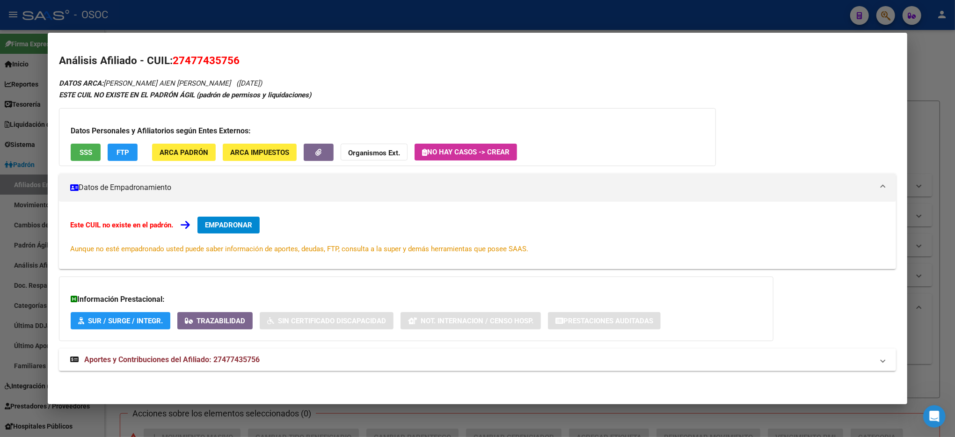
click at [935, 83] on div at bounding box center [477, 218] width 955 height 437
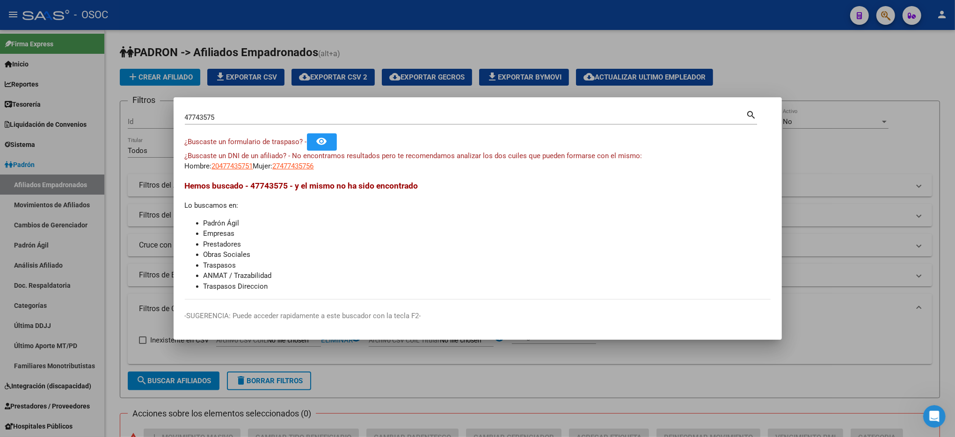
click at [924, 72] on div at bounding box center [477, 218] width 955 height 437
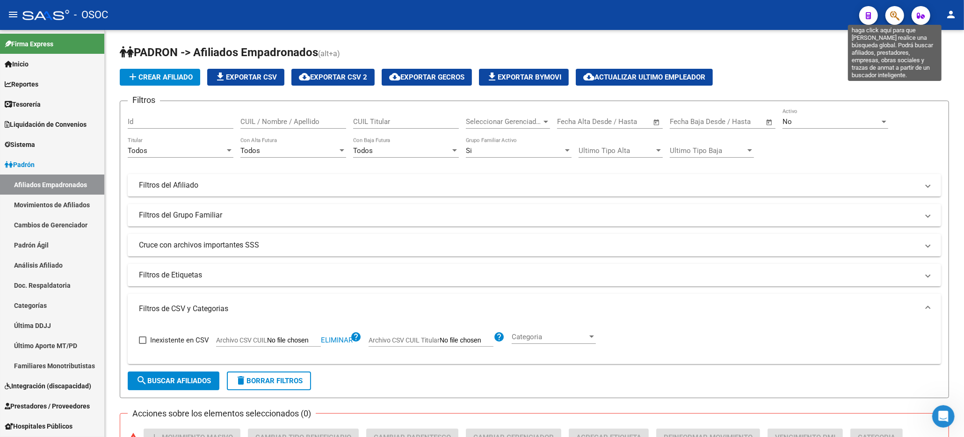
click at [895, 17] on icon "button" at bounding box center [894, 15] width 9 height 11
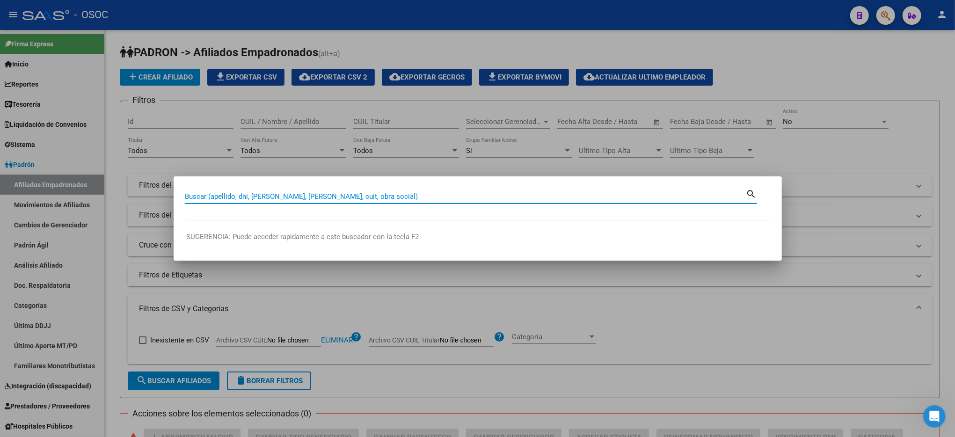
paste input "50804639"
type input "50804639"
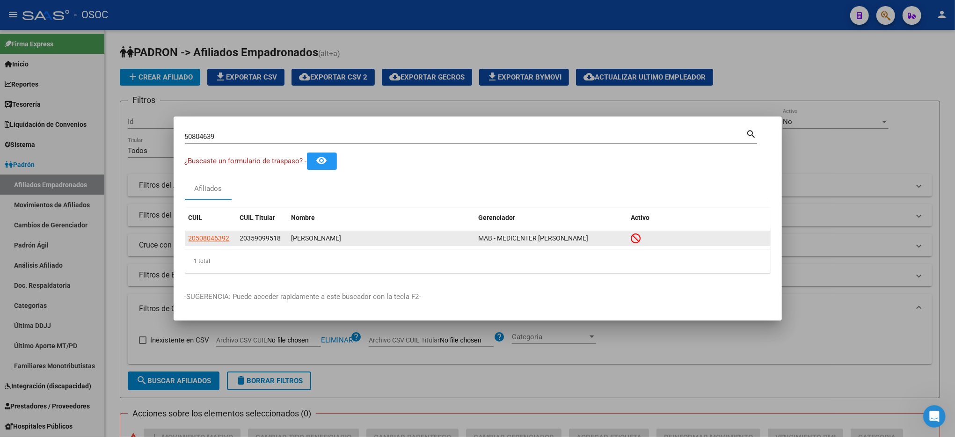
click at [211, 233] on app-link-go-to "20508046392" at bounding box center [209, 238] width 41 height 11
click at [211, 236] on span "20508046392" at bounding box center [209, 237] width 41 height 7
type textarea "20508046392"
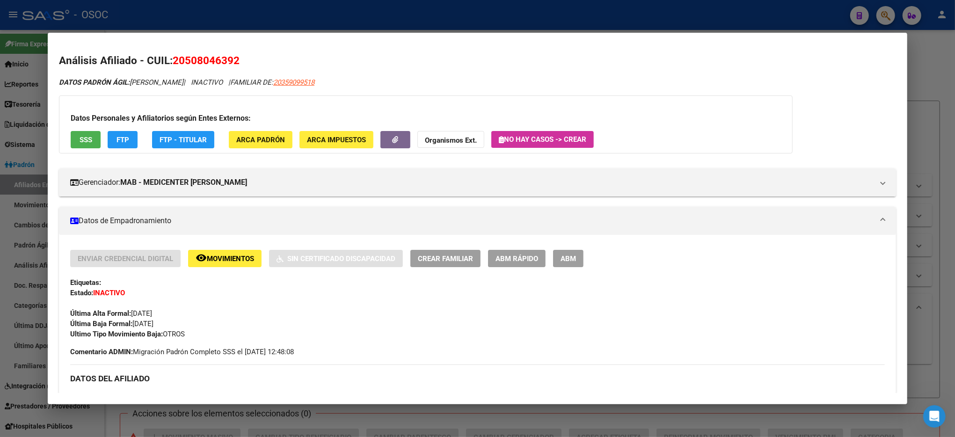
click at [90, 135] on button "SSS" at bounding box center [86, 139] width 30 height 17
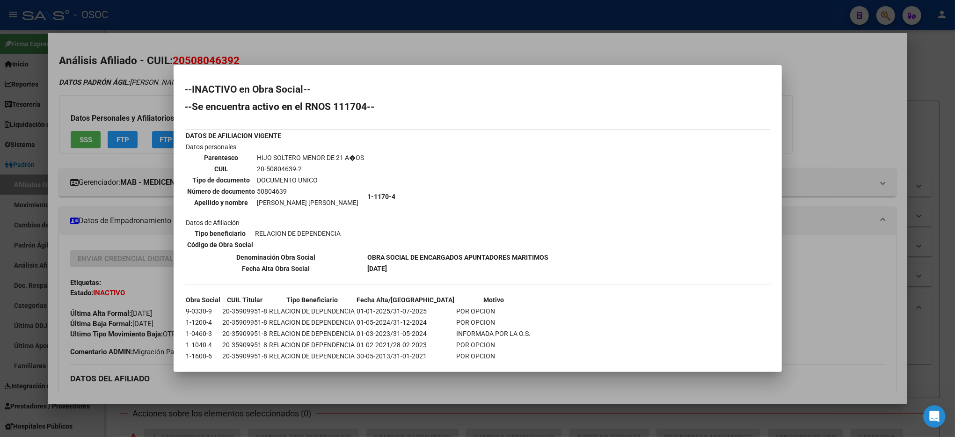
click at [836, 290] on div at bounding box center [477, 218] width 955 height 437
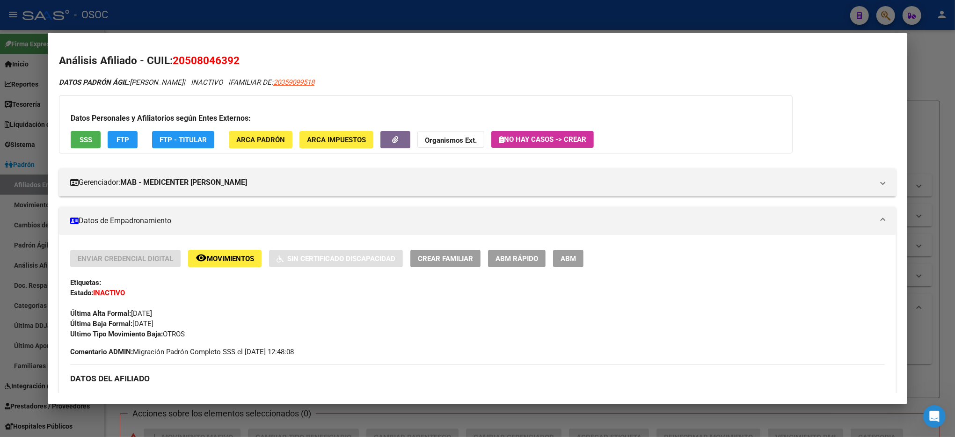
click at [836, 290] on div "Enviar Credencial Digital remove_red_eye Movimientos Sin Certificado Discapacid…" at bounding box center [477, 294] width 814 height 89
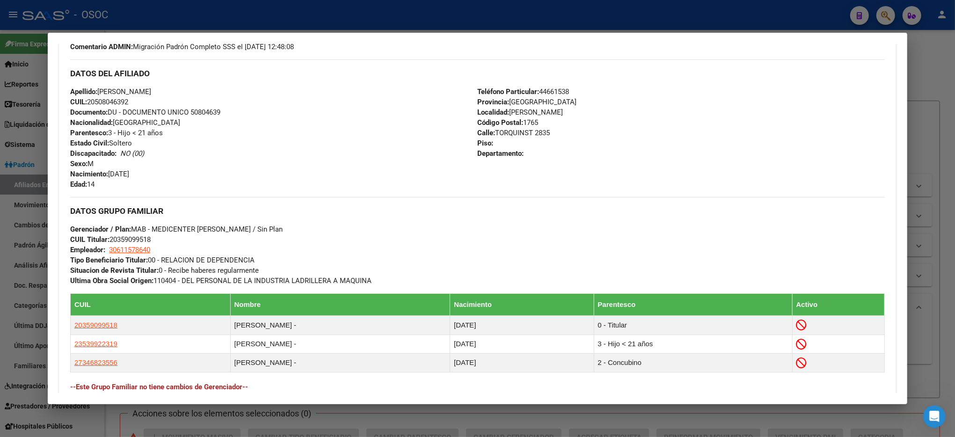
click at [922, 266] on div at bounding box center [477, 218] width 955 height 437
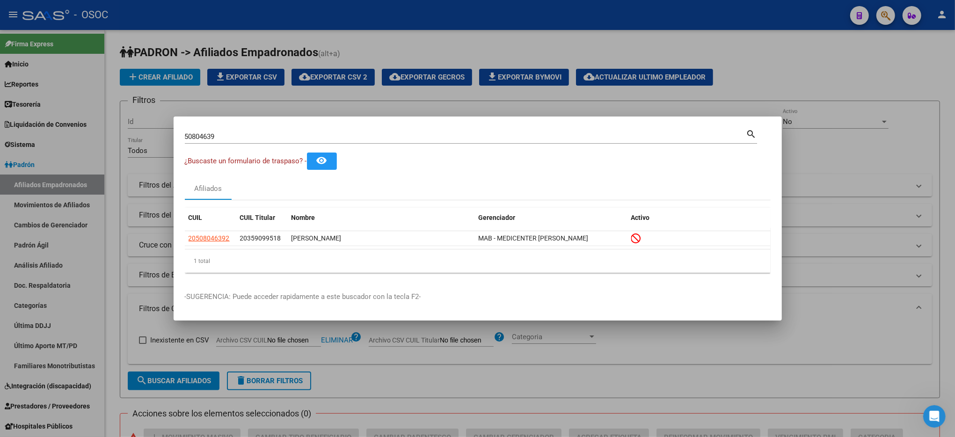
click at [922, 266] on div at bounding box center [477, 218] width 955 height 437
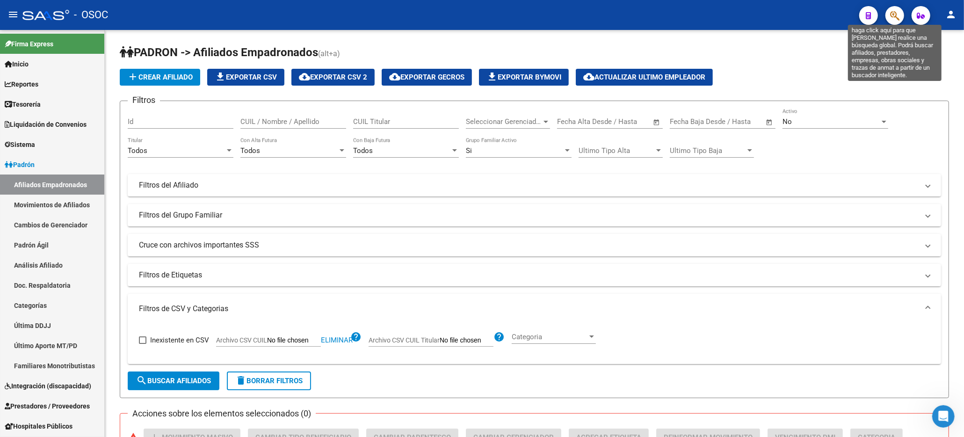
click at [896, 14] on icon "button" at bounding box center [894, 15] width 9 height 11
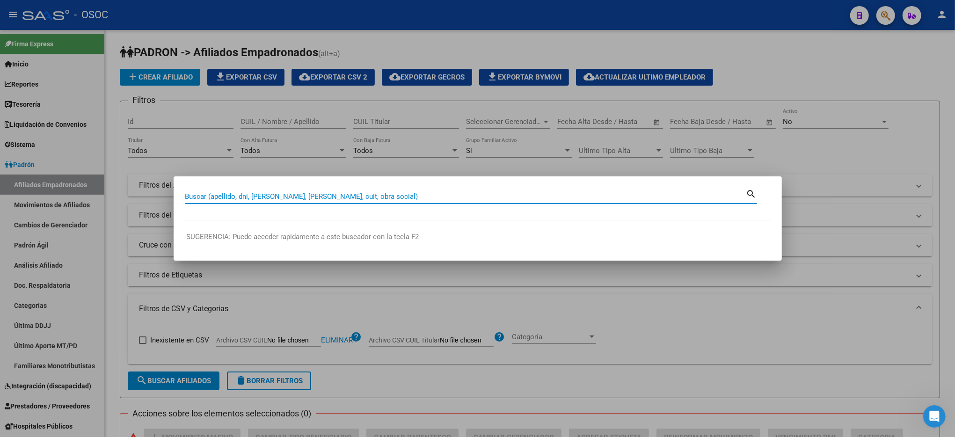
paste input "51435022"
type input "51435022"
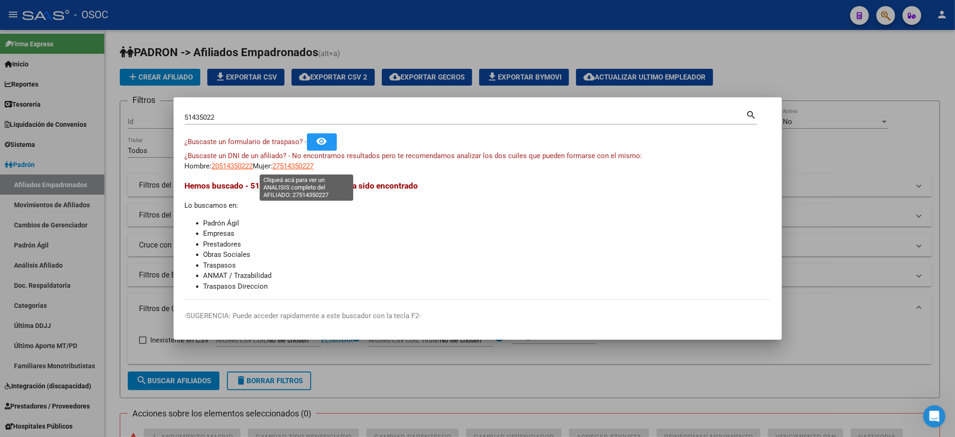
click at [299, 167] on span "27514350227" at bounding box center [293, 166] width 41 height 8
type textarea "27514350227"
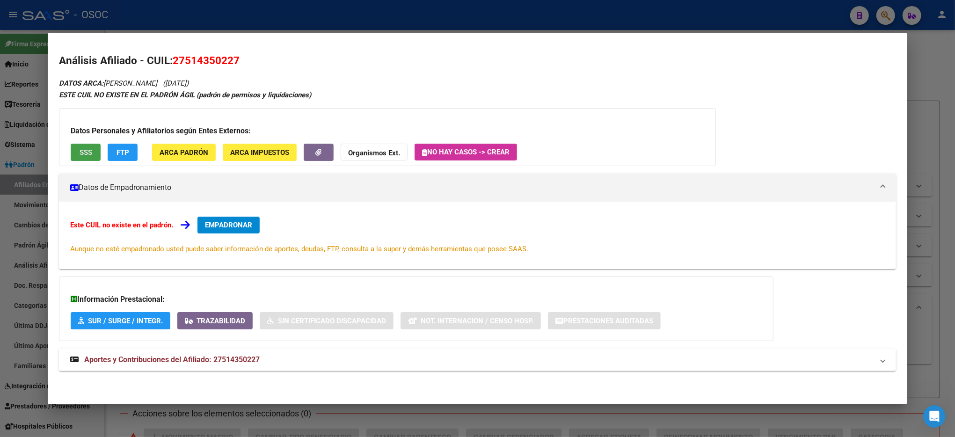
click at [88, 152] on span "SSS" at bounding box center [86, 152] width 13 height 8
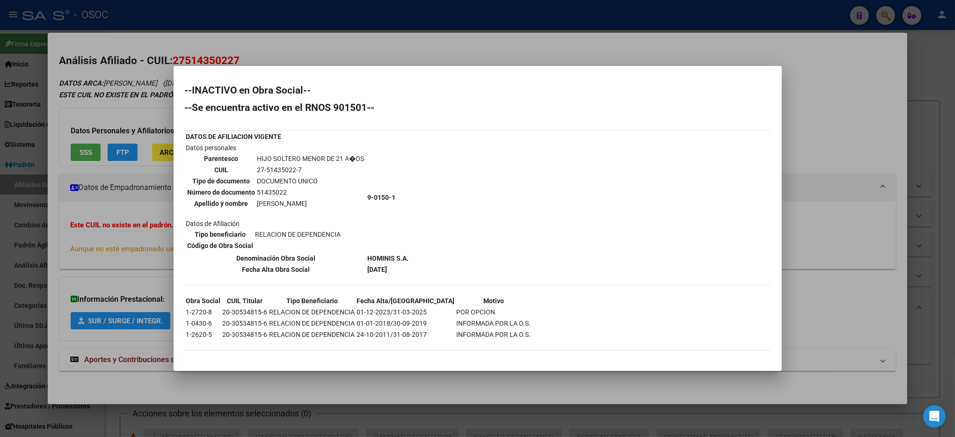
click at [932, 181] on div at bounding box center [477, 218] width 955 height 437
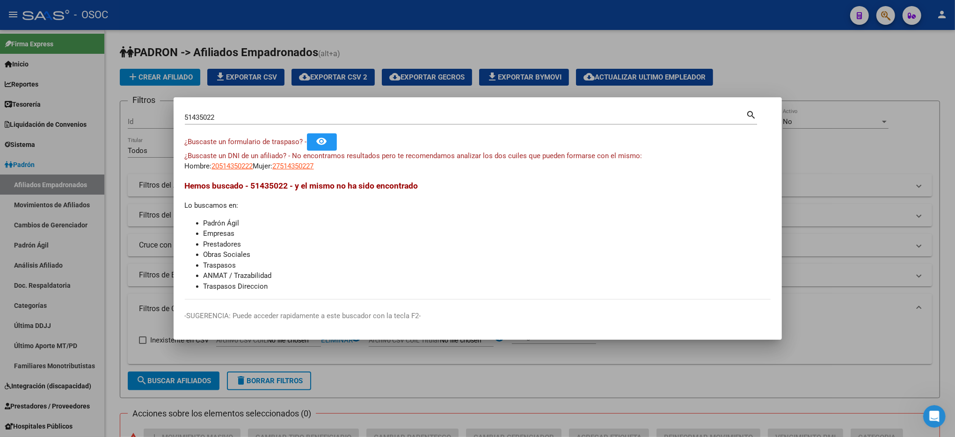
click at [884, 110] on div at bounding box center [477, 218] width 955 height 437
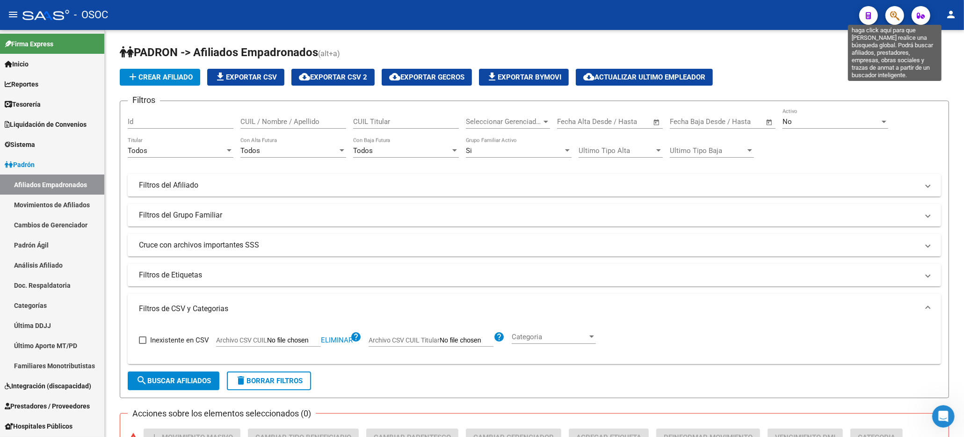
click at [894, 17] on icon "button" at bounding box center [894, 15] width 9 height 11
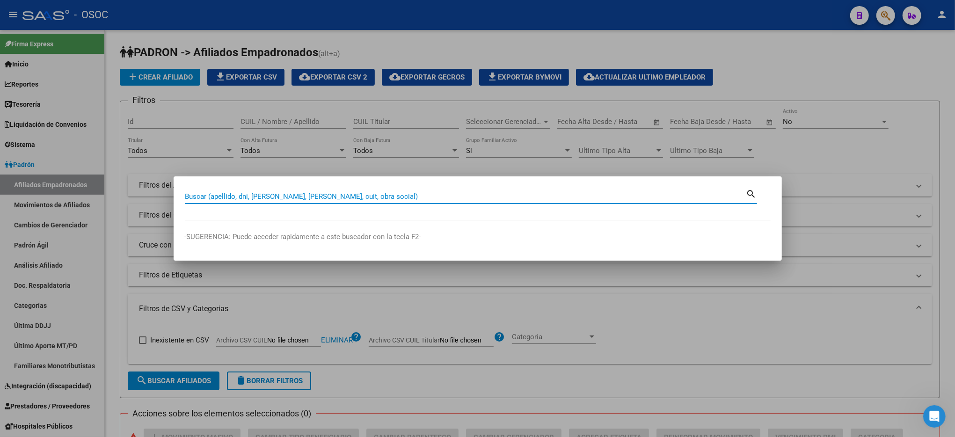
paste input "52989307"
type input "52989307"
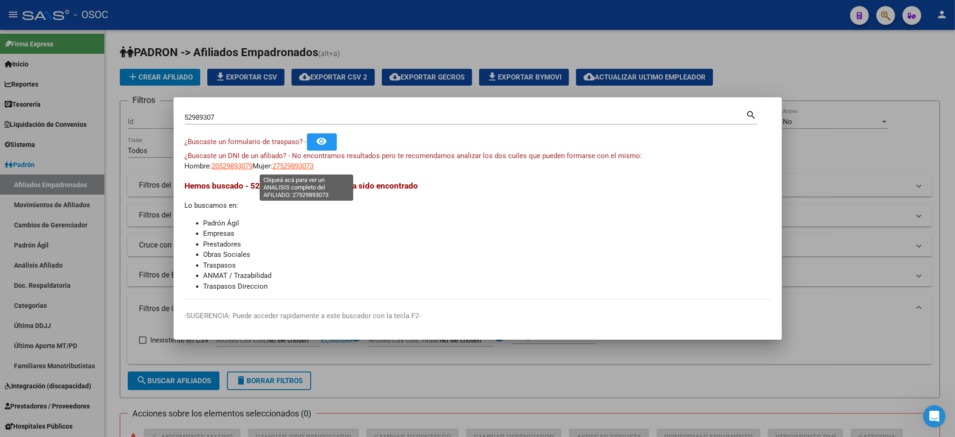
click at [287, 163] on span "27529893073" at bounding box center [293, 166] width 41 height 8
type textarea "27529893073"
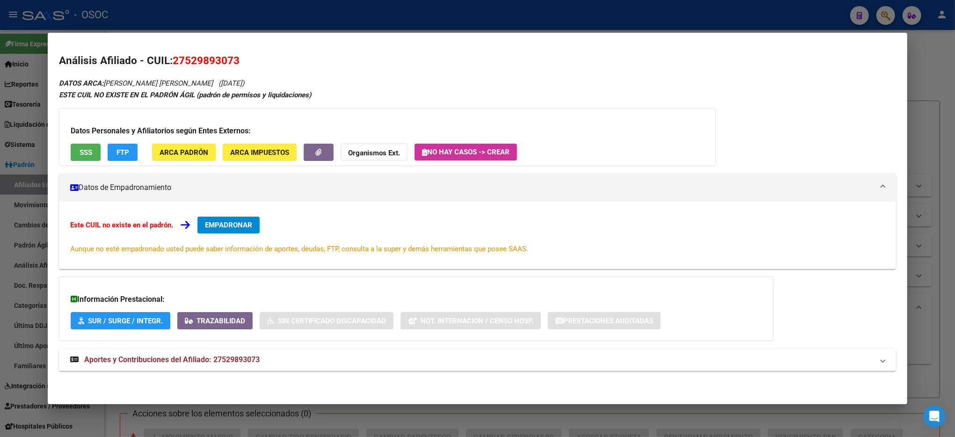
click at [89, 140] on div "Datos Personales y Afiliatorios según Entes Externos: SSS FTP ARCA Padrón ARCA …" at bounding box center [387, 137] width 657 height 58
click at [86, 148] on span "SSS" at bounding box center [86, 152] width 13 height 8
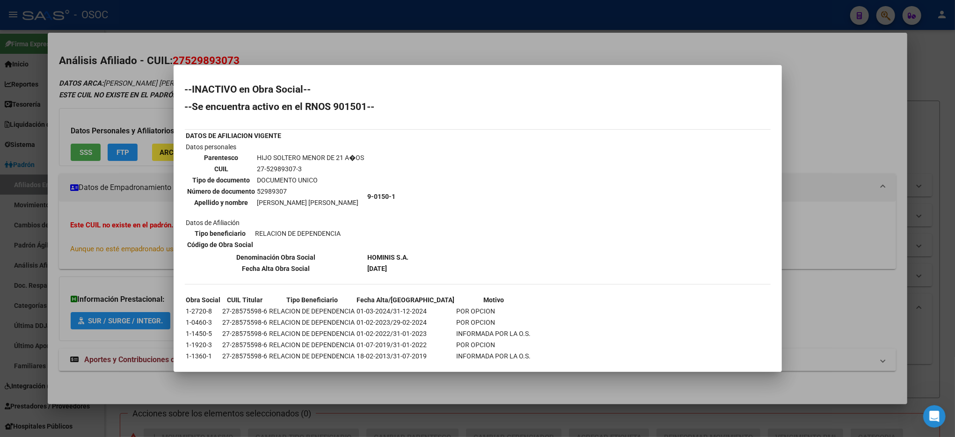
click at [937, 64] on div at bounding box center [477, 218] width 955 height 437
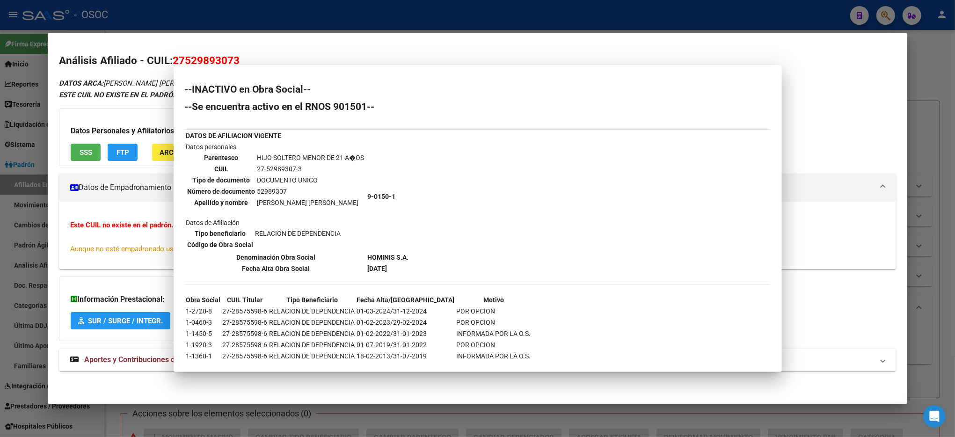
click at [936, 64] on div at bounding box center [477, 218] width 955 height 437
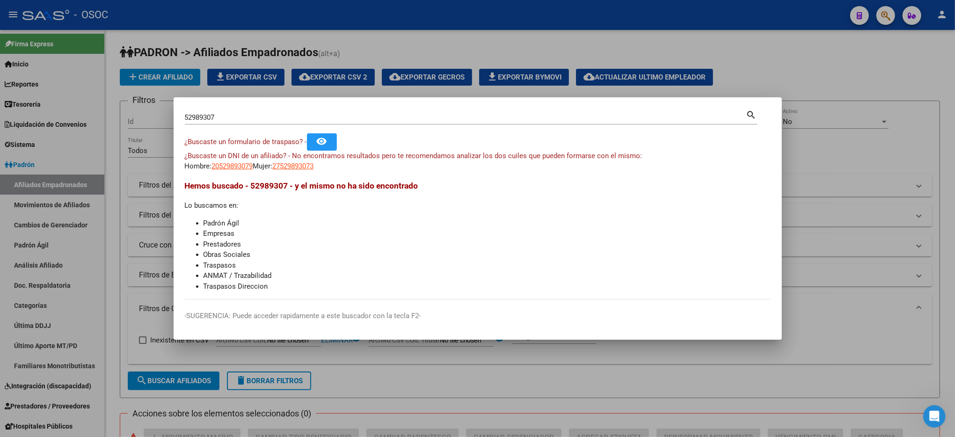
click at [920, 53] on div at bounding box center [477, 218] width 955 height 437
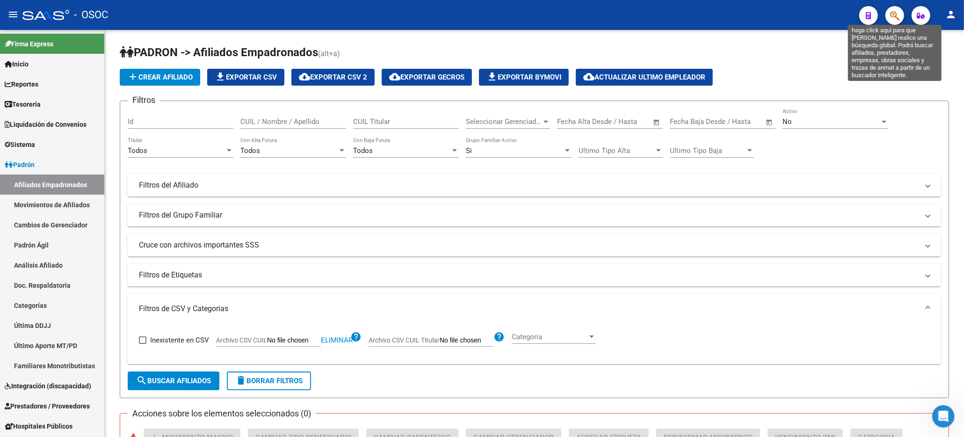
click at [891, 14] on icon "button" at bounding box center [894, 15] width 9 height 11
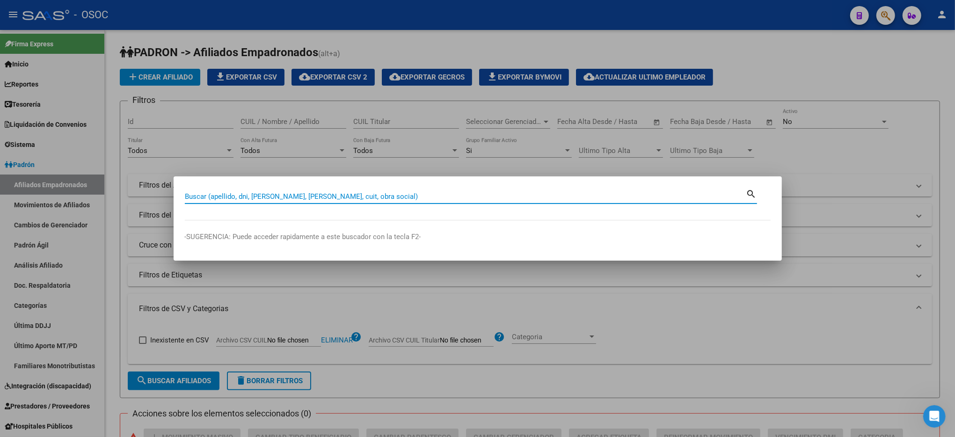
paste input "53375730"
type input "53375730"
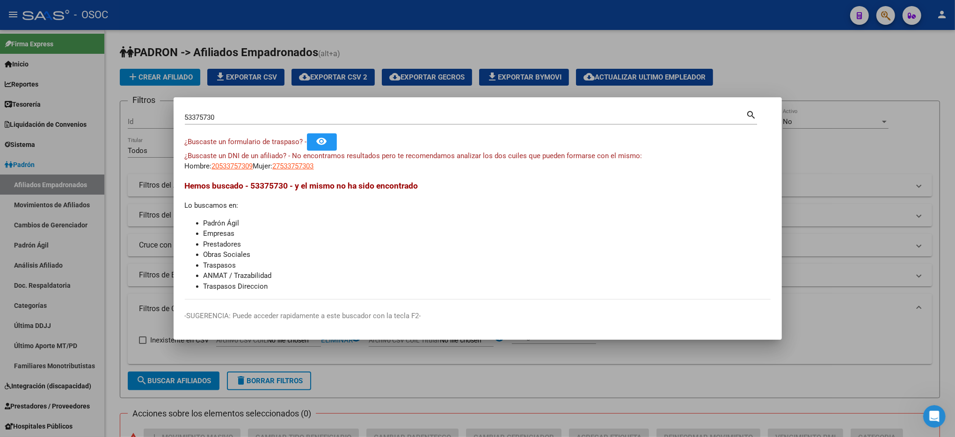
click at [211, 165] on div "¿Buscaste un DNI de un afiliado? - No encontramos resultados pero te recomendam…" at bounding box center [478, 161] width 586 height 21
click at [222, 167] on span "20533757309" at bounding box center [232, 166] width 41 height 8
type textarea "20533757309"
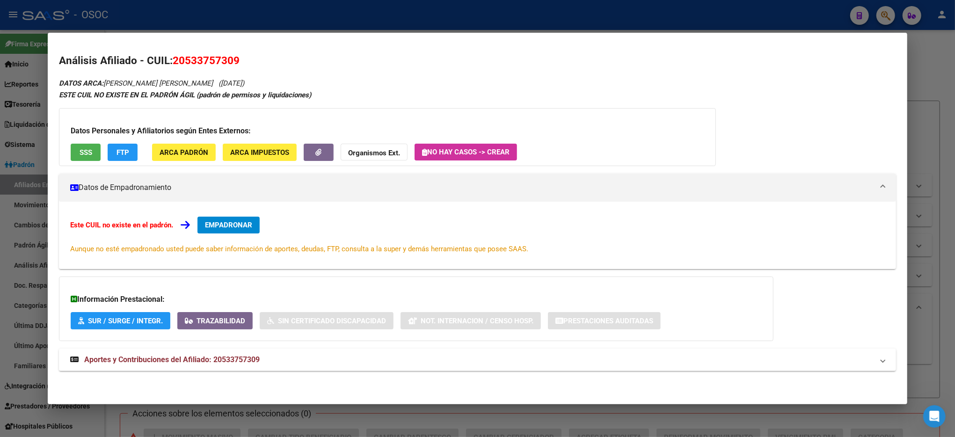
click at [71, 145] on button "SSS" at bounding box center [86, 152] width 30 height 17
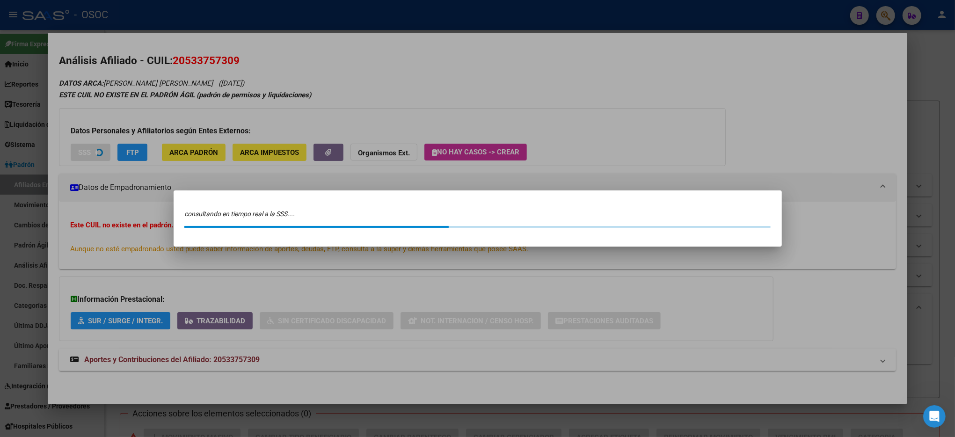
click at [90, 141] on div at bounding box center [477, 218] width 955 height 437
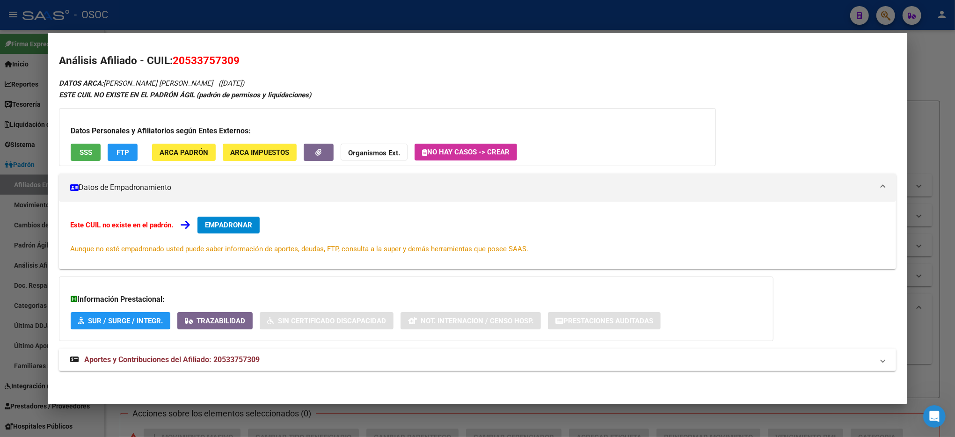
click at [80, 153] on span "SSS" at bounding box center [86, 152] width 13 height 8
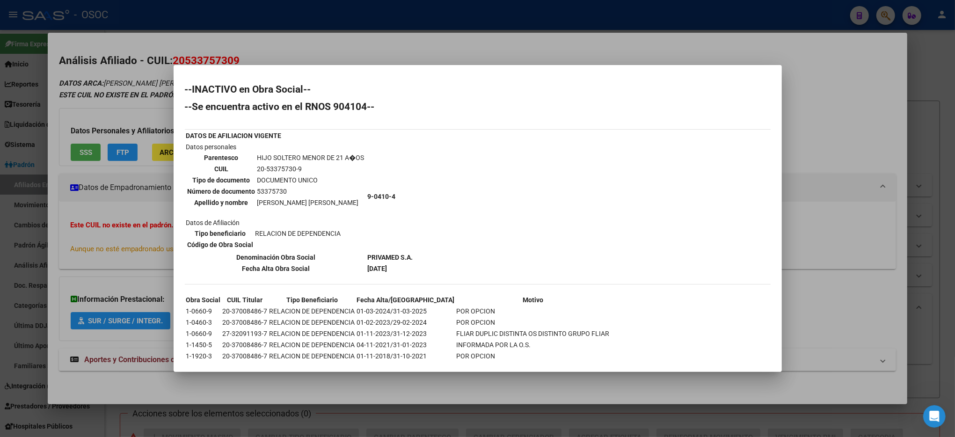
click at [930, 210] on div at bounding box center [477, 218] width 955 height 437
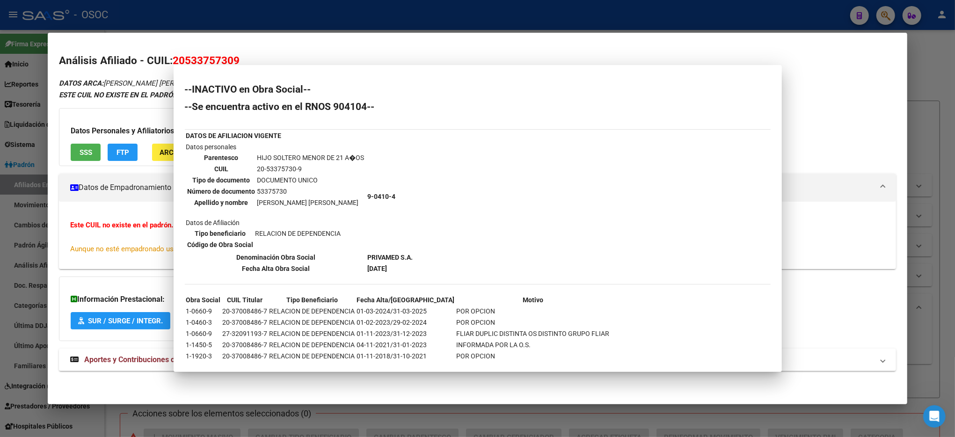
click at [930, 210] on div at bounding box center [477, 218] width 955 height 437
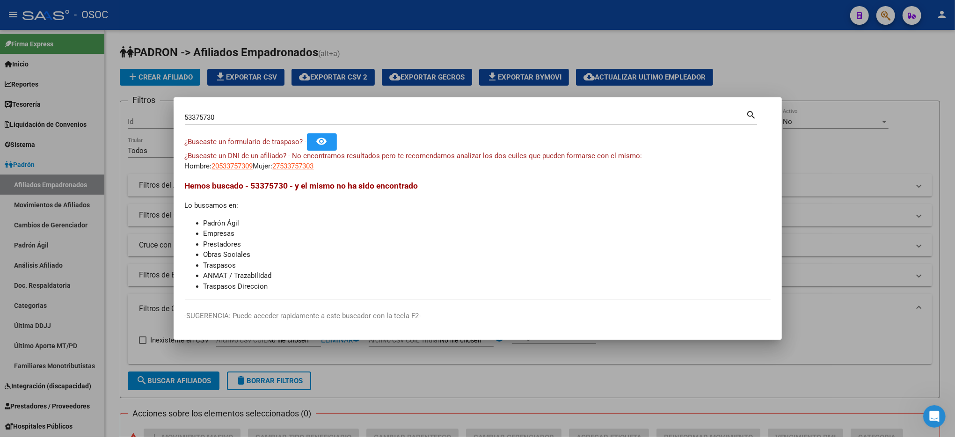
click at [930, 210] on div at bounding box center [477, 218] width 955 height 437
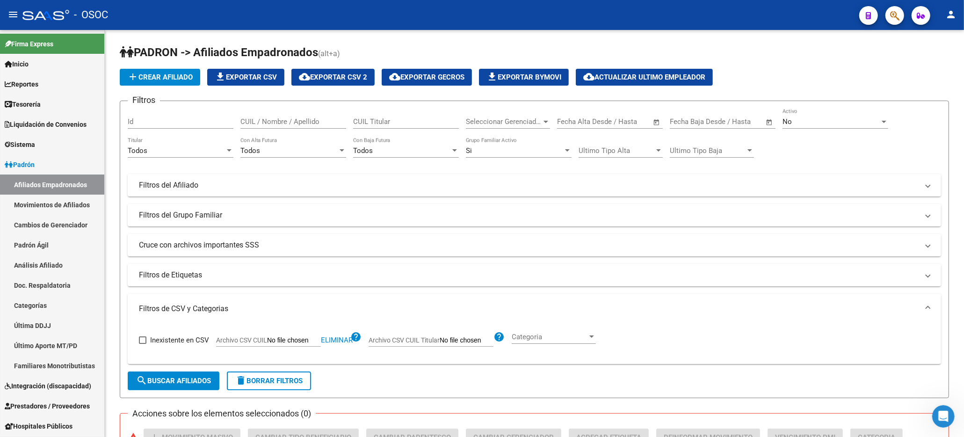
click at [889, 15] on button "button" at bounding box center [895, 15] width 19 height 19
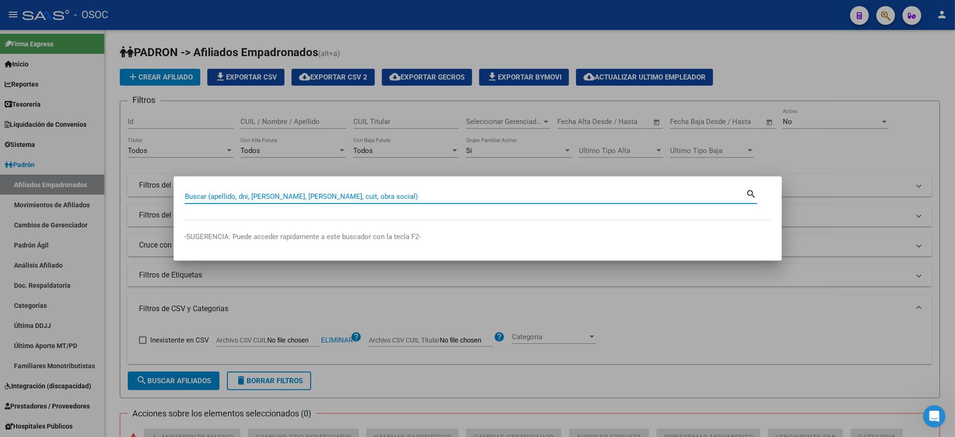
paste input "53680134"
type input "53680134"
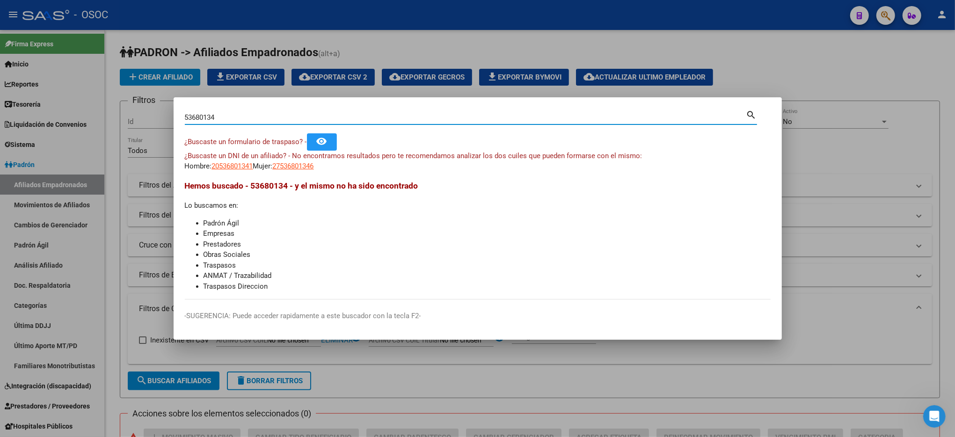
click at [906, 45] on div at bounding box center [477, 218] width 955 height 437
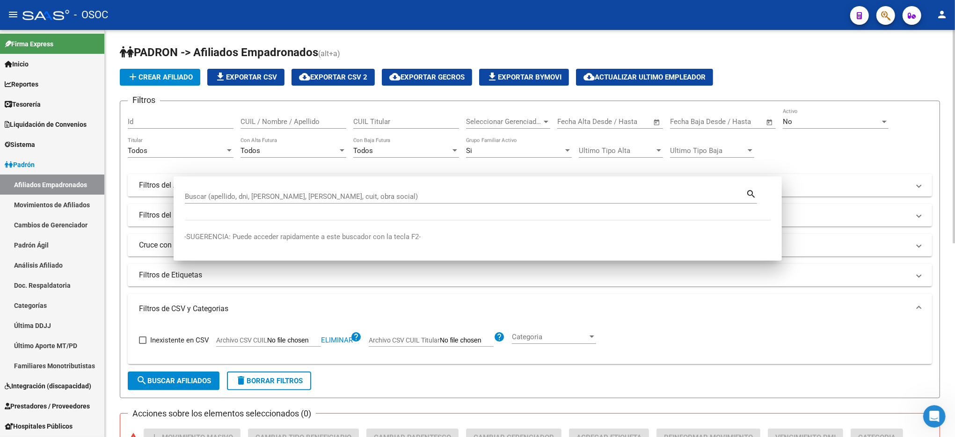
drag, startPoint x: 906, startPoint y: 45, endPoint x: 898, endPoint y: 34, distance: 13.5
click at [906, 46] on h1 "PADRON -> Afiliados Empadronados (alt+a)" at bounding box center [530, 53] width 820 height 16
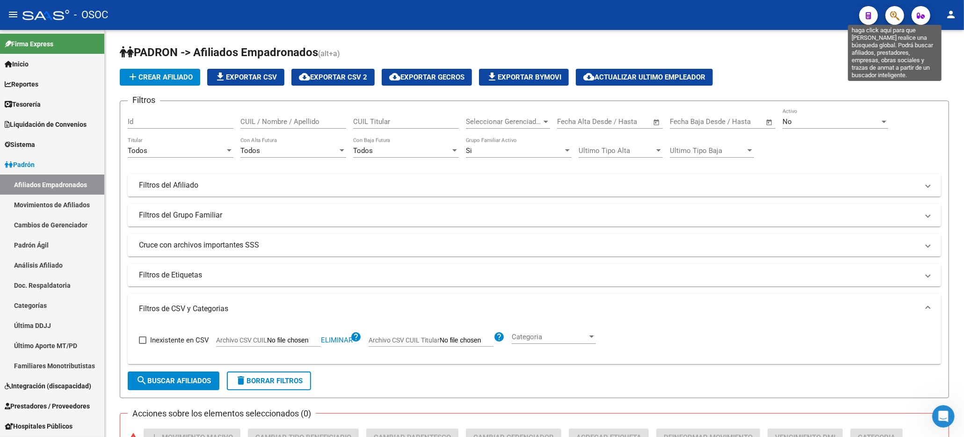
click at [892, 16] on icon "button" at bounding box center [894, 15] width 9 height 11
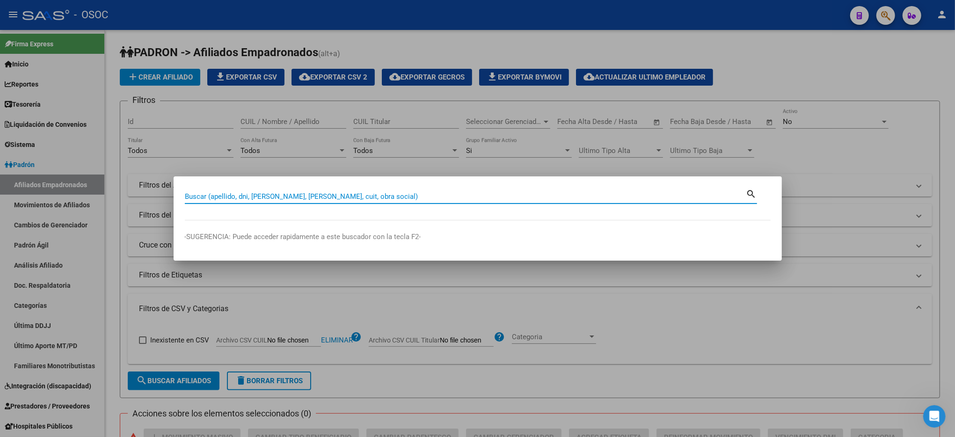
paste input "20536801341"
type input "20536801341"
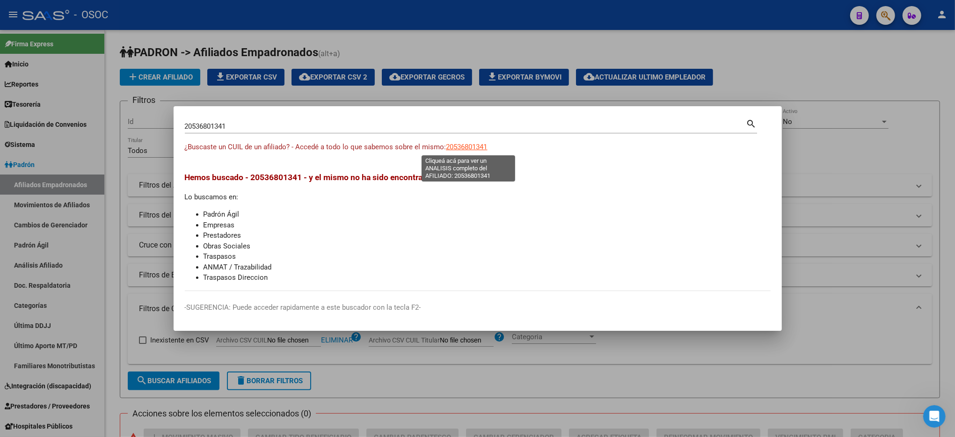
click at [471, 148] on span "20536801341" at bounding box center [466, 147] width 41 height 8
type textarea "20536801341"
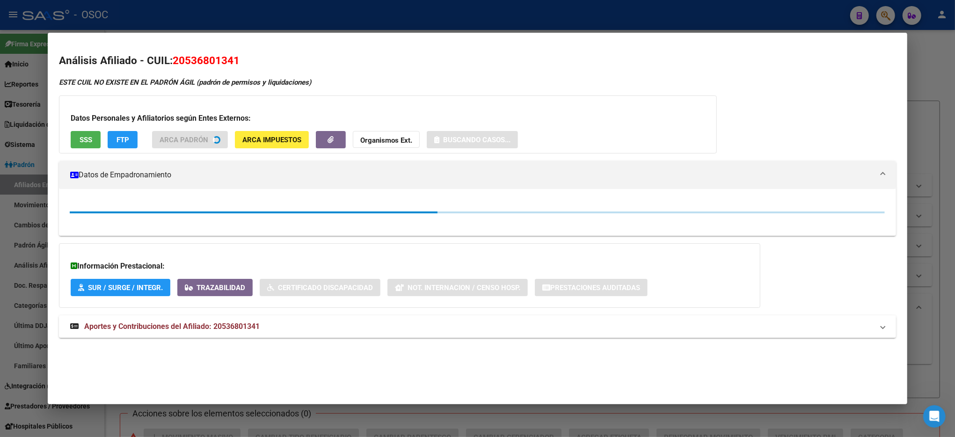
click at [81, 136] on span "SSS" at bounding box center [86, 140] width 13 height 8
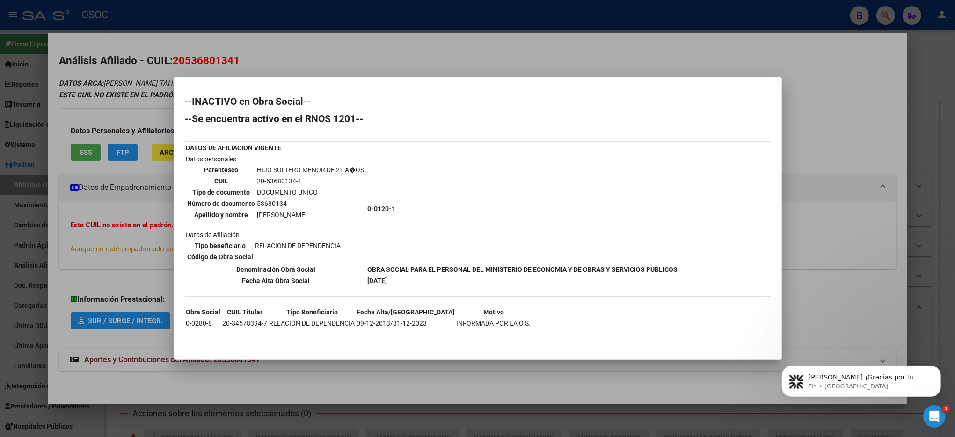
scroll to position [0, 0]
click at [873, 100] on div at bounding box center [477, 218] width 955 height 437
click at [873, 100] on div "DATOS ARCA: [PERSON_NAME] ([DATE]) ESTE CUIL NO EXISTE EN EL PADRÓN ÁGIL (padró…" at bounding box center [477, 229] width 837 height 304
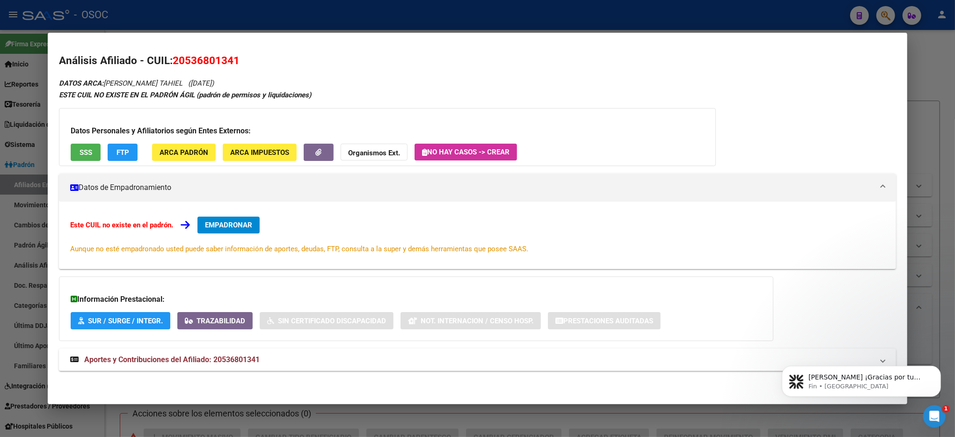
click at [906, 111] on mat-dialog-content "Análisis Afiliado - CUIL: 20536801341 DATOS ARCA: [PERSON_NAME] ([DATE]) ESTE C…" at bounding box center [477, 218] width 859 height 348
click at [917, 47] on div at bounding box center [477, 218] width 955 height 437
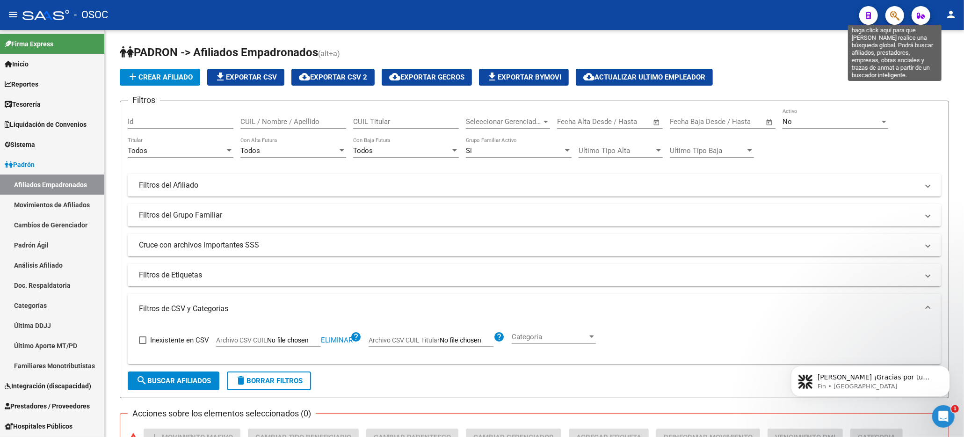
click at [893, 21] on icon "button" at bounding box center [894, 15] width 9 height 11
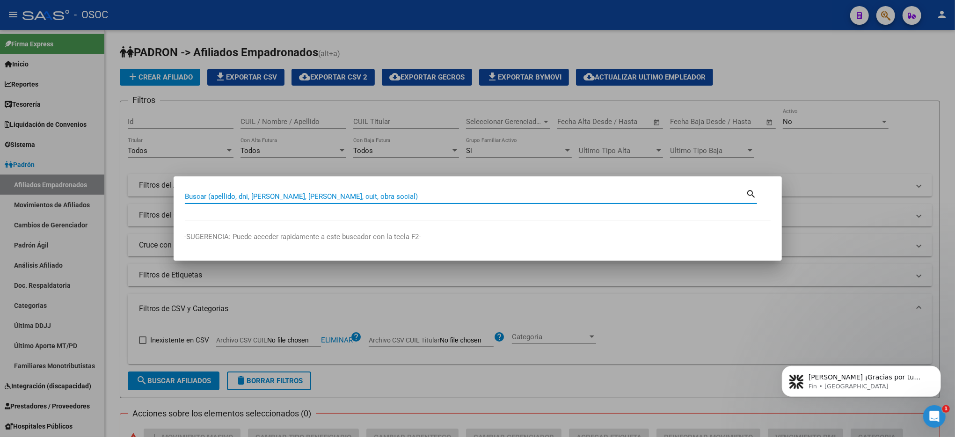
paste input "23539922319"
type input "23539922319"
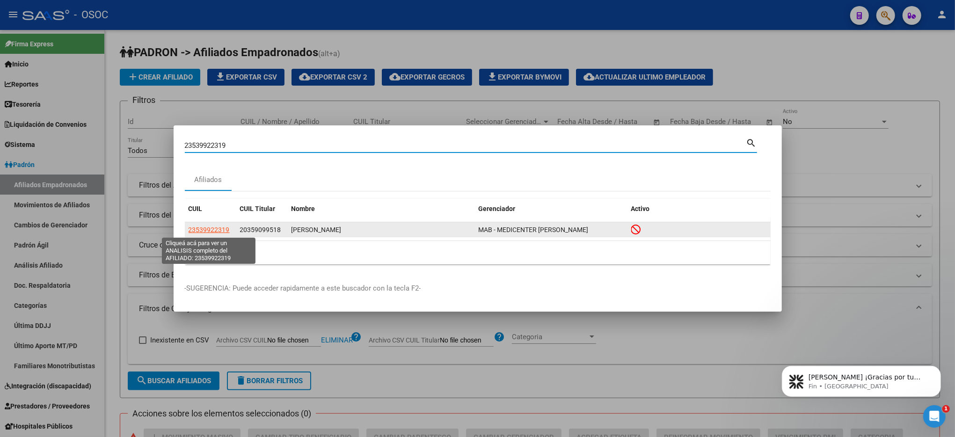
click at [215, 225] on app-link-go-to "23539922319" at bounding box center [209, 230] width 41 height 11
click at [213, 227] on span "23539922319" at bounding box center [209, 229] width 41 height 7
type textarea "23539922319"
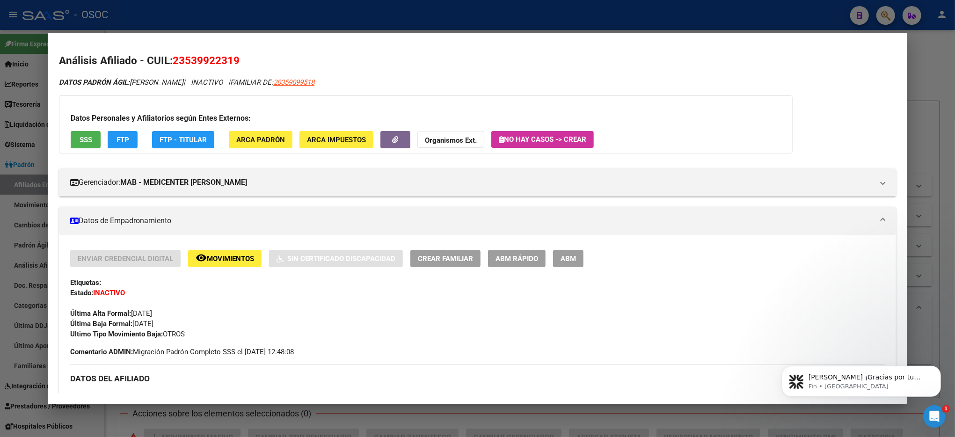
click at [80, 140] on span "SSS" at bounding box center [86, 140] width 13 height 8
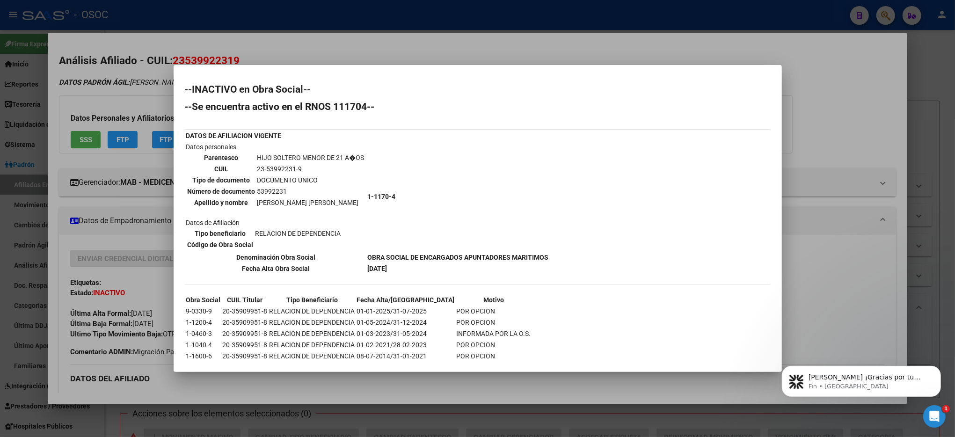
click at [930, 85] on div at bounding box center [477, 218] width 955 height 437
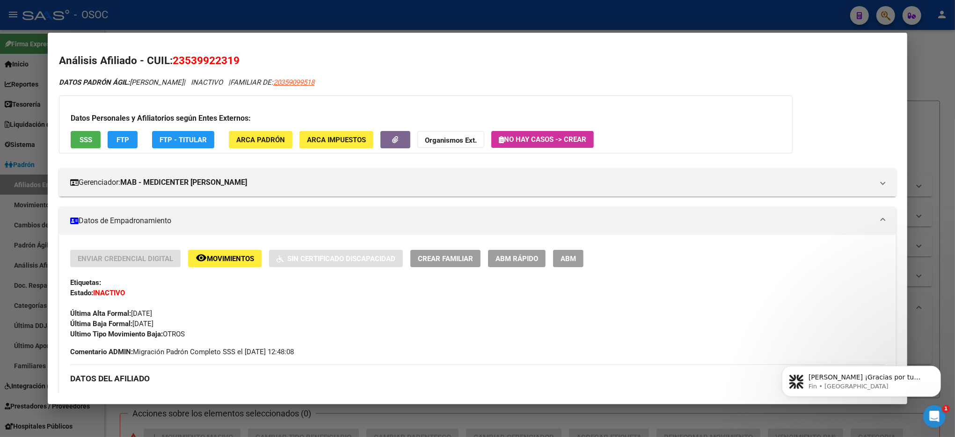
click at [930, 85] on div at bounding box center [477, 218] width 955 height 437
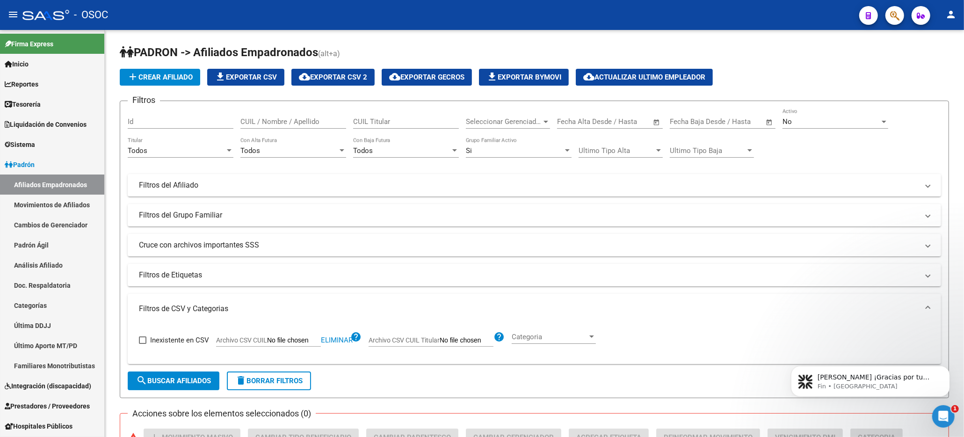
click at [887, 24] on div at bounding box center [891, 15] width 26 height 19
click at [899, 22] on span "button" at bounding box center [894, 15] width 9 height 19
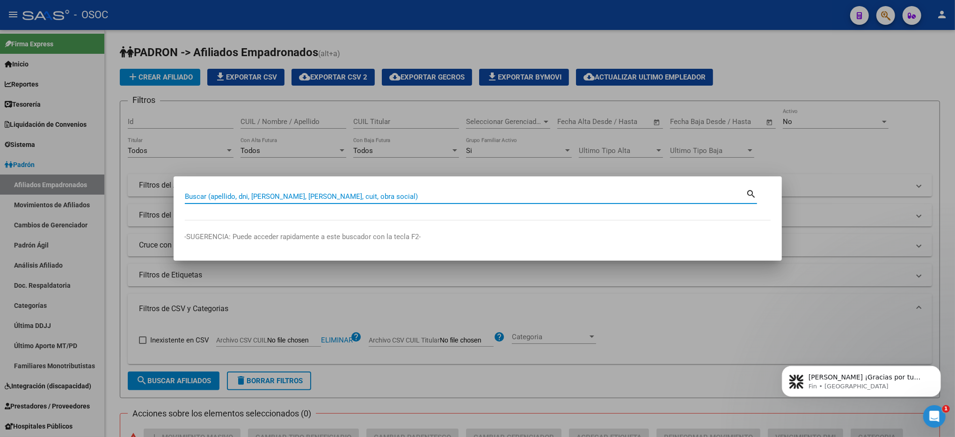
paste input "54098674"
type input "54098674"
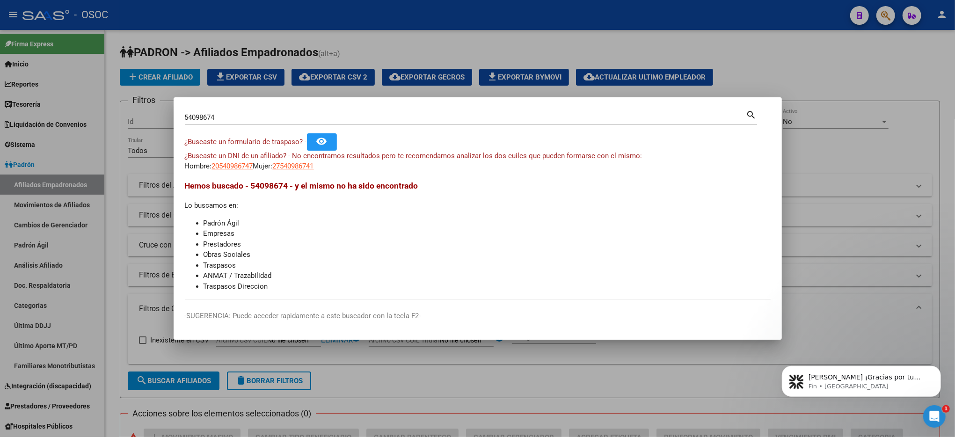
click at [881, 58] on div at bounding box center [477, 218] width 955 height 437
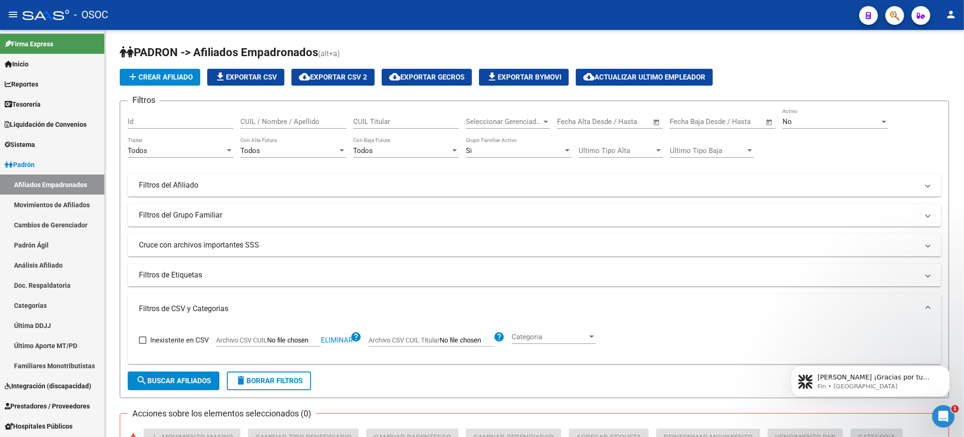
click at [887, 21] on div at bounding box center [891, 15] width 26 height 19
click at [889, 21] on button "button" at bounding box center [895, 15] width 19 height 19
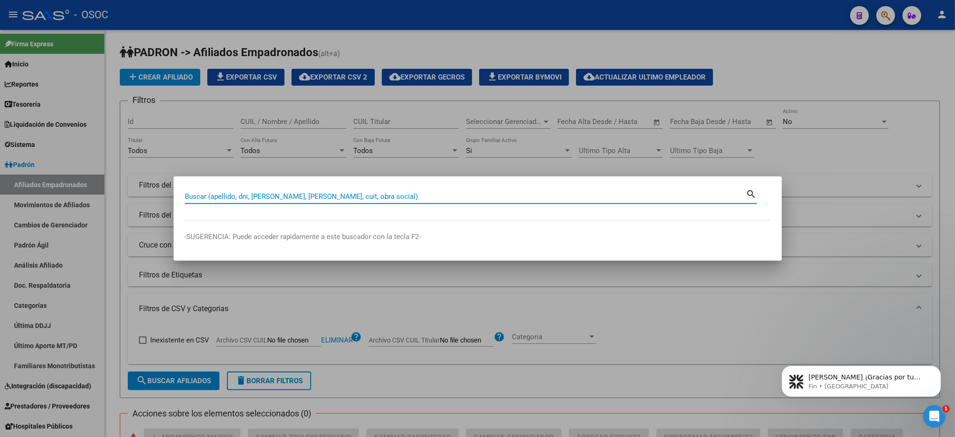
paste input "20540986747"
type input "20540986747"
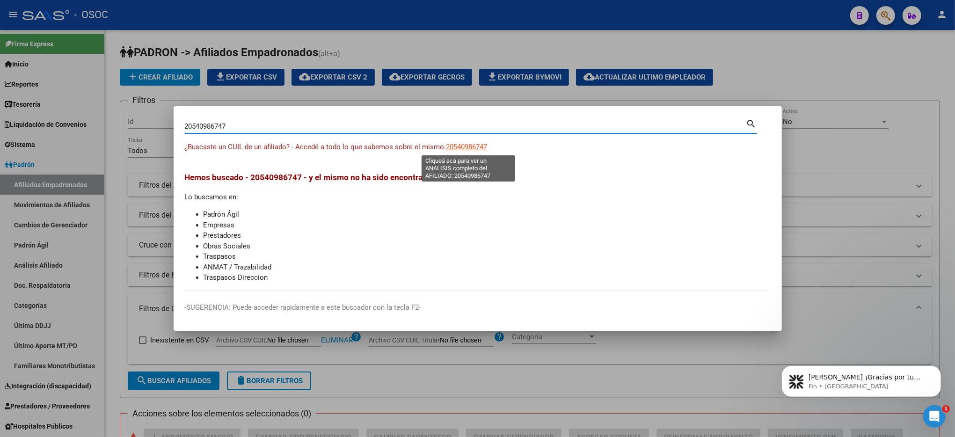
click at [457, 149] on span "20540986747" at bounding box center [466, 147] width 41 height 8
type textarea "20540986747"
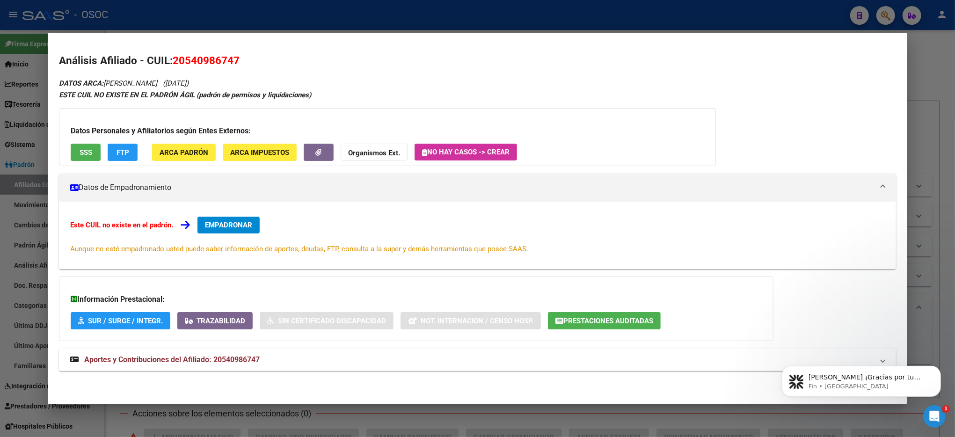
click at [89, 153] on button "SSS" at bounding box center [86, 152] width 30 height 17
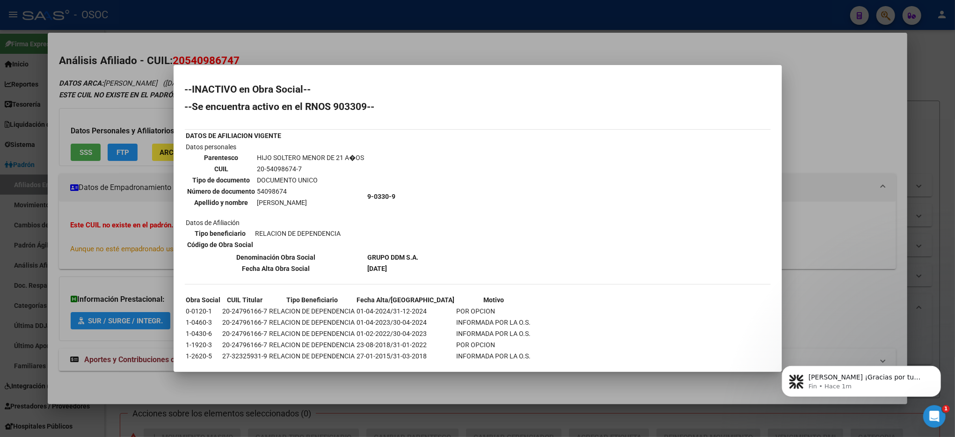
click at [902, 219] on div at bounding box center [477, 218] width 955 height 437
click at [902, 219] on mat-dialog-content "Análisis Afiliado - CUIL: 20540986747 DATOS ARCA: [PERSON_NAME] ([DATE]) ESTE C…" at bounding box center [477, 218] width 859 height 348
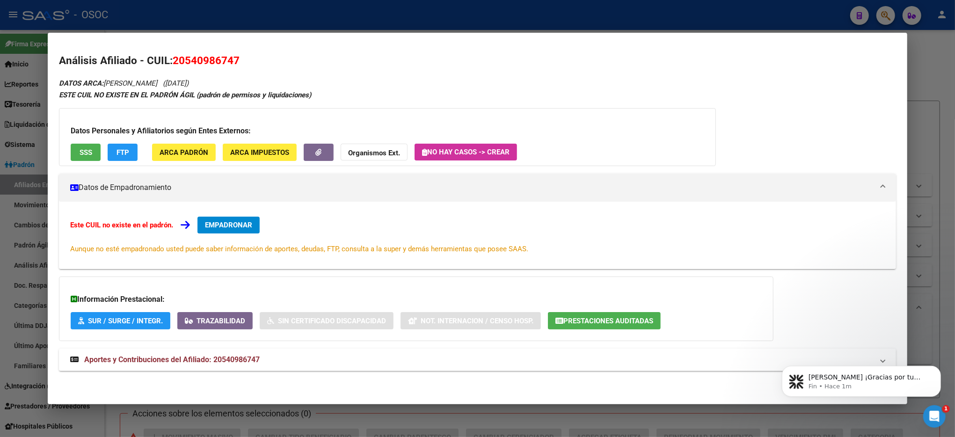
click at [902, 219] on mat-dialog-content "Análisis Afiliado - CUIL: 20540986747 DATOS ARCA: [PERSON_NAME] ([DATE]) ESTE C…" at bounding box center [477, 218] width 859 height 348
click at [920, 206] on div at bounding box center [477, 218] width 955 height 437
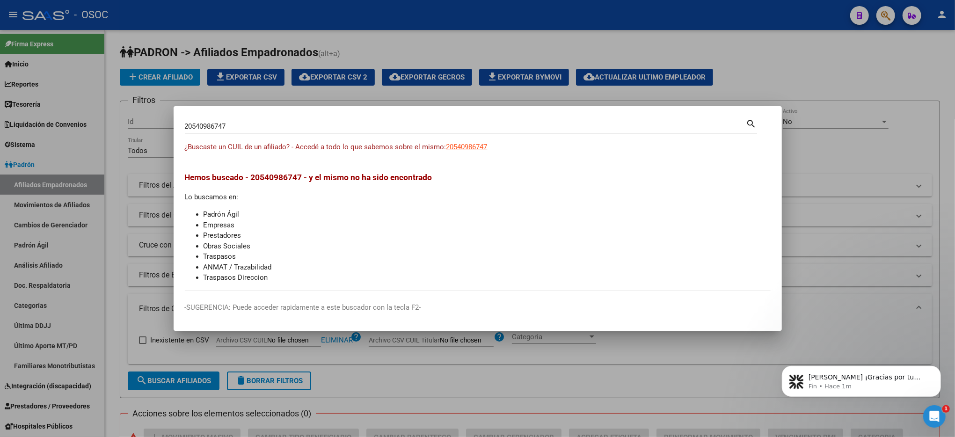
click at [921, 206] on div at bounding box center [477, 218] width 955 height 437
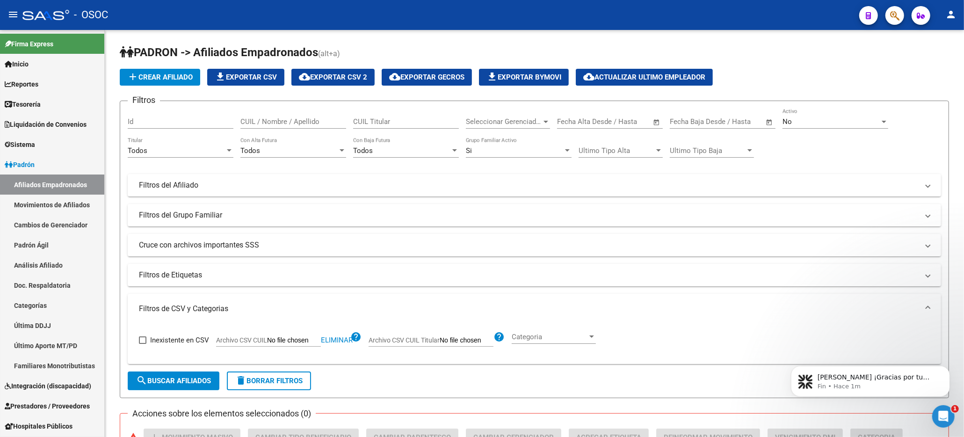
click at [895, 11] on icon "button" at bounding box center [894, 15] width 9 height 11
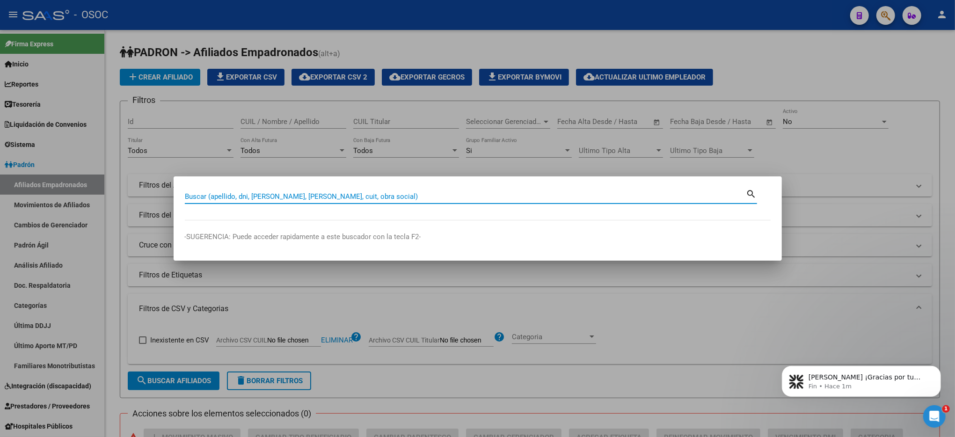
paste input "27551886781"
type input "27551886781"
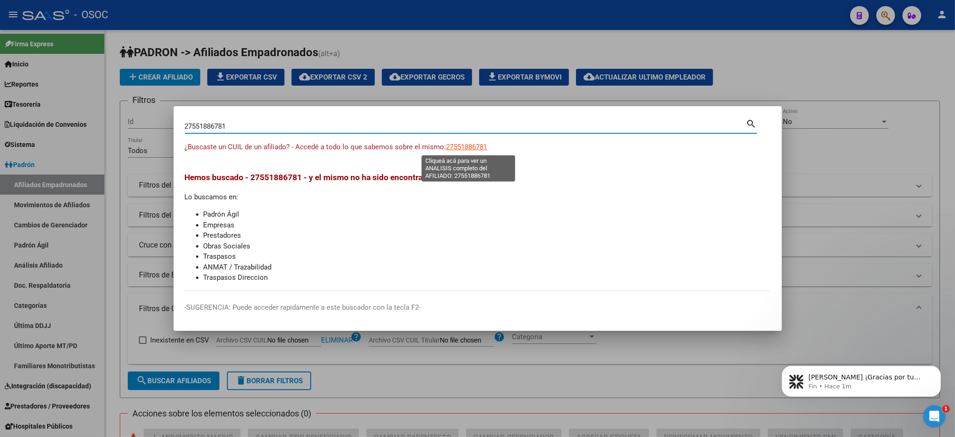
click at [455, 143] on span "27551886781" at bounding box center [466, 147] width 41 height 8
type textarea "27551886781"
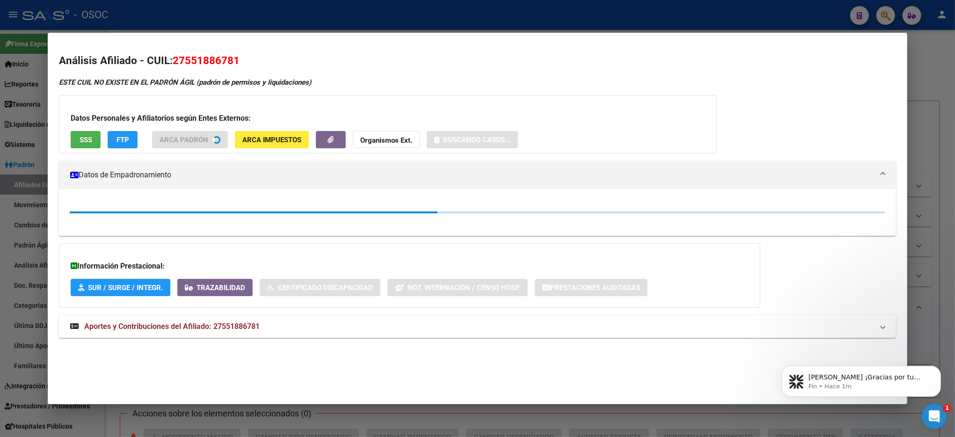
click at [933, 415] on icon "Abrir Intercom Messenger" at bounding box center [932, 414] width 15 height 15
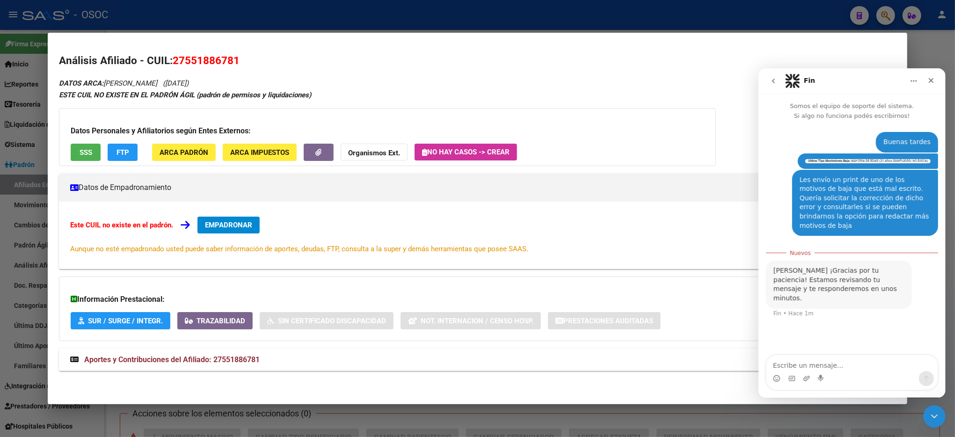
scroll to position [1, 0]
drag, startPoint x: 929, startPoint y: 76, endPoint x: 1176, endPoint y: 341, distance: 362.5
click at [929, 76] on icon "Cerrar" at bounding box center [930, 79] width 7 height 7
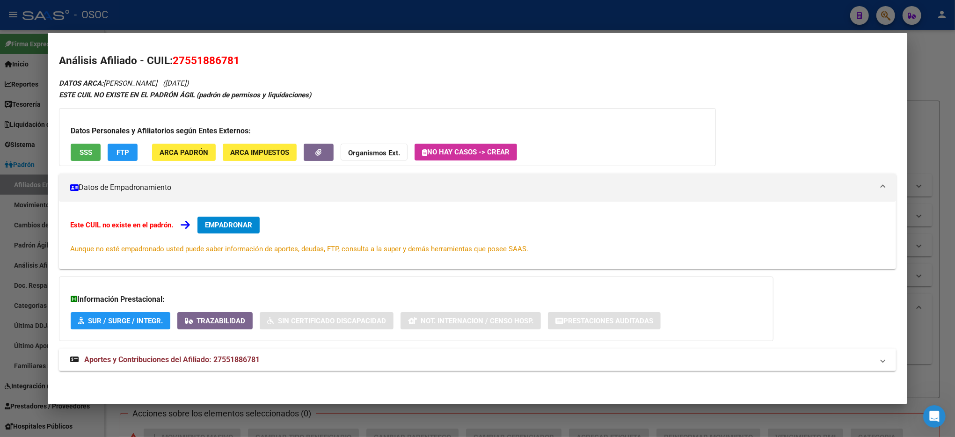
click at [71, 148] on button "SSS" at bounding box center [86, 152] width 30 height 17
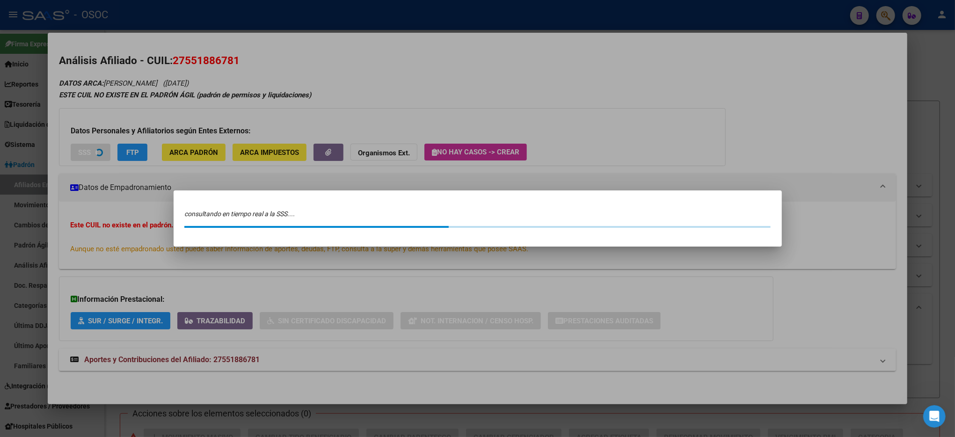
click at [72, 148] on div at bounding box center [477, 218] width 955 height 437
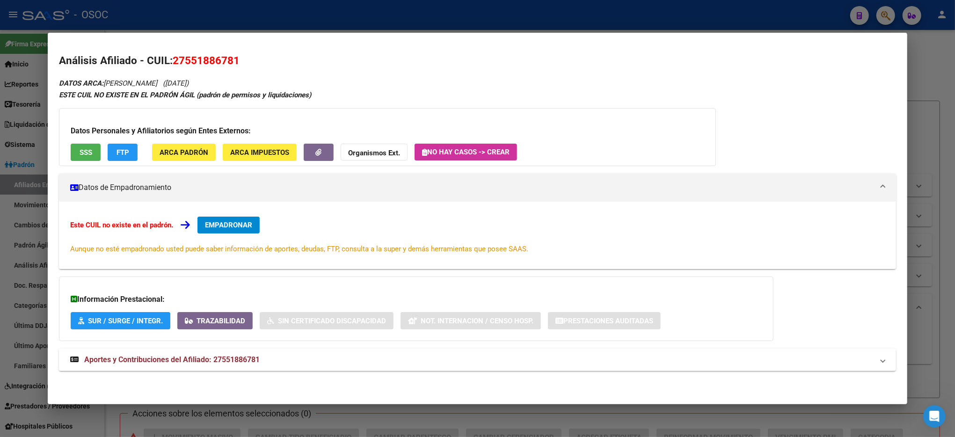
click at [83, 153] on span "SSS" at bounding box center [86, 152] width 13 height 8
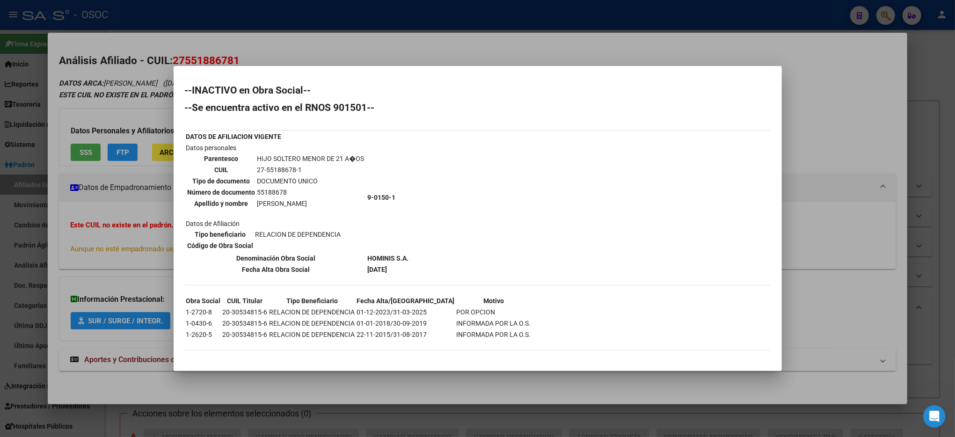
click at [941, 225] on div at bounding box center [477, 218] width 955 height 437
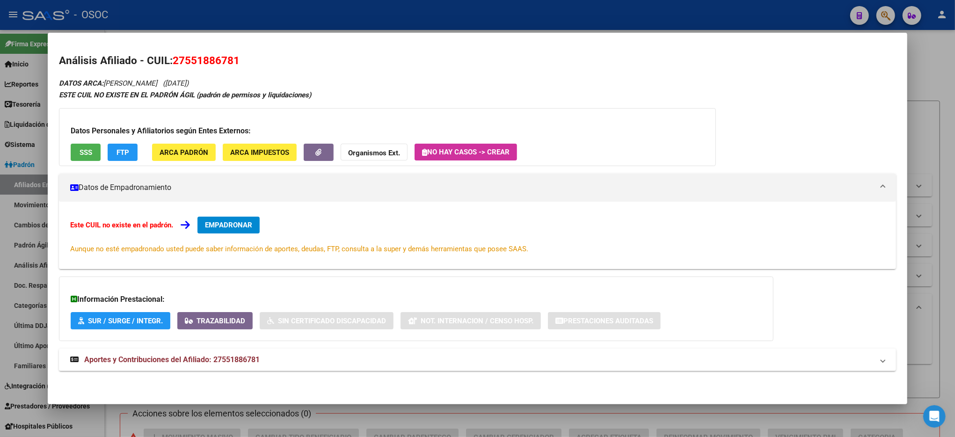
click at [941, 225] on div at bounding box center [477, 218] width 955 height 437
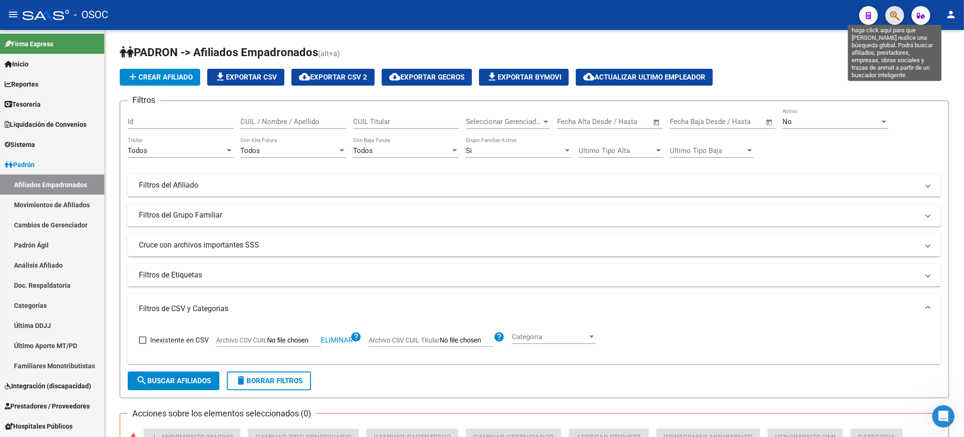
click at [900, 15] on icon "button" at bounding box center [894, 15] width 9 height 11
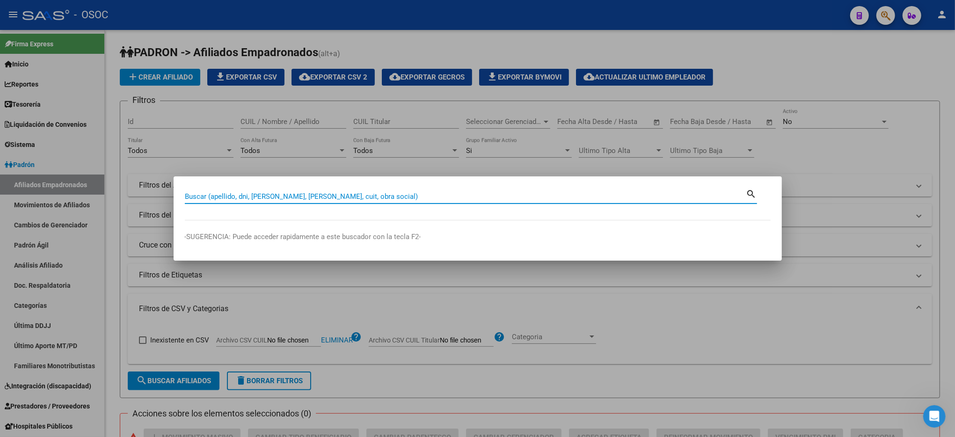
paste input "27558653197"
type input "27558653197"
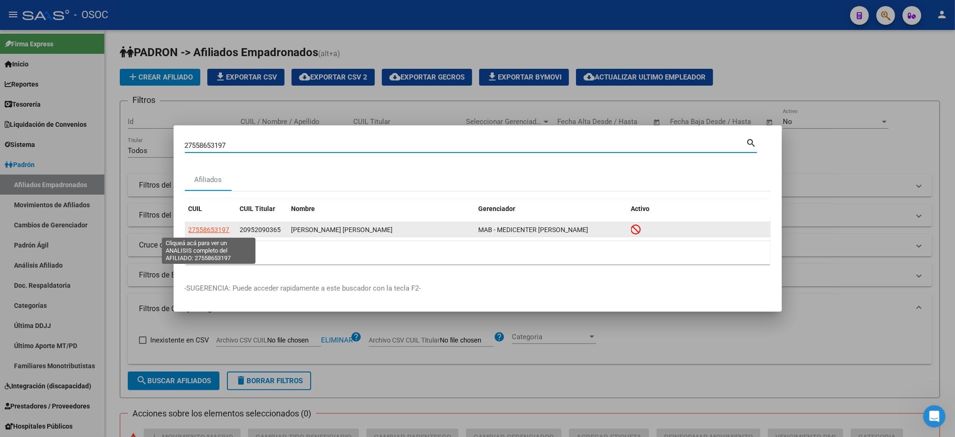
click at [218, 228] on span "27558653197" at bounding box center [209, 229] width 41 height 7
type textarea "27558653197"
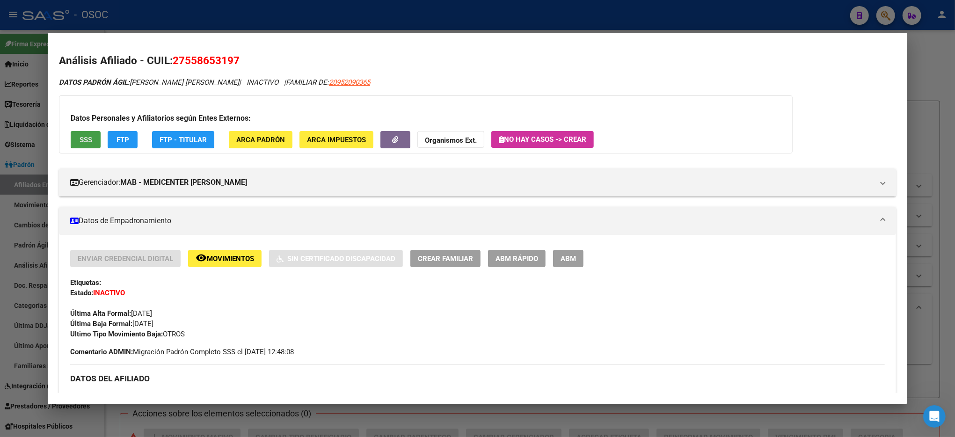
click at [80, 144] on span "SSS" at bounding box center [86, 140] width 13 height 8
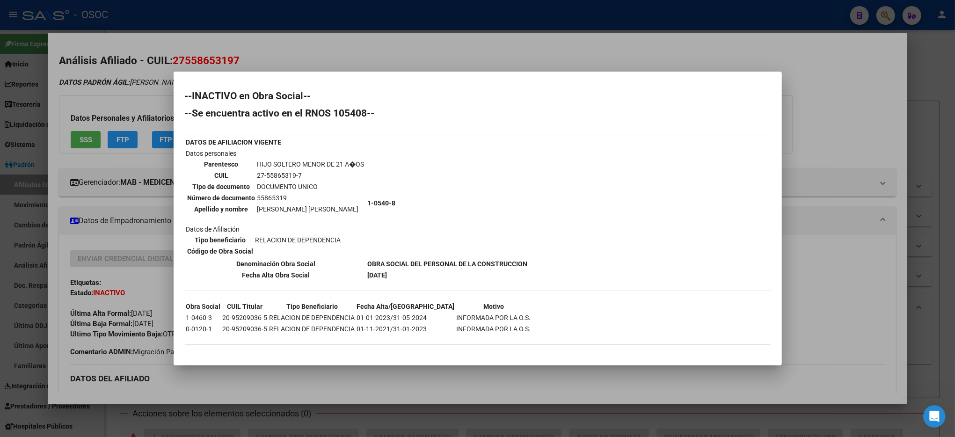
click at [926, 196] on div at bounding box center [477, 218] width 955 height 437
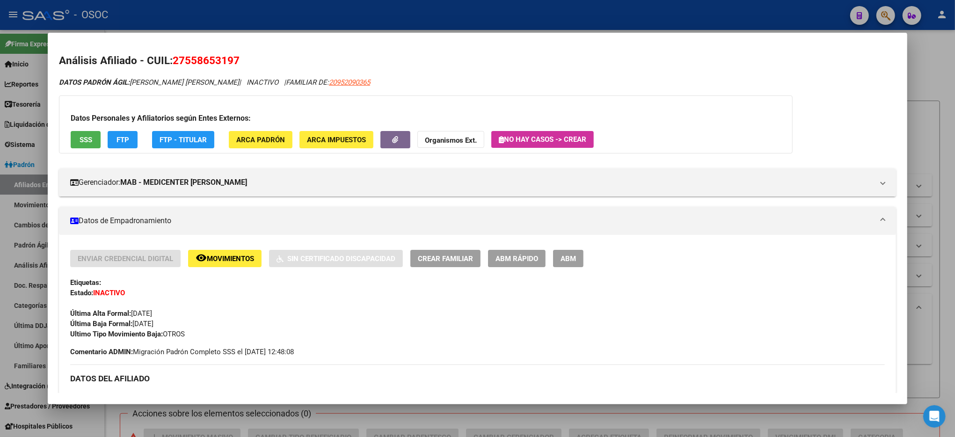
click at [926, 196] on div at bounding box center [477, 218] width 955 height 437
click at [926, 196] on mat-expansion-panel-header "Filtros del Afiliado" at bounding box center [530, 185] width 804 height 22
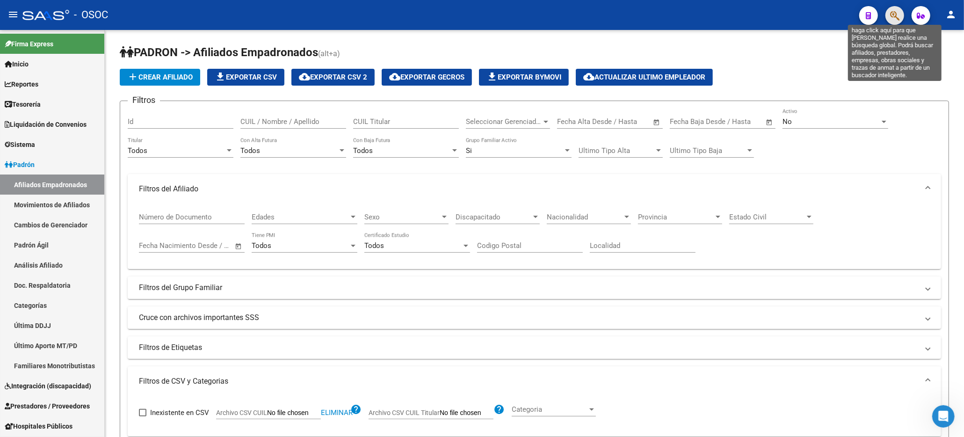
click at [899, 15] on icon "button" at bounding box center [894, 15] width 9 height 11
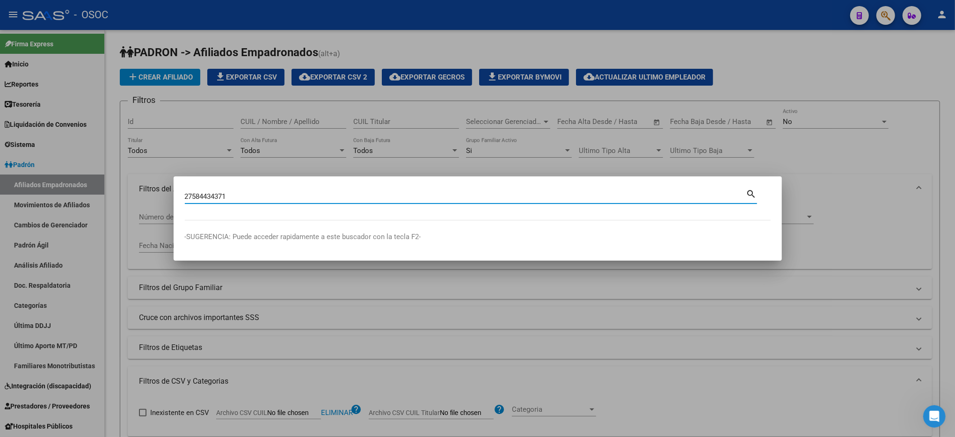
type input "27584434371"
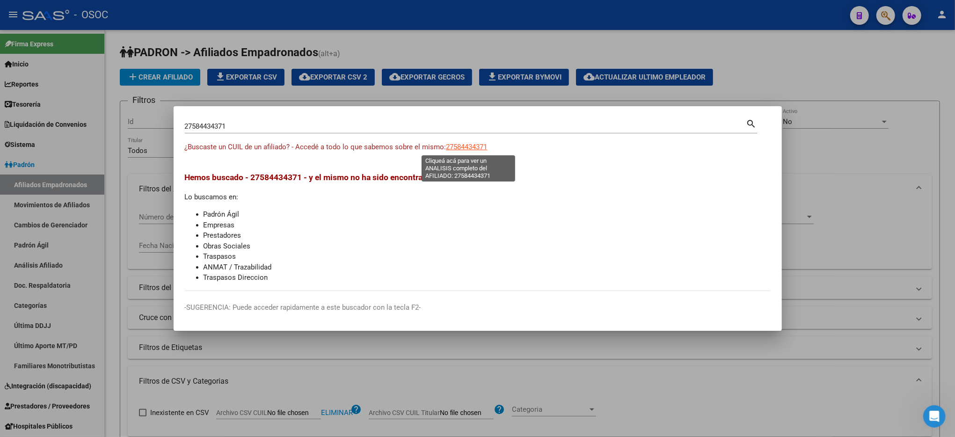
click at [456, 150] on span "27584434371" at bounding box center [466, 147] width 41 height 8
type textarea "27584434371"
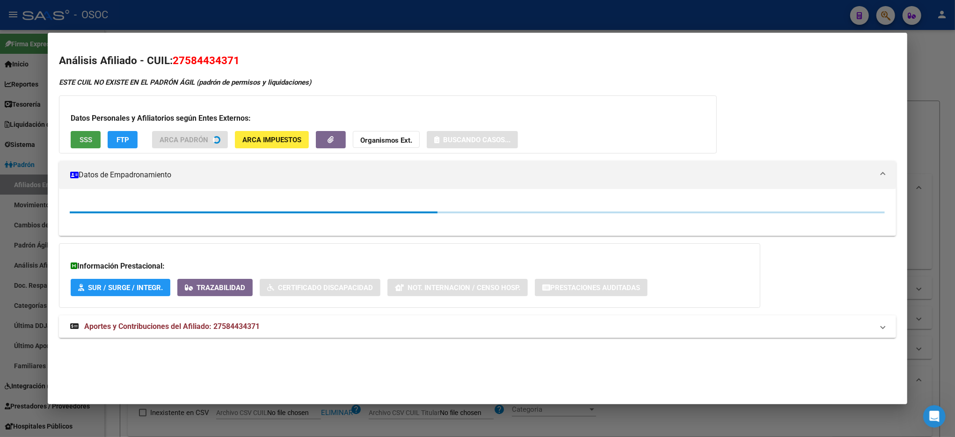
click at [92, 137] on button "SSS" at bounding box center [86, 139] width 30 height 17
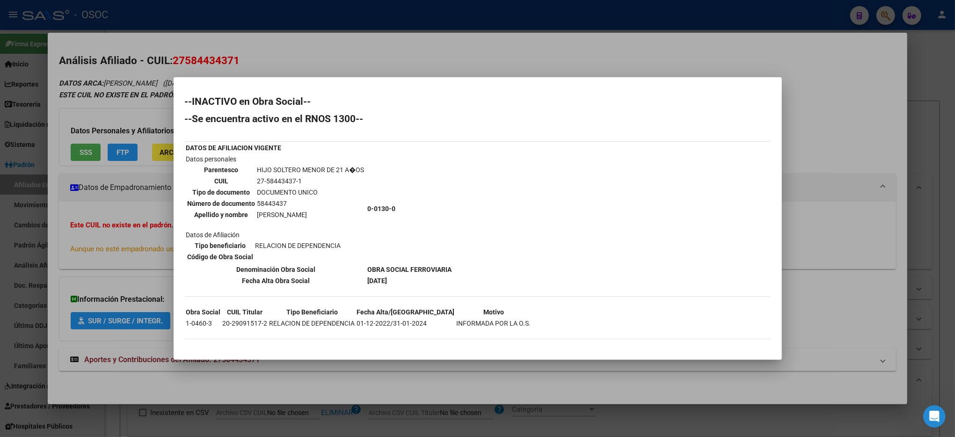
click at [930, 135] on div at bounding box center [477, 218] width 955 height 437
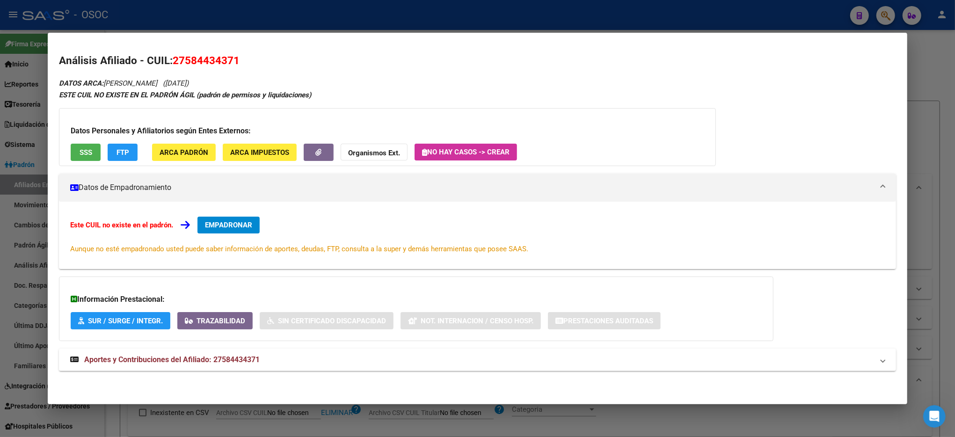
click at [930, 135] on div at bounding box center [477, 218] width 955 height 437
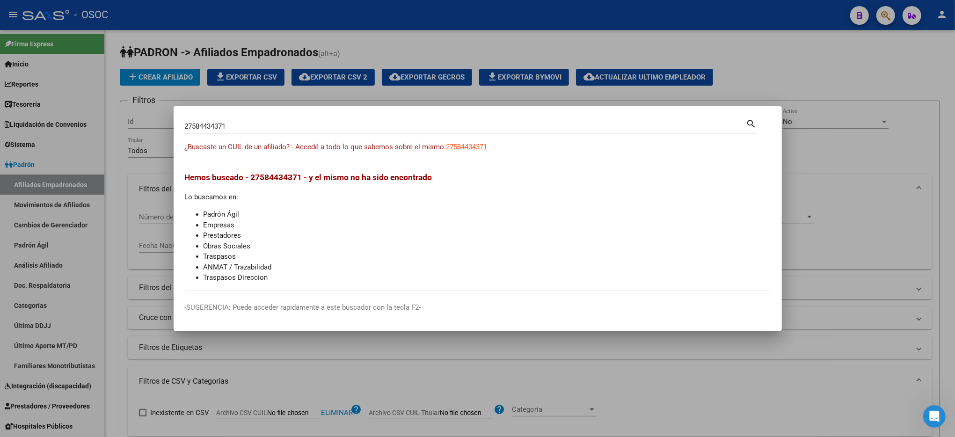
click at [930, 135] on div at bounding box center [477, 218] width 955 height 437
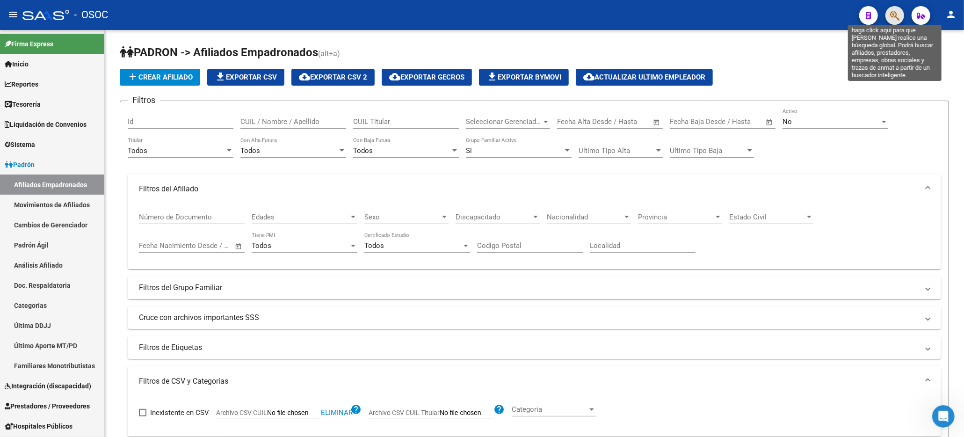
click at [896, 15] on icon "button" at bounding box center [894, 15] width 9 height 11
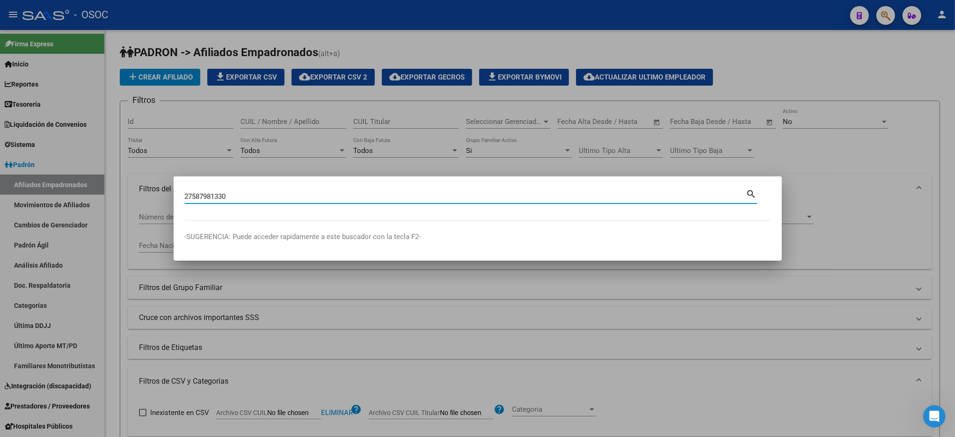
type input "27587981330"
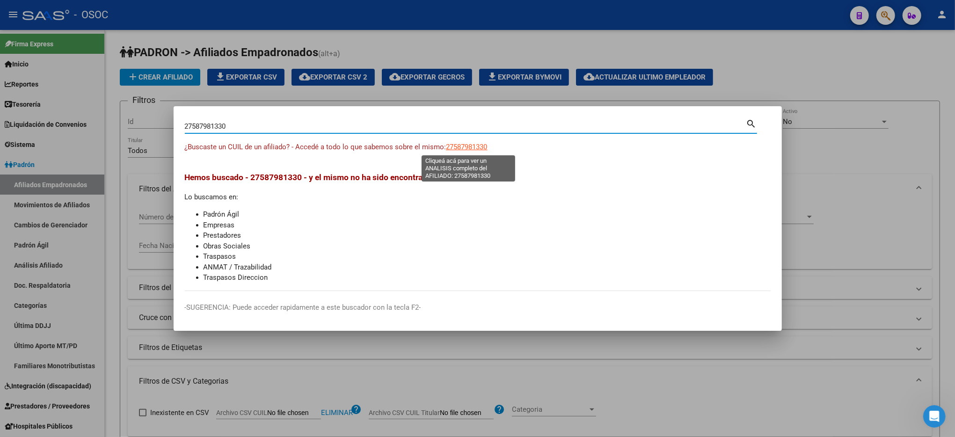
click at [472, 145] on span "27587981330" at bounding box center [466, 147] width 41 height 8
type textarea "27587981330"
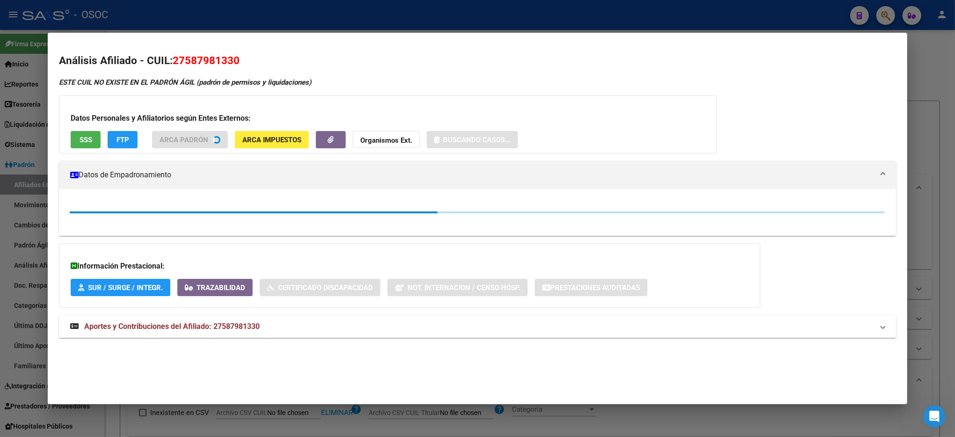
click at [82, 136] on span "SSS" at bounding box center [86, 140] width 13 height 8
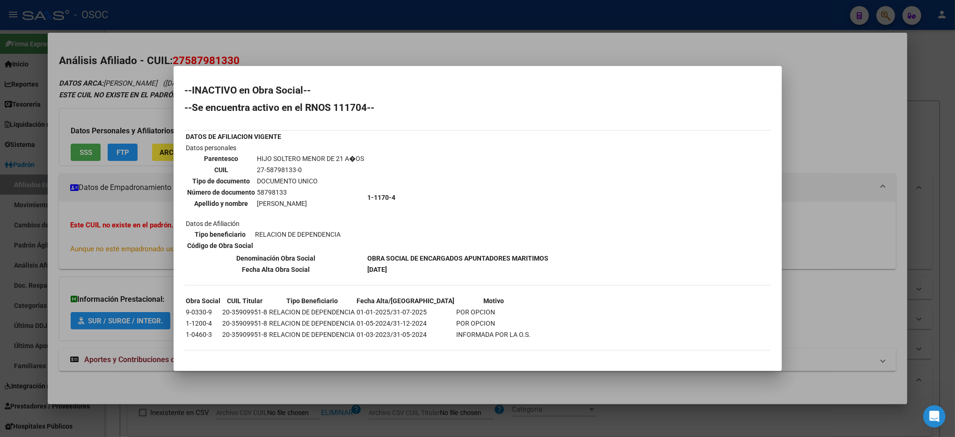
click at [937, 173] on div at bounding box center [477, 218] width 955 height 437
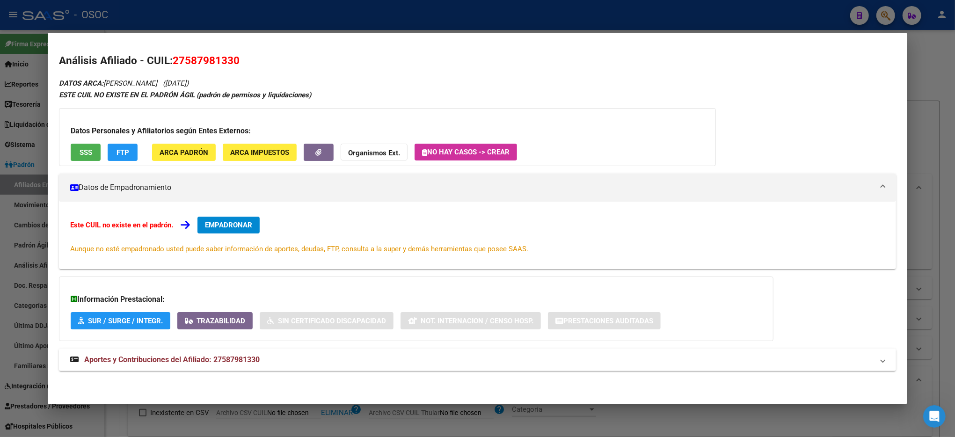
click at [937, 173] on div at bounding box center [477, 218] width 955 height 437
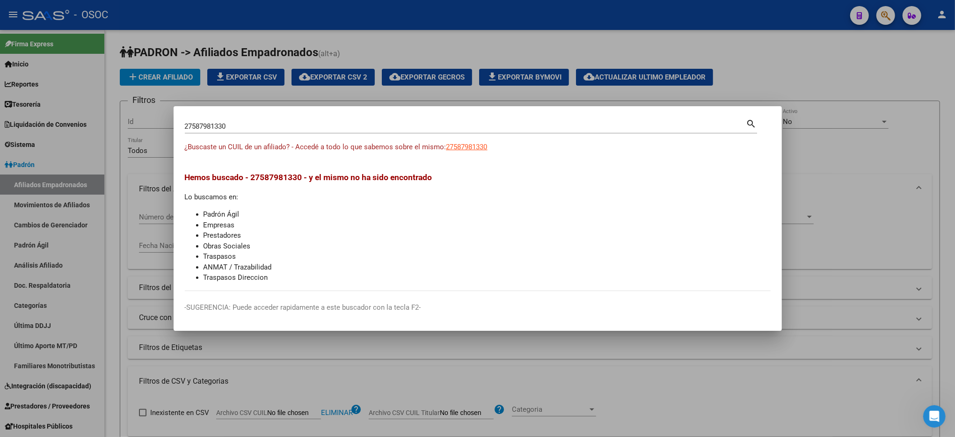
click at [931, 171] on div at bounding box center [477, 218] width 955 height 437
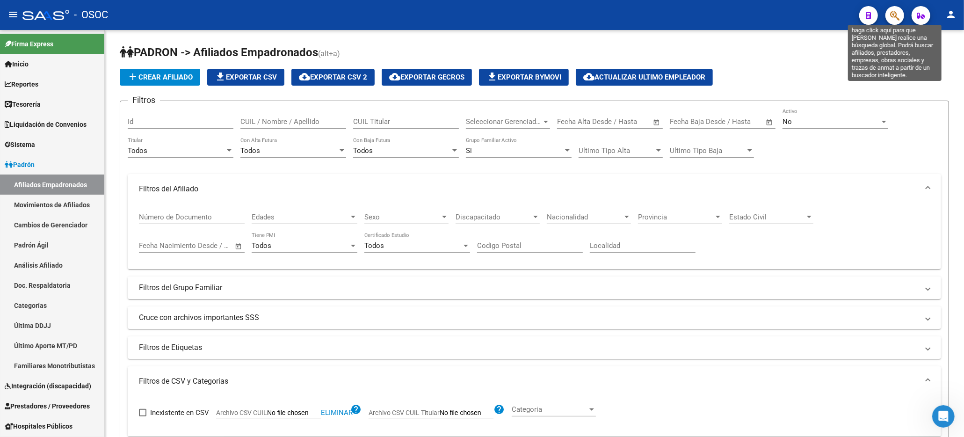
click at [897, 13] on icon "button" at bounding box center [894, 15] width 9 height 11
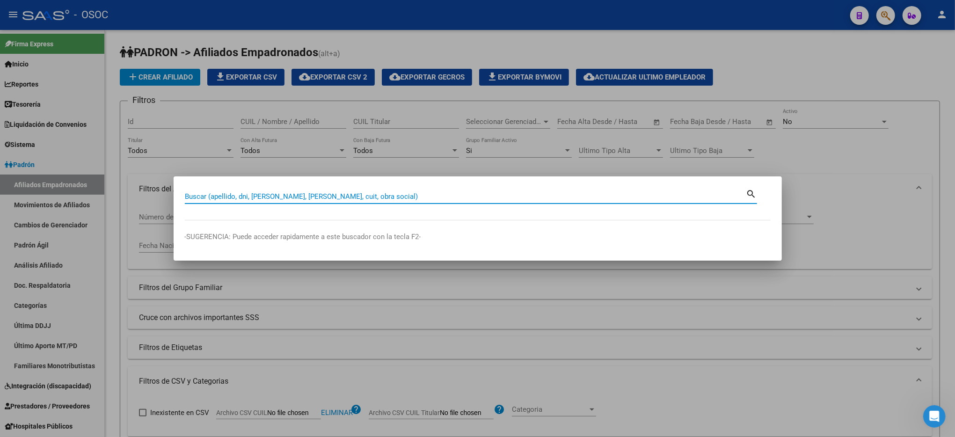
paste input "27596491015"
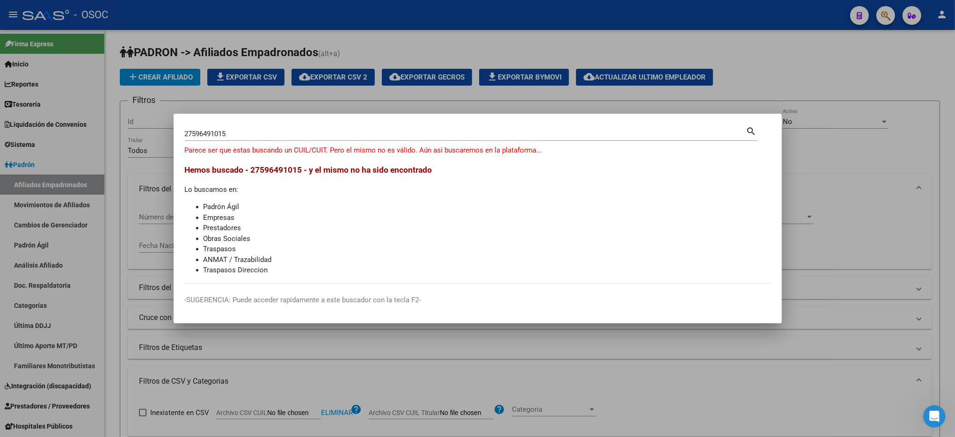
click at [285, 167] on span "Hemos buscado - 27596491015 - y el mismo no ha sido encontrado" at bounding box center [308, 169] width 247 height 9
click at [229, 128] on div "27596491015 Buscar (apellido, dni, cuil, [PERSON_NAME], cuit, obra social)" at bounding box center [465, 134] width 561 height 14
drag, startPoint x: 304, startPoint y: 129, endPoint x: 183, endPoint y: 128, distance: 120.2
click at [183, 128] on mat-dialog-content "2759649101 Buscar (apellido, dni, cuil, [PERSON_NAME], cuit, obra social) searc…" at bounding box center [478, 204] width 608 height 159
drag, startPoint x: 233, startPoint y: 134, endPoint x: 139, endPoint y: 123, distance: 94.7
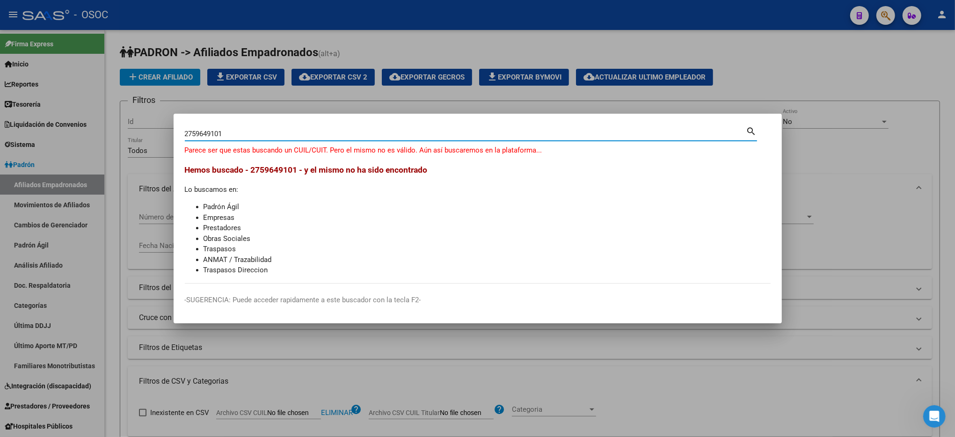
click at [139, 123] on div "2759649101 Buscar (apellido, dni, cuil, [PERSON_NAME], cuit, obra social) searc…" at bounding box center [477, 218] width 955 height 437
paste input "5"
type input "27596491015"
click at [879, 47] on div at bounding box center [477, 218] width 955 height 437
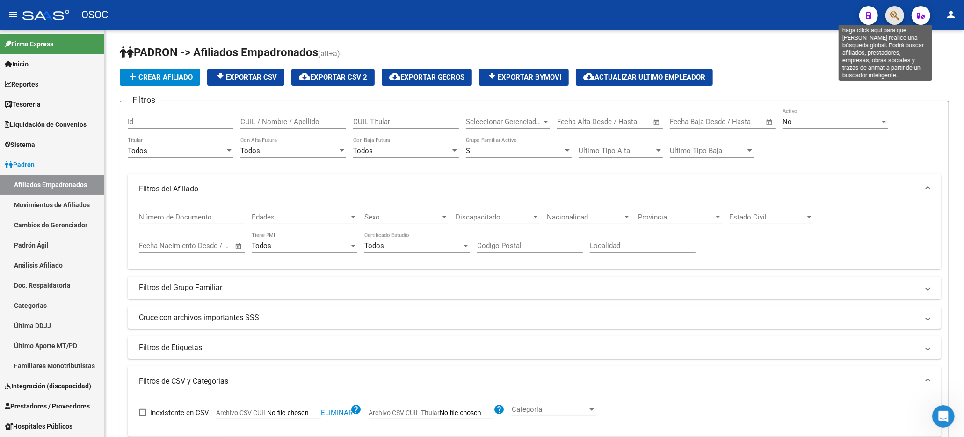
click at [892, 12] on icon "button" at bounding box center [894, 15] width 9 height 11
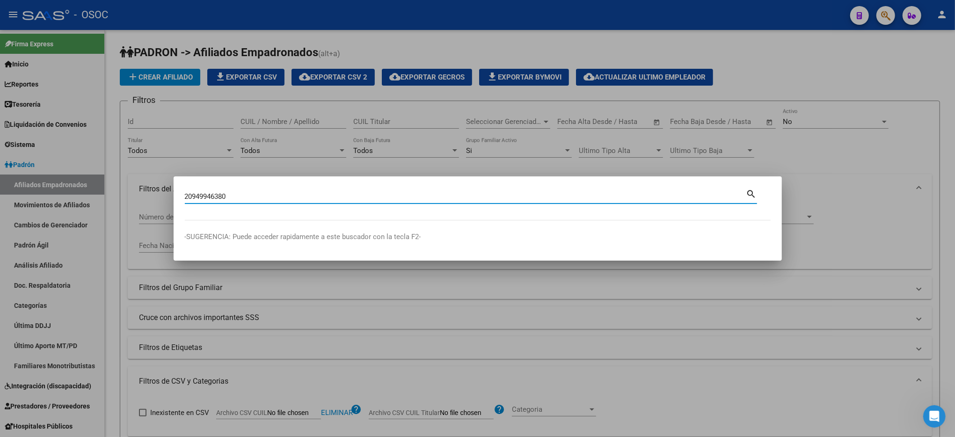
type input "20949946380"
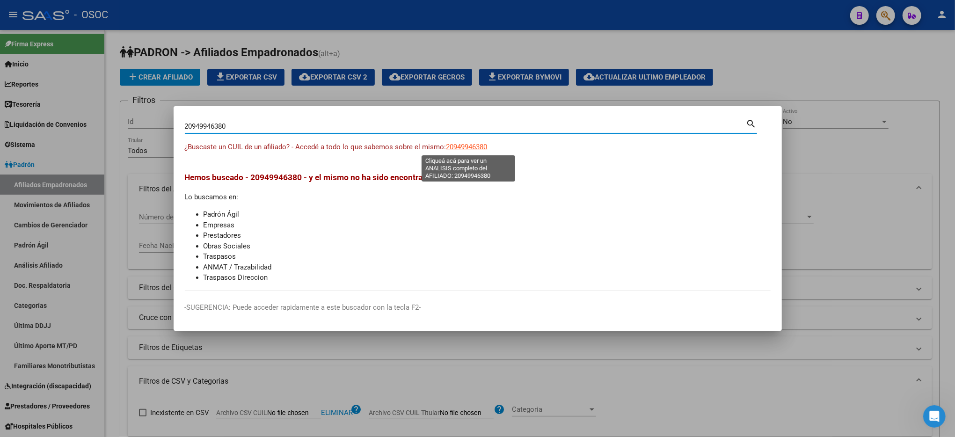
click at [465, 145] on span "20949946380" at bounding box center [466, 147] width 41 height 8
type textarea "20949946380"
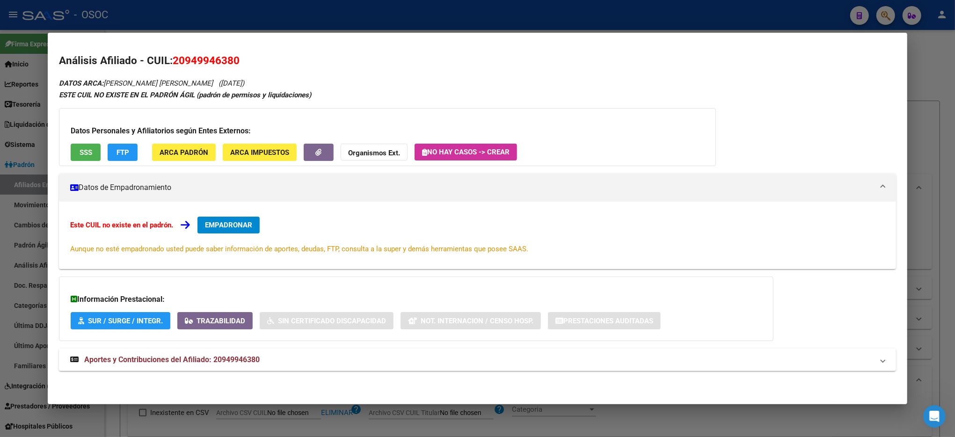
click at [90, 151] on button "SSS" at bounding box center [86, 152] width 30 height 17
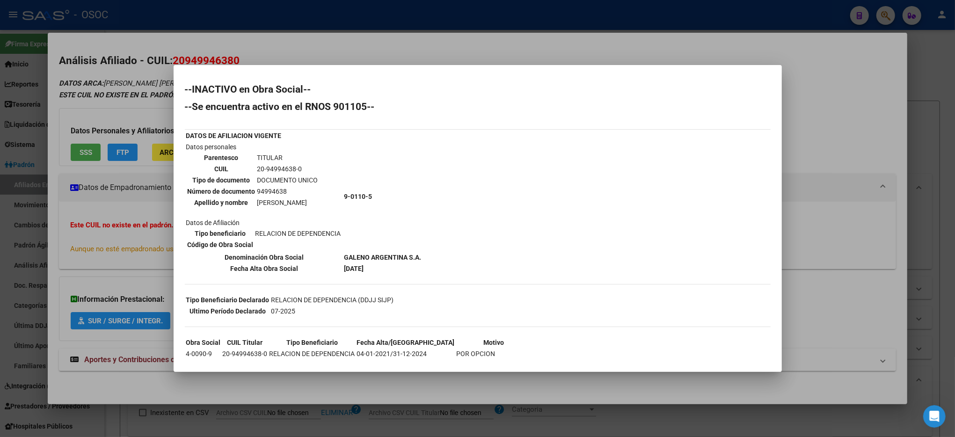
scroll to position [45, 0]
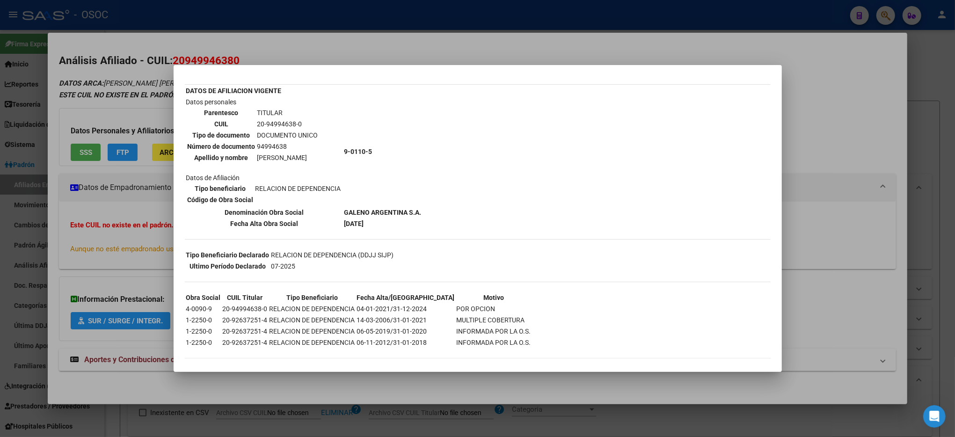
click at [927, 221] on div at bounding box center [477, 218] width 955 height 437
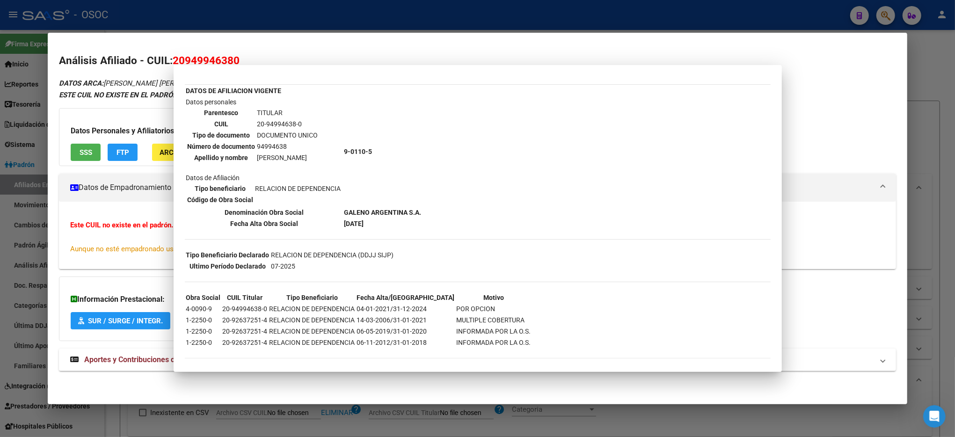
click at [927, 221] on div at bounding box center [477, 218] width 955 height 437
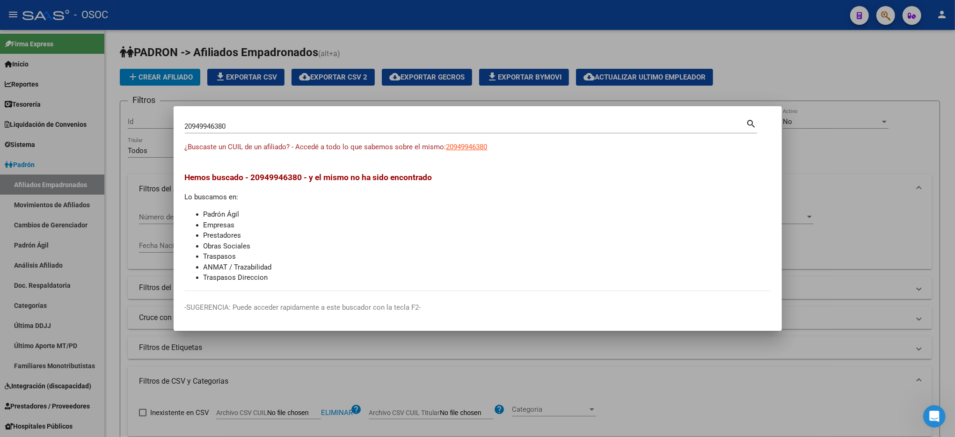
click at [830, 79] on div at bounding box center [477, 218] width 955 height 437
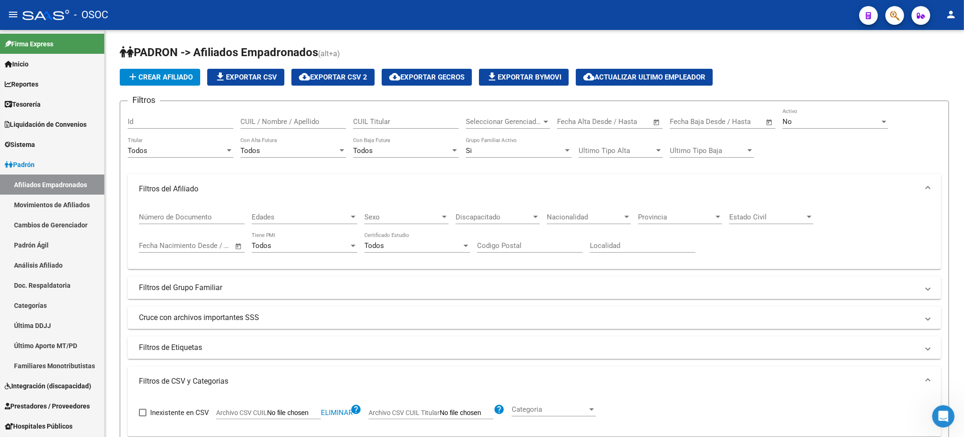
click at [887, 13] on button "button" at bounding box center [895, 15] width 19 height 19
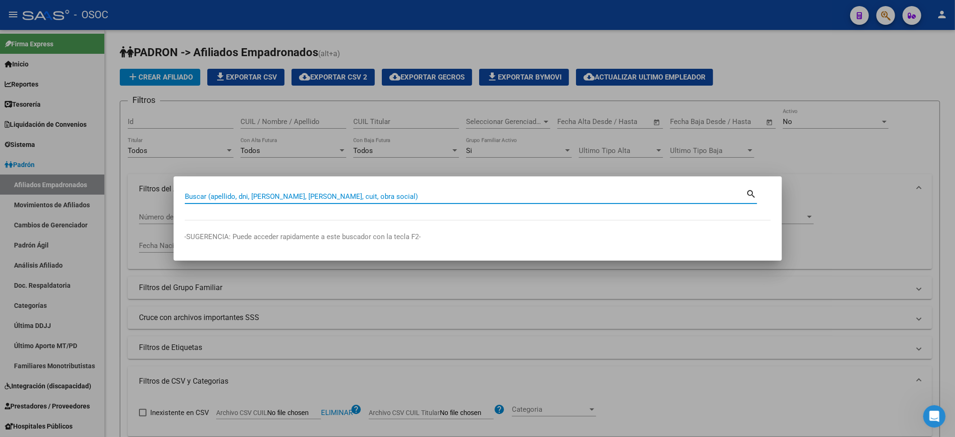
paste input "27362623001"
type input "27362623001"
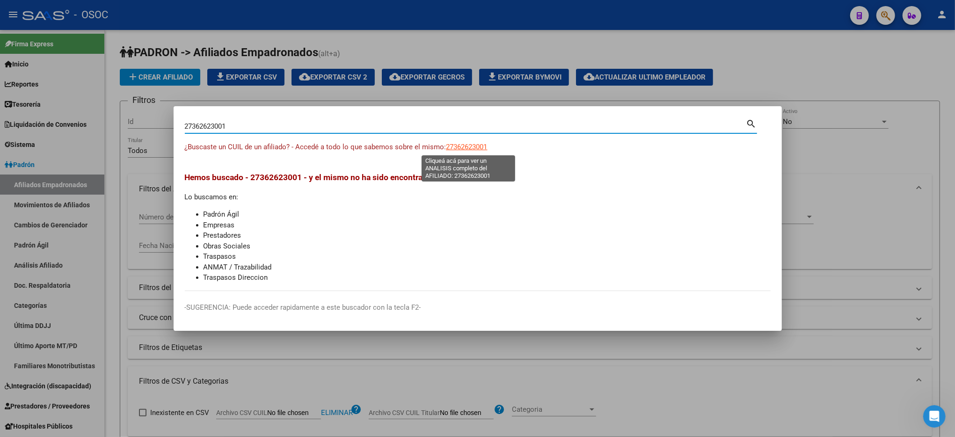
click at [472, 148] on span "27362623001" at bounding box center [466, 147] width 41 height 8
type textarea "27362623001"
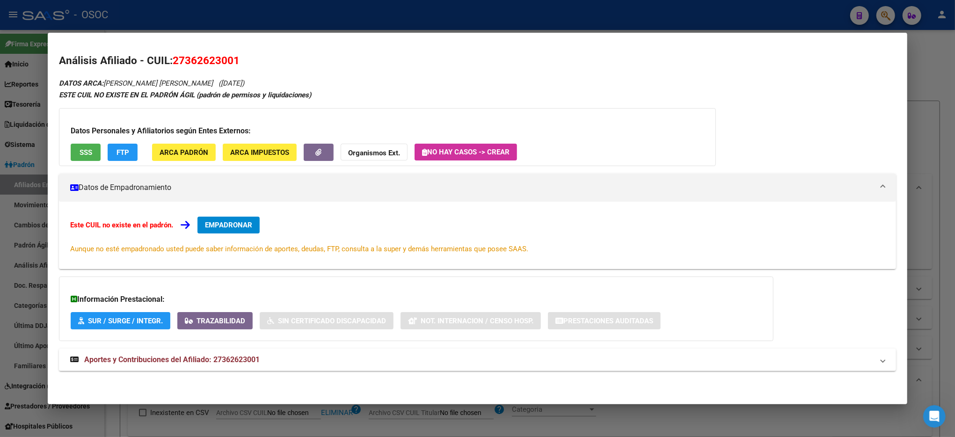
click at [80, 149] on span "SSS" at bounding box center [86, 152] width 13 height 8
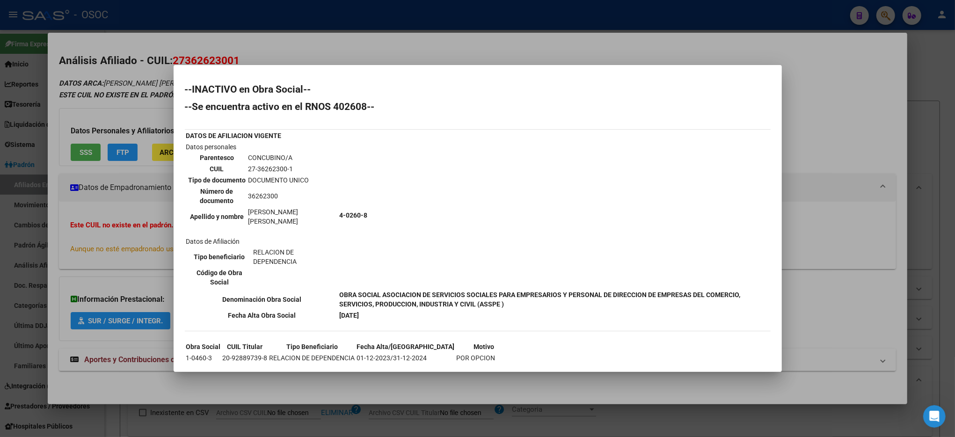
click at [886, 163] on div at bounding box center [477, 218] width 955 height 437
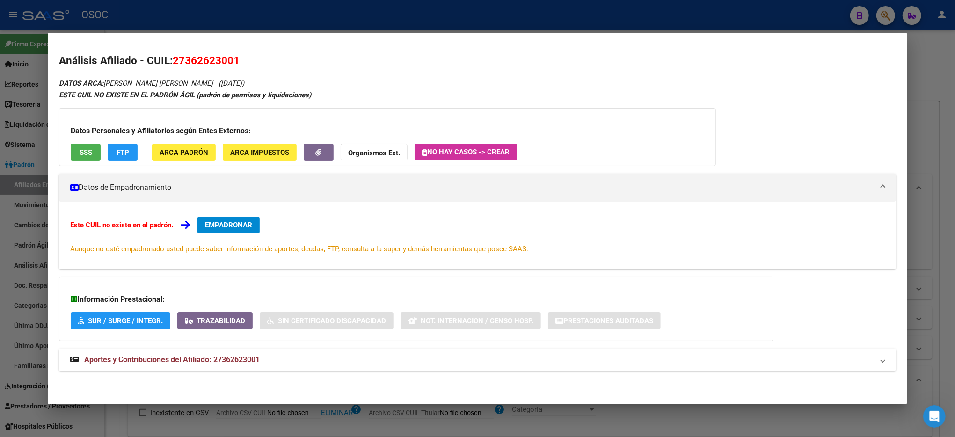
click at [886, 163] on div "DATOS ARCA: [PERSON_NAME] [PERSON_NAME] ([DATE]) ESTE CUIL NO EXISTE EN EL PADR…" at bounding box center [477, 229] width 837 height 304
click at [934, 65] on div at bounding box center [477, 218] width 955 height 437
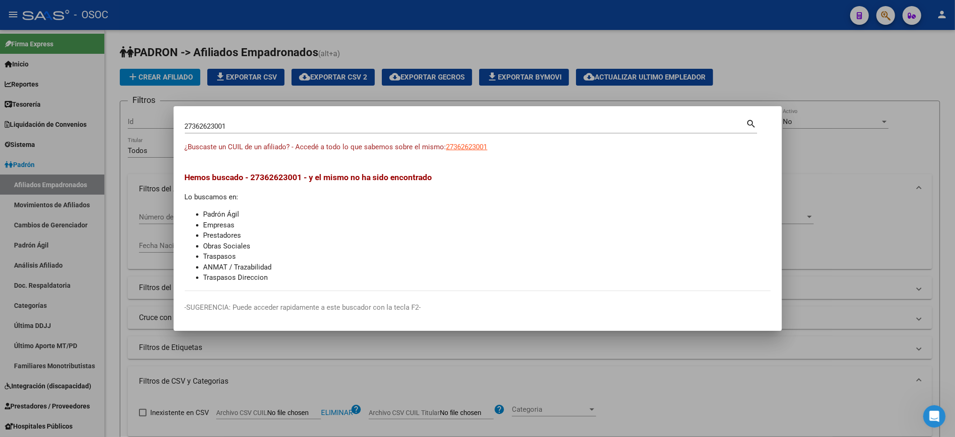
click at [927, 58] on div at bounding box center [477, 218] width 955 height 437
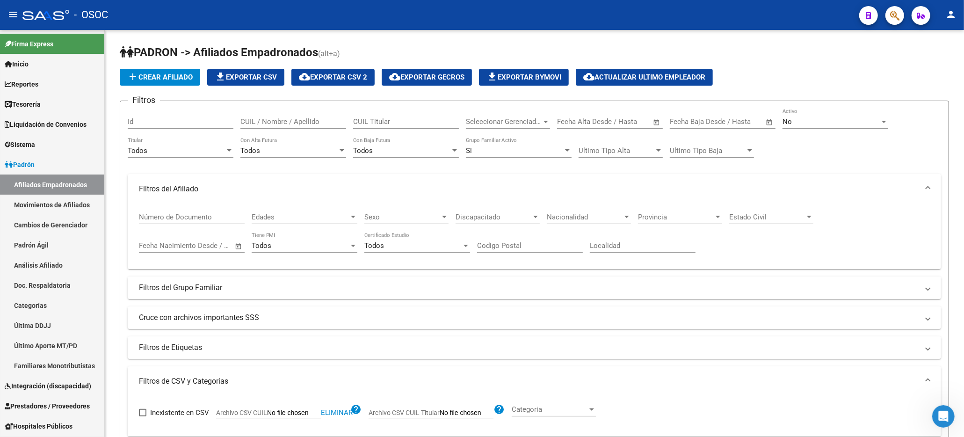
click at [897, 16] on icon "button" at bounding box center [894, 15] width 9 height 11
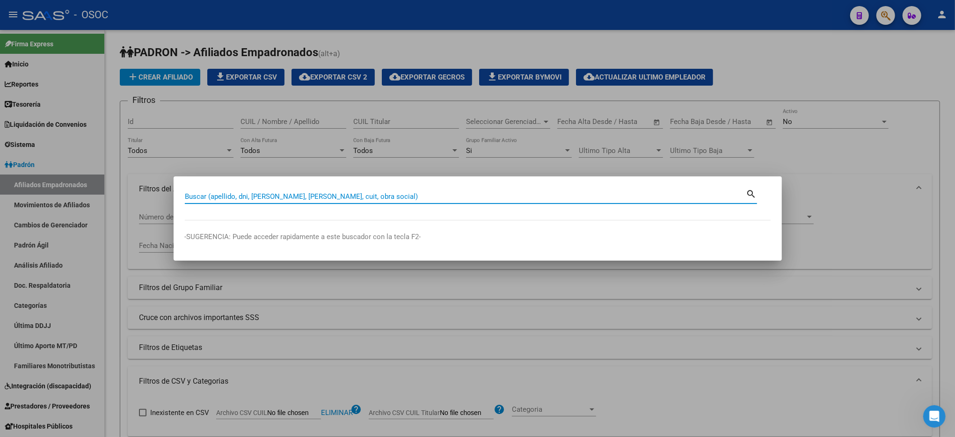
paste input "93783462"
type input "93783462"
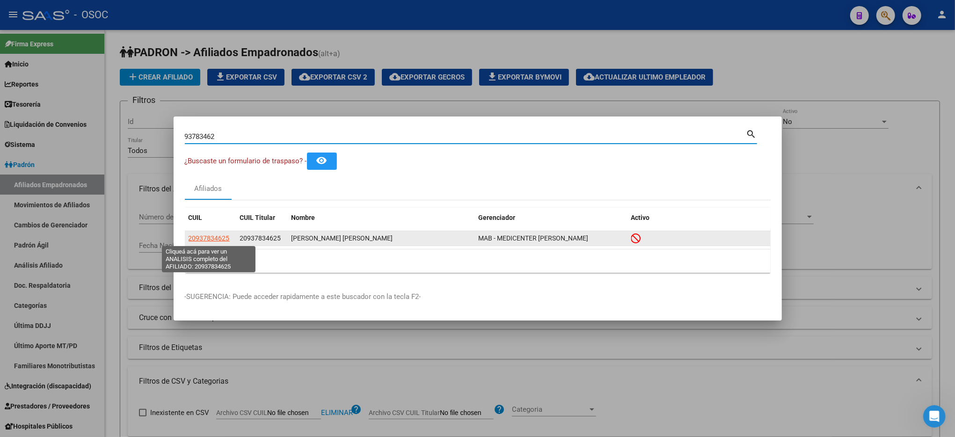
click at [216, 237] on span "20937834625" at bounding box center [209, 237] width 41 height 7
type textarea "20937834625"
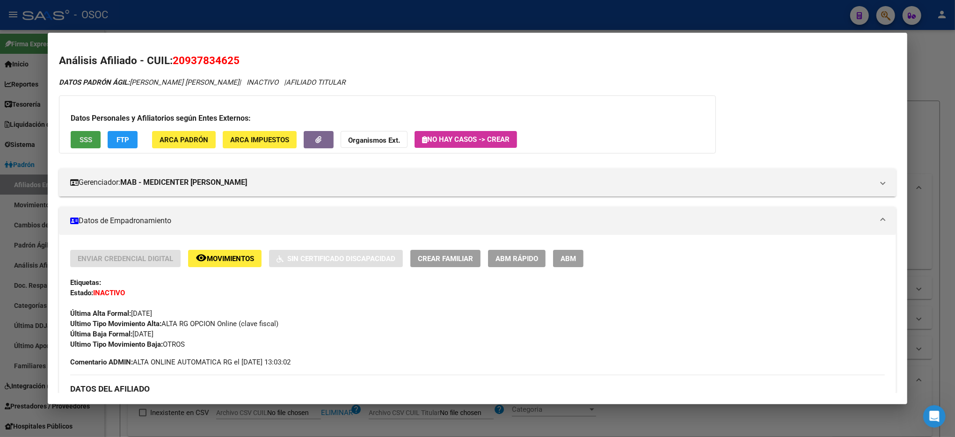
click at [85, 136] on span "SSS" at bounding box center [86, 140] width 13 height 8
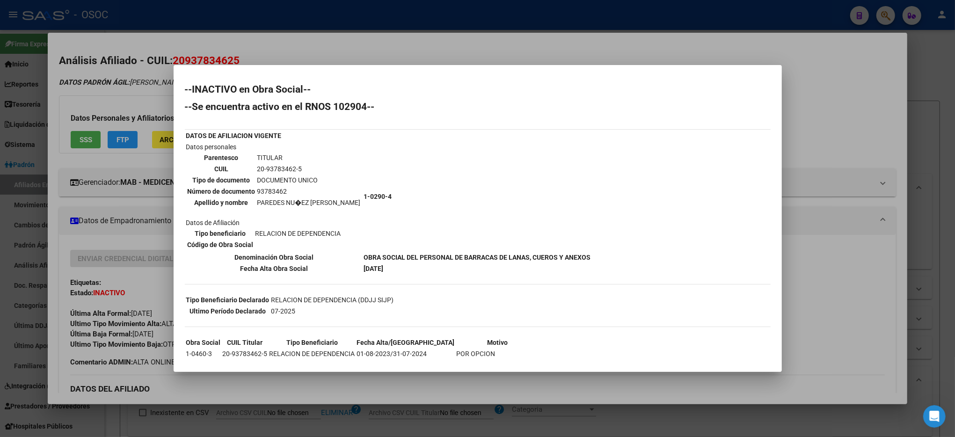
click at [942, 220] on div at bounding box center [477, 218] width 955 height 437
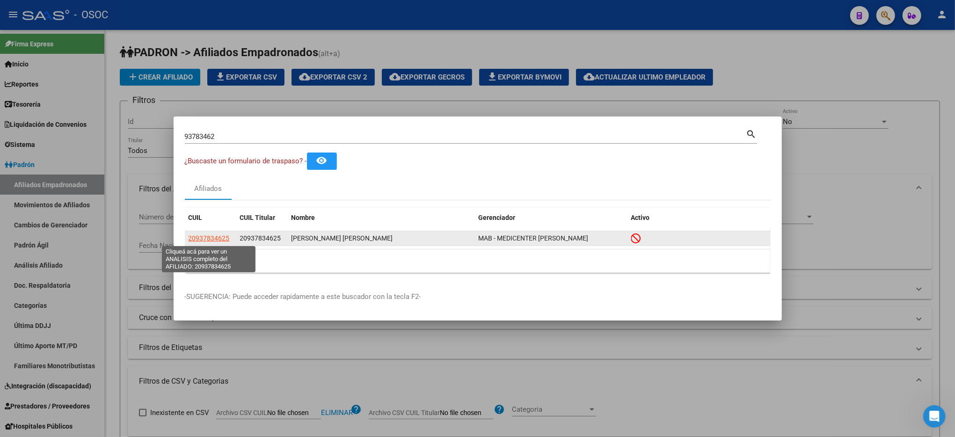
click at [208, 238] on span "20937834625" at bounding box center [209, 237] width 41 height 7
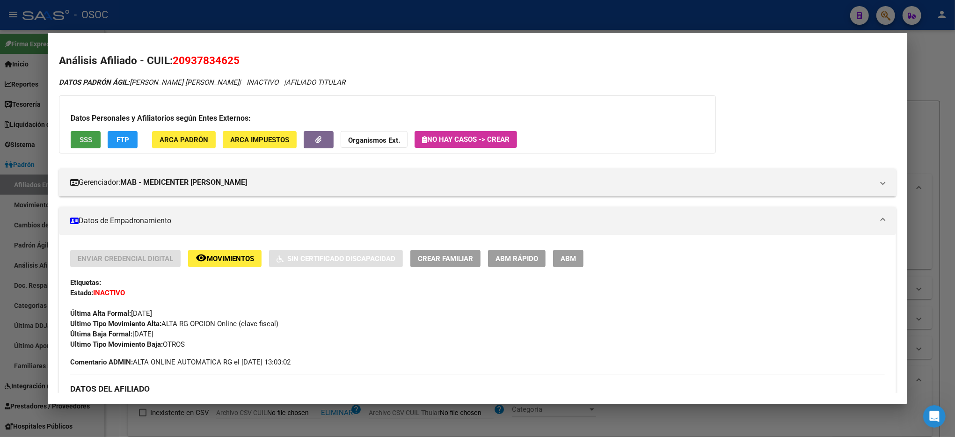
click at [80, 141] on span "SSS" at bounding box center [86, 140] width 13 height 8
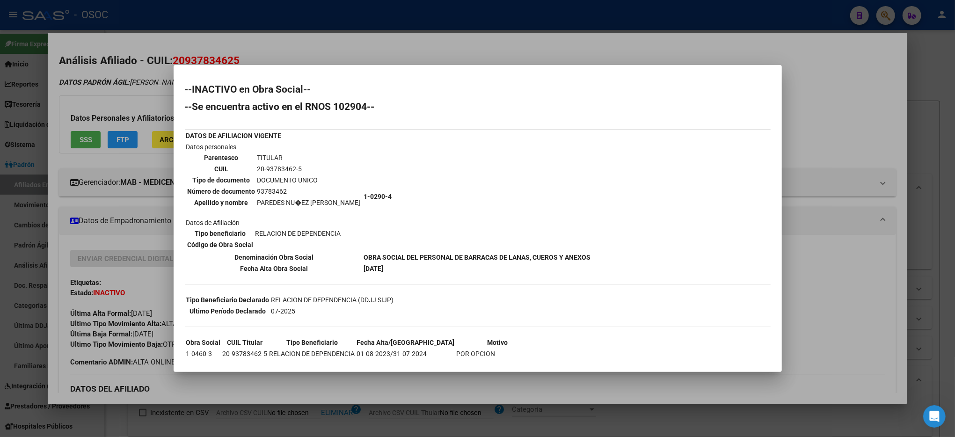
click at [939, 189] on div at bounding box center [477, 218] width 955 height 437
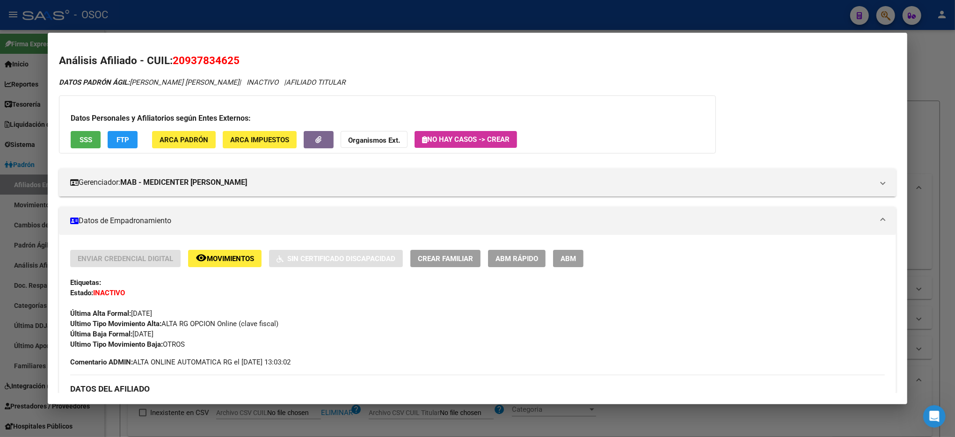
click at [939, 189] on div at bounding box center [477, 218] width 955 height 437
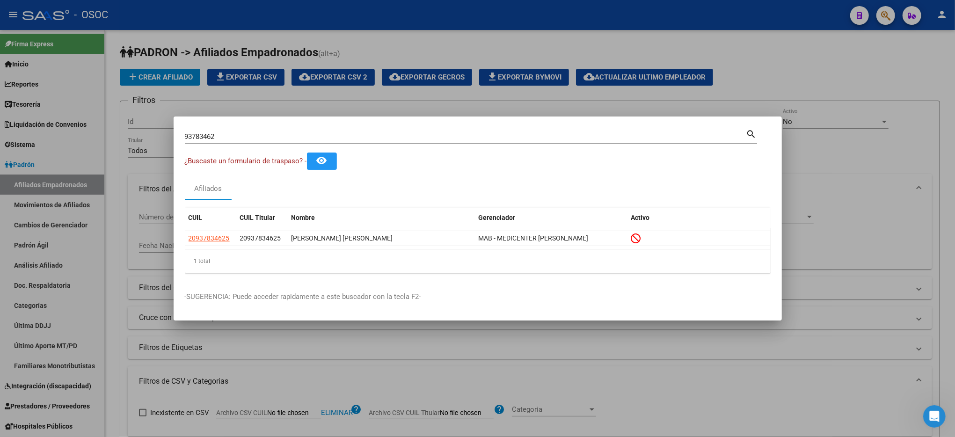
click at [939, 189] on div at bounding box center [477, 218] width 955 height 437
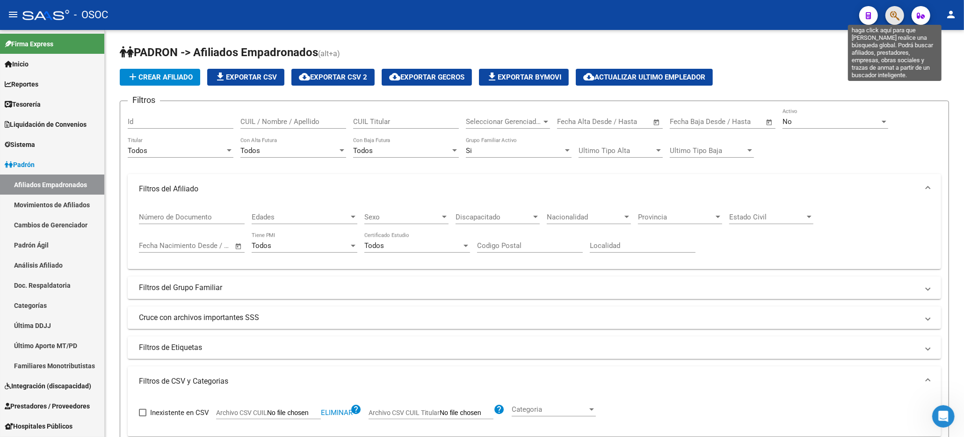
click at [893, 19] on icon "button" at bounding box center [894, 15] width 9 height 11
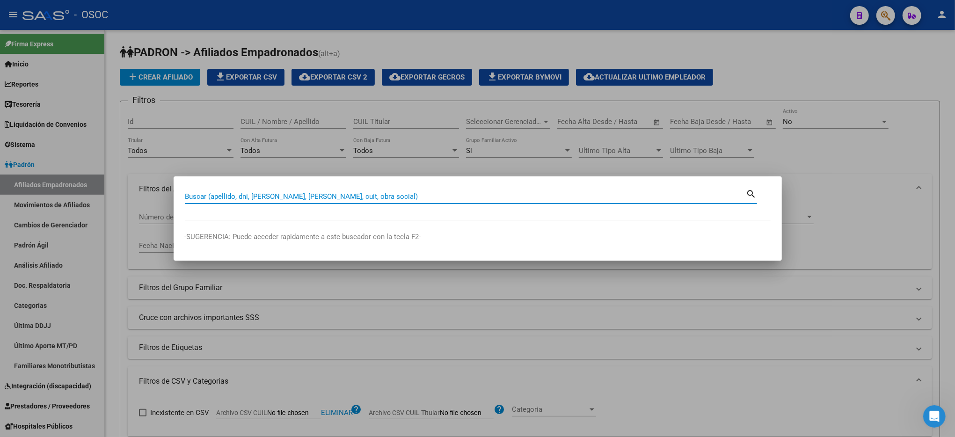
paste input "20940252025"
type input "20940252025"
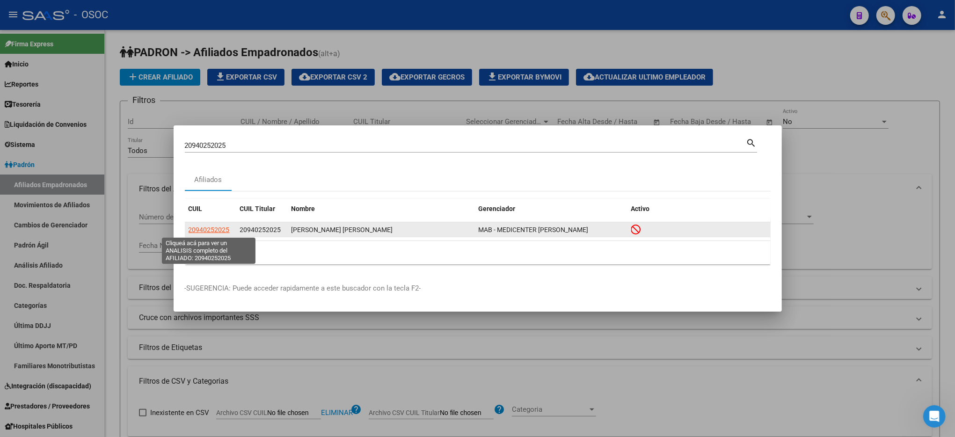
click at [221, 227] on span "20940252025" at bounding box center [209, 229] width 41 height 7
type textarea "20940252025"
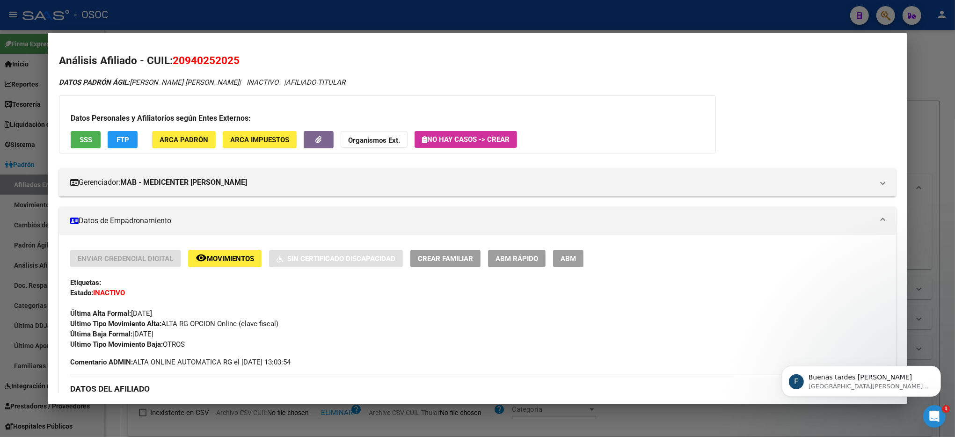
scroll to position [0, 0]
click at [914, 48] on div at bounding box center [477, 218] width 955 height 437
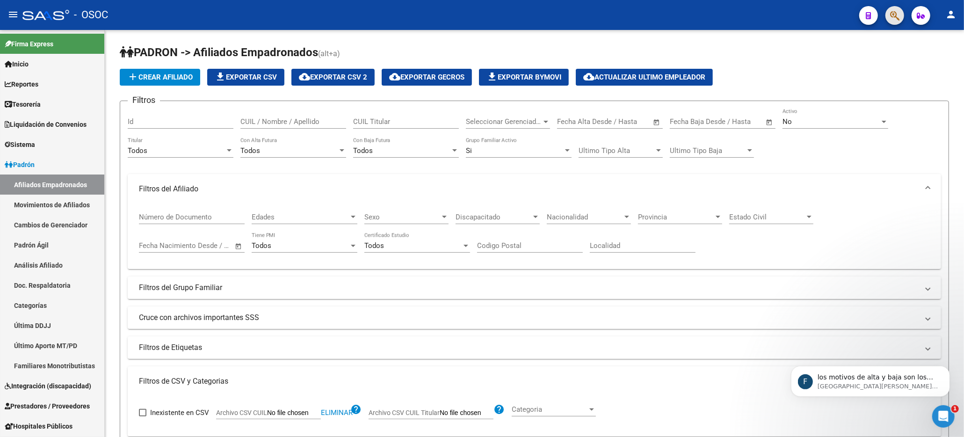
click at [887, 10] on button "button" at bounding box center [895, 15] width 19 height 19
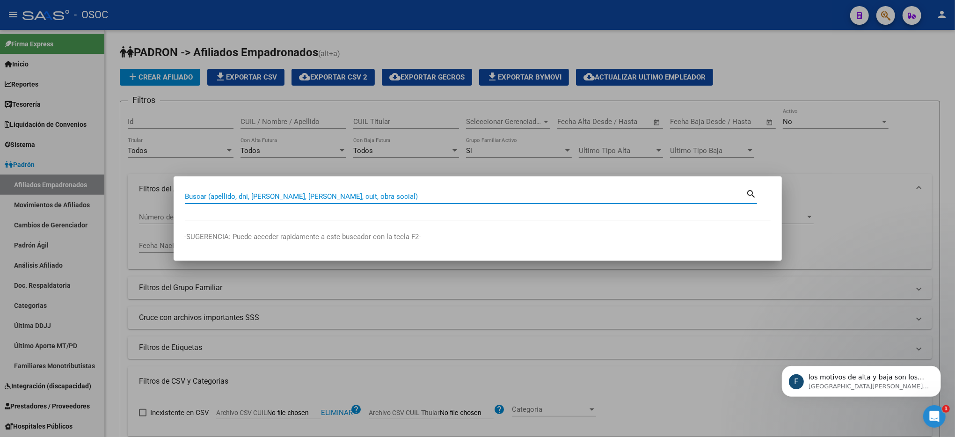
paste input "94025202"
type input "94025202"
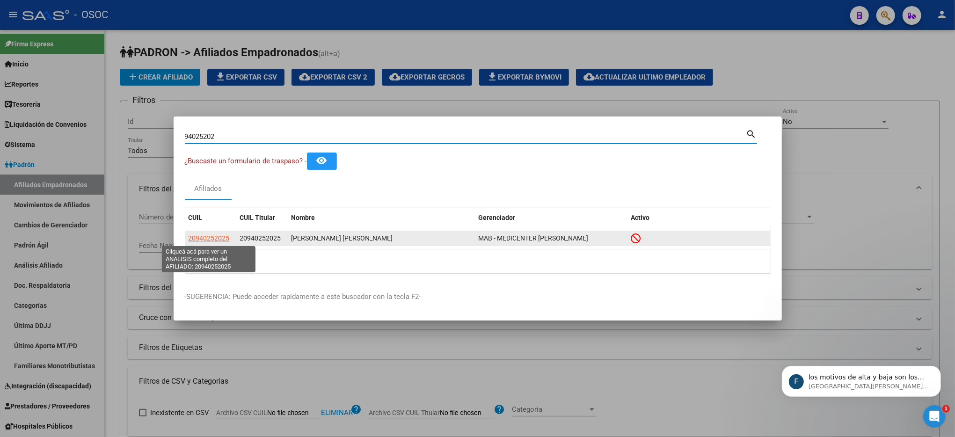
click at [201, 240] on span "20940252025" at bounding box center [209, 237] width 41 height 7
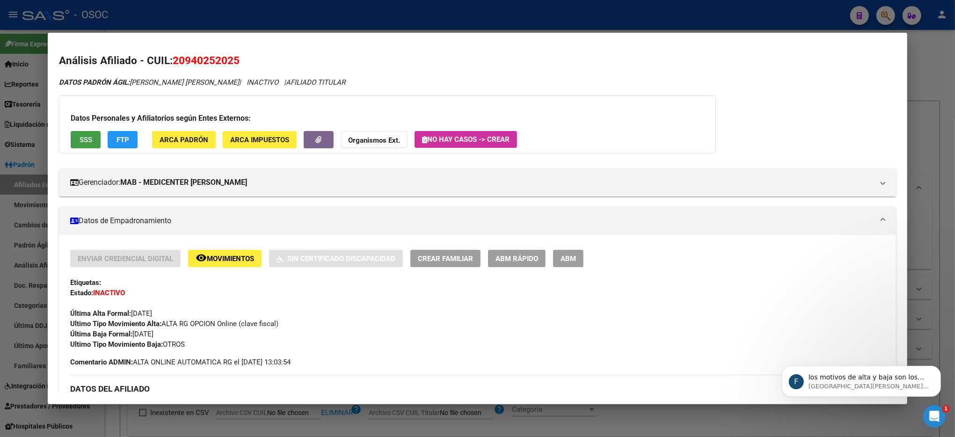
click at [80, 138] on span "SSS" at bounding box center [86, 140] width 13 height 8
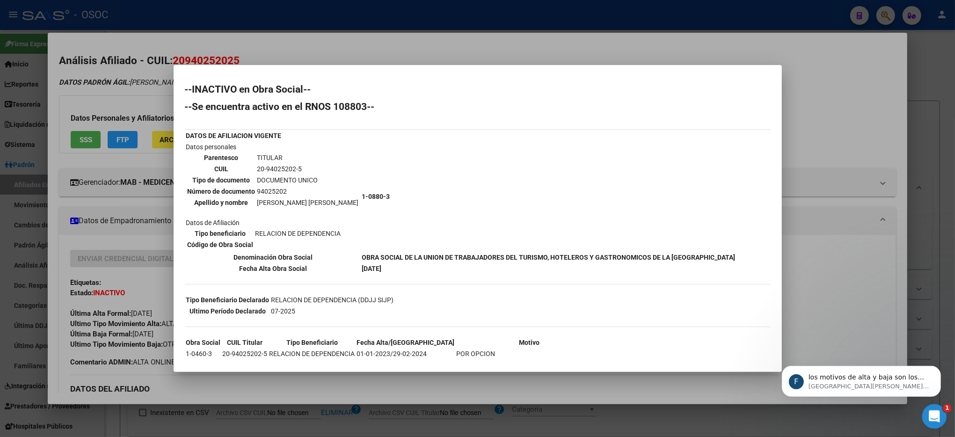
click at [942, 412] on div "Abrir Intercom Messenger" at bounding box center [932, 414] width 31 height 31
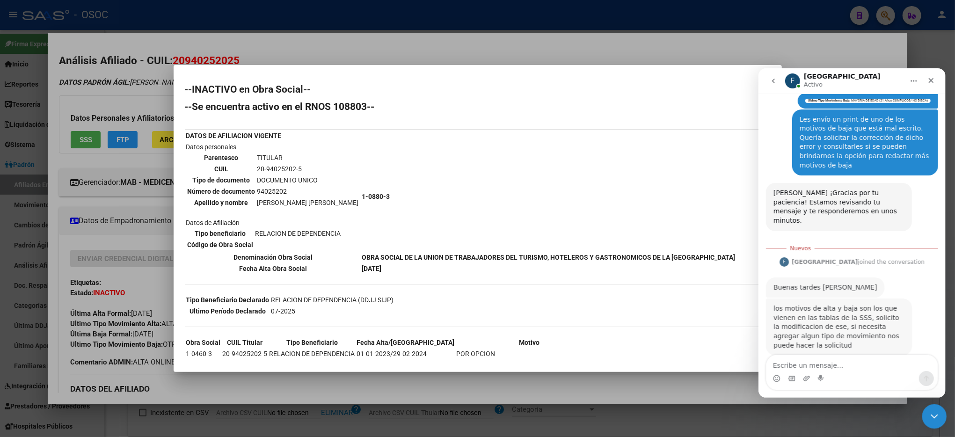
scroll to position [1, 0]
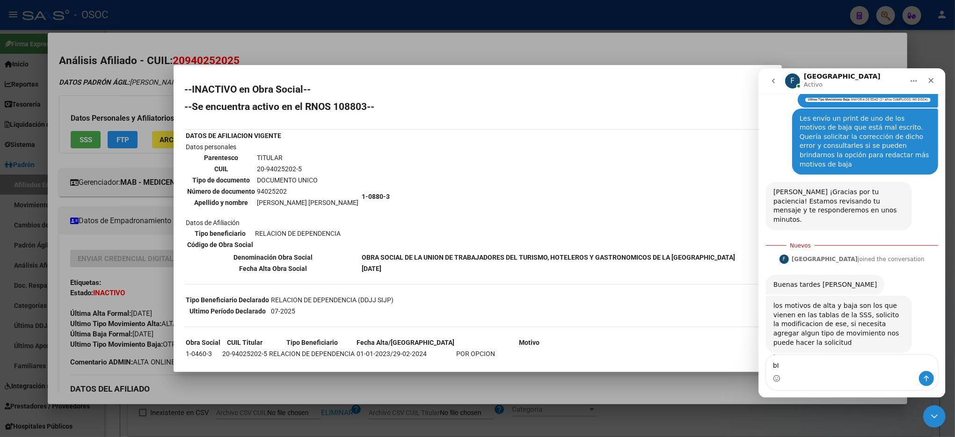
type textarea "b"
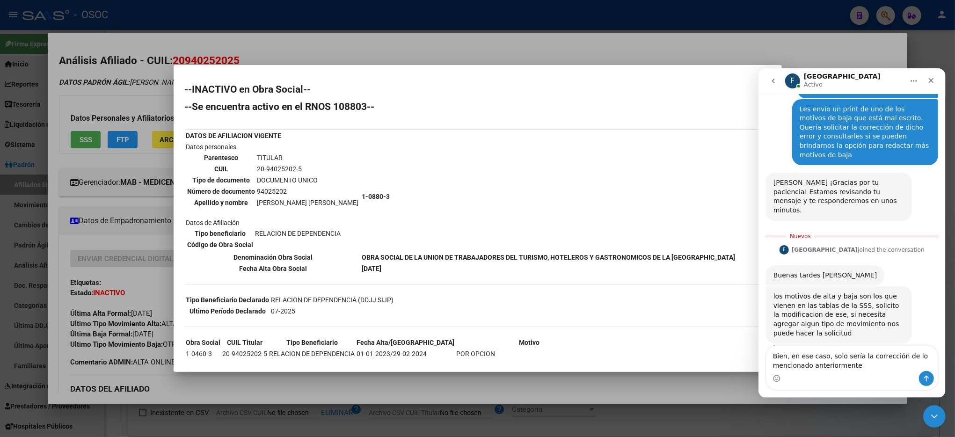
type textarea "Bien, en ese caso, solo sería la corrección de lo mencionado anteriormente"
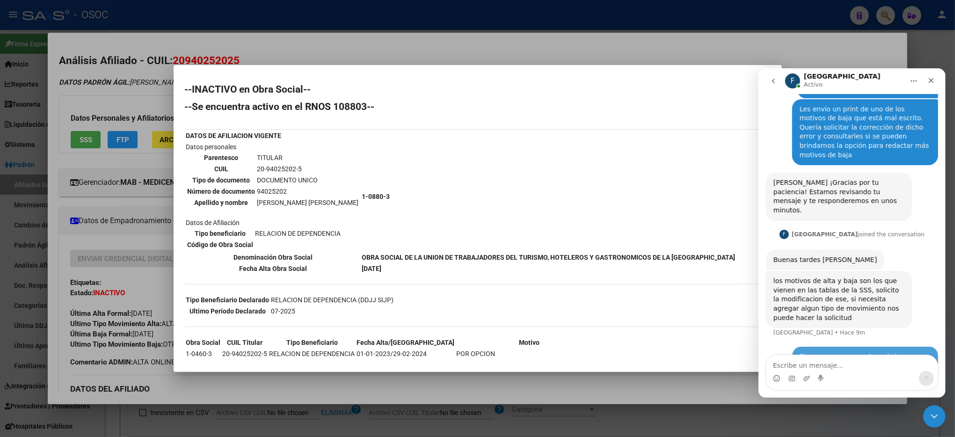
scroll to position [82, 0]
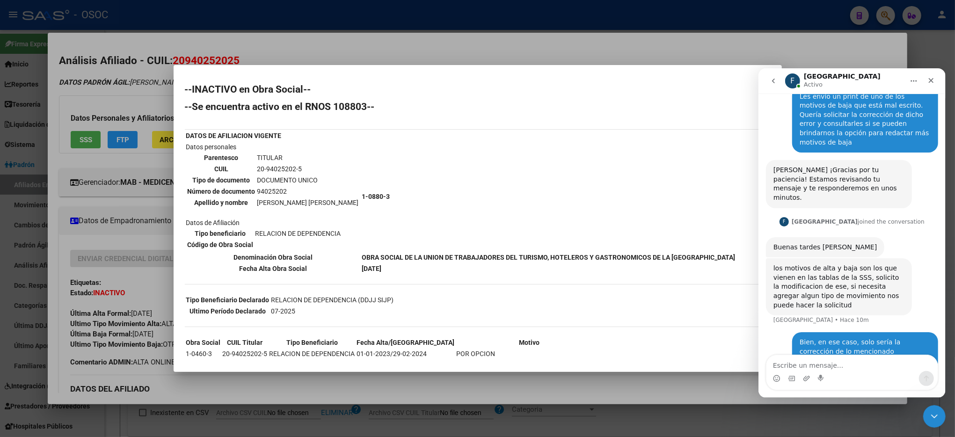
click at [698, 38] on div at bounding box center [477, 218] width 955 height 437
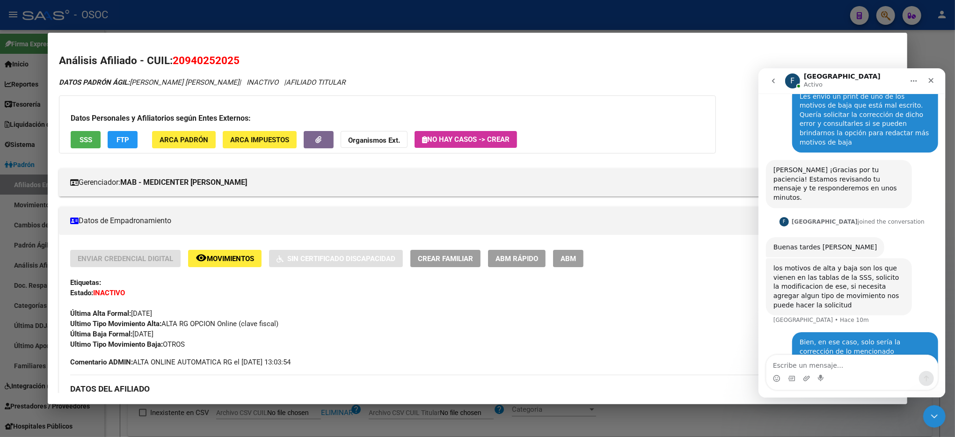
click at [691, 64] on h2 "Análisis Afiliado - CUIL: 20940252025" at bounding box center [477, 61] width 837 height 16
click at [83, 144] on span "SSS" at bounding box center [86, 140] width 13 height 8
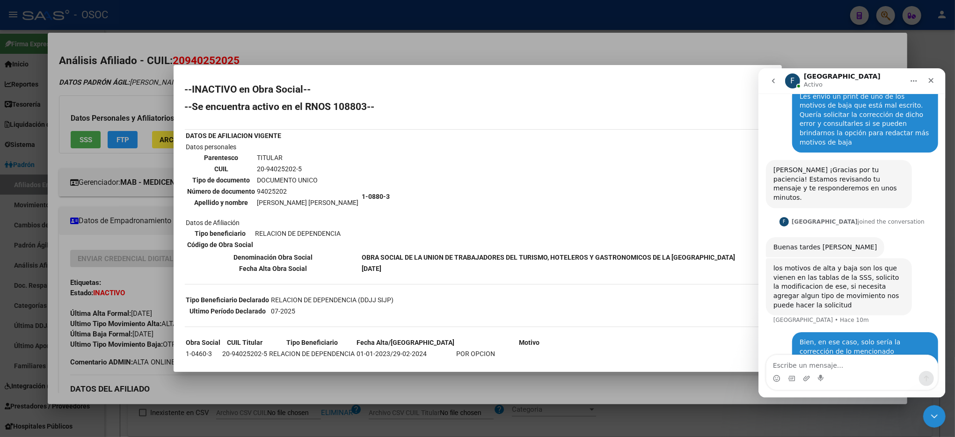
click at [828, 44] on div at bounding box center [477, 218] width 955 height 437
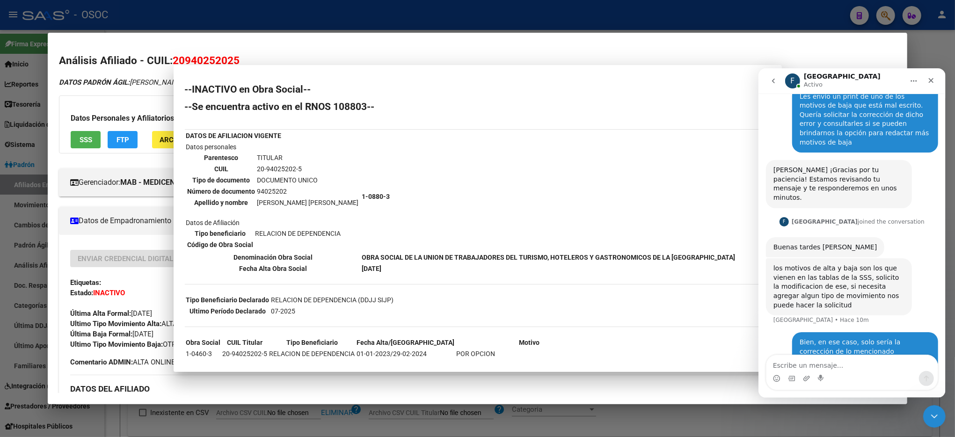
click at [828, 44] on mat-dialog-content "Análisis Afiliado - CUIL: 20940252025 DATOS PADRÓN ÁGIL: [PERSON_NAME] [PERSON_…" at bounding box center [477, 218] width 859 height 349
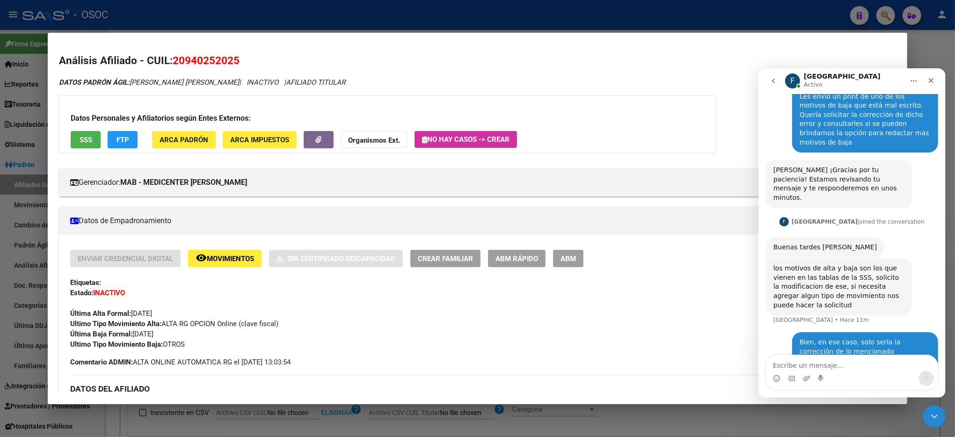
click at [871, 36] on mat-dialog-container "Análisis Afiliado - CUIL: 20940252025 DATOS PADRÓN ÁGIL: [PERSON_NAME] [PERSON_…" at bounding box center [477, 218] width 859 height 371
drag, startPoint x: 912, startPoint y: 37, endPoint x: 916, endPoint y: 58, distance: 20.9
click at [916, 45] on div at bounding box center [477, 218] width 955 height 437
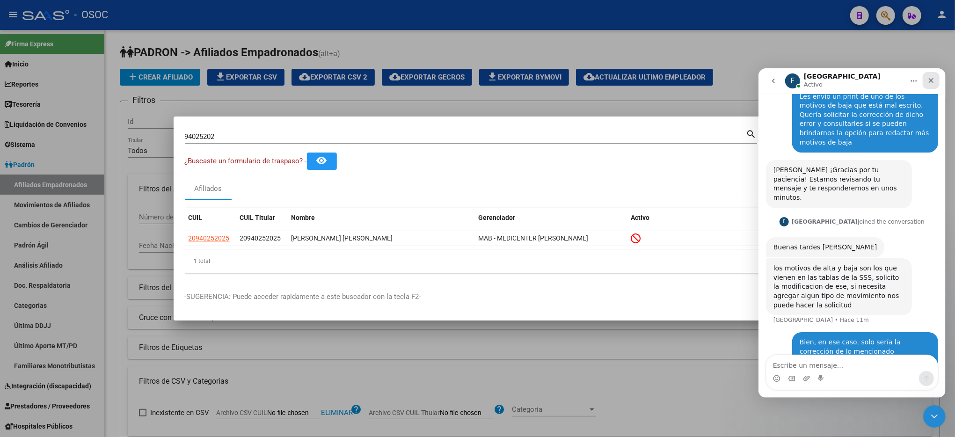
click at [930, 76] on icon "Cerrar" at bounding box center [930, 79] width 7 height 7
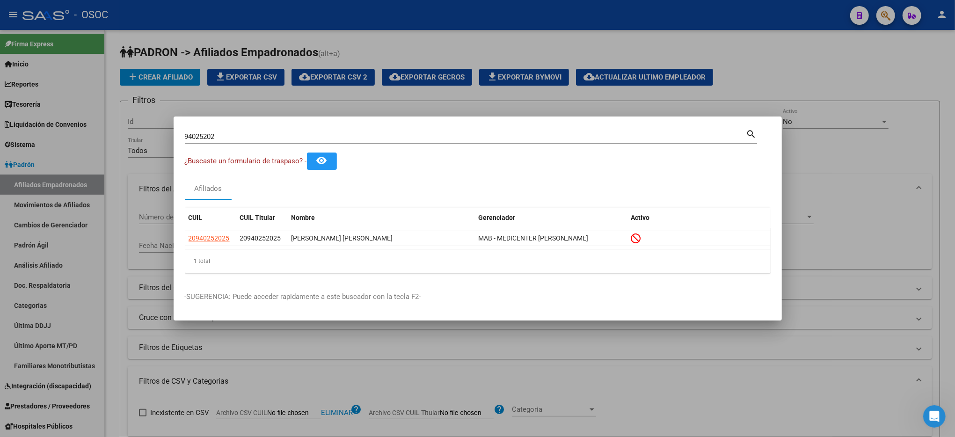
click at [887, 15] on div at bounding box center [477, 218] width 955 height 437
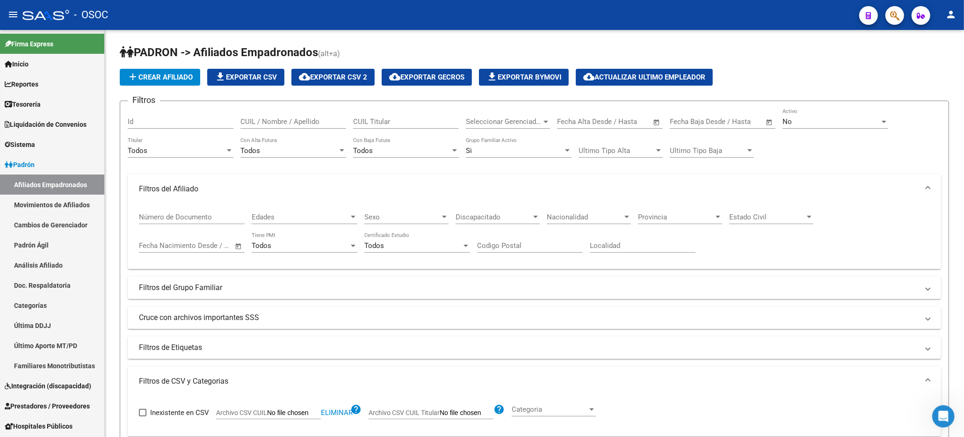
click at [886, 16] on button "button" at bounding box center [895, 15] width 19 height 19
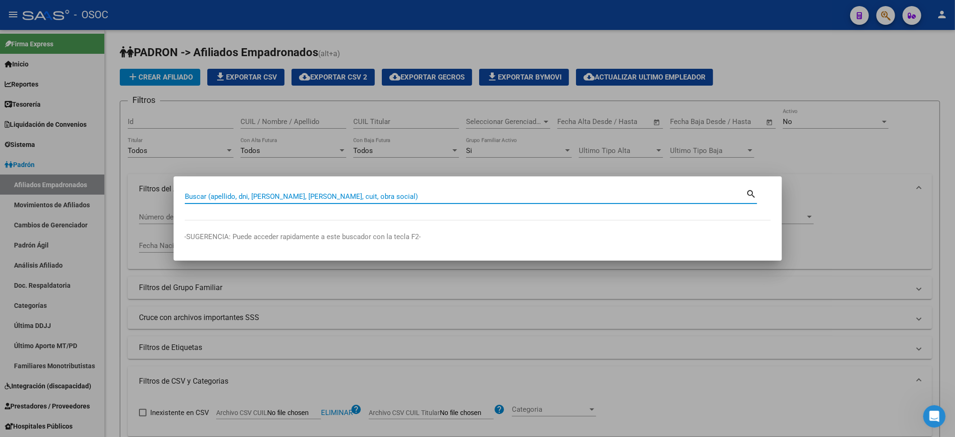
paste input "94046347"
type input "94046347"
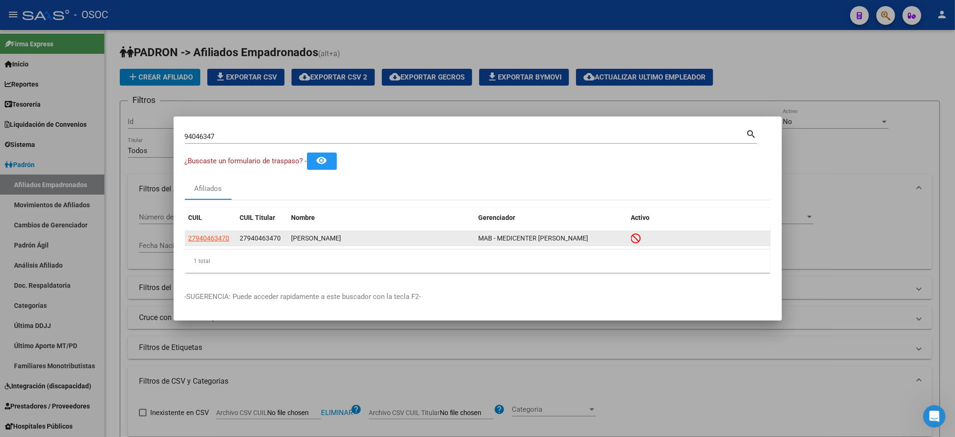
click at [223, 233] on app-link-go-to "27940463470" at bounding box center [209, 238] width 41 height 11
click at [216, 244] on datatable-body-cell "27940463470" at bounding box center [210, 238] width 51 height 15
click at [216, 239] on span "27940463470" at bounding box center [209, 237] width 41 height 7
type textarea "27940463470"
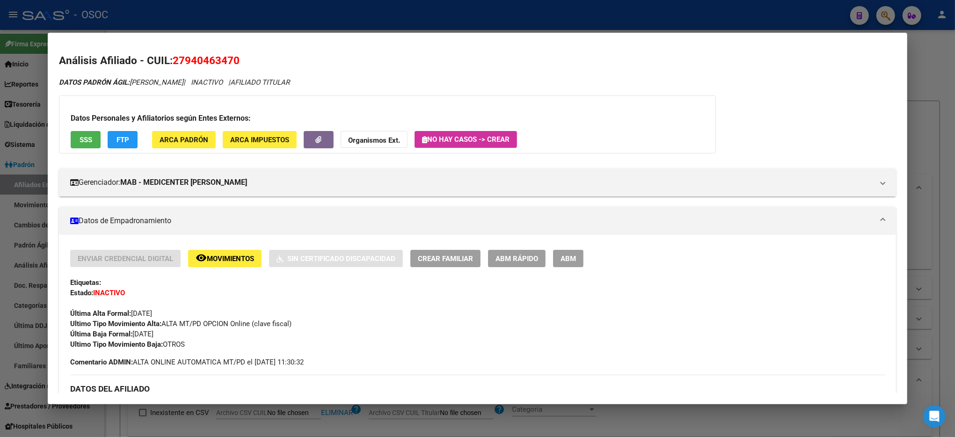
click at [87, 137] on span "SSS" at bounding box center [86, 140] width 13 height 8
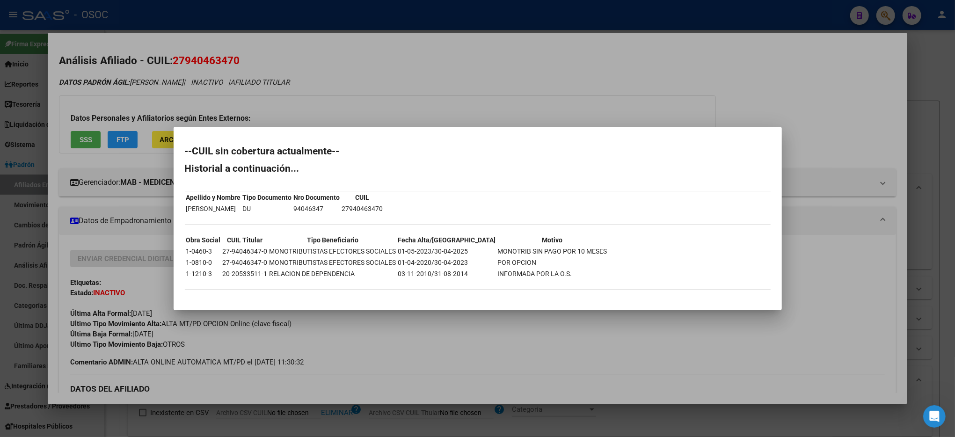
click at [930, 58] on div at bounding box center [477, 218] width 955 height 437
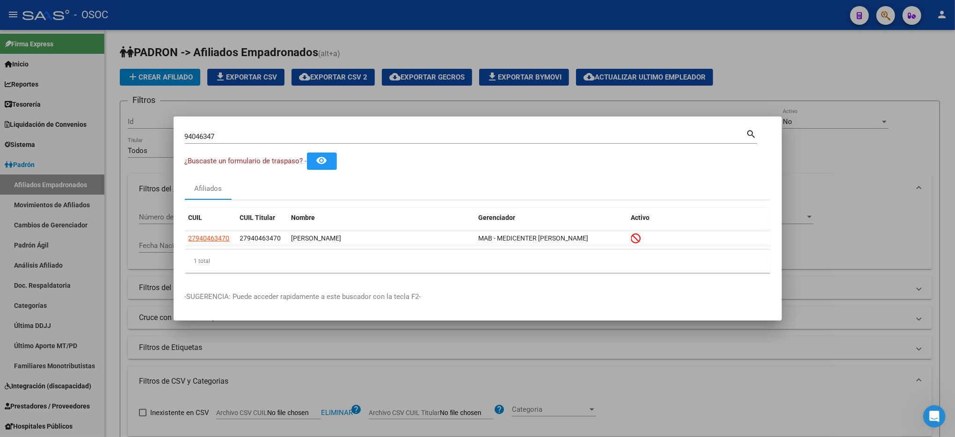
click at [926, 56] on div at bounding box center [477, 218] width 955 height 437
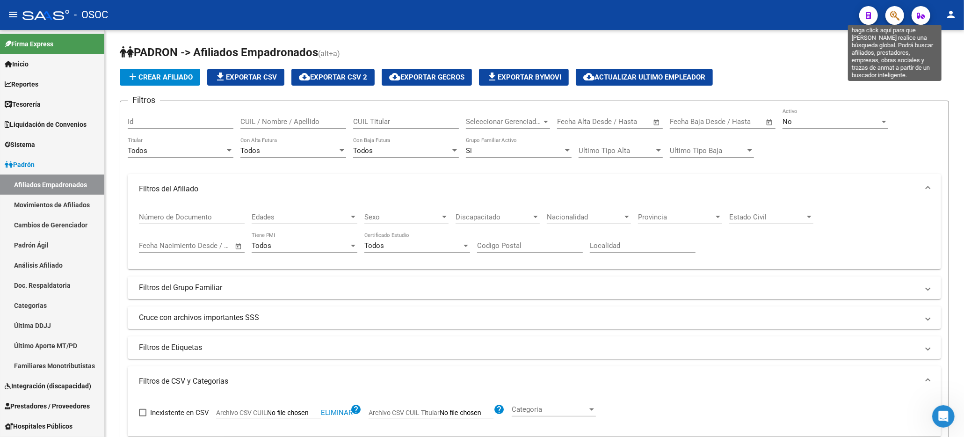
click at [893, 21] on icon "button" at bounding box center [894, 15] width 9 height 11
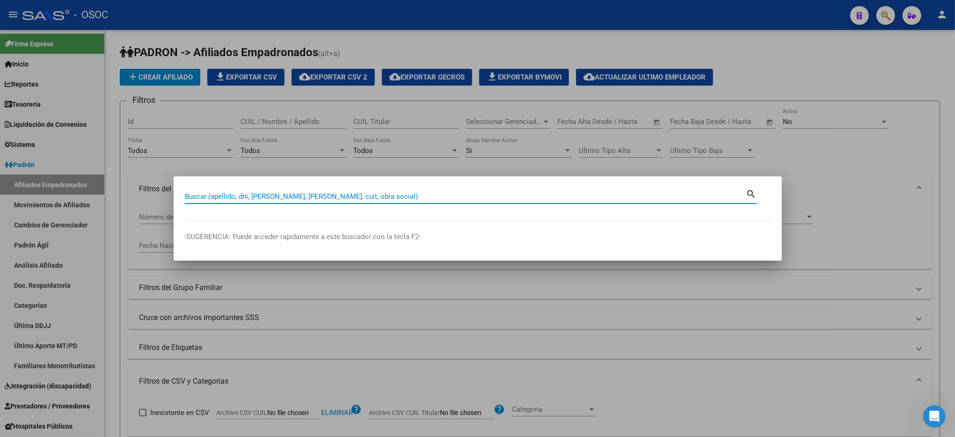
paste input "27940309935"
type input "27940309935"
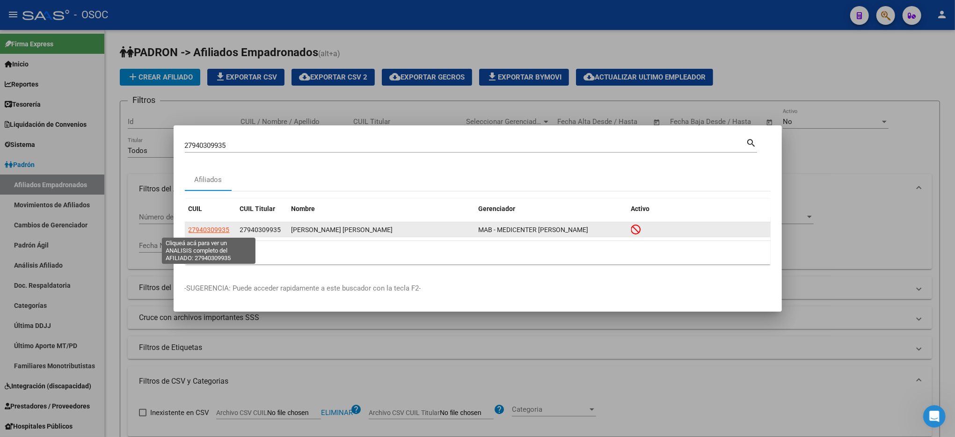
click at [225, 228] on span "27940309935" at bounding box center [209, 229] width 41 height 7
type textarea "27940309935"
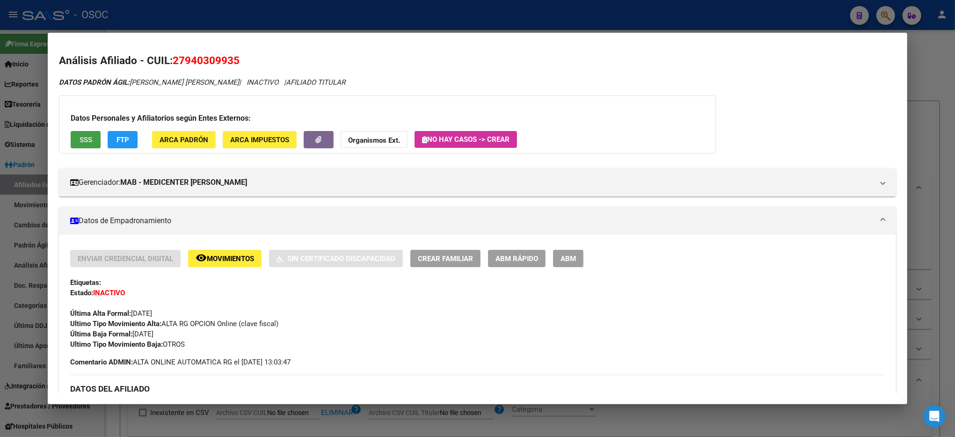
click at [80, 137] on span "SSS" at bounding box center [86, 140] width 13 height 8
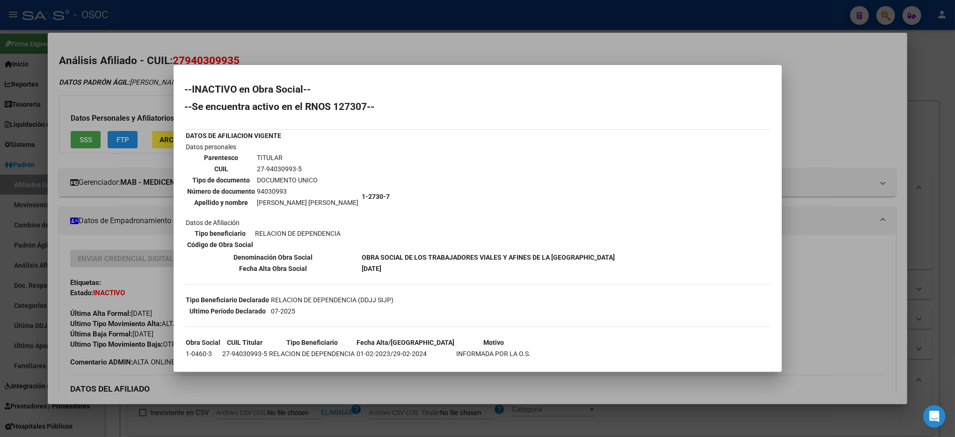
click at [851, 244] on div at bounding box center [477, 218] width 955 height 437
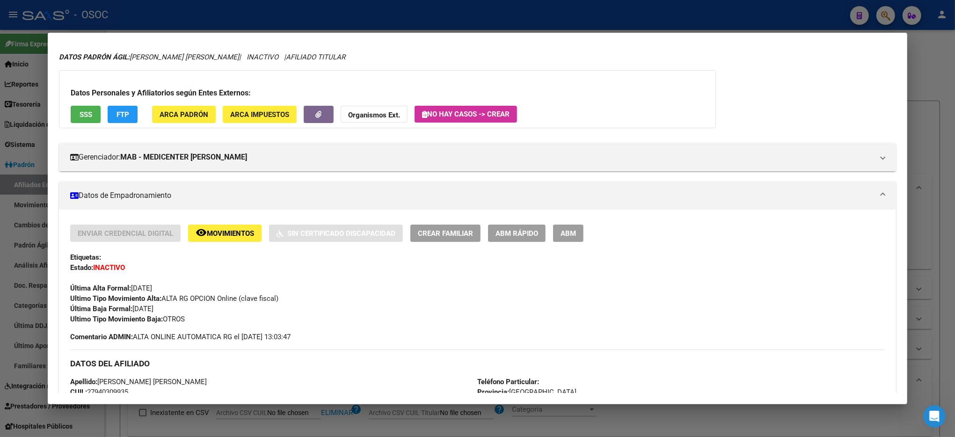
scroll to position [0, 0]
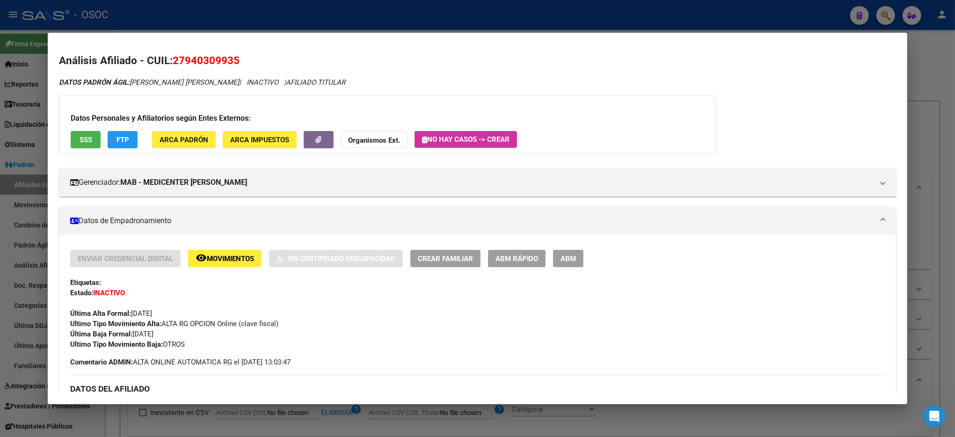
click at [927, 64] on div at bounding box center [477, 218] width 955 height 437
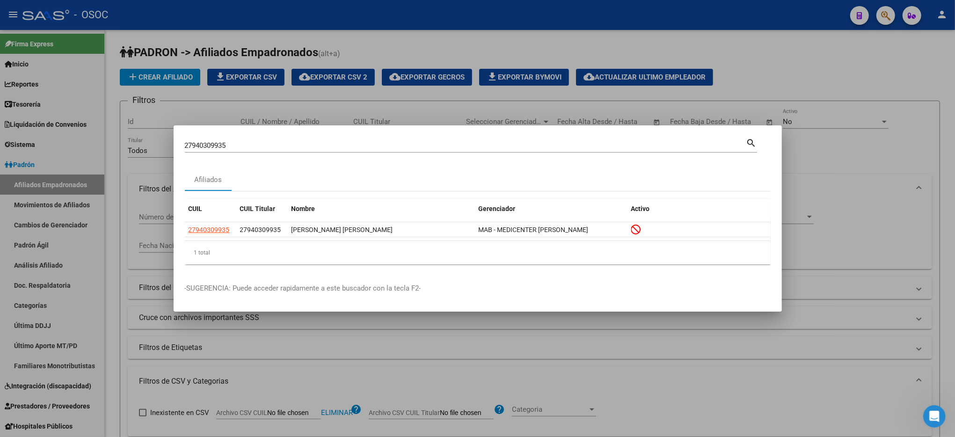
click at [927, 64] on div at bounding box center [477, 218] width 955 height 437
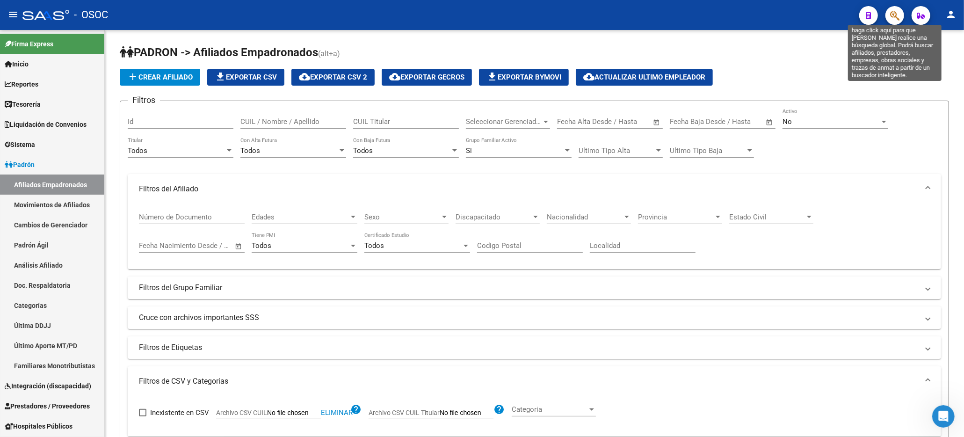
click at [895, 16] on icon "button" at bounding box center [894, 15] width 9 height 11
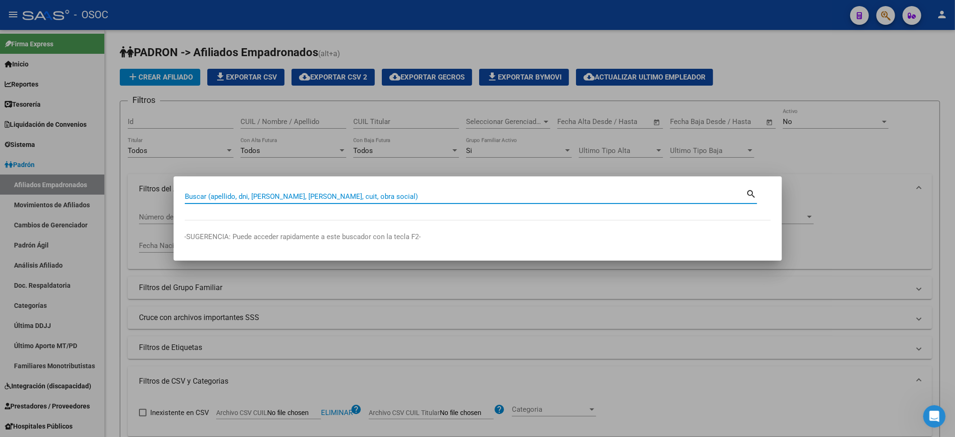
paste input "27359016781"
type input "27359016781"
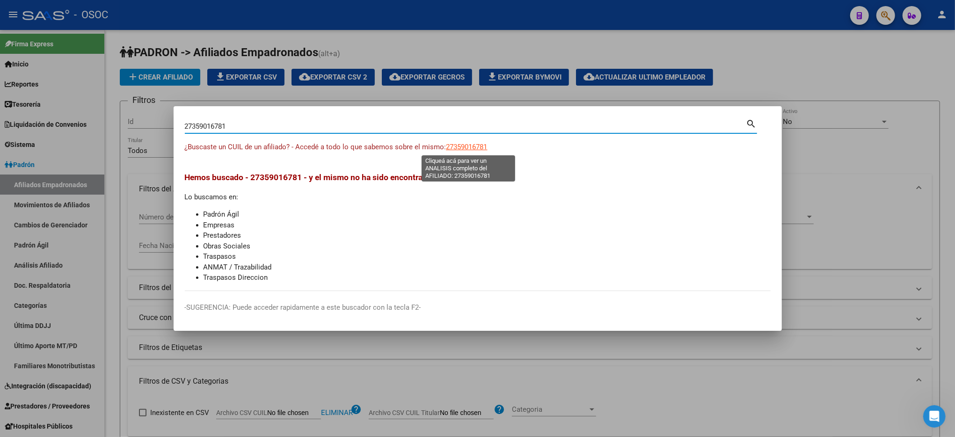
click at [483, 147] on span "27359016781" at bounding box center [466, 147] width 41 height 8
type textarea "27359016781"
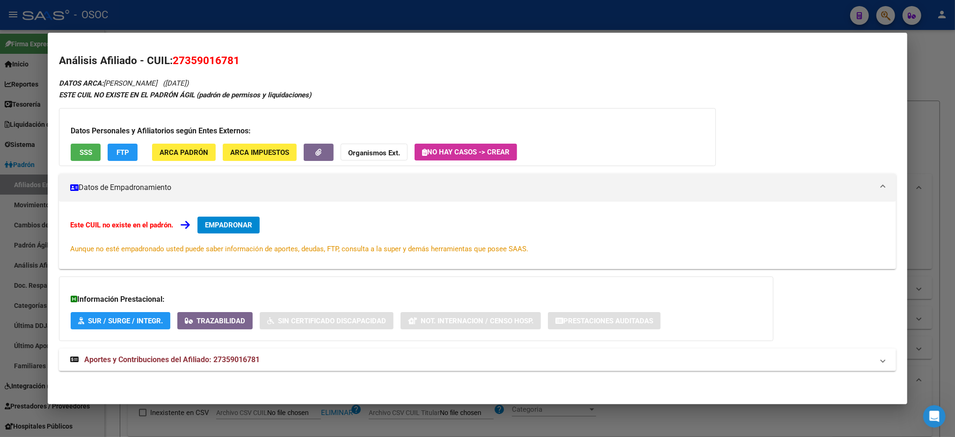
click at [85, 154] on span "SSS" at bounding box center [86, 152] width 13 height 8
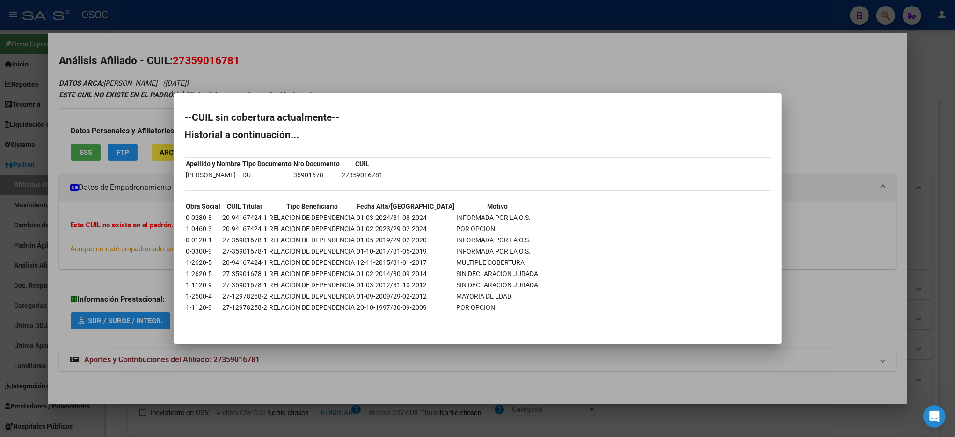
click at [886, 199] on div at bounding box center [477, 218] width 955 height 437
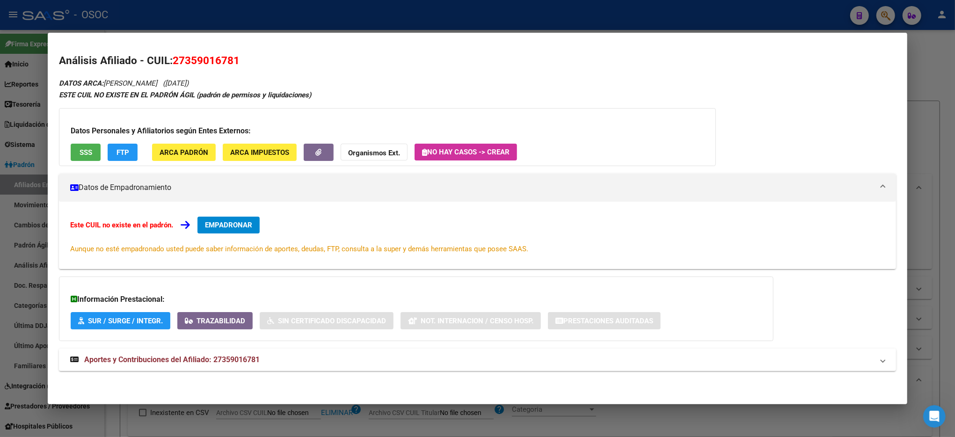
click at [141, 361] on span "Aportes y Contribuciones del Afiliado: 27359016781" at bounding box center [171, 359] width 175 height 9
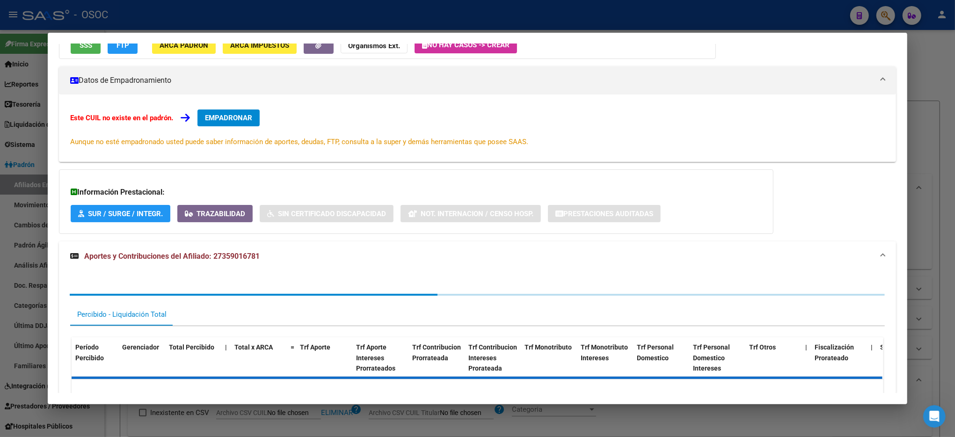
scroll to position [161, 0]
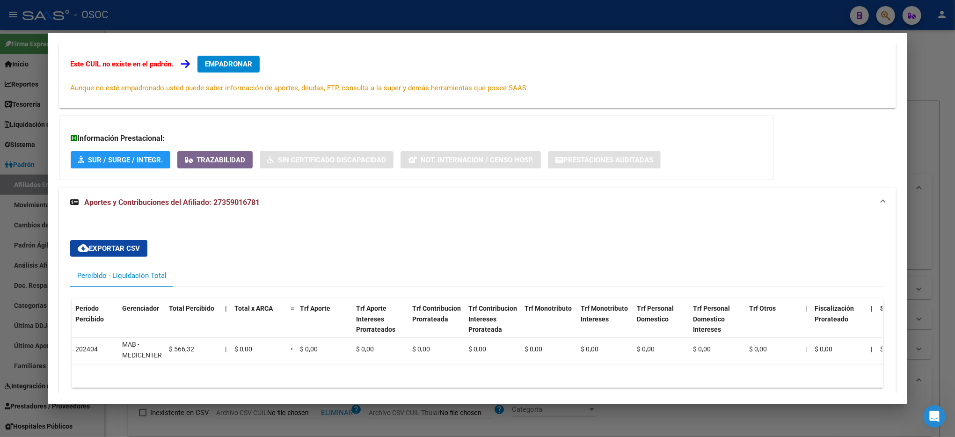
click at [942, 73] on div at bounding box center [477, 218] width 955 height 437
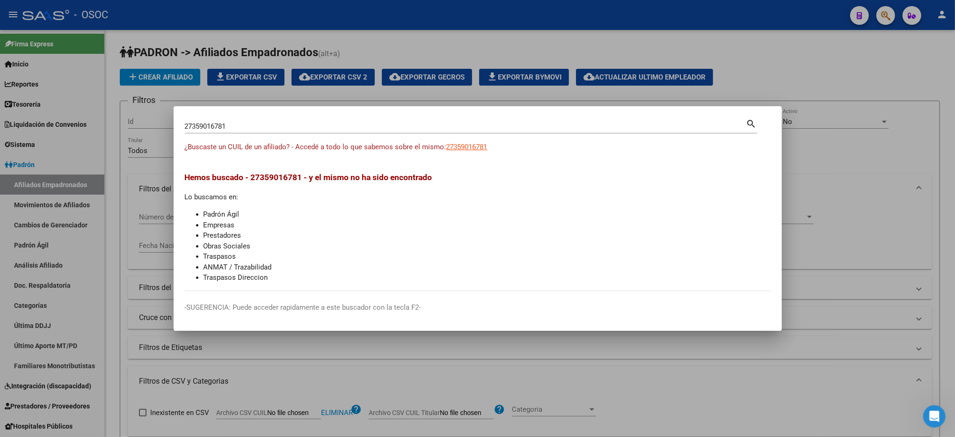
drag, startPoint x: 923, startPoint y: 50, endPoint x: 910, endPoint y: 35, distance: 20.2
click at [923, 49] on div at bounding box center [477, 218] width 955 height 437
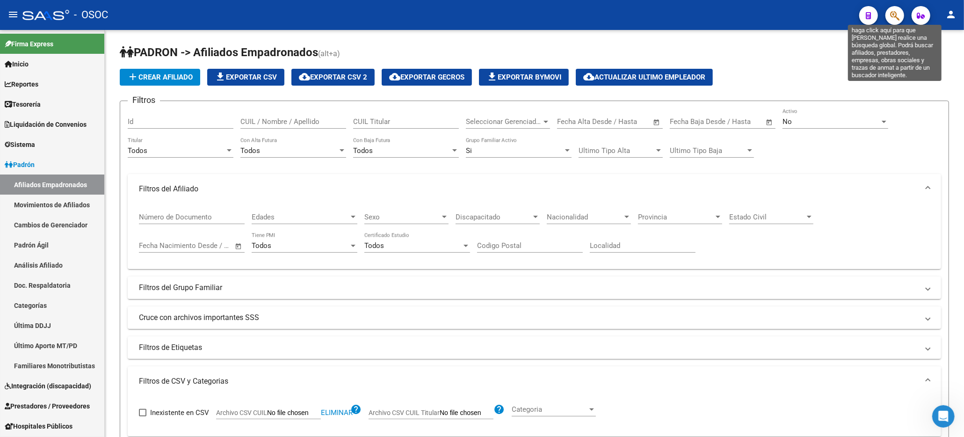
click at [894, 19] on icon "button" at bounding box center [894, 15] width 9 height 11
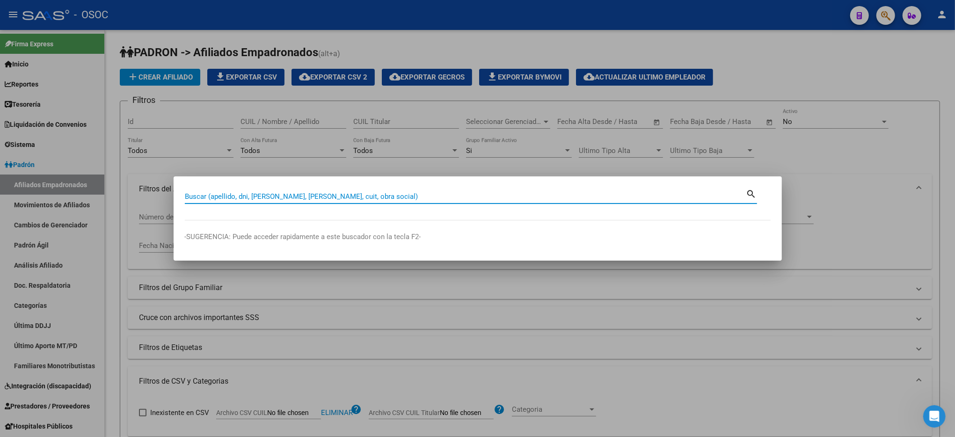
paste input "20942313684"
type input "20942313684"
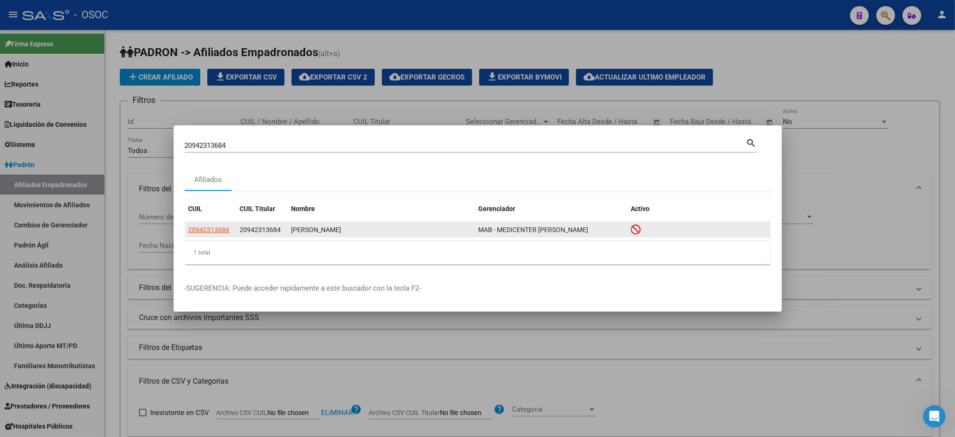
click at [225, 225] on app-link-go-to "20942313684" at bounding box center [209, 230] width 41 height 11
click at [225, 227] on span "20942313684" at bounding box center [209, 229] width 41 height 7
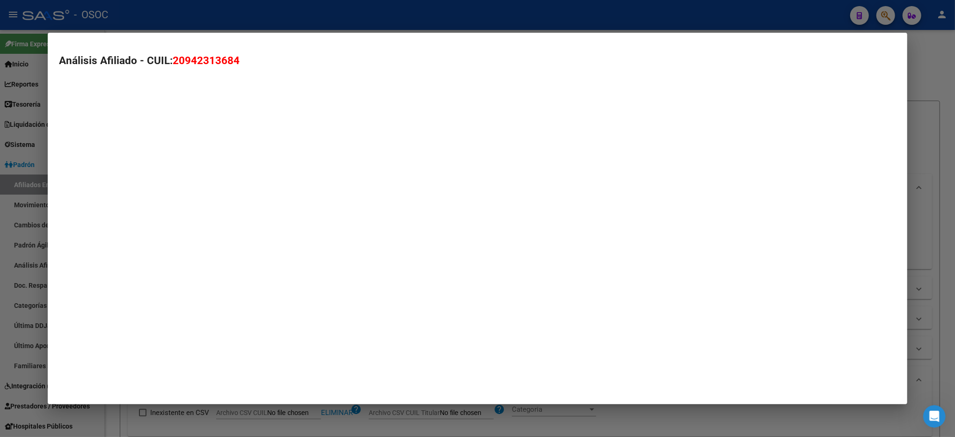
type textarea "20942313684"
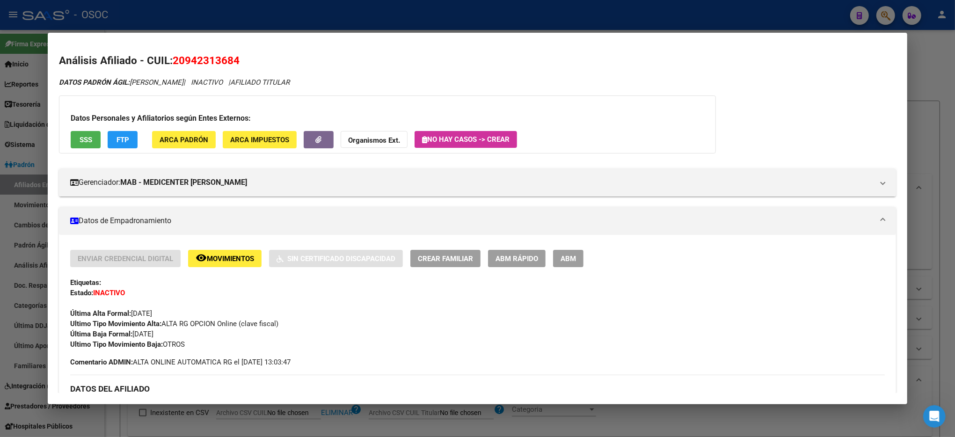
click at [83, 143] on span "SSS" at bounding box center [86, 140] width 13 height 8
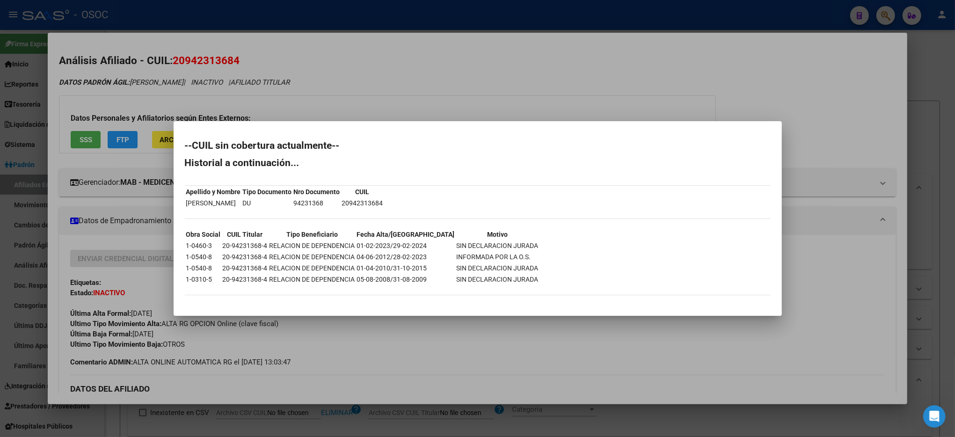
click at [936, 75] on div at bounding box center [477, 218] width 955 height 437
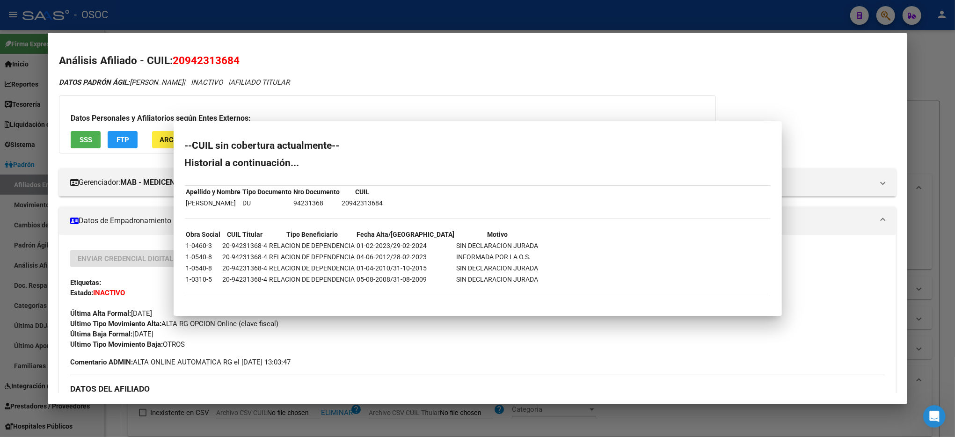
click at [936, 75] on div at bounding box center [477, 218] width 955 height 437
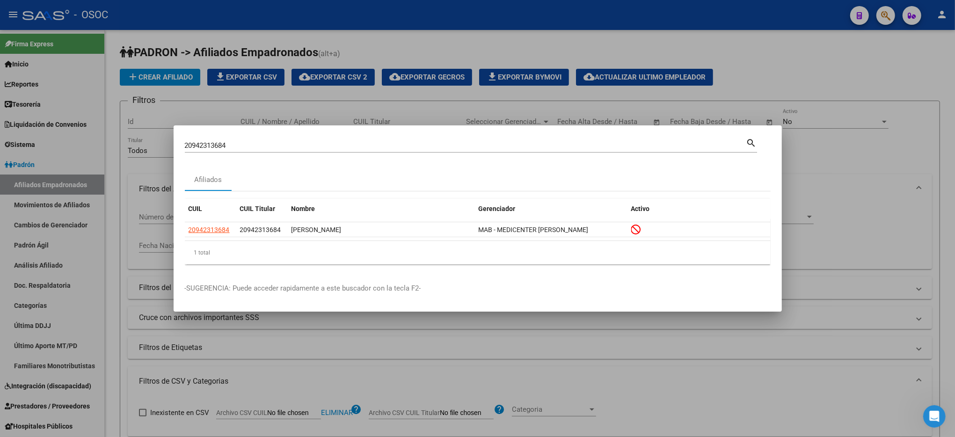
click at [889, 47] on div at bounding box center [477, 218] width 955 height 437
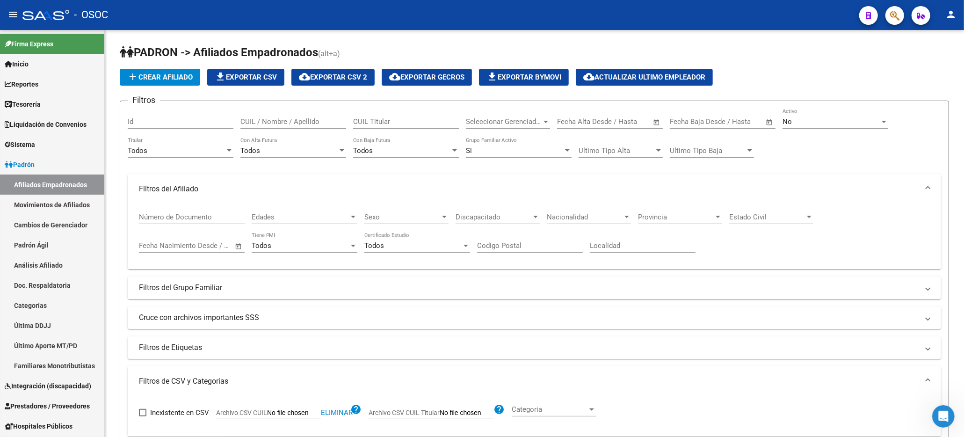
click at [891, 15] on icon "button" at bounding box center [894, 15] width 9 height 11
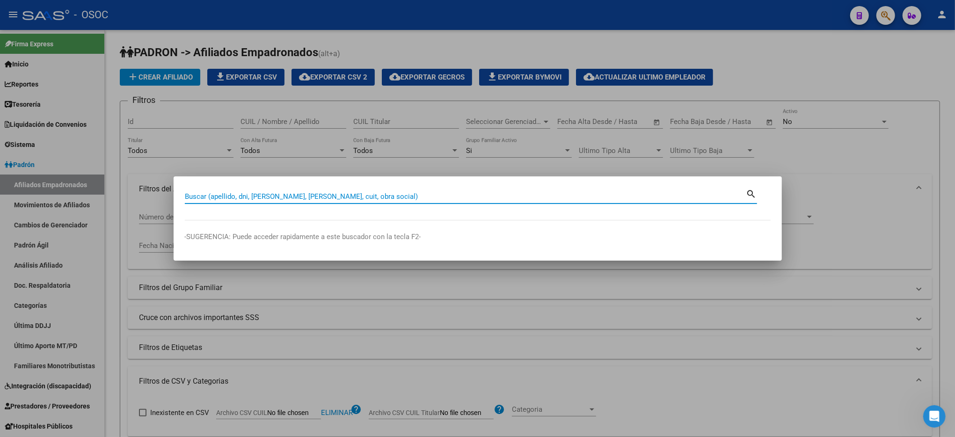
paste input "20505126816"
type input "20505126816"
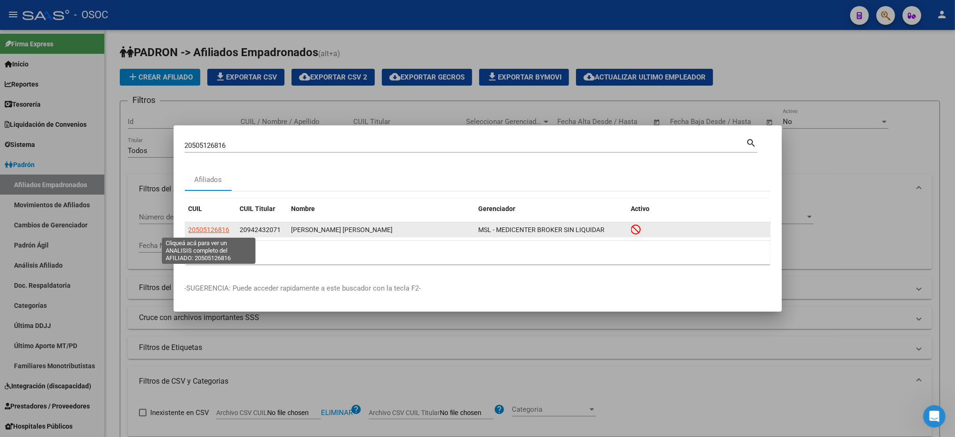
click at [210, 229] on span "20505126816" at bounding box center [209, 229] width 41 height 7
type textarea "20505126816"
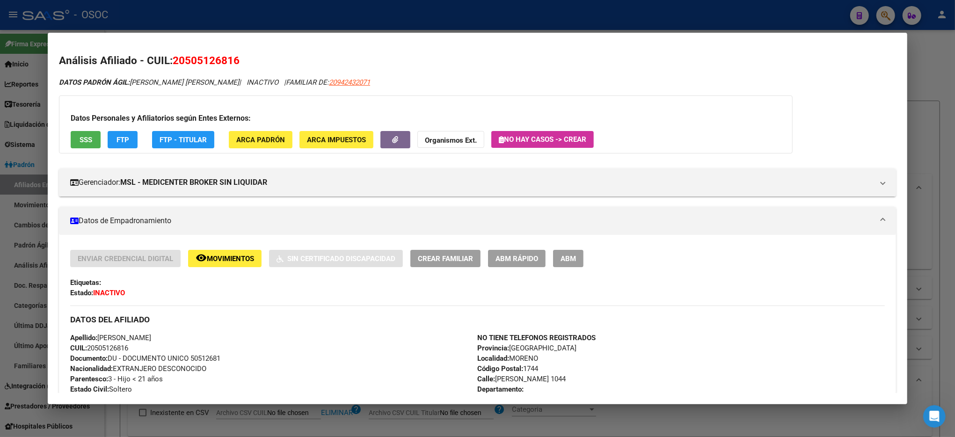
click at [85, 131] on button "SSS" at bounding box center [86, 139] width 30 height 17
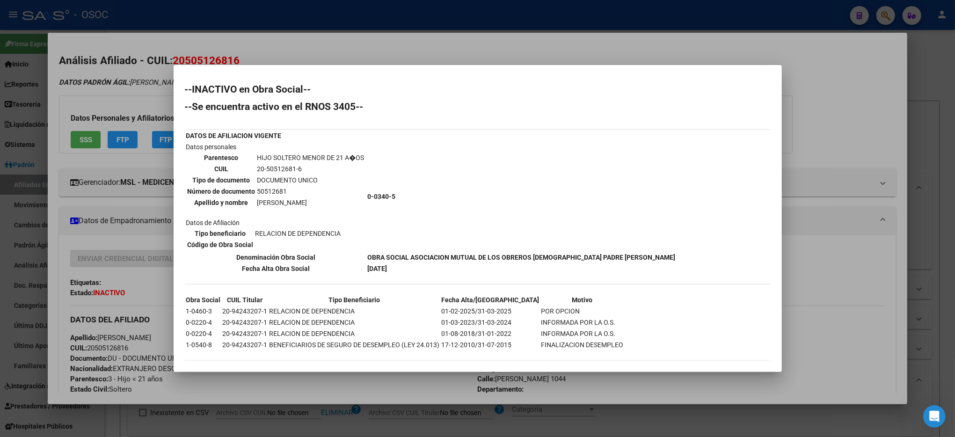
click at [940, 128] on div at bounding box center [477, 218] width 955 height 437
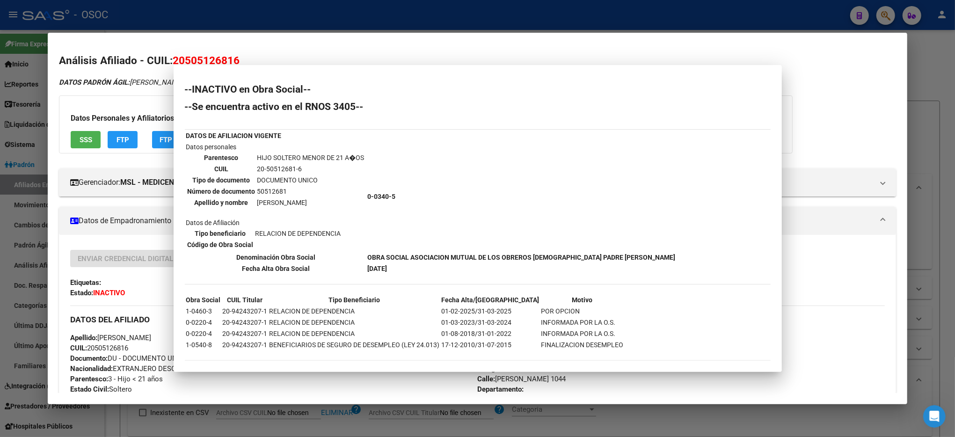
click at [940, 128] on div at bounding box center [477, 218] width 955 height 437
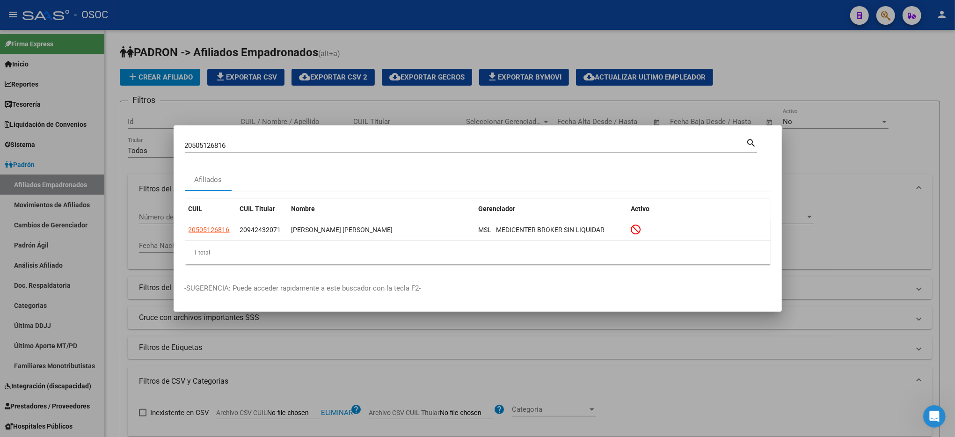
click at [843, 65] on div at bounding box center [477, 218] width 955 height 437
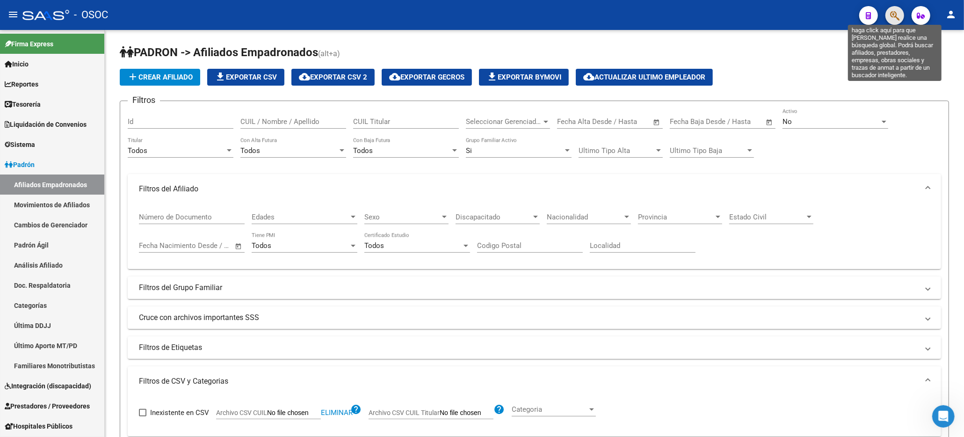
click at [898, 12] on icon "button" at bounding box center [894, 15] width 9 height 11
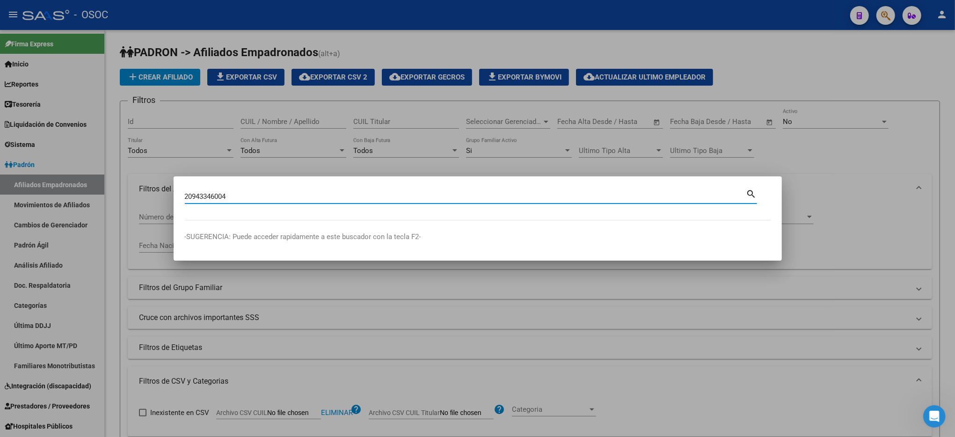
type input "20943346004"
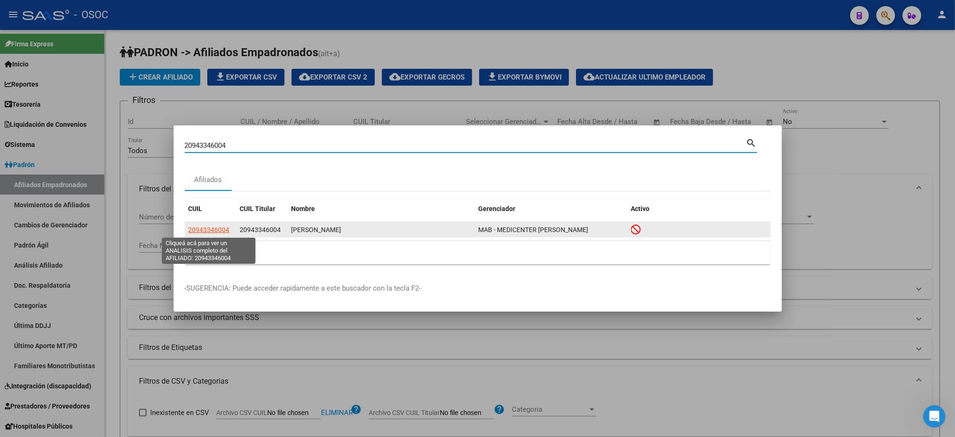
click at [225, 231] on span "20943346004" at bounding box center [209, 229] width 41 height 7
type textarea "20943346004"
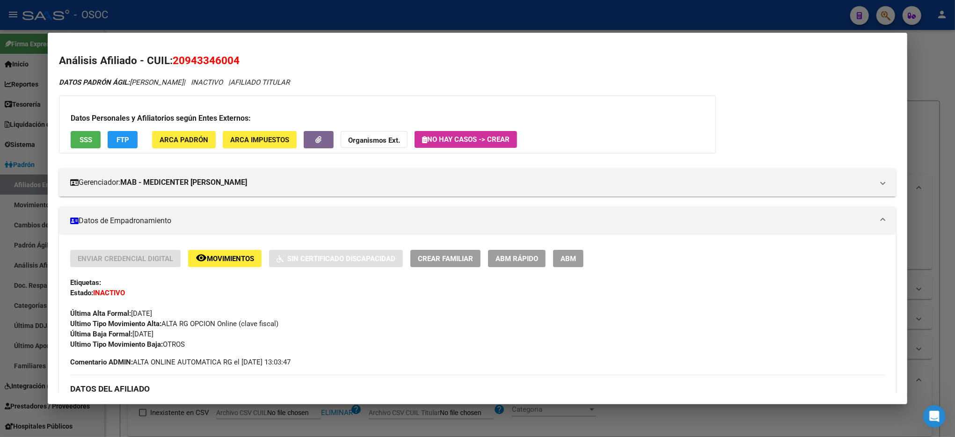
click at [81, 131] on button "SSS" at bounding box center [86, 139] width 30 height 17
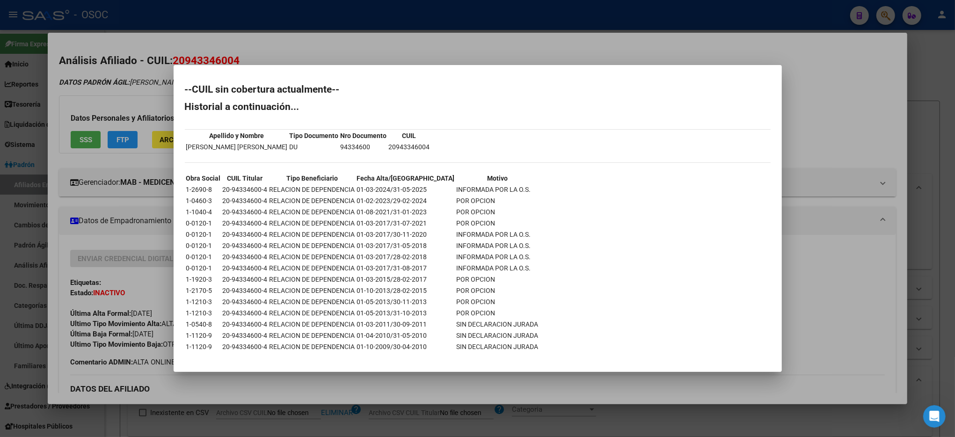
click at [835, 245] on div at bounding box center [477, 218] width 955 height 437
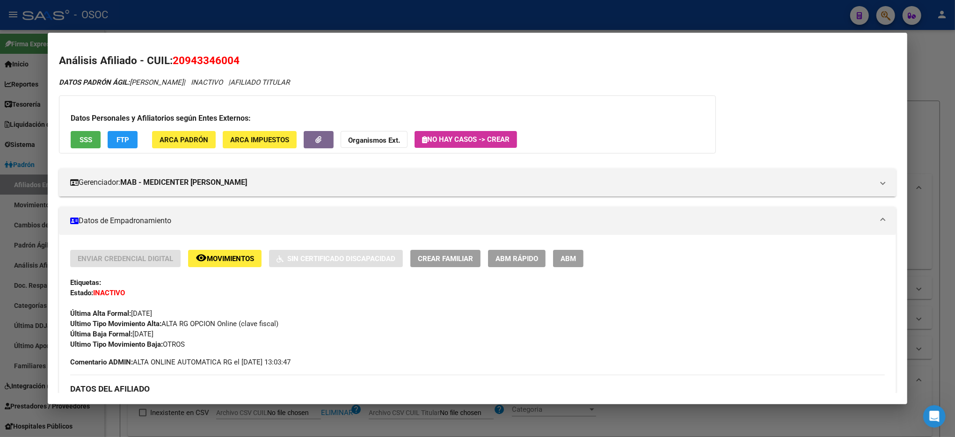
click at [752, 20] on div at bounding box center [477, 218] width 955 height 437
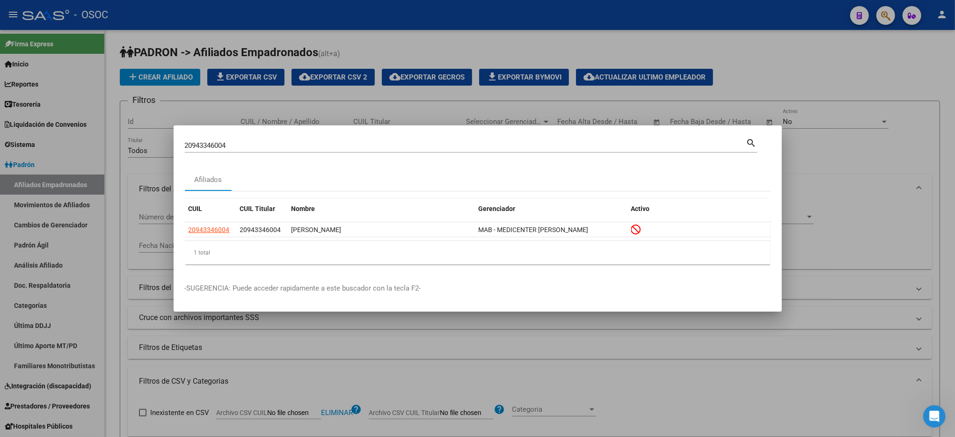
drag, startPoint x: 811, startPoint y: 23, endPoint x: 835, endPoint y: 21, distance: 23.5
click at [814, 23] on div at bounding box center [477, 218] width 955 height 437
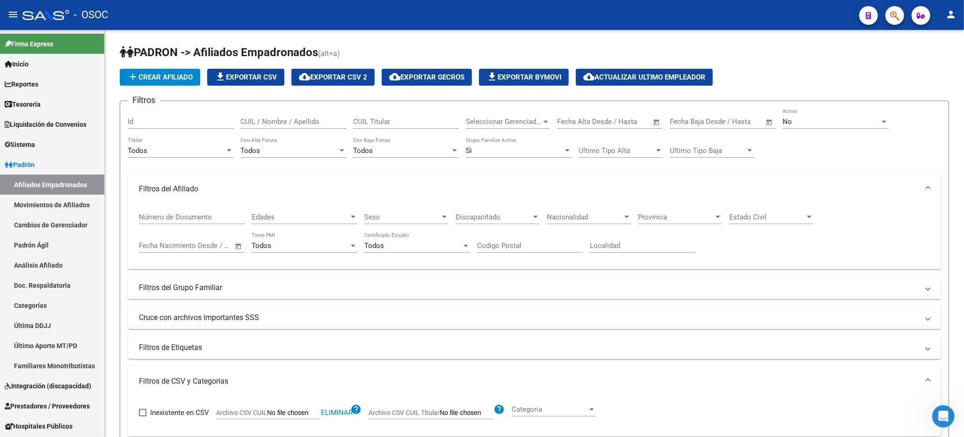
click at [901, 15] on button "button" at bounding box center [895, 15] width 19 height 19
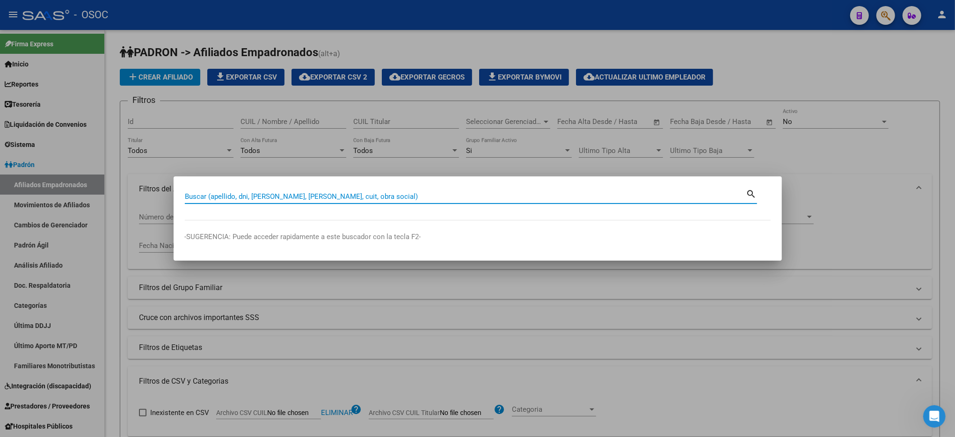
paste input "20944112910"
type input "20944112910"
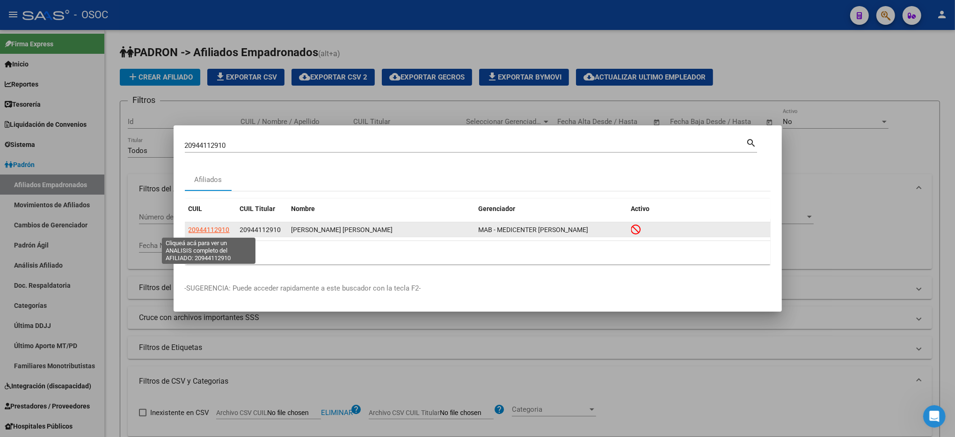
click at [214, 230] on span "20944112910" at bounding box center [209, 229] width 41 height 7
type textarea "20944112910"
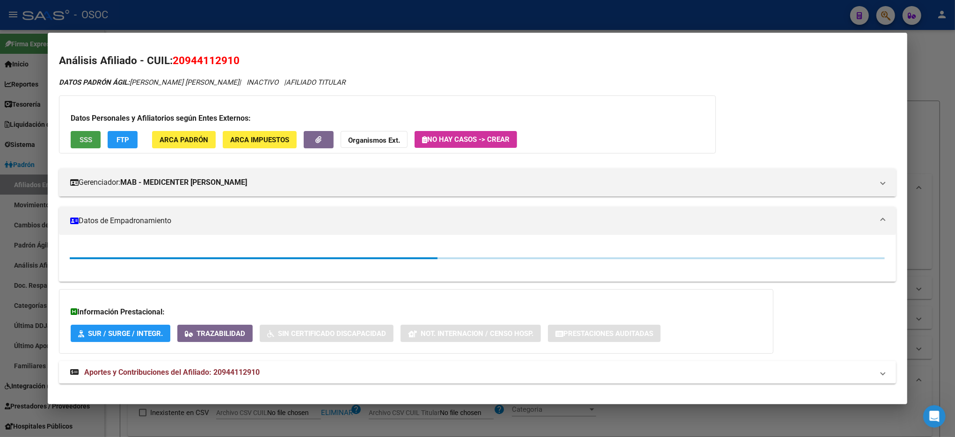
click at [83, 141] on span "SSS" at bounding box center [86, 140] width 13 height 8
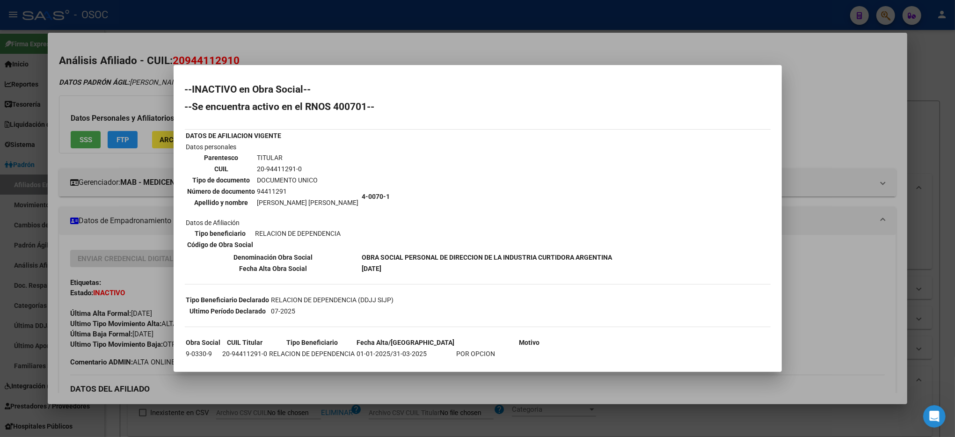
click at [925, 88] on div at bounding box center [477, 218] width 955 height 437
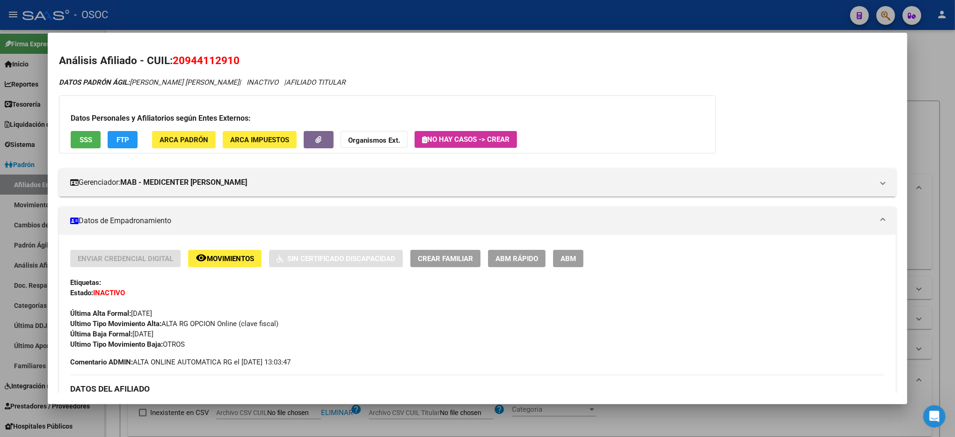
click at [925, 88] on div at bounding box center [477, 218] width 955 height 437
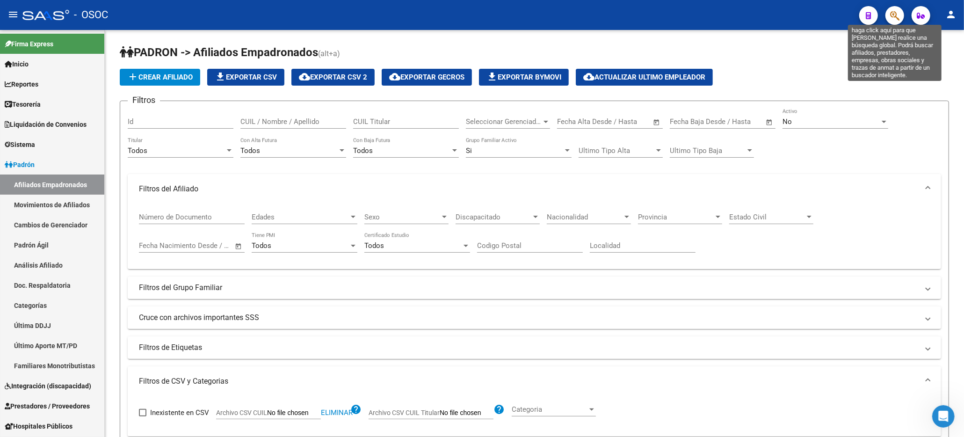
click at [891, 12] on icon "button" at bounding box center [894, 15] width 9 height 11
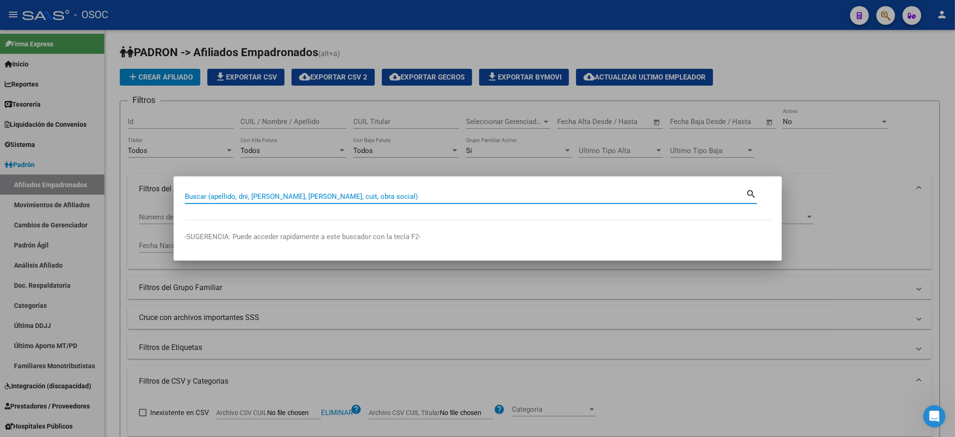
paste input "20946691667"
type input "20946691667"
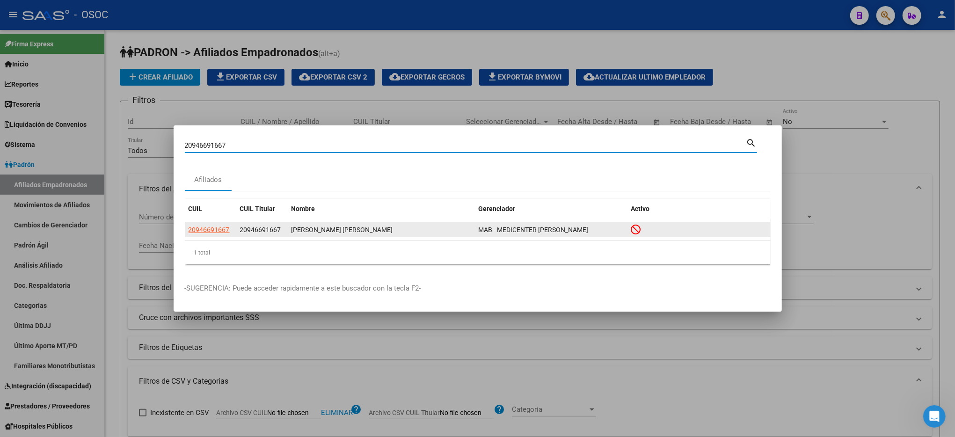
click at [229, 230] on div "20946691667" at bounding box center [211, 230] width 44 height 11
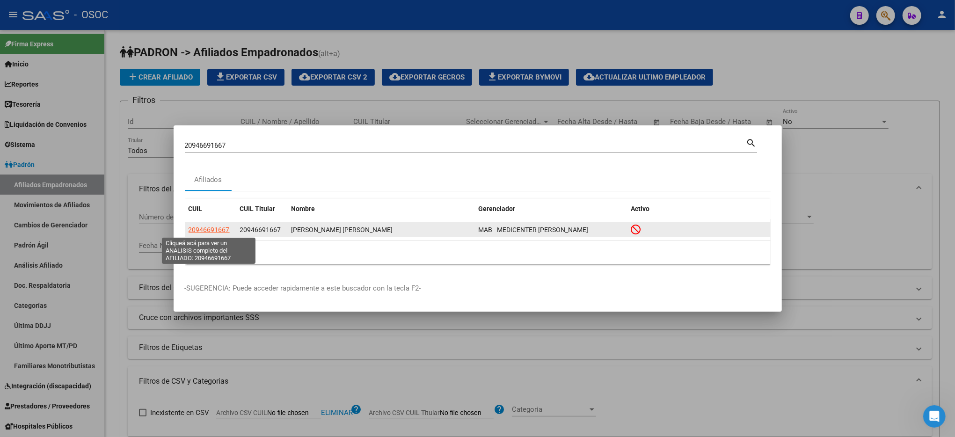
click at [218, 228] on span "20946691667" at bounding box center [209, 229] width 41 height 7
type textarea "20946691667"
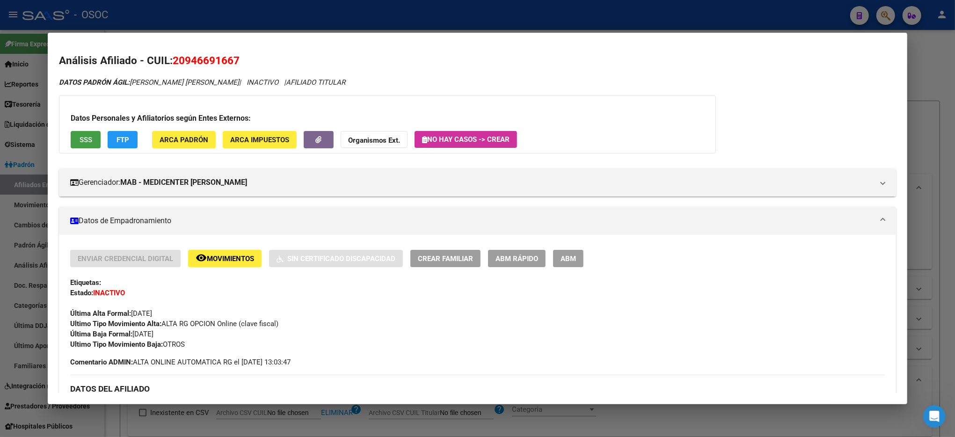
click at [80, 132] on button "SSS" at bounding box center [86, 139] width 30 height 17
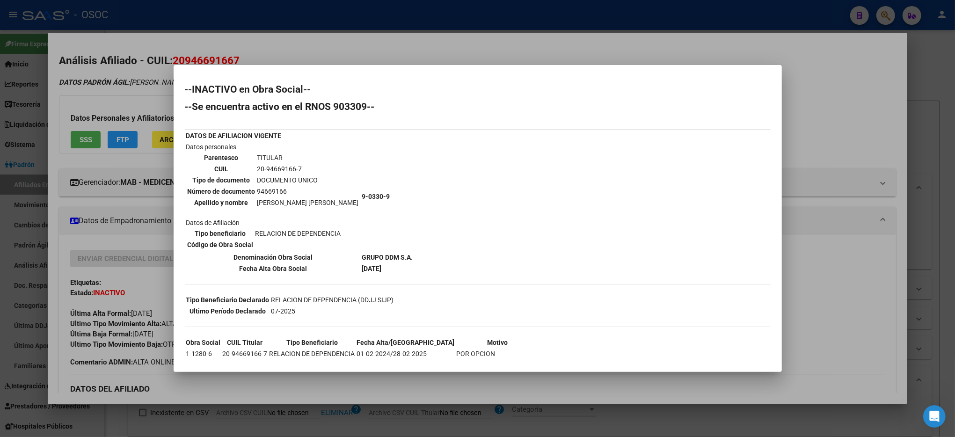
scroll to position [296, 0]
click at [937, 36] on div at bounding box center [477, 218] width 955 height 437
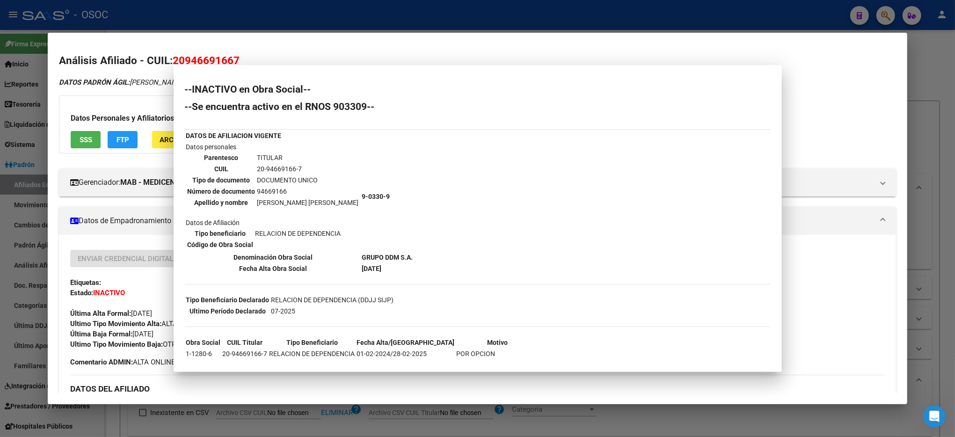
click at [937, 36] on div at bounding box center [477, 218] width 955 height 437
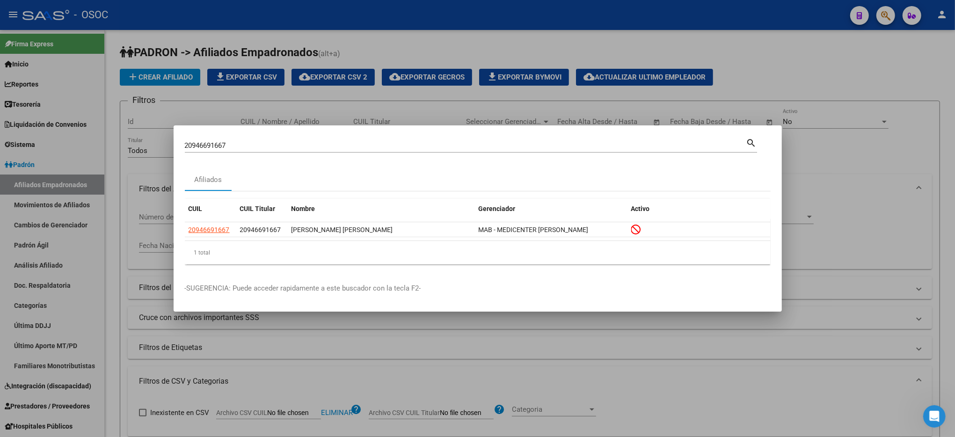
click at [931, 34] on div at bounding box center [477, 218] width 955 height 437
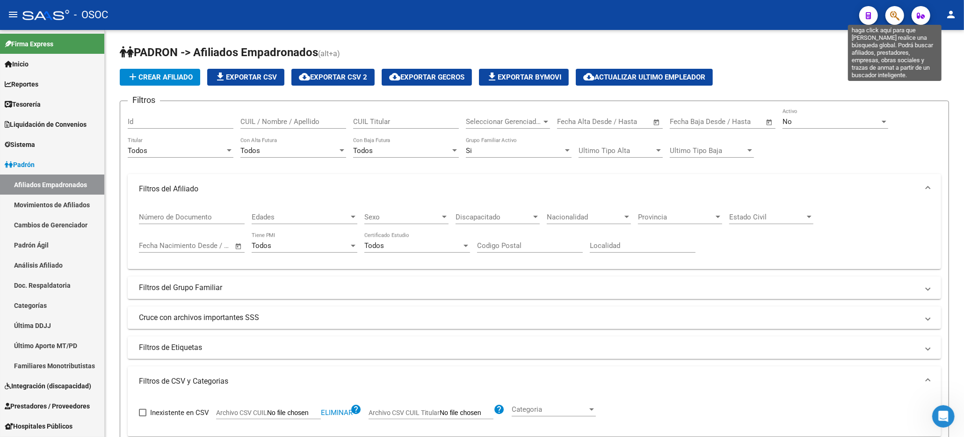
click at [893, 15] on icon "button" at bounding box center [894, 15] width 9 height 11
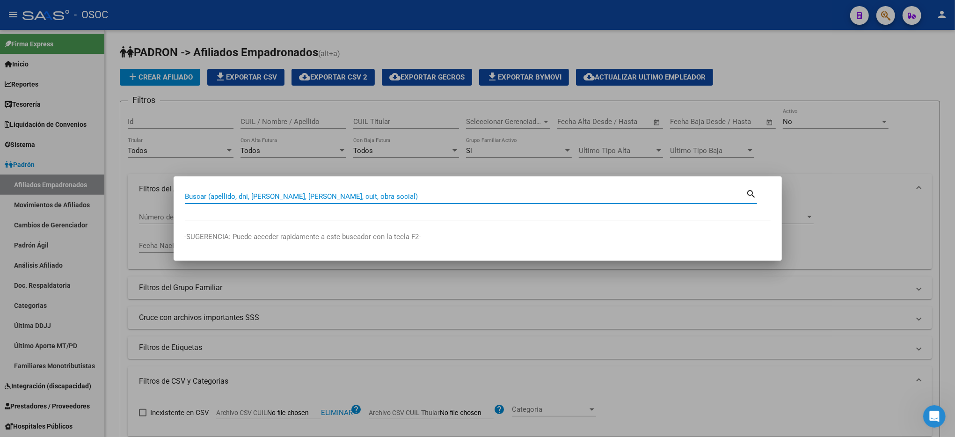
paste input "20948069130"
type input "20948069130"
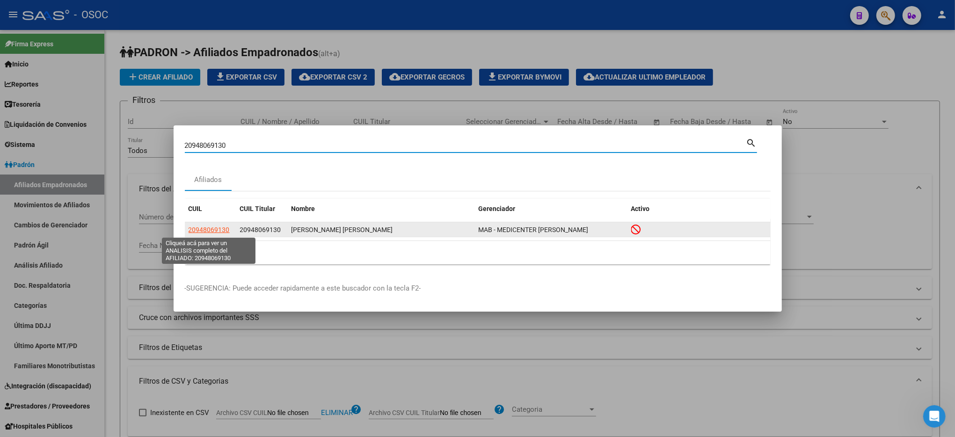
click at [203, 226] on span "20948069130" at bounding box center [209, 229] width 41 height 7
type textarea "20948069130"
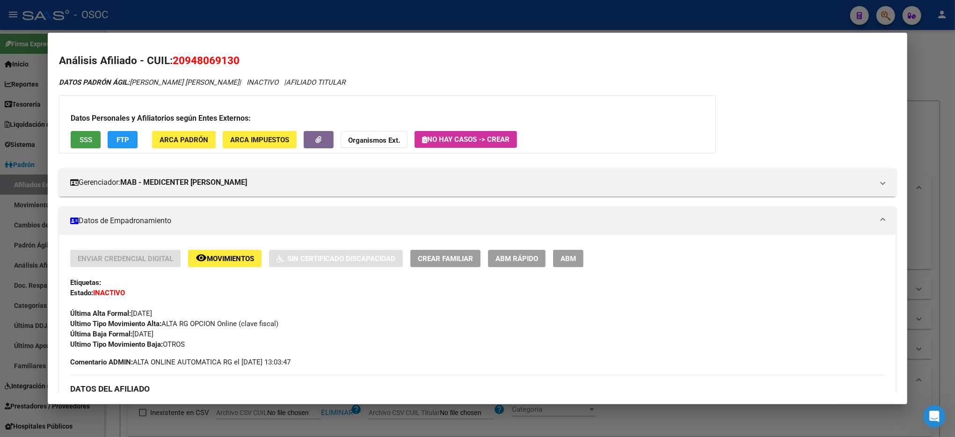
click at [80, 141] on span "SSS" at bounding box center [86, 140] width 13 height 8
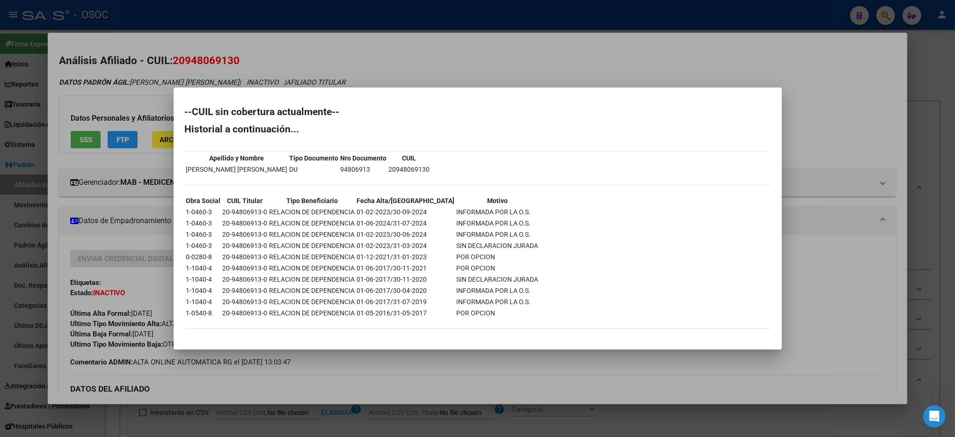
click at [878, 234] on div at bounding box center [477, 218] width 955 height 437
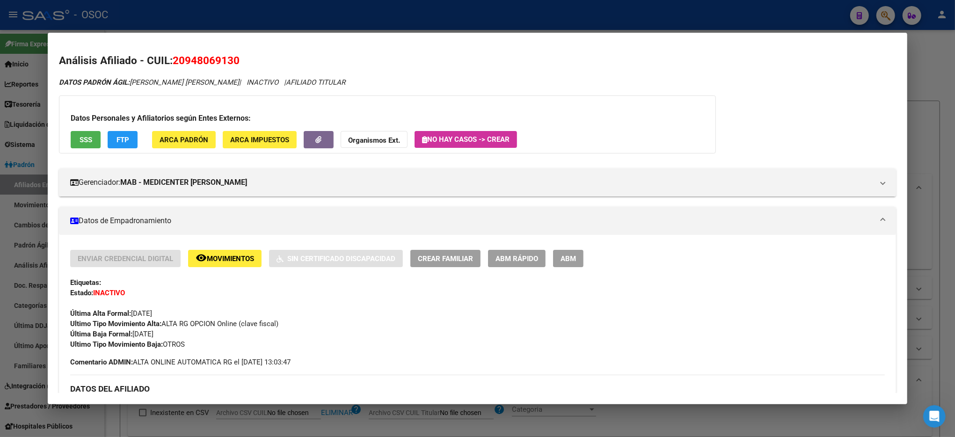
click at [878, 234] on mat-expansion-panel-header "Datos de Empadronamiento" at bounding box center [477, 221] width 837 height 28
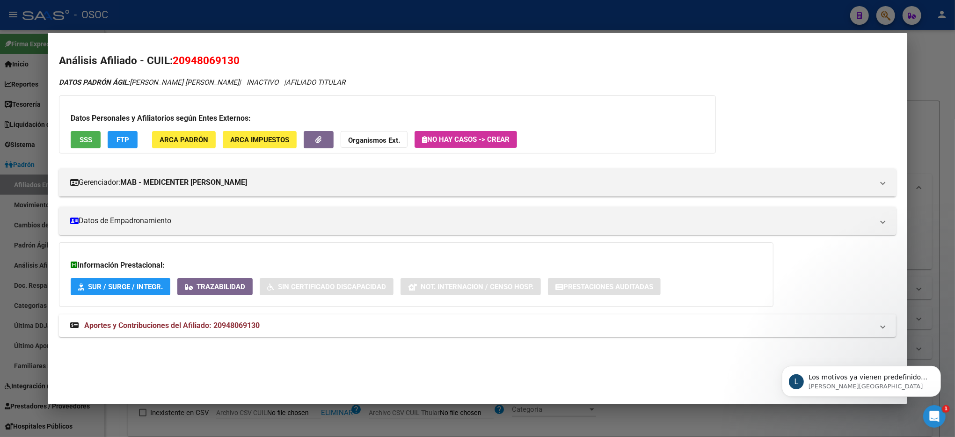
scroll to position [382, 0]
click at [201, 322] on span "Aportes y Contribuciones del Afiliado: 20948069130" at bounding box center [171, 325] width 175 height 9
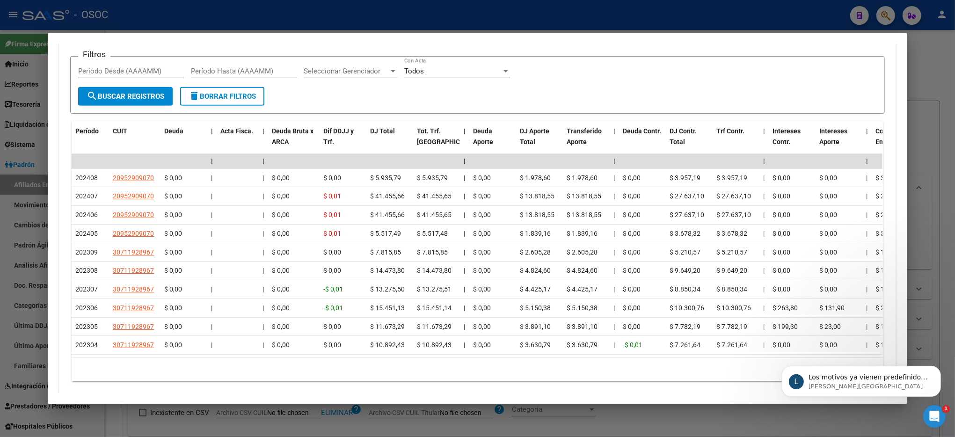
scroll to position [427, 0]
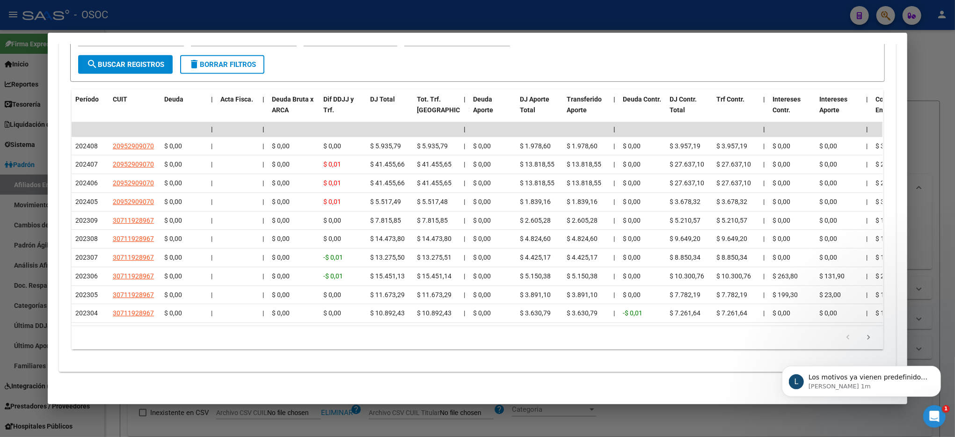
click at [928, 49] on div at bounding box center [477, 218] width 955 height 437
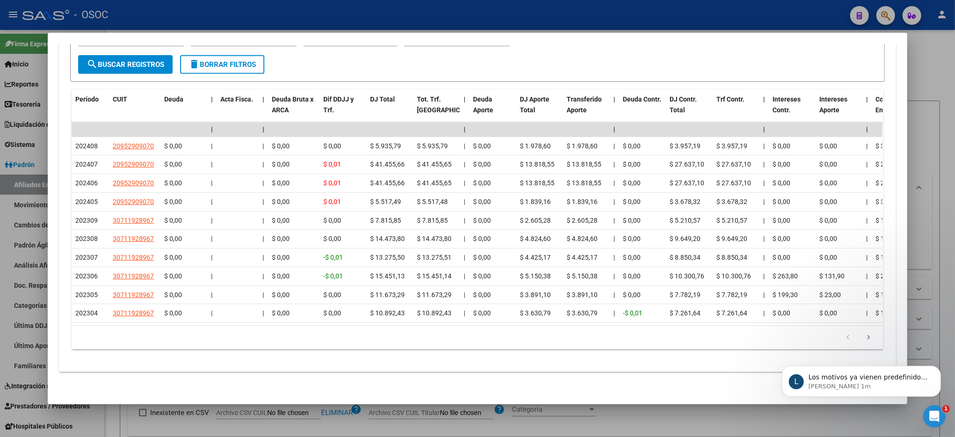
click at [928, 49] on div at bounding box center [477, 218] width 955 height 437
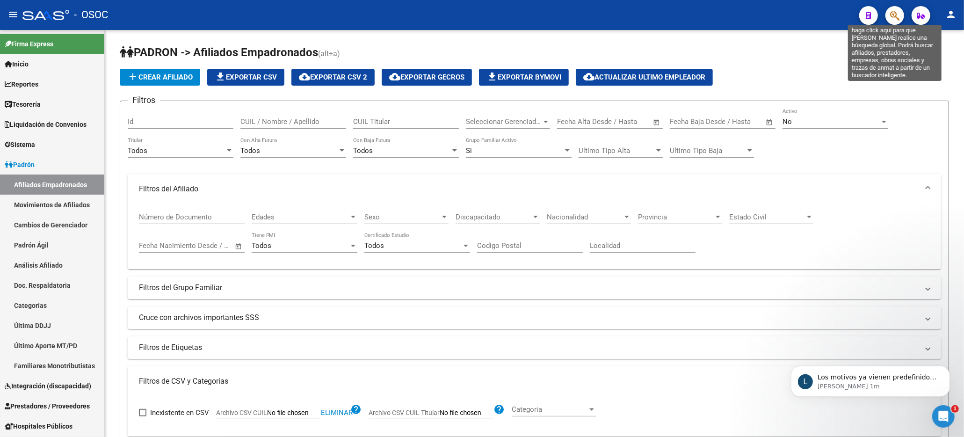
click at [891, 19] on icon "button" at bounding box center [894, 15] width 9 height 11
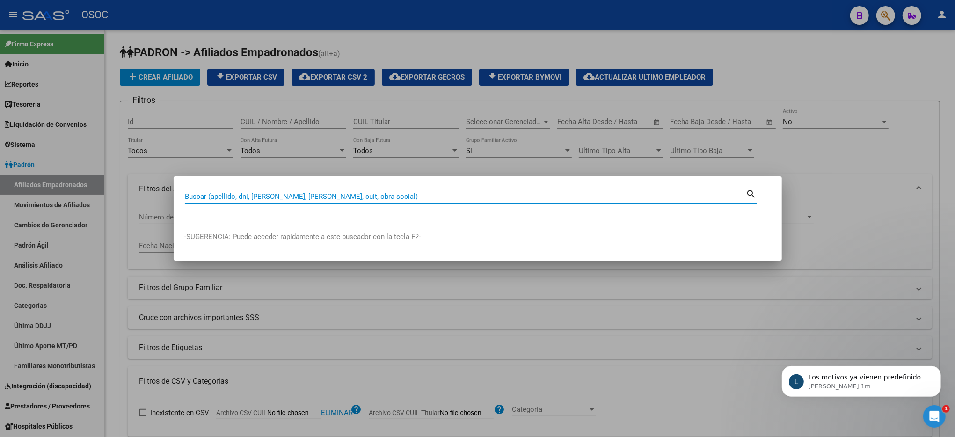
paste input "94901463"
type input "94901463"
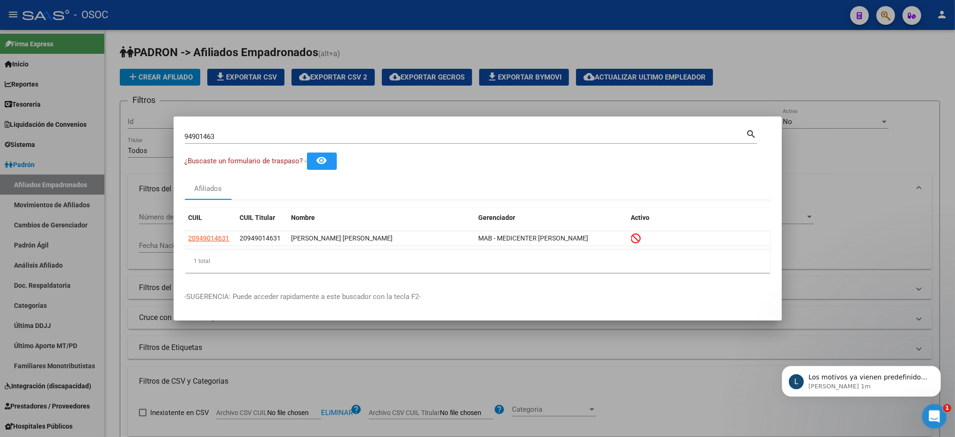
click at [929, 412] on icon "Abrir Intercom Messenger" at bounding box center [932, 414] width 15 height 15
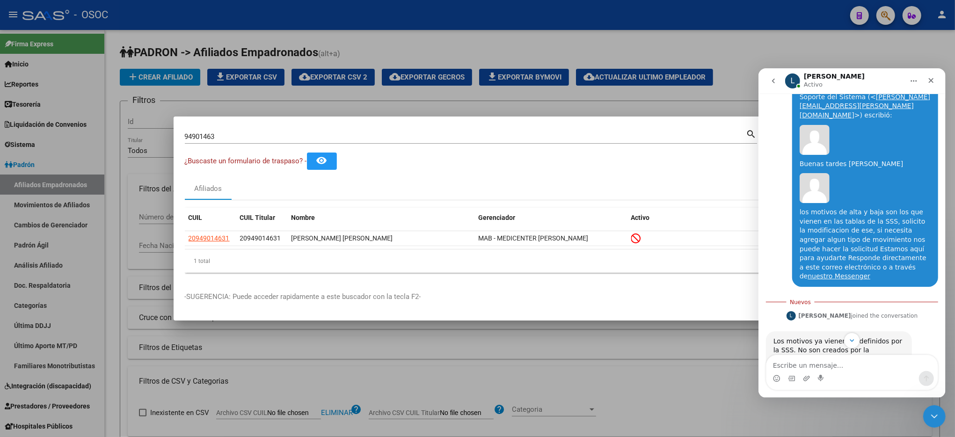
scroll to position [398, 0]
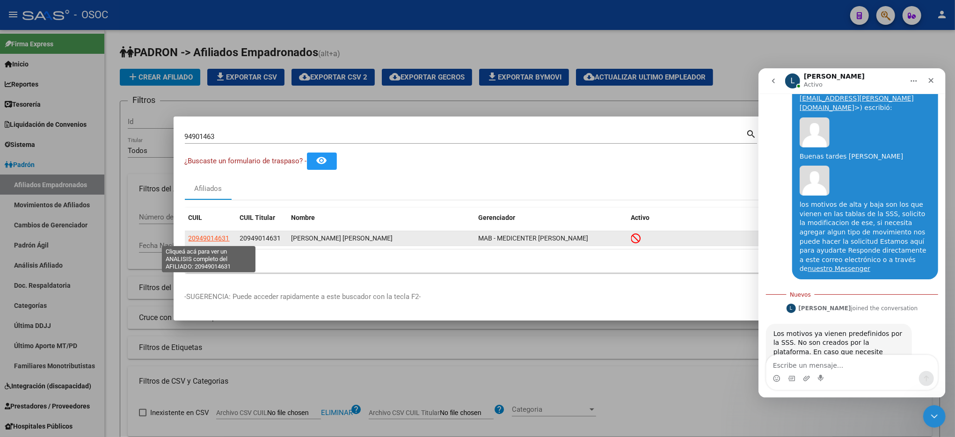
click at [210, 236] on span "20949014631" at bounding box center [209, 237] width 41 height 7
type textarea "20949014631"
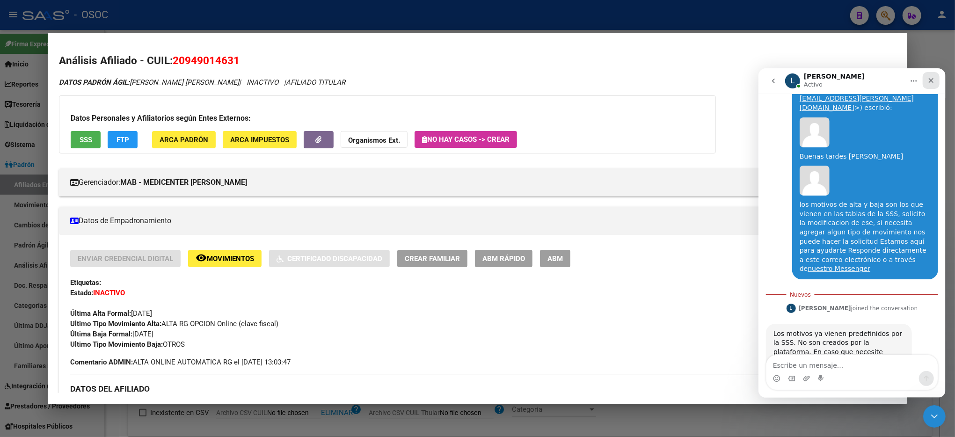
click at [935, 80] on div "Cerrar" at bounding box center [930, 80] width 17 height 17
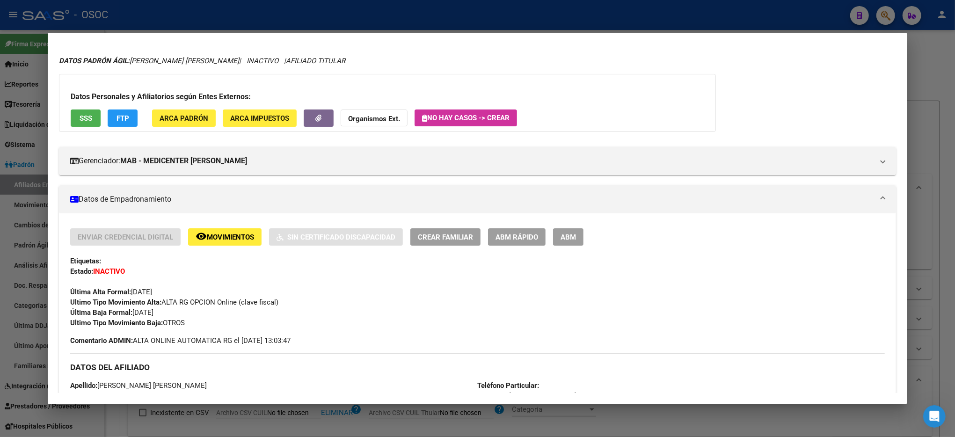
scroll to position [0, 0]
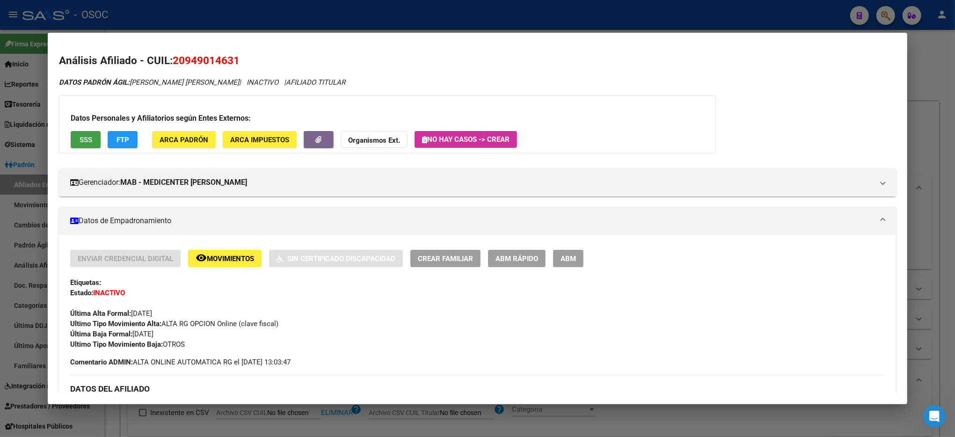
click at [87, 139] on span "SSS" at bounding box center [86, 140] width 13 height 8
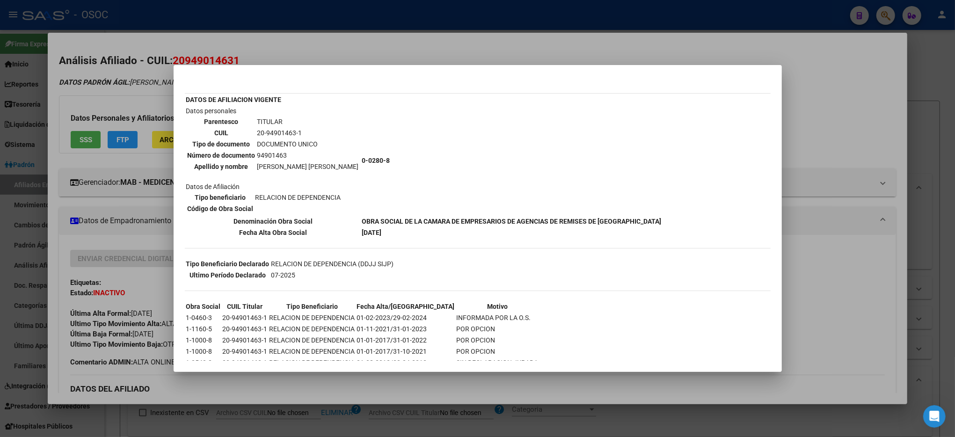
scroll to position [56, 0]
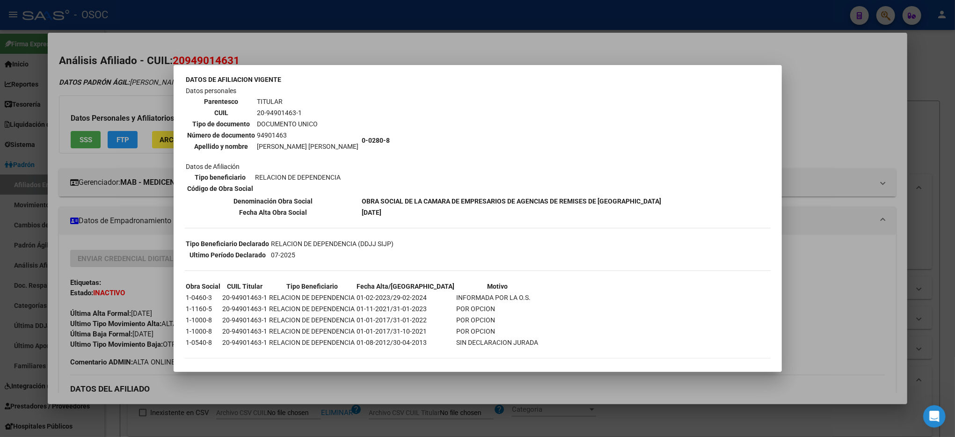
click at [846, 290] on div at bounding box center [477, 218] width 955 height 437
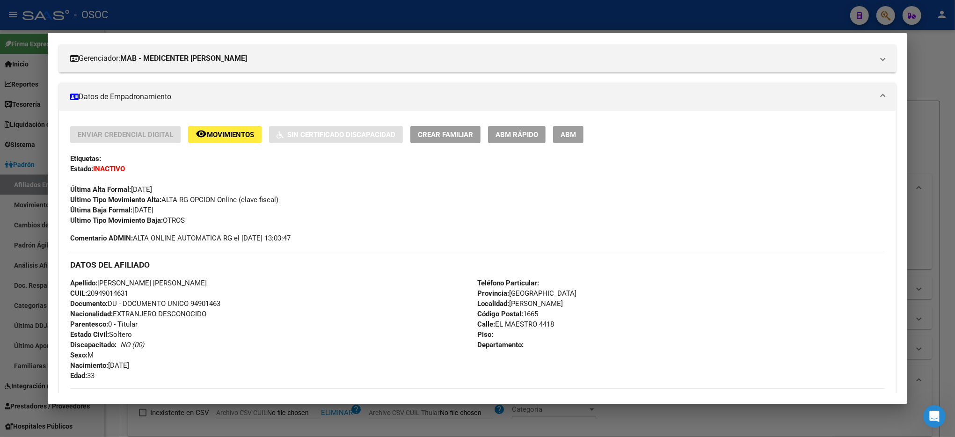
scroll to position [124, 0]
click at [920, 49] on div at bounding box center [477, 218] width 955 height 437
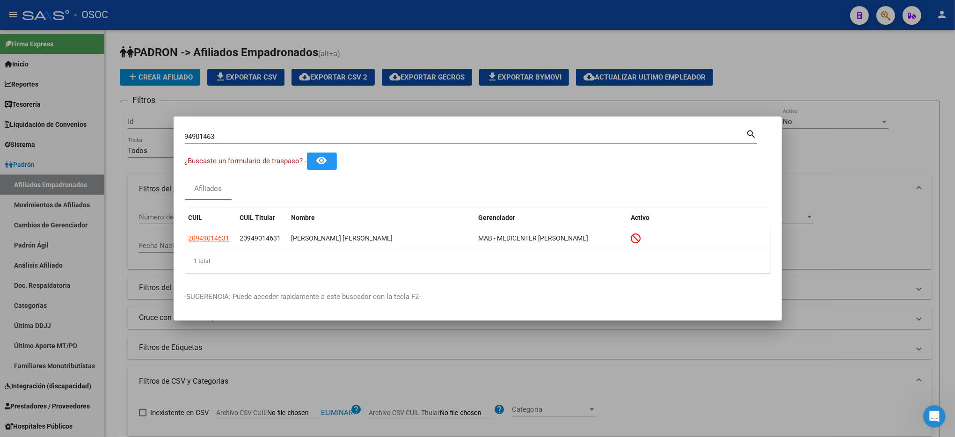
click at [920, 49] on div at bounding box center [477, 218] width 955 height 437
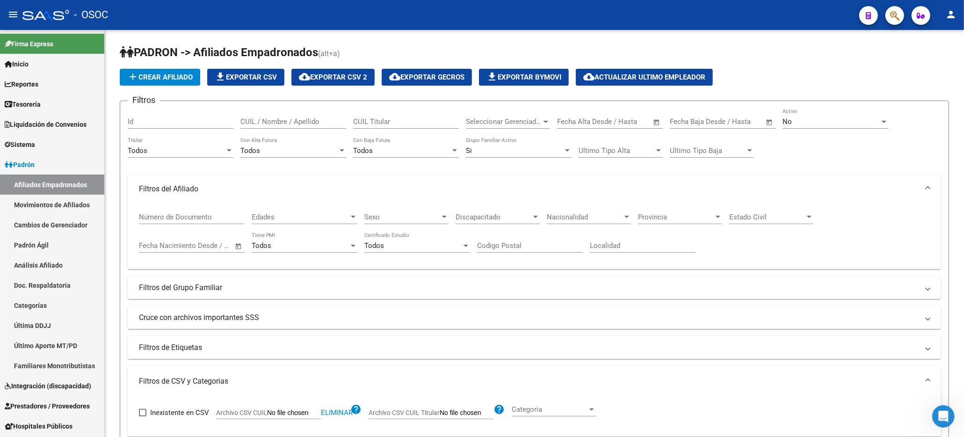
click at [893, 20] on icon "button" at bounding box center [894, 15] width 9 height 11
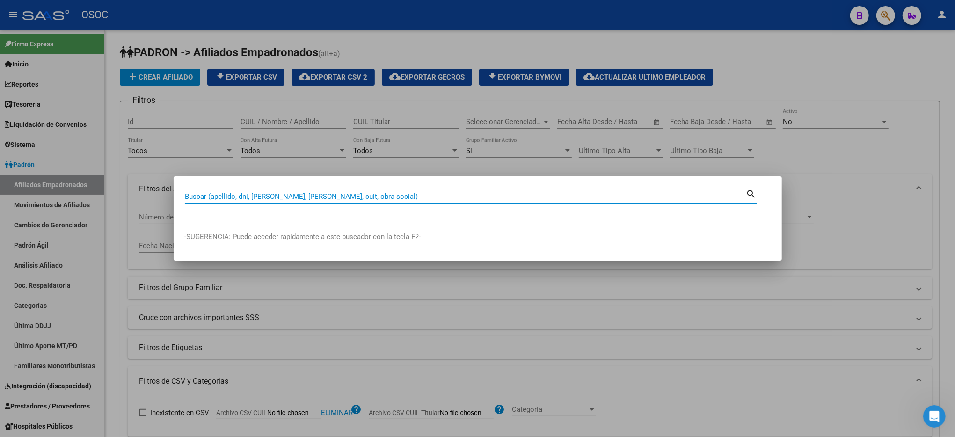
paste input "20951227987"
type input "20951227987"
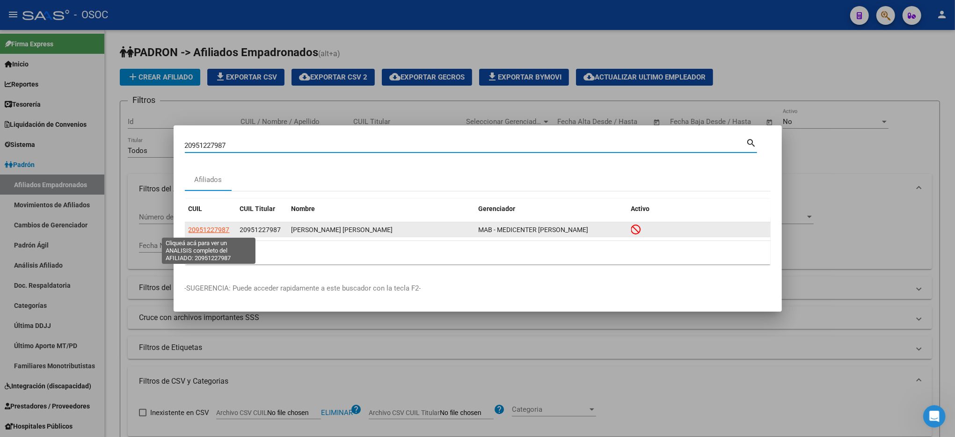
click at [223, 229] on span "20951227987" at bounding box center [209, 229] width 41 height 7
type textarea "20951227987"
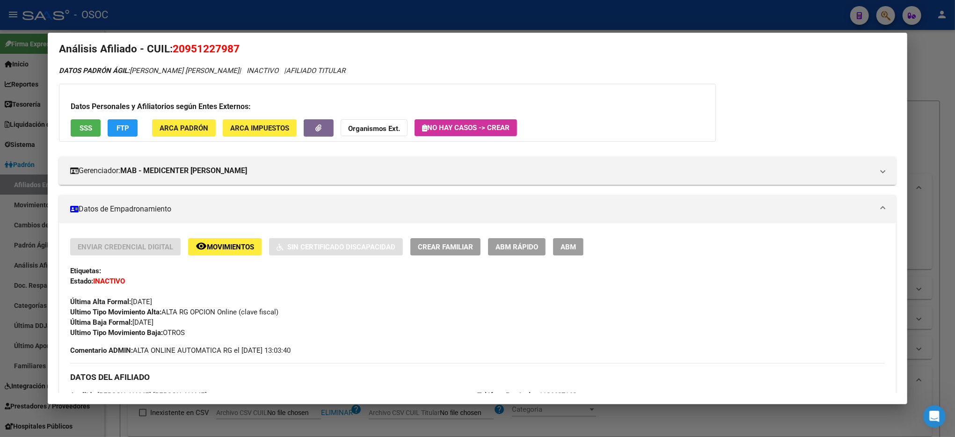
scroll to position [530, 0]
click at [80, 124] on span "SSS" at bounding box center [86, 128] width 13 height 8
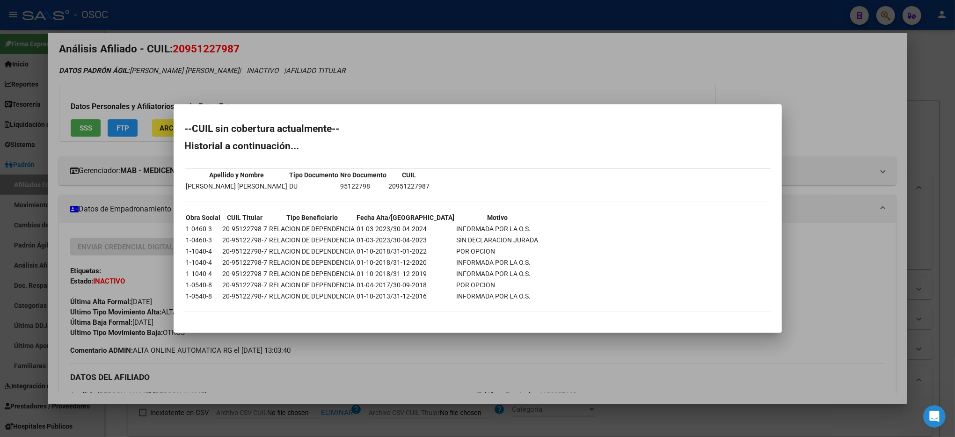
click at [860, 203] on div at bounding box center [477, 218] width 955 height 437
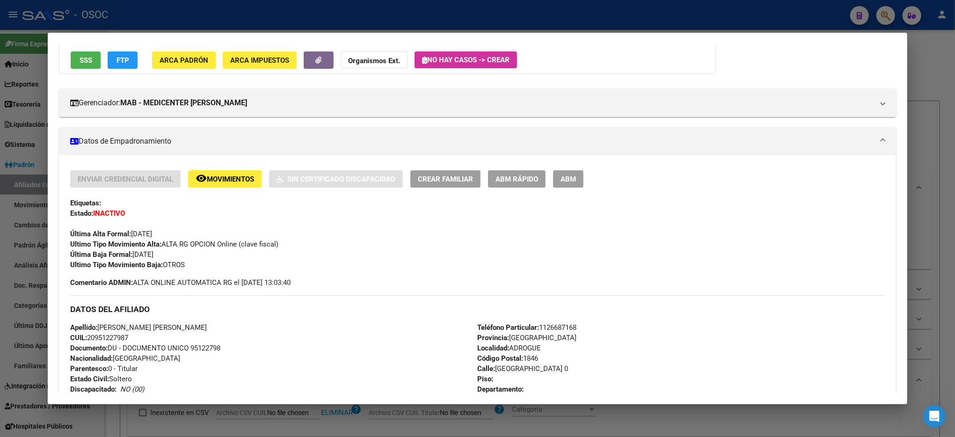
scroll to position [19, 0]
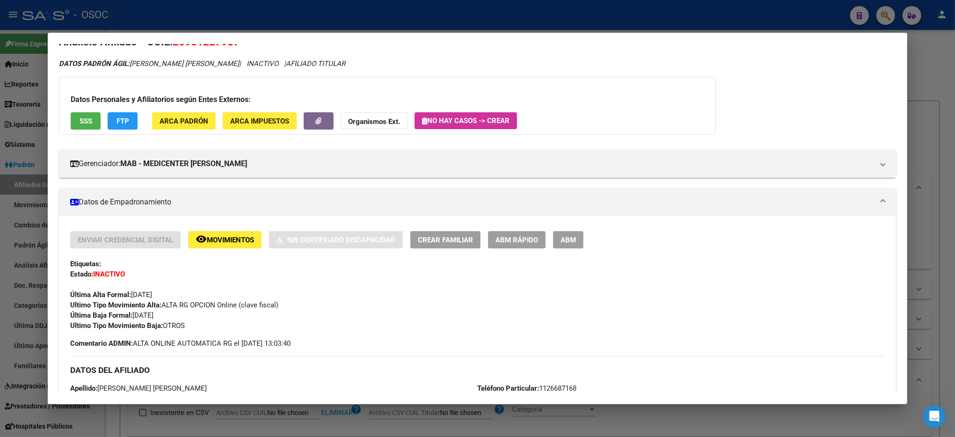
click at [923, 51] on div at bounding box center [477, 218] width 955 height 437
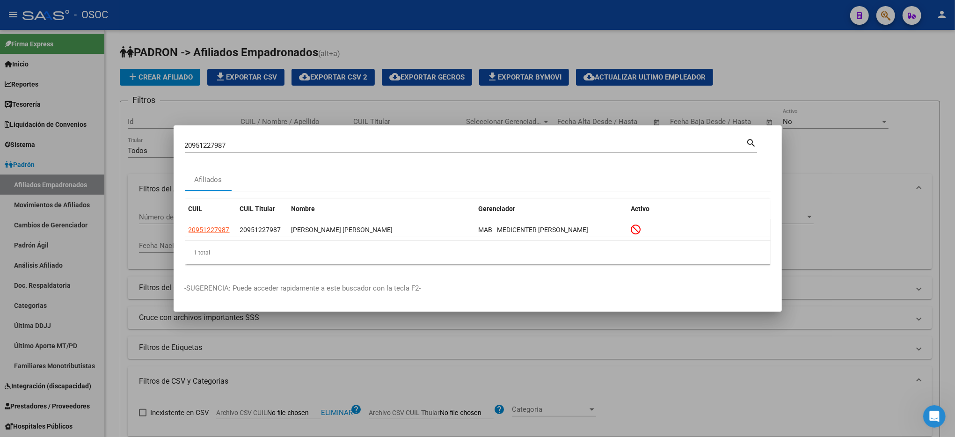
drag, startPoint x: 887, startPoint y: 45, endPoint x: 887, endPoint y: 26, distance: 19.2
click at [887, 45] on div at bounding box center [477, 218] width 955 height 437
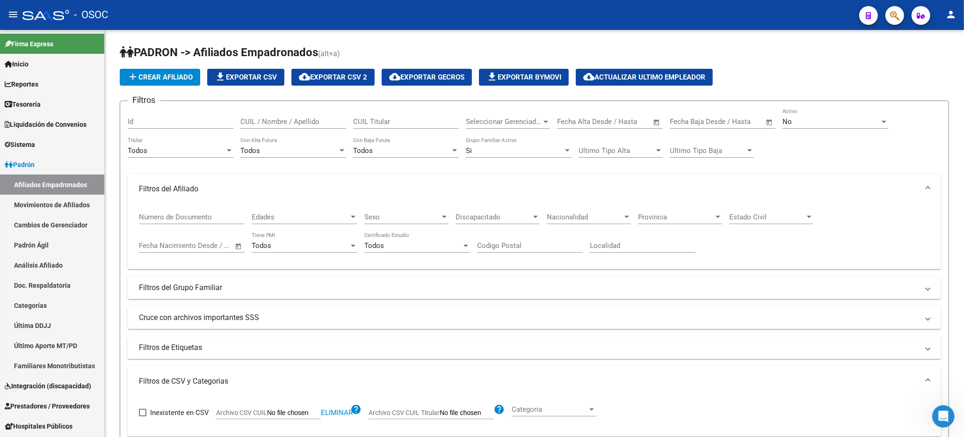
click at [889, 16] on button "button" at bounding box center [895, 15] width 19 height 19
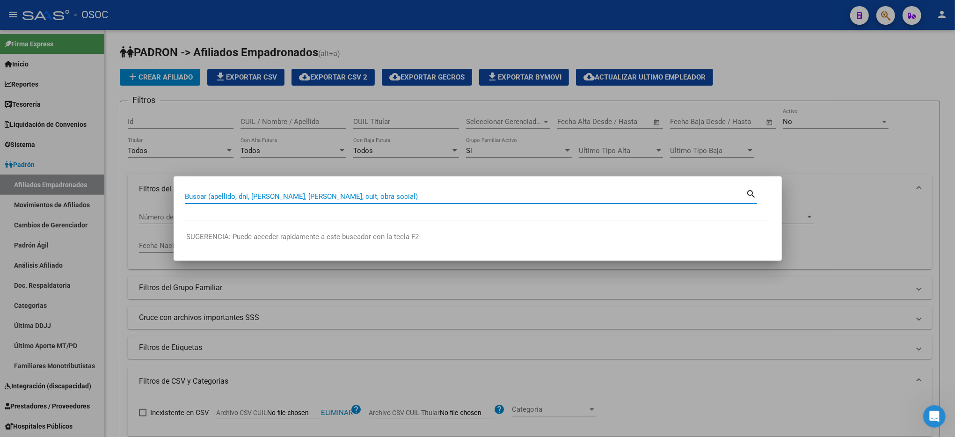
paste input "95209036"
type input "95209036"
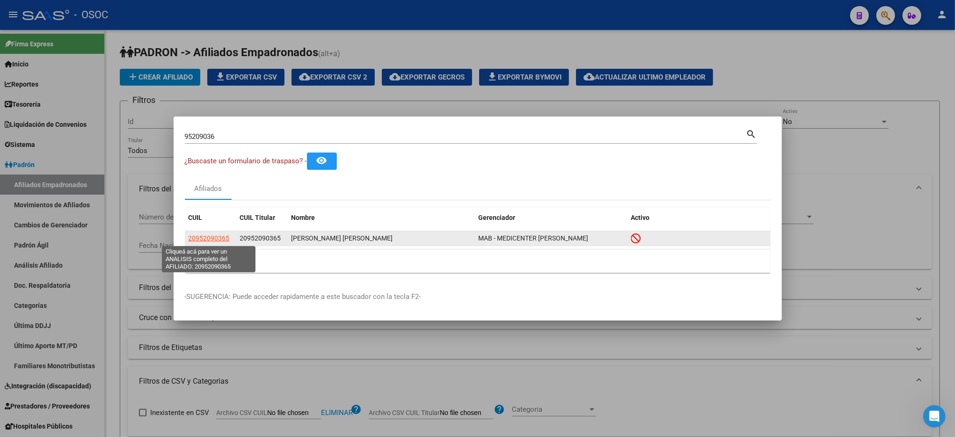
click at [218, 240] on span "20952090365" at bounding box center [209, 237] width 41 height 7
type textarea "20952090365"
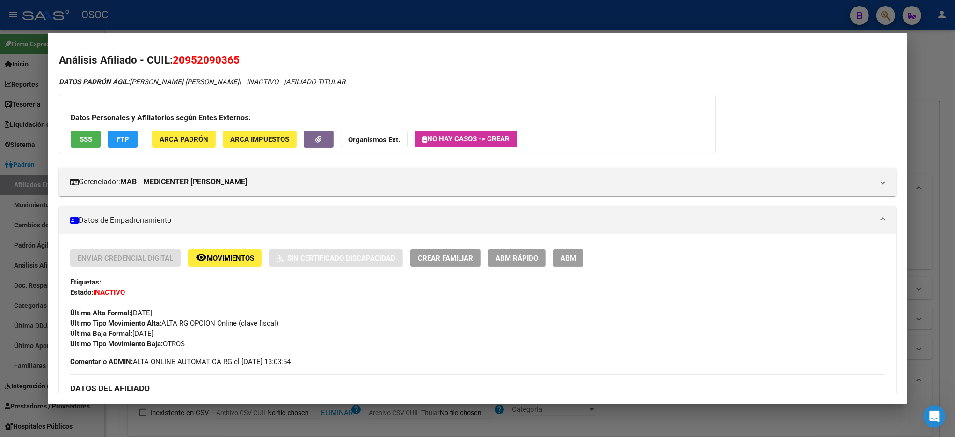
scroll to position [0, 0]
click at [81, 137] on span "SSS" at bounding box center [86, 140] width 13 height 8
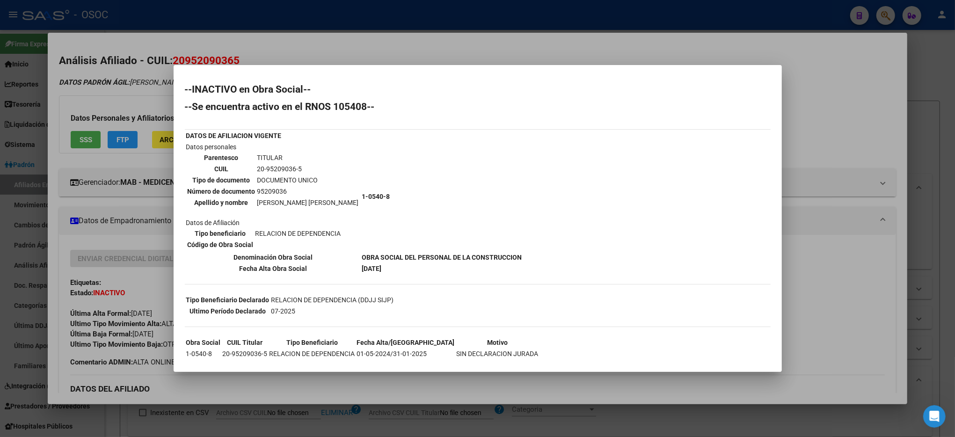
click at [936, 120] on div at bounding box center [477, 218] width 955 height 437
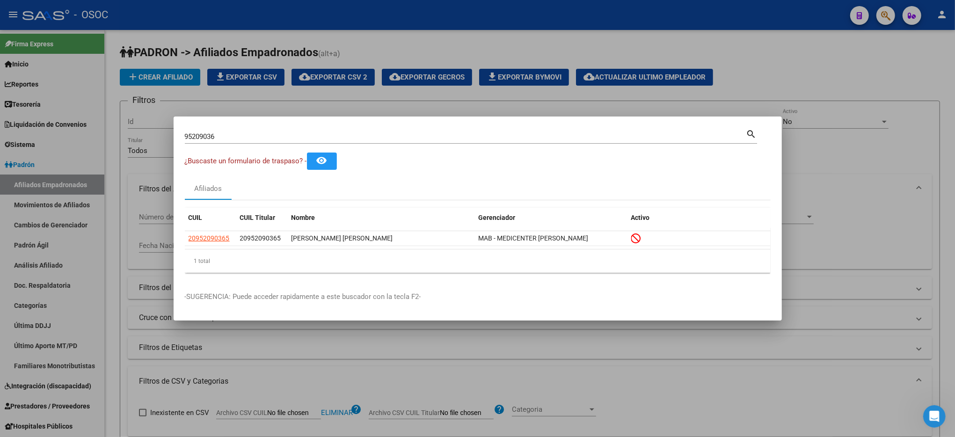
drag, startPoint x: 879, startPoint y: 47, endPoint x: 884, endPoint y: 20, distance: 27.5
click at [879, 44] on div at bounding box center [477, 218] width 955 height 437
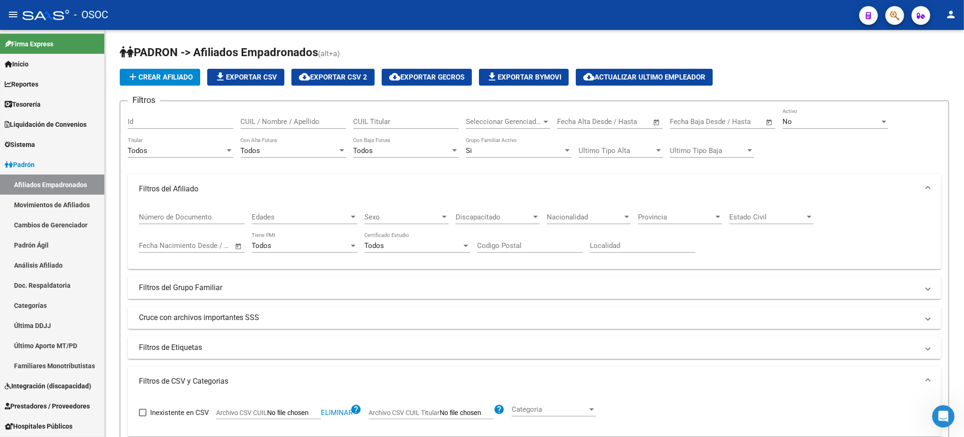
click at [890, 16] on icon "button" at bounding box center [894, 15] width 9 height 11
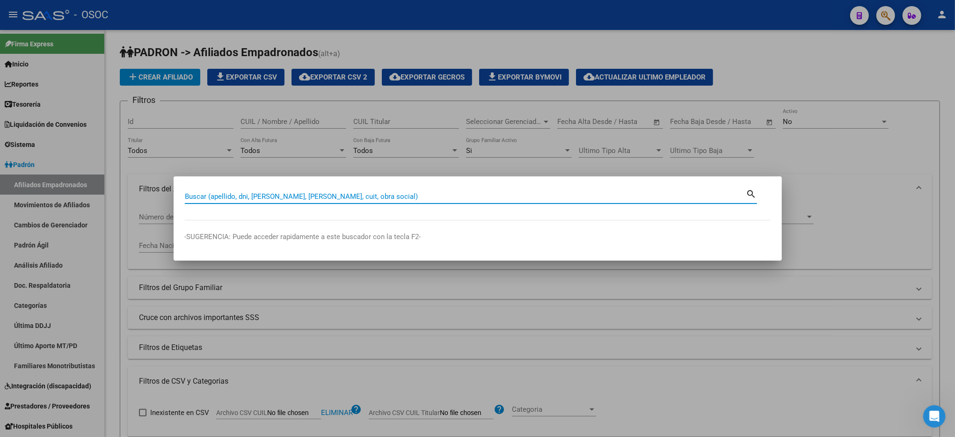
paste input "95917254"
type input "95917254"
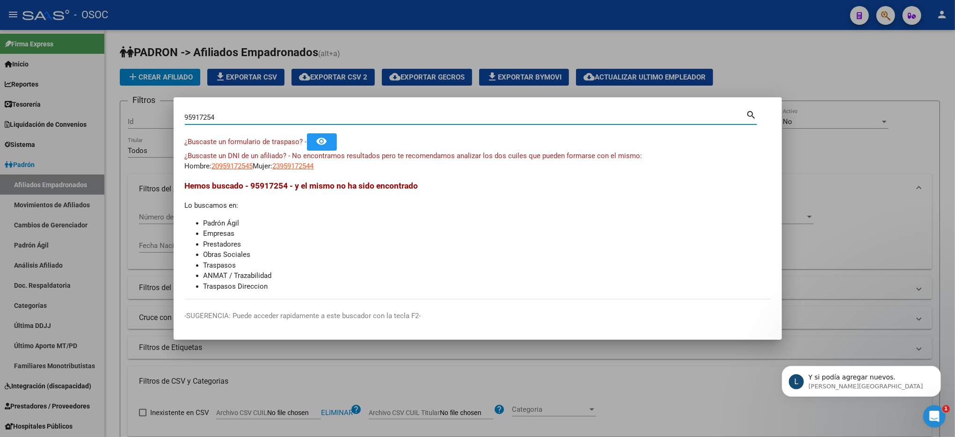
scroll to position [588, 0]
drag, startPoint x: 227, startPoint y: 118, endPoint x: 85, endPoint y: 97, distance: 143.7
click at [85, 97] on div "95917254 Buscar (apellido, dni, cuil, nro traspaso, cuit, obra social) search ¿…" at bounding box center [477, 218] width 955 height 437
paste input "23959172544"
type input "23959172544"
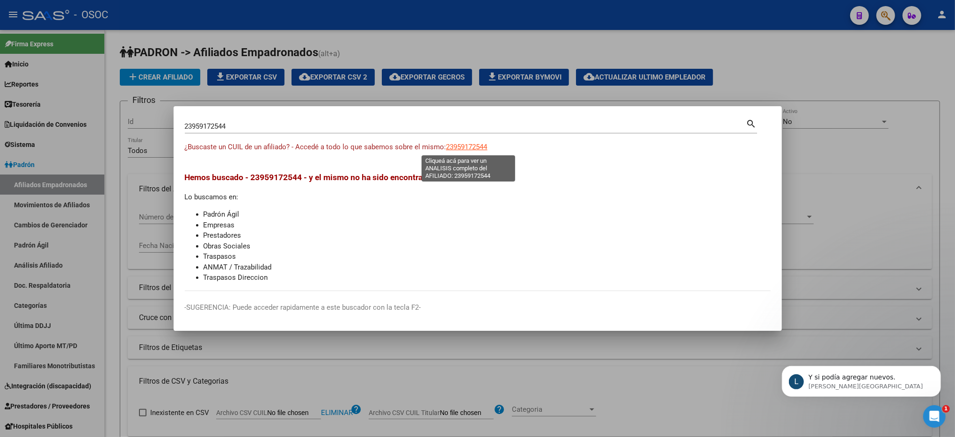
click at [479, 147] on span "23959172544" at bounding box center [466, 147] width 41 height 8
type textarea "23959172544"
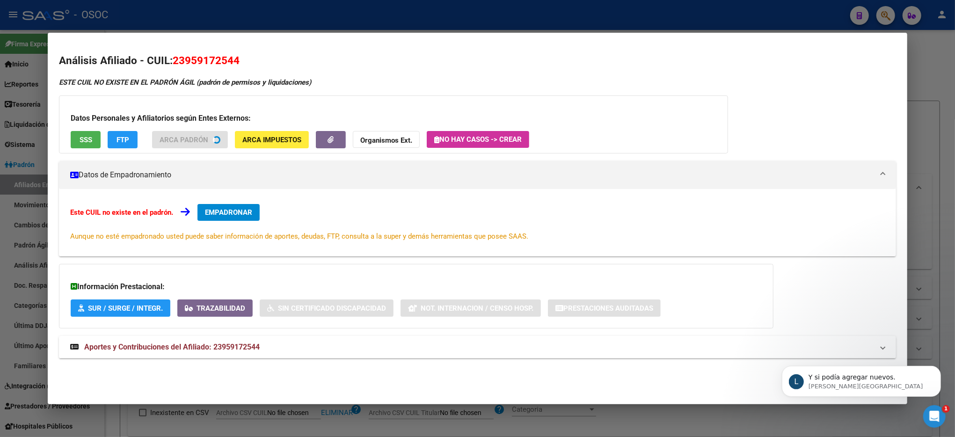
click at [80, 142] on span "SSS" at bounding box center [86, 140] width 13 height 8
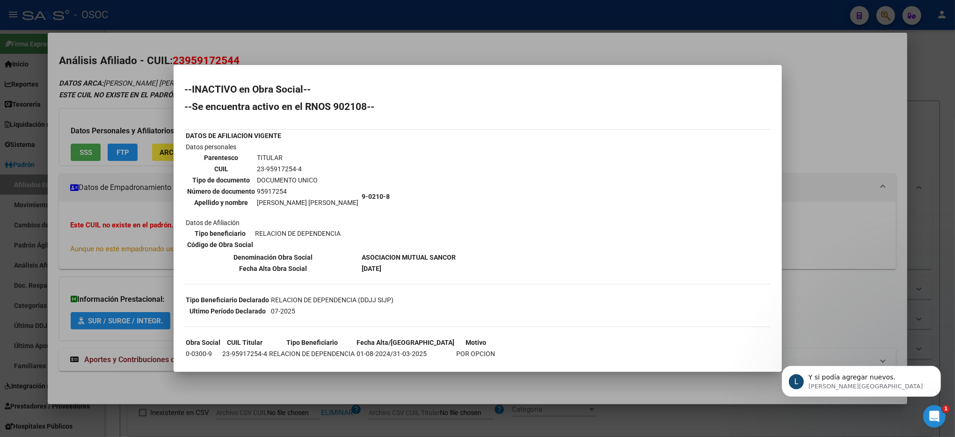
click at [805, 66] on div at bounding box center [477, 218] width 955 height 437
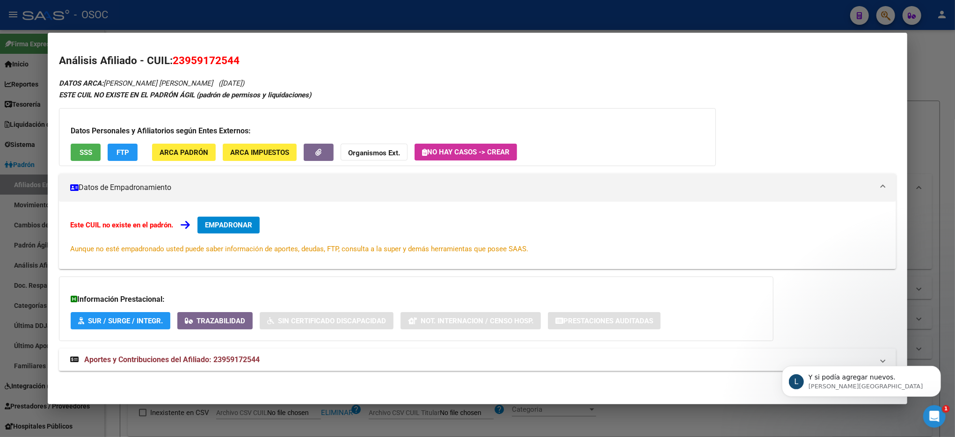
click at [805, 67] on h2 "Análisis Afiliado - CUIL: 23959172544" at bounding box center [477, 61] width 837 height 16
click at [917, 86] on div at bounding box center [477, 218] width 955 height 437
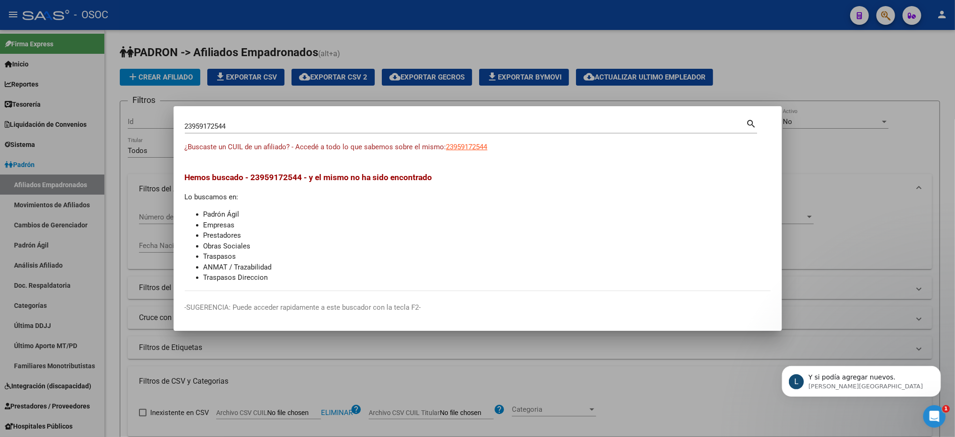
drag, startPoint x: 253, startPoint y: 116, endPoint x: 249, endPoint y: 121, distance: 6.0
click at [251, 117] on mat-dialog-container "23959172544 Buscar (apellido, dni, cuil, nro traspaso, cuit, obra social) searc…" at bounding box center [478, 218] width 608 height 225
drag, startPoint x: 249, startPoint y: 123, endPoint x: 54, endPoint y: 98, distance: 196.2
click at [54, 98] on div "23959172544 Buscar (apellido, dni, cuil, nro traspaso, cuit, obra social) searc…" at bounding box center [477, 218] width 955 height 437
paste input "0584429721"
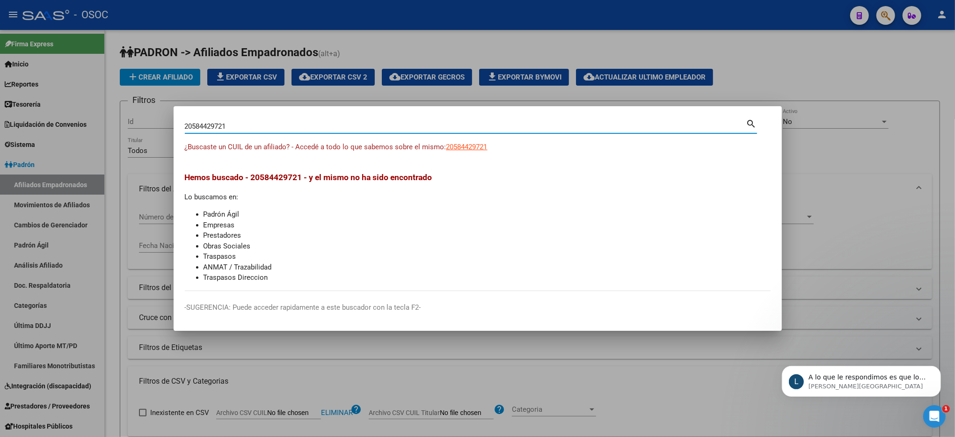
type input "20584429721"
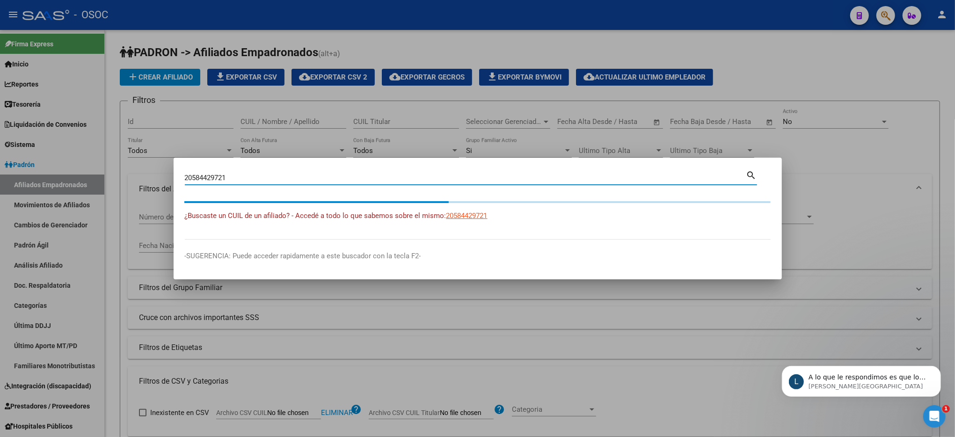
scroll to position [637, 0]
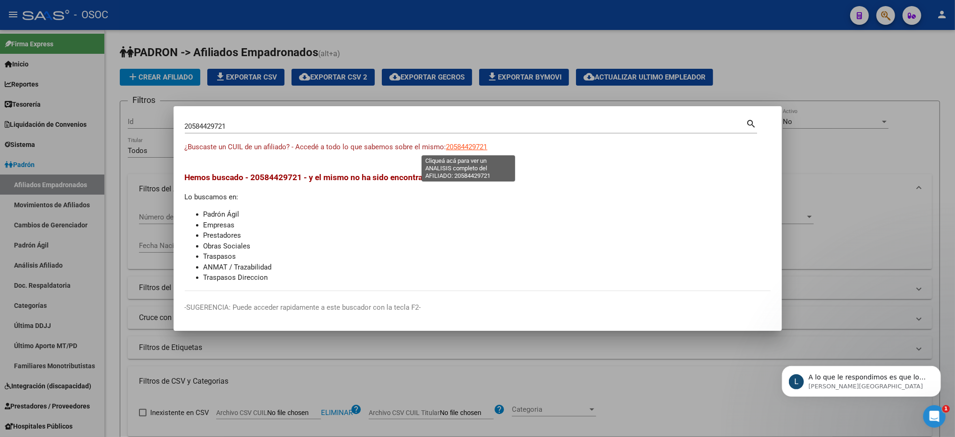
click at [448, 146] on span "20584429721" at bounding box center [466, 147] width 41 height 8
type textarea "20584429721"
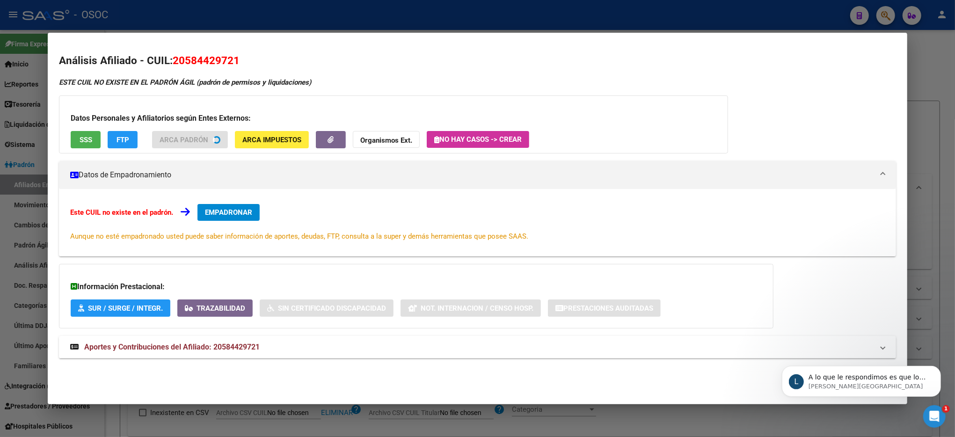
click at [82, 146] on button "SSS" at bounding box center [86, 139] width 30 height 17
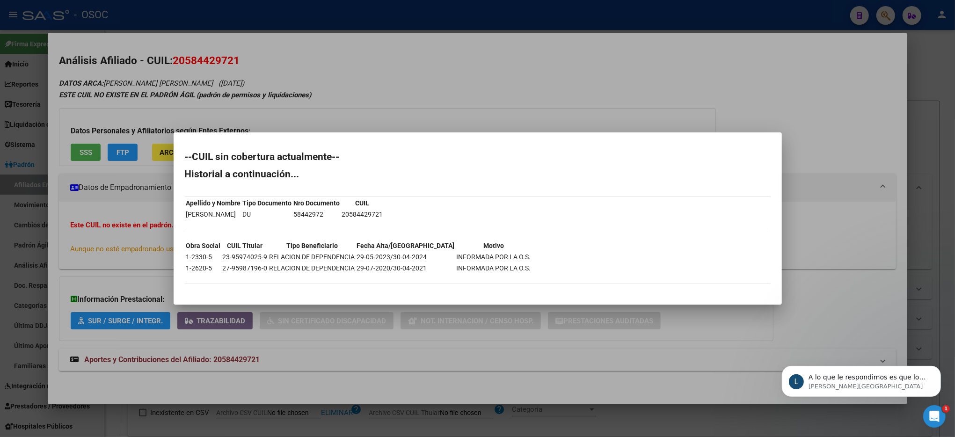
click at [724, 111] on div at bounding box center [477, 218] width 955 height 437
